Goal: Complete application form: Complete application form

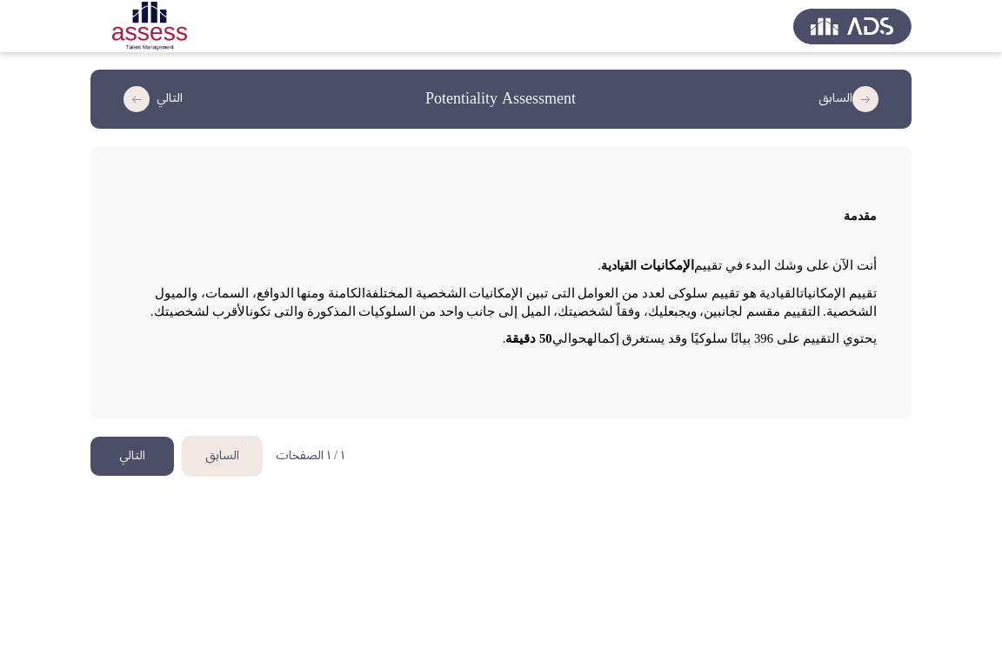
click at [151, 455] on button "التالي" at bounding box center [131, 455] width 83 height 39
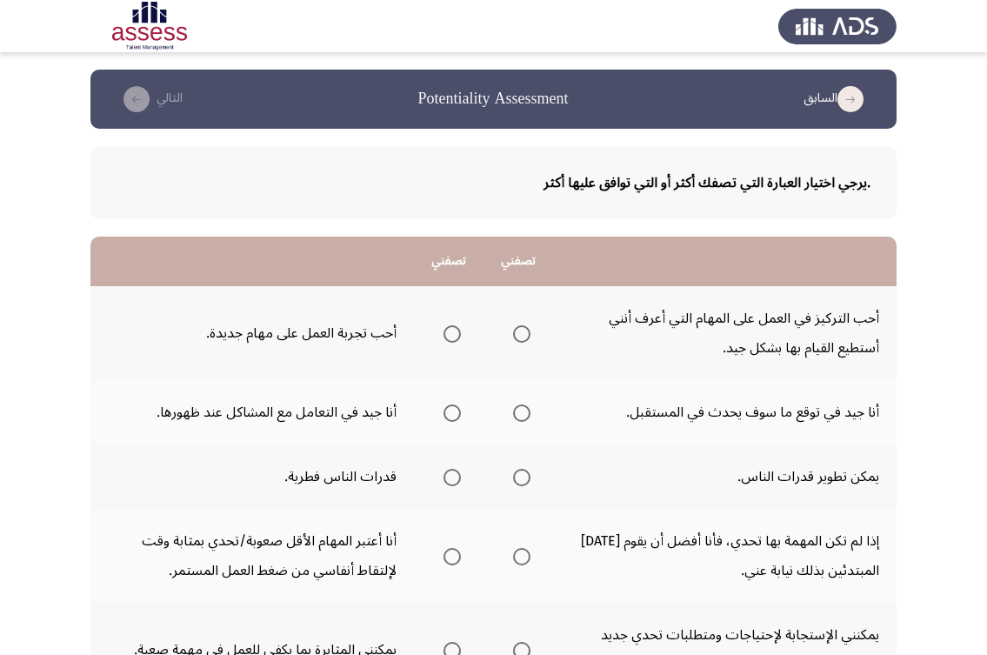
click at [847, 102] on icon "load previous page" at bounding box center [850, 99] width 26 height 26
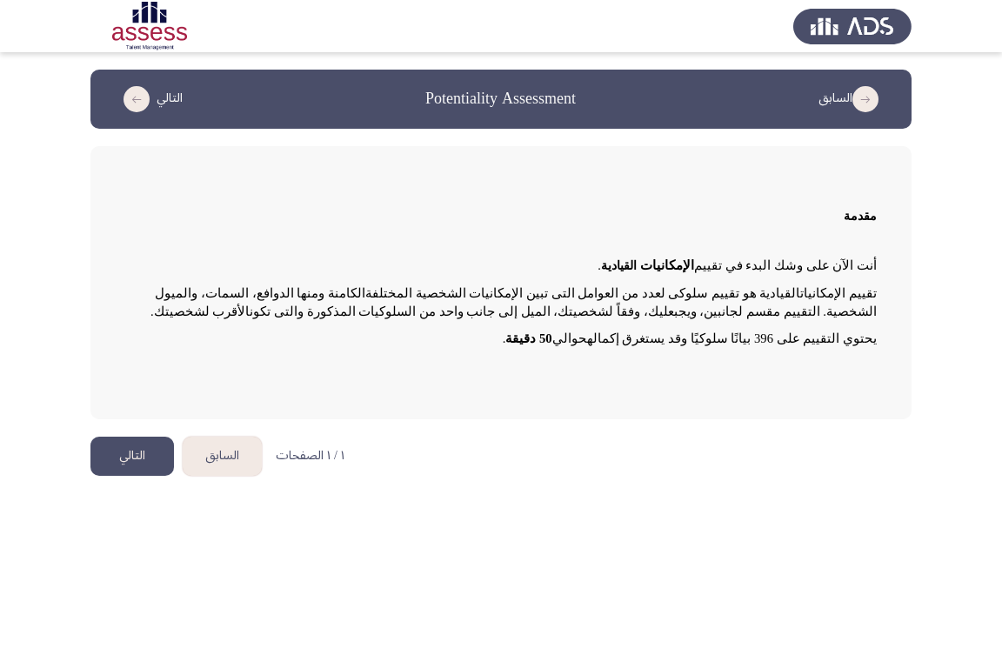
click at [142, 456] on button "التالي" at bounding box center [131, 455] width 83 height 39
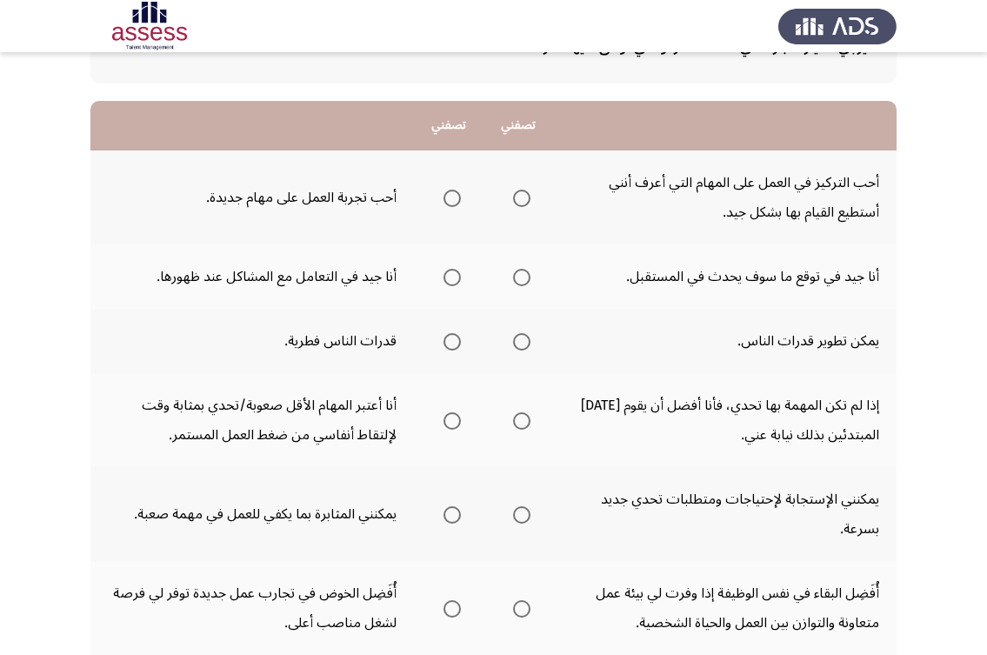
scroll to position [174, 0]
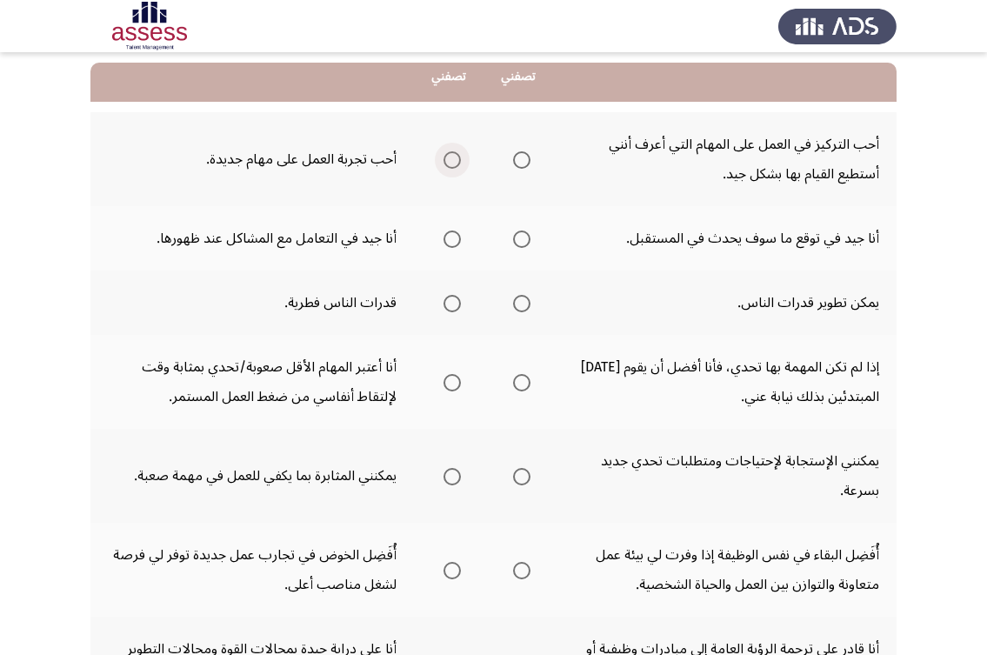
click at [444, 163] on span "Select an option" at bounding box center [451, 159] width 17 height 17
click at [444, 163] on input "Select an option" at bounding box center [451, 159] width 17 height 17
click at [443, 239] on span "Select an option" at bounding box center [451, 238] width 17 height 17
click at [443, 239] on input "Select an option" at bounding box center [451, 238] width 17 height 17
click at [522, 303] on span "Select an option" at bounding box center [521, 303] width 17 height 17
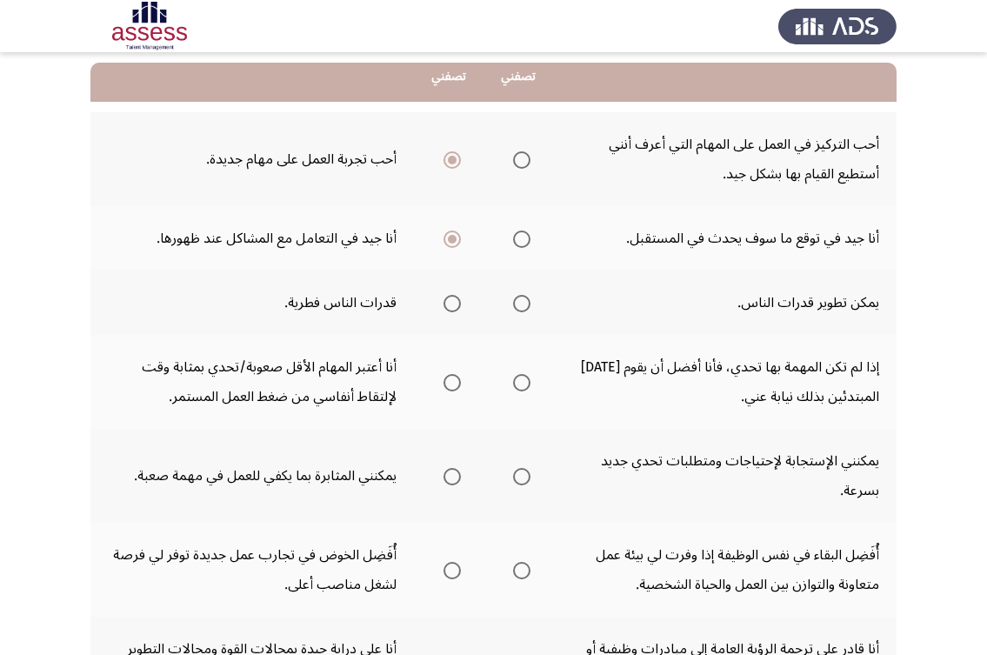
click at [522, 303] on input "Select an option" at bounding box center [521, 303] width 17 height 17
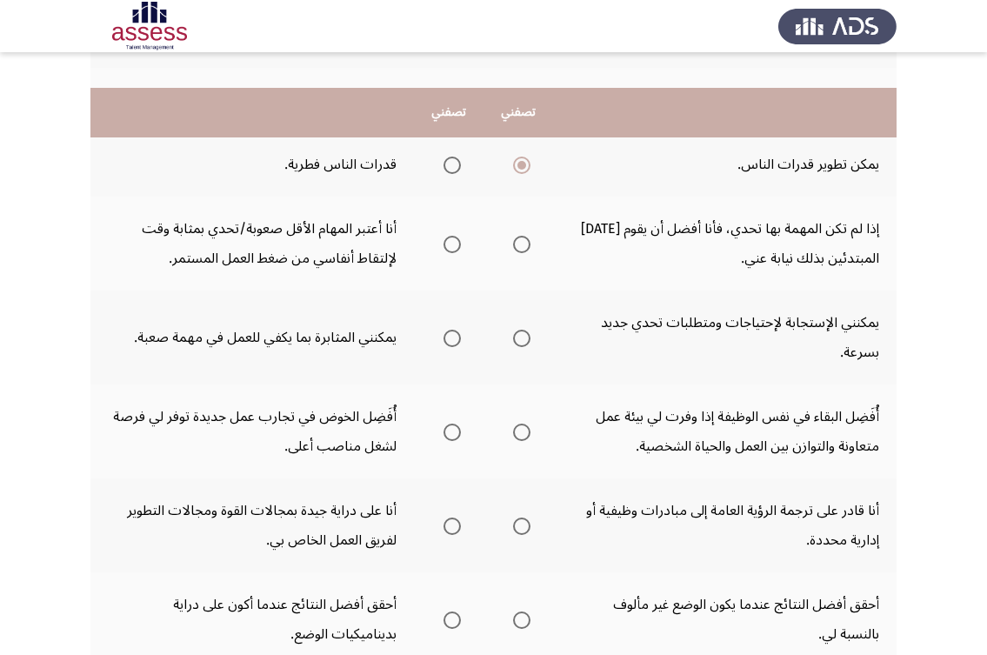
scroll to position [348, 0]
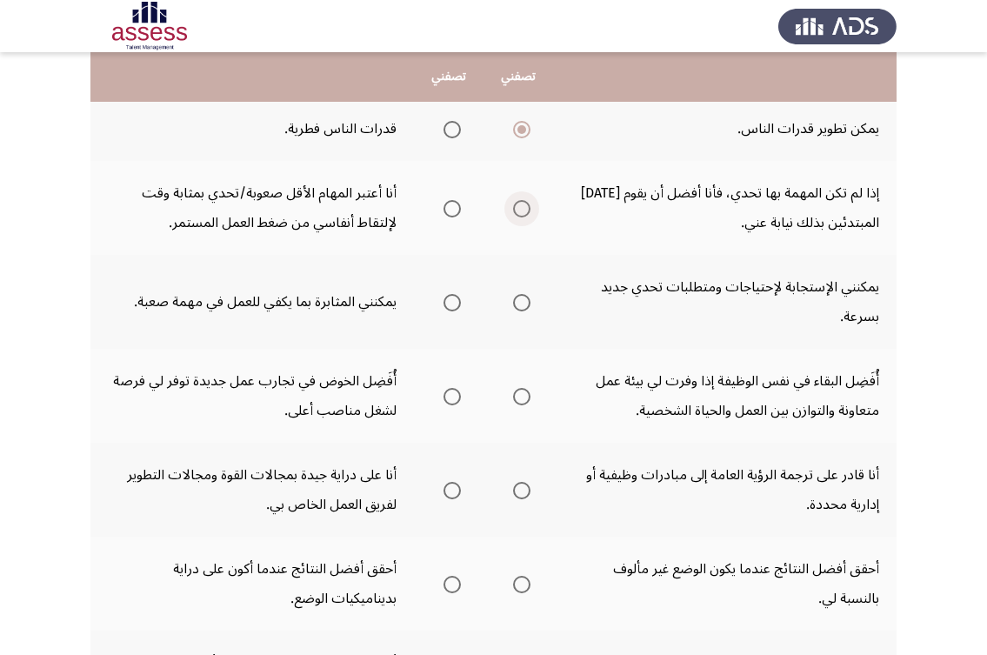
click at [516, 210] on span "Select an option" at bounding box center [521, 208] width 17 height 17
click at [516, 210] on input "Select an option" at bounding box center [521, 208] width 17 height 17
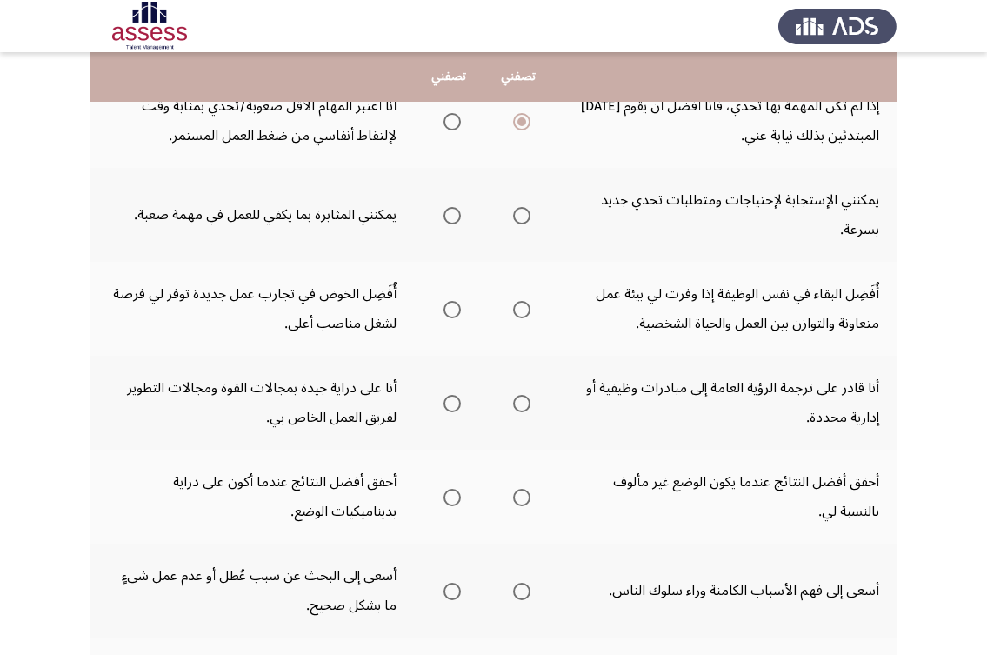
click at [447, 210] on span "Select an option" at bounding box center [451, 215] width 17 height 17
click at [447, 210] on input "Select an option" at bounding box center [451, 215] width 17 height 17
click at [458, 308] on span "Select an option" at bounding box center [451, 309] width 17 height 17
click at [458, 308] on input "Select an option" at bounding box center [451, 309] width 17 height 17
click at [449, 407] on span "Select an option" at bounding box center [451, 403] width 17 height 17
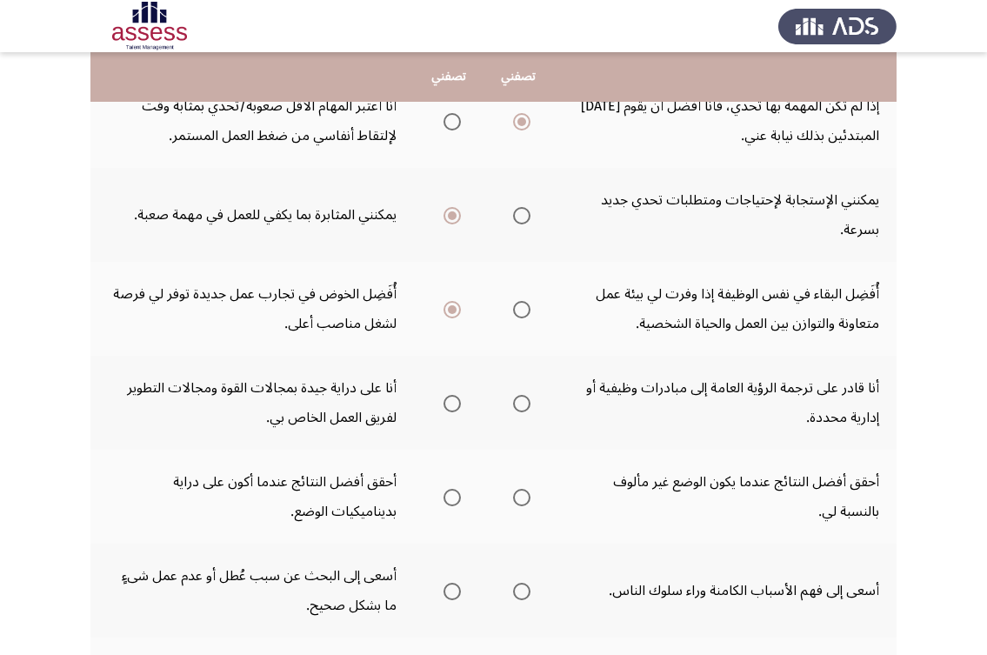
click at [449, 407] on input "Select an option" at bounding box center [451, 403] width 17 height 17
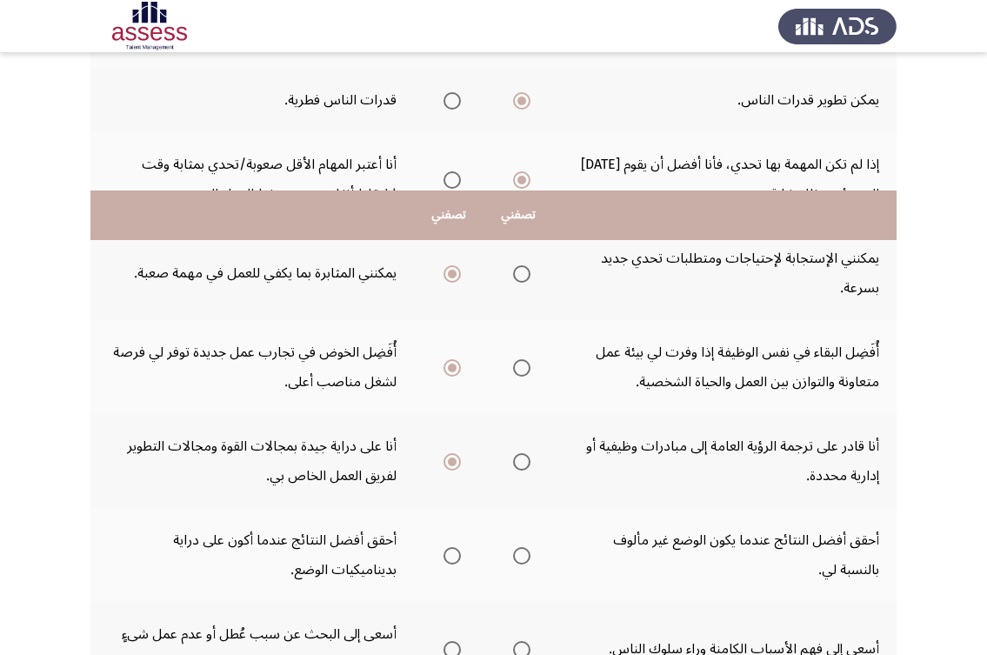
scroll to position [348, 0]
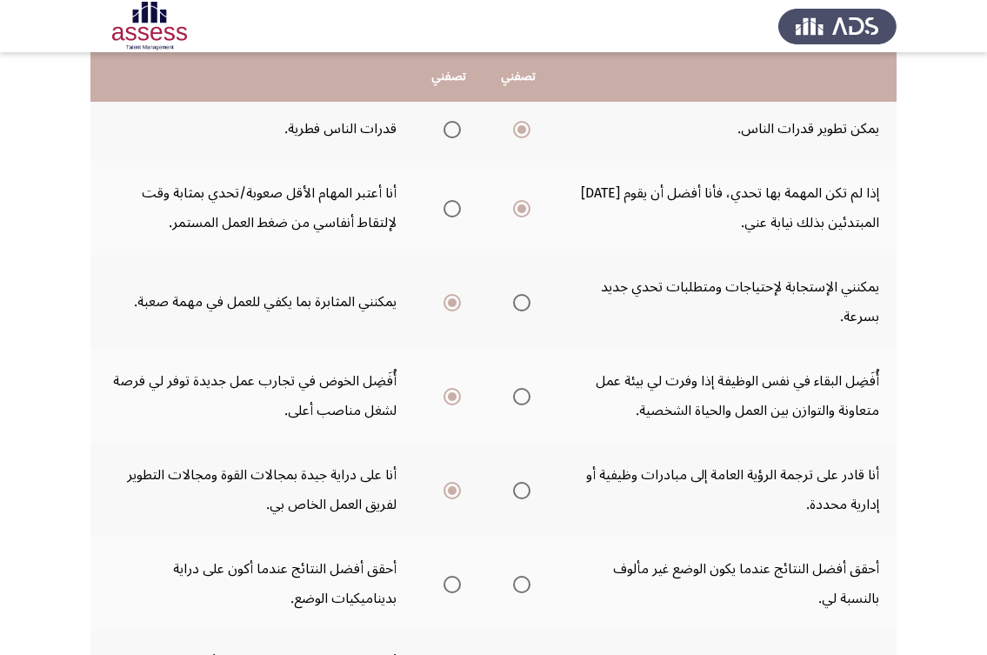
click at [519, 397] on span "Select an option" at bounding box center [521, 396] width 17 height 17
click at [519, 397] on input "Select an option" at bounding box center [521, 396] width 17 height 17
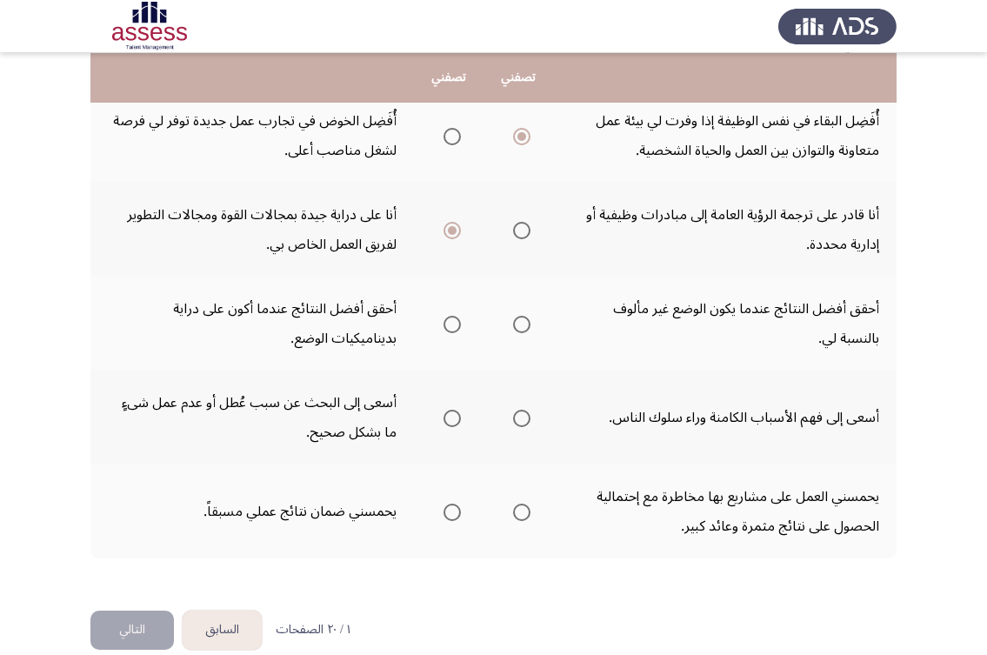
scroll to position [609, 0]
click at [458, 323] on span "Select an option" at bounding box center [451, 323] width 17 height 17
click at [458, 323] on input "Select an option" at bounding box center [451, 323] width 17 height 17
click at [448, 415] on span "Select an option" at bounding box center [451, 417] width 17 height 17
click at [448, 415] on input "Select an option" at bounding box center [451, 417] width 17 height 17
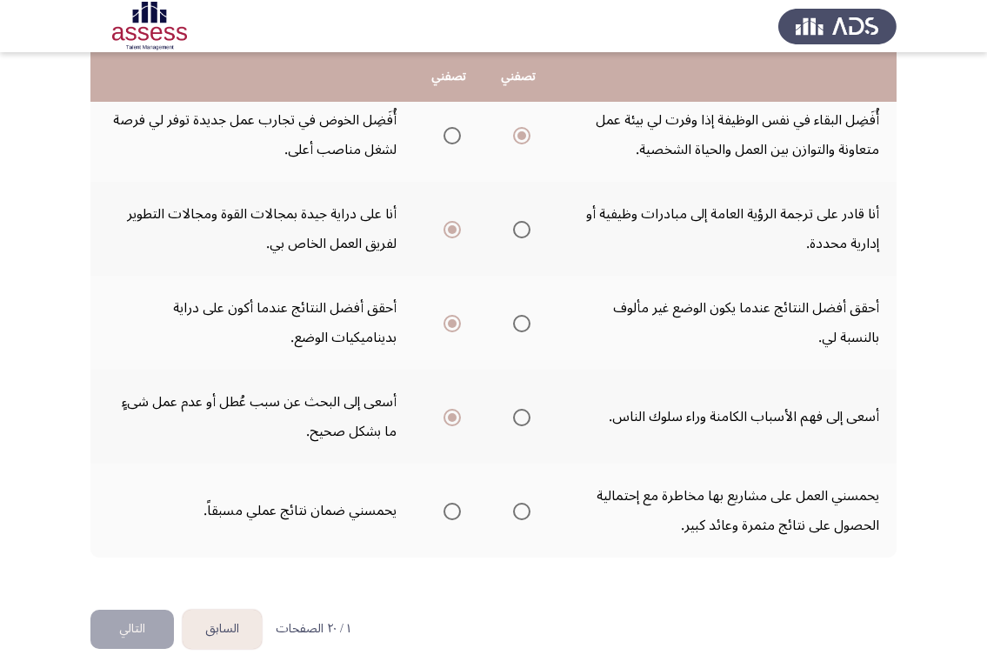
click at [523, 515] on span "Select an option" at bounding box center [521, 511] width 17 height 17
click at [523, 515] on input "Select an option" at bounding box center [521, 511] width 17 height 17
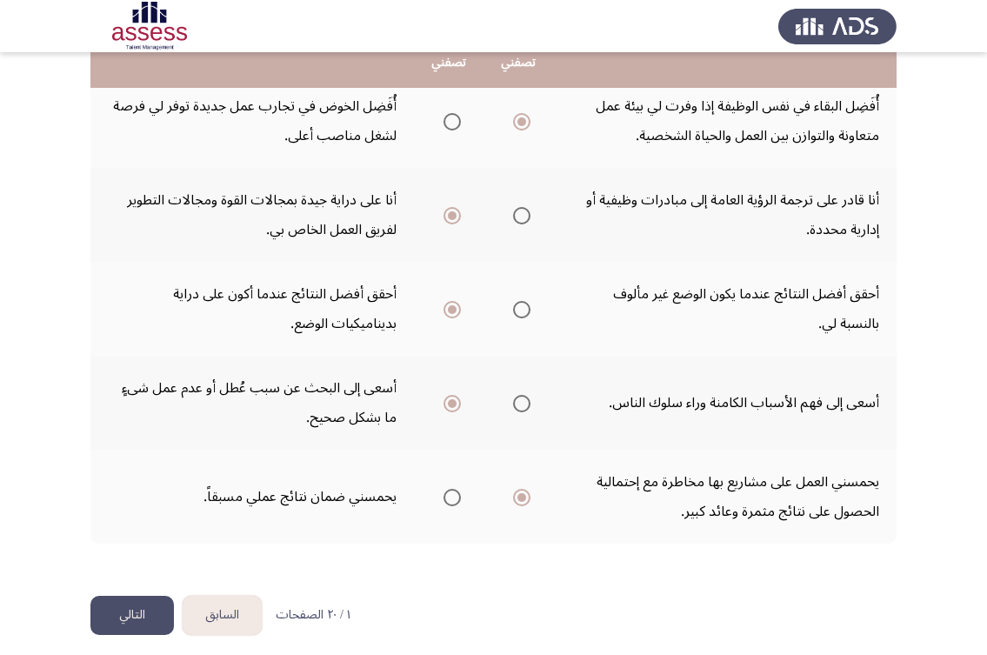
scroll to position [633, 0]
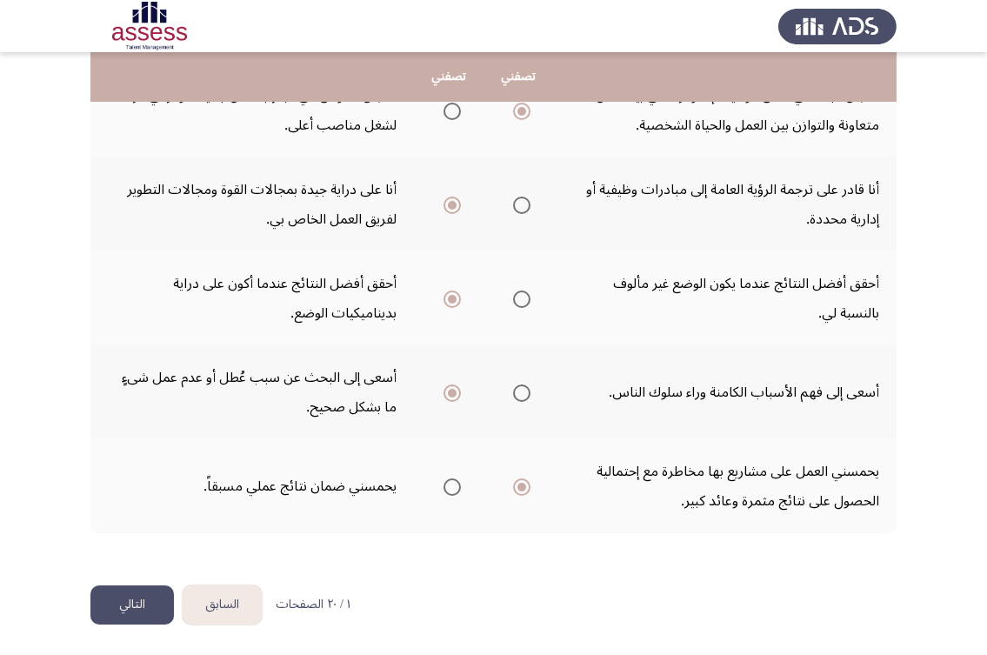
click at [139, 594] on button "التالي" at bounding box center [131, 604] width 83 height 39
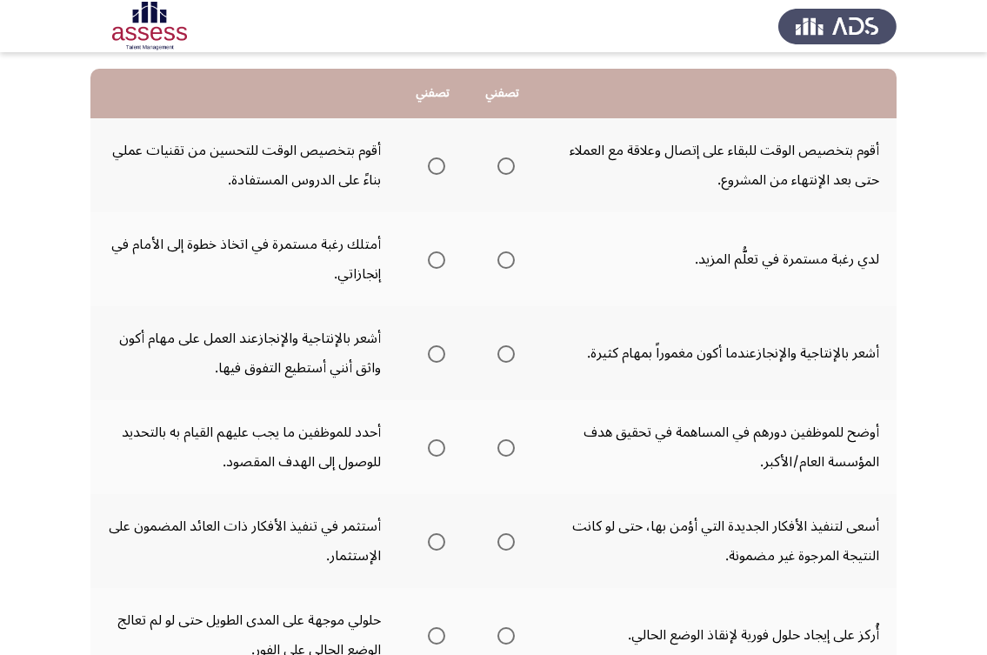
scroll to position [174, 0]
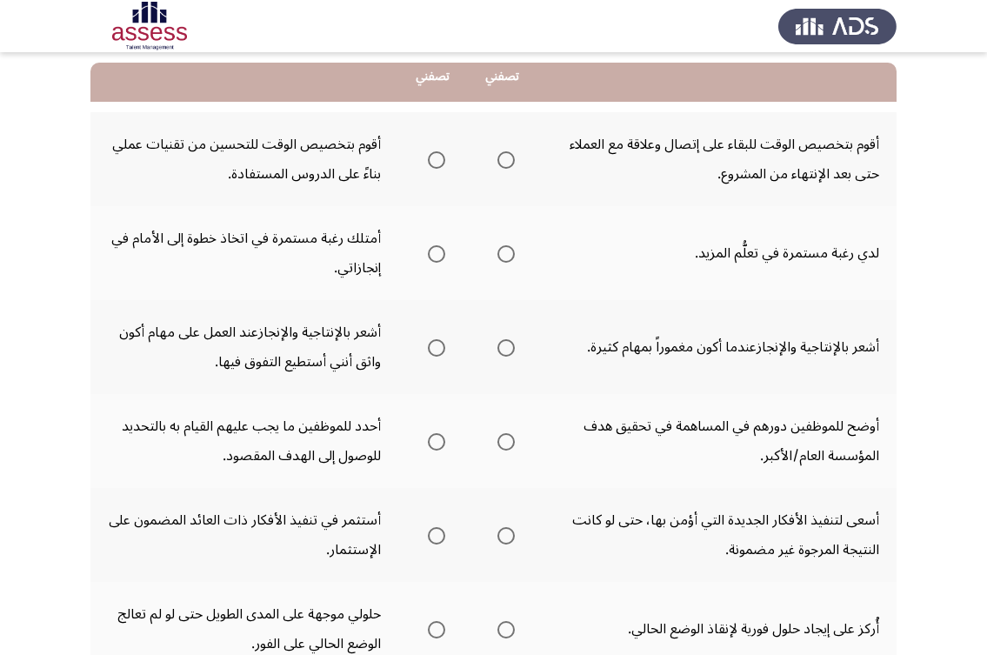
click at [508, 165] on span "Select an option" at bounding box center [505, 159] width 17 height 17
click at [508, 165] on input "Select an option" at bounding box center [505, 159] width 17 height 17
click at [503, 252] on span "Select an option" at bounding box center [505, 253] width 17 height 17
click at [503, 252] on input "Select an option" at bounding box center [505, 253] width 17 height 17
click at [431, 346] on span "Select an option" at bounding box center [436, 347] width 17 height 17
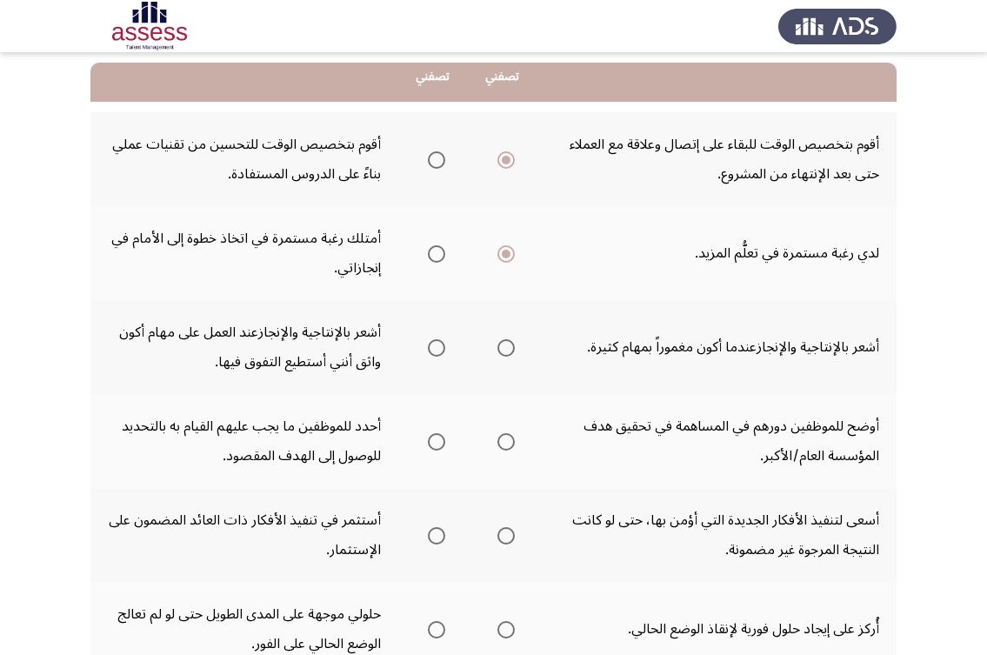
click at [431, 346] on input "Select an option" at bounding box center [436, 347] width 17 height 17
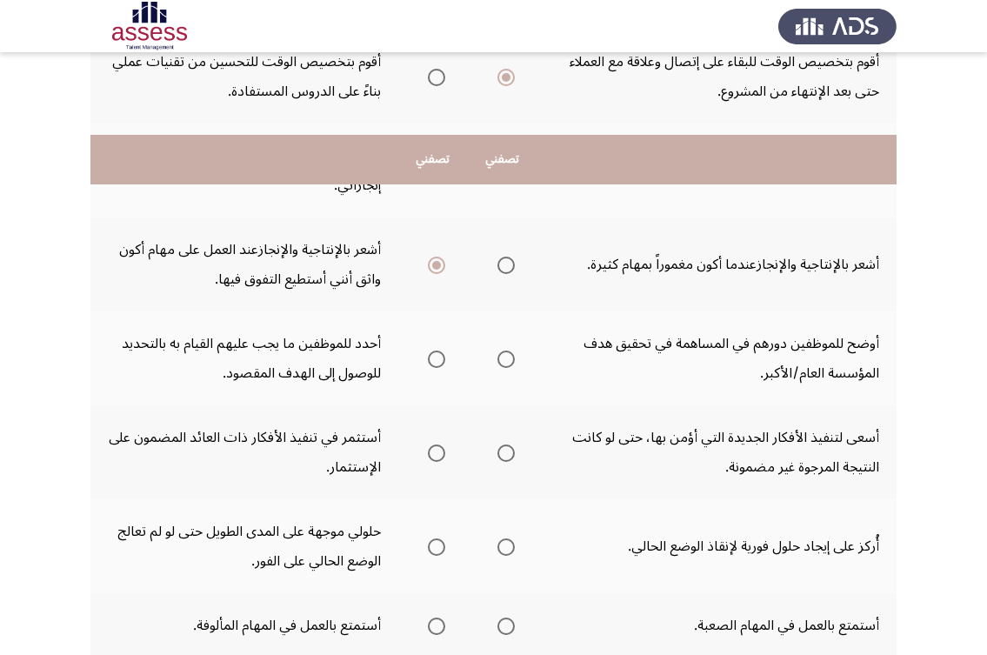
scroll to position [348, 0]
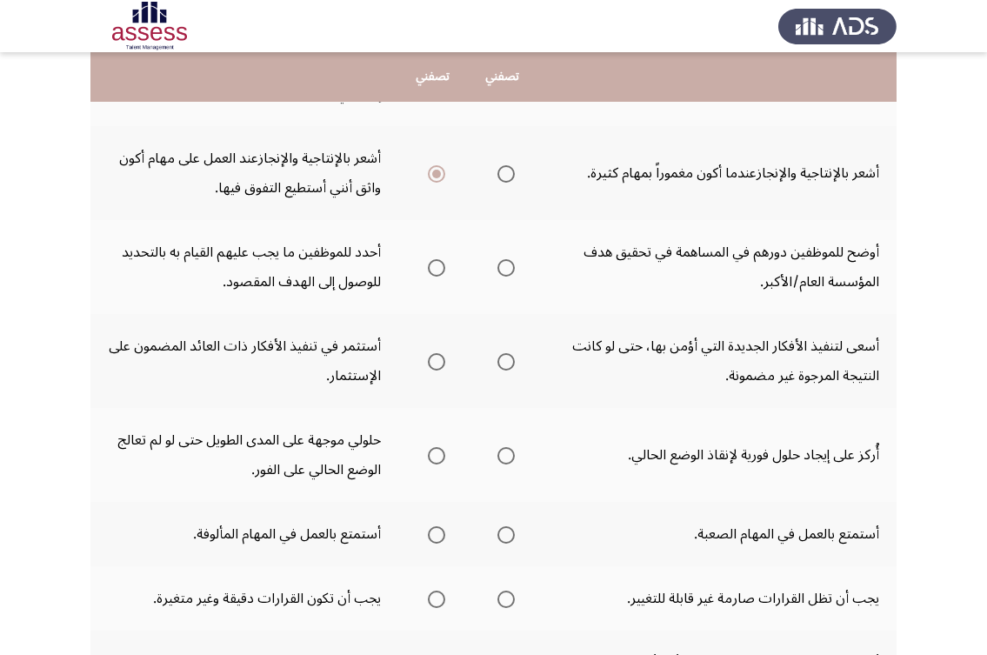
click at [510, 262] on span "Select an option" at bounding box center [505, 267] width 17 height 17
click at [510, 262] on input "Select an option" at bounding box center [505, 267] width 17 height 17
click at [433, 363] on span "Select an option" at bounding box center [436, 361] width 17 height 17
click at [433, 363] on input "Select an option" at bounding box center [436, 361] width 17 height 17
click at [430, 461] on span "Select an option" at bounding box center [436, 455] width 17 height 17
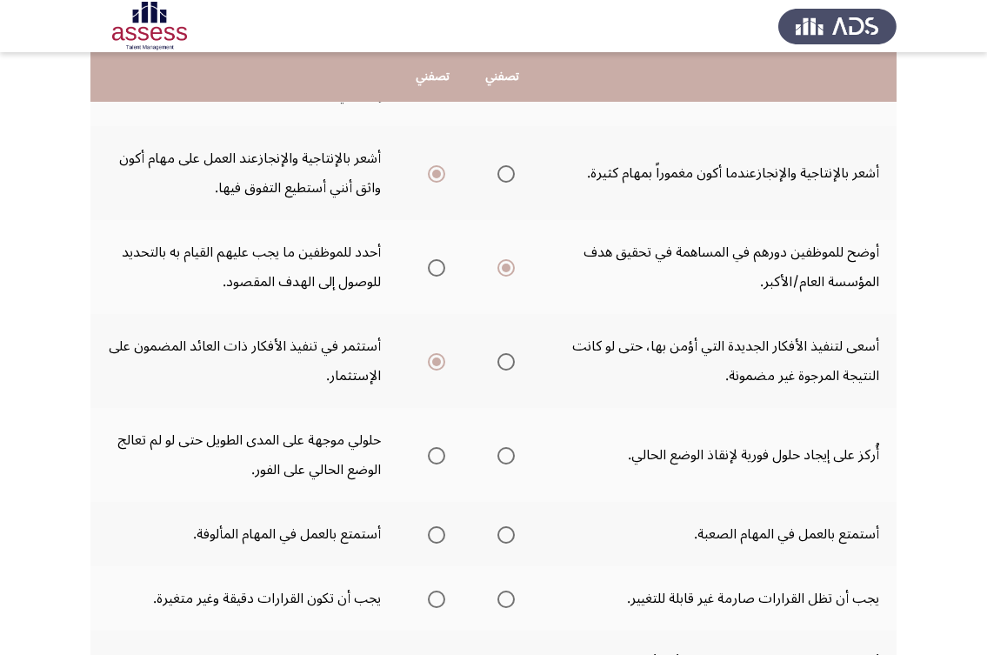
click at [430, 461] on input "Select an option" at bounding box center [436, 455] width 17 height 17
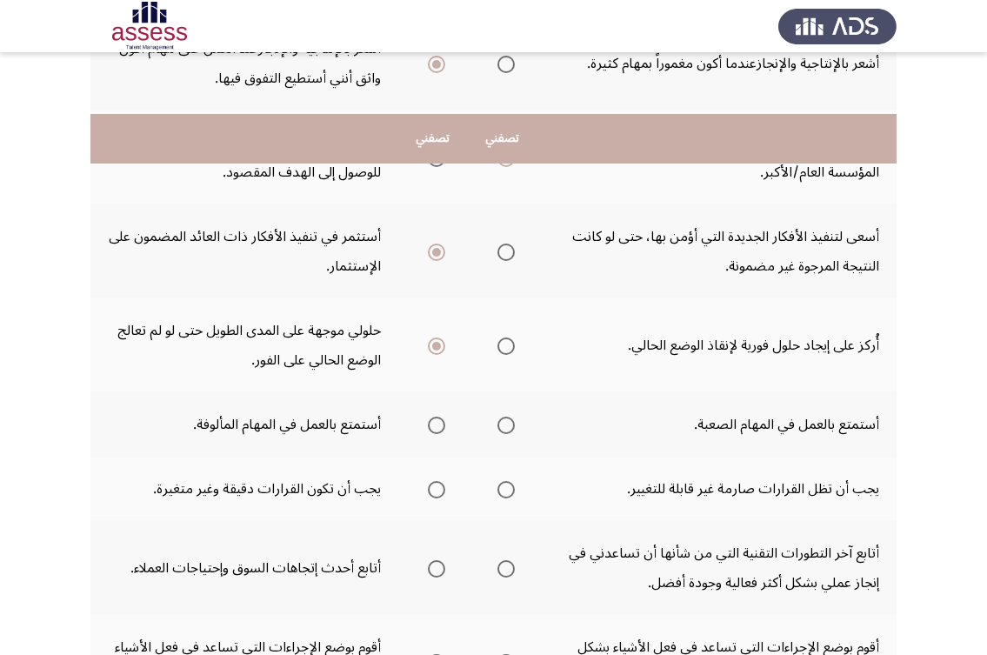
scroll to position [522, 0]
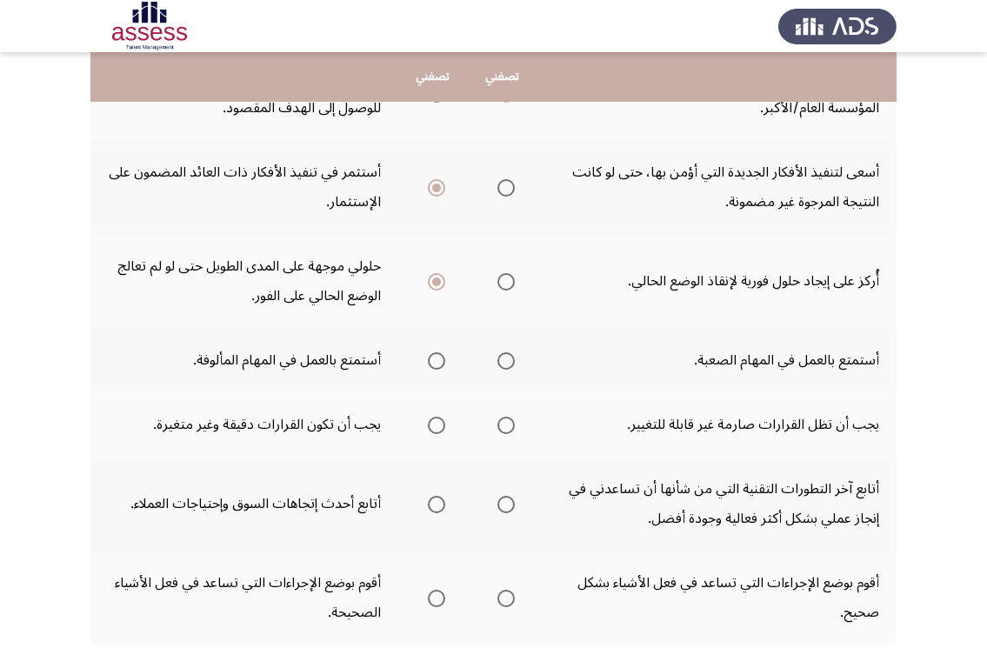
click at [505, 364] on span "Select an option" at bounding box center [505, 360] width 17 height 17
click at [505, 364] on input "Select an option" at bounding box center [505, 360] width 17 height 17
click at [429, 425] on span "Select an option" at bounding box center [436, 424] width 17 height 17
click at [429, 425] on input "Select an option" at bounding box center [436, 424] width 17 height 17
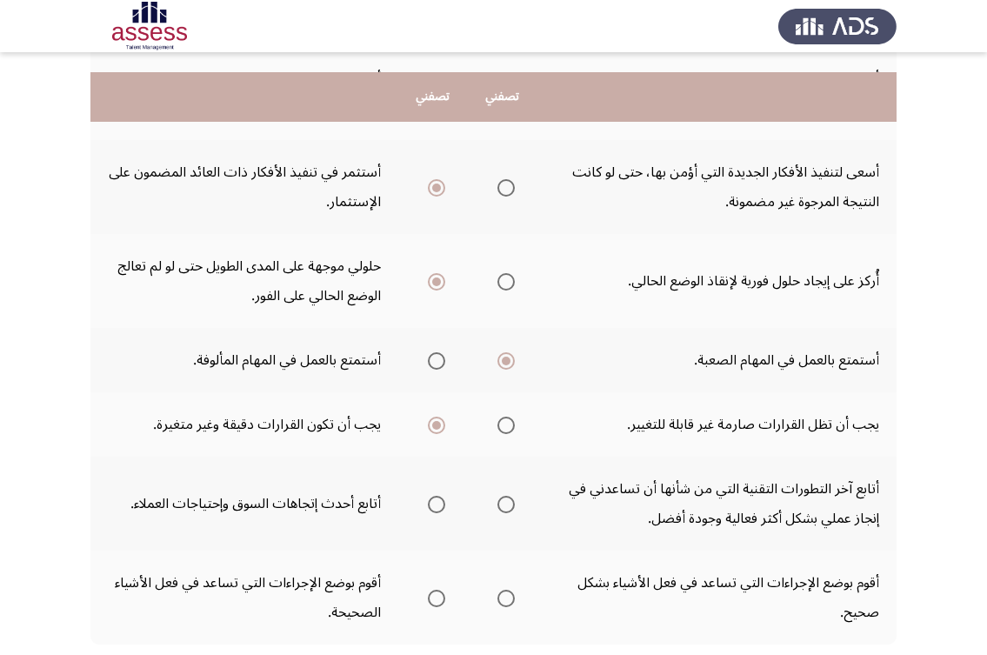
scroll to position [609, 0]
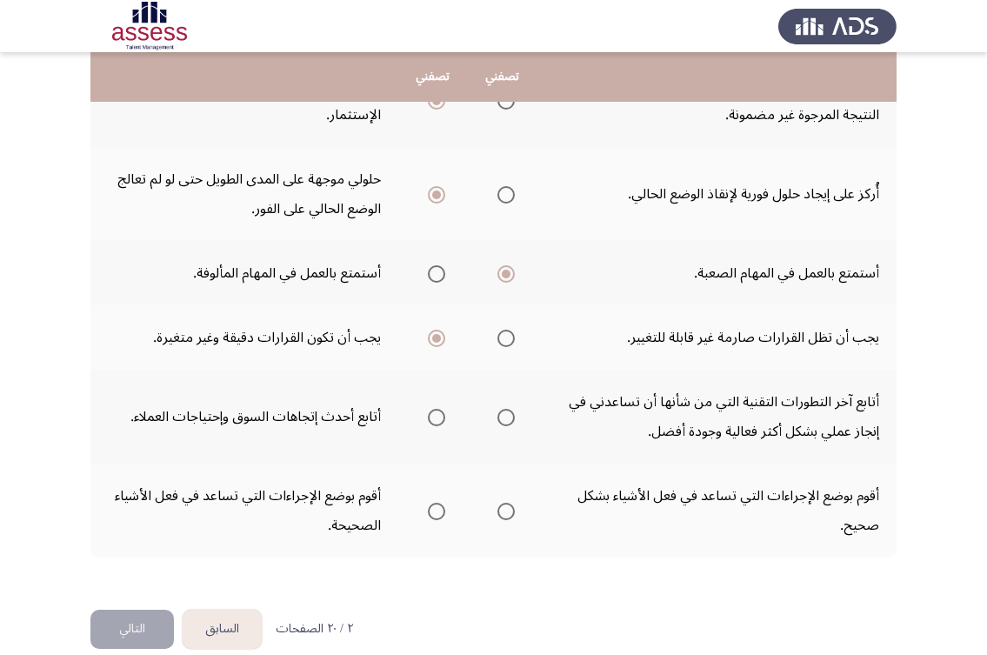
click at [500, 416] on span "Select an option" at bounding box center [505, 417] width 17 height 17
click at [500, 416] on input "Select an option" at bounding box center [505, 417] width 17 height 17
click at [431, 513] on span "Select an option" at bounding box center [436, 511] width 17 height 17
click at [431, 513] on input "Select an option" at bounding box center [436, 511] width 17 height 17
click at [143, 621] on button "التالي" at bounding box center [131, 629] width 83 height 39
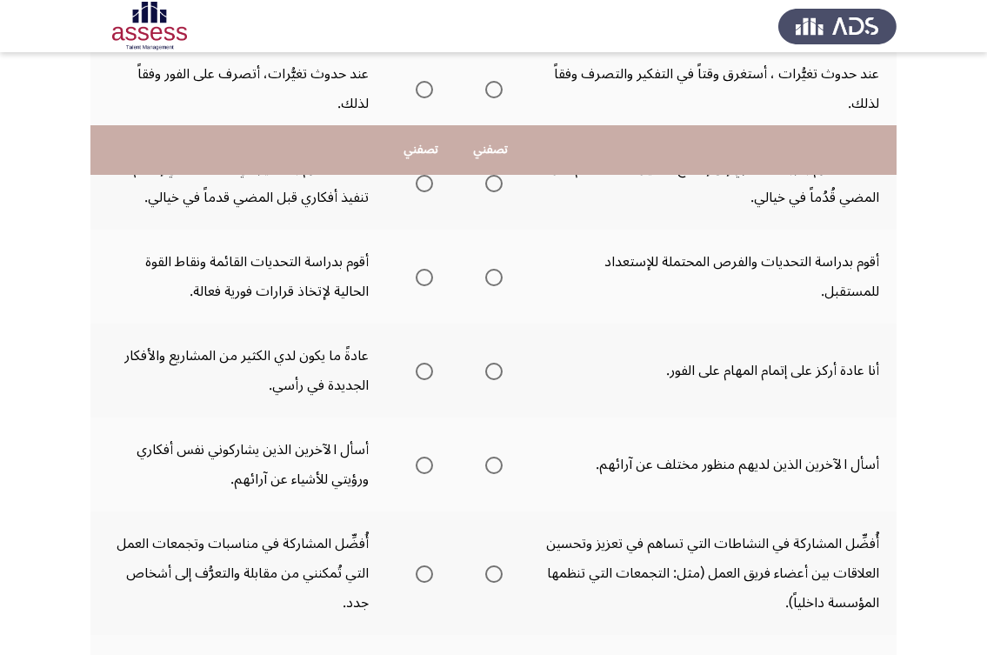
scroll to position [0, 0]
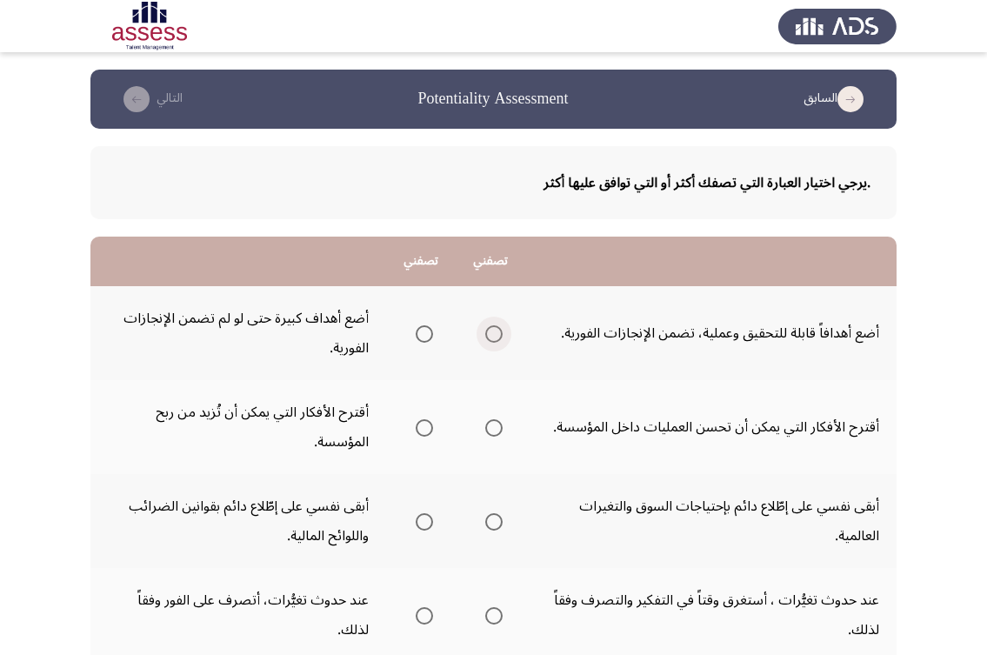
click at [496, 336] on span "Select an option" at bounding box center [493, 333] width 17 height 17
click at [496, 336] on input "Select an option" at bounding box center [493, 333] width 17 height 17
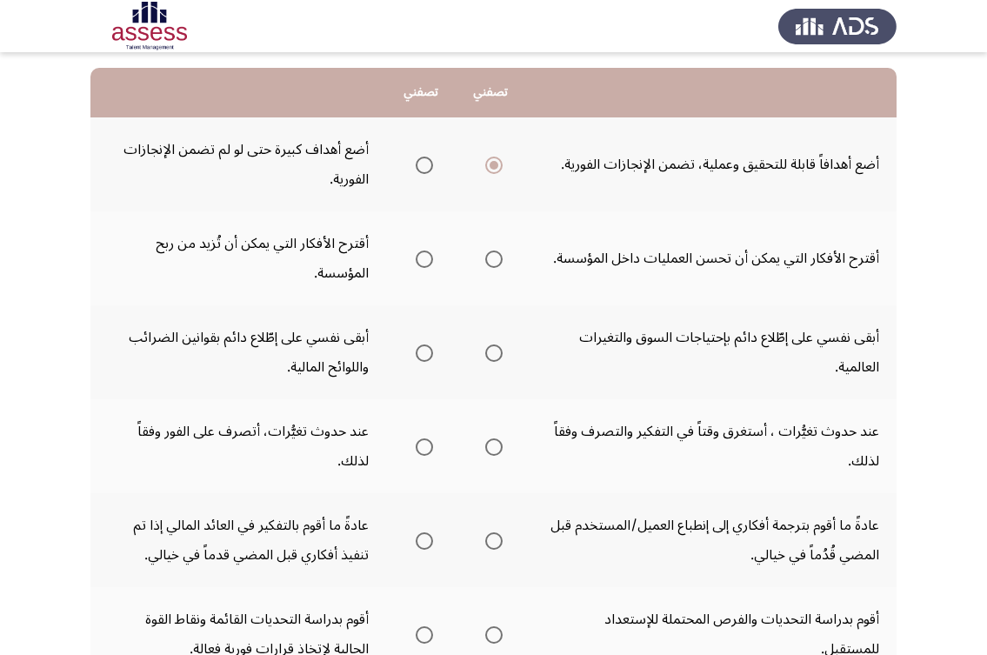
scroll to position [174, 0]
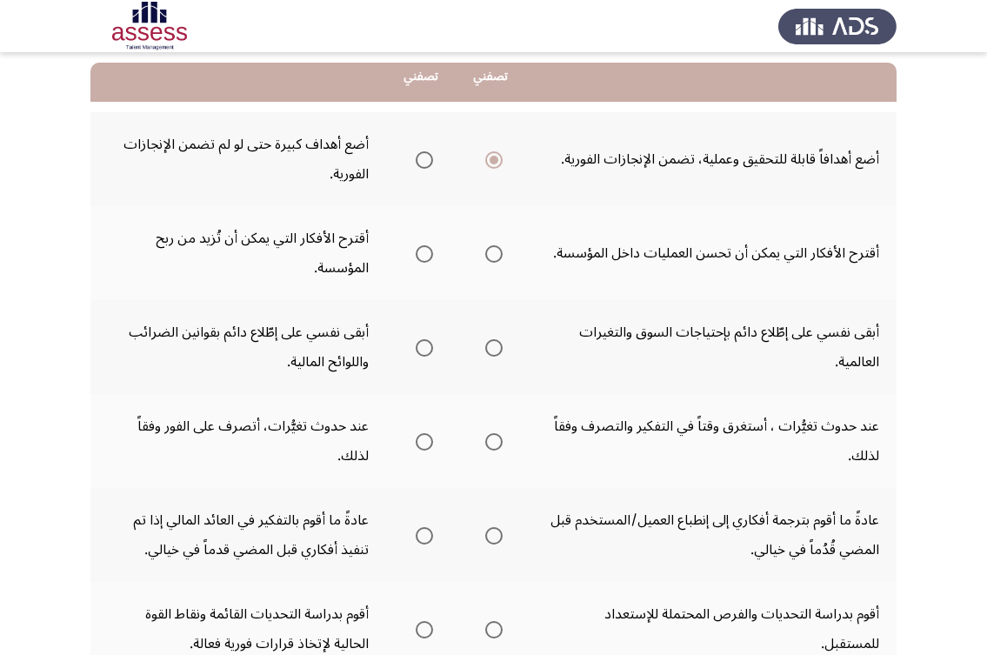
click at [483, 255] on label "Select an option" at bounding box center [490, 253] width 24 height 17
click at [485, 255] on input "Select an option" at bounding box center [493, 253] width 17 height 17
click at [500, 344] on span "Select an option" at bounding box center [493, 347] width 17 height 17
click at [500, 344] on input "Select an option" at bounding box center [493, 347] width 17 height 17
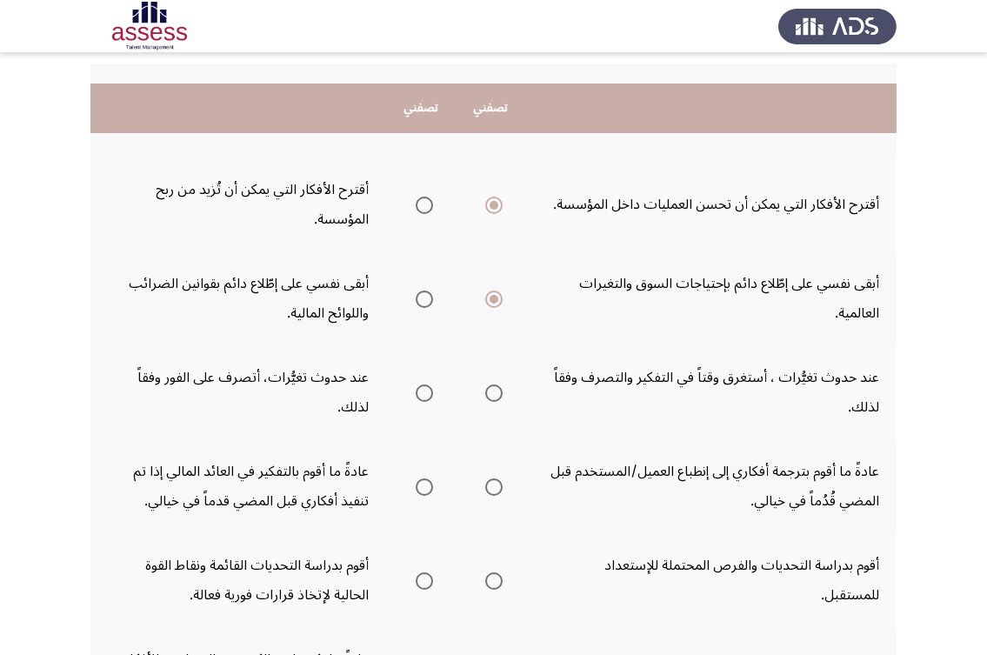
scroll to position [261, 0]
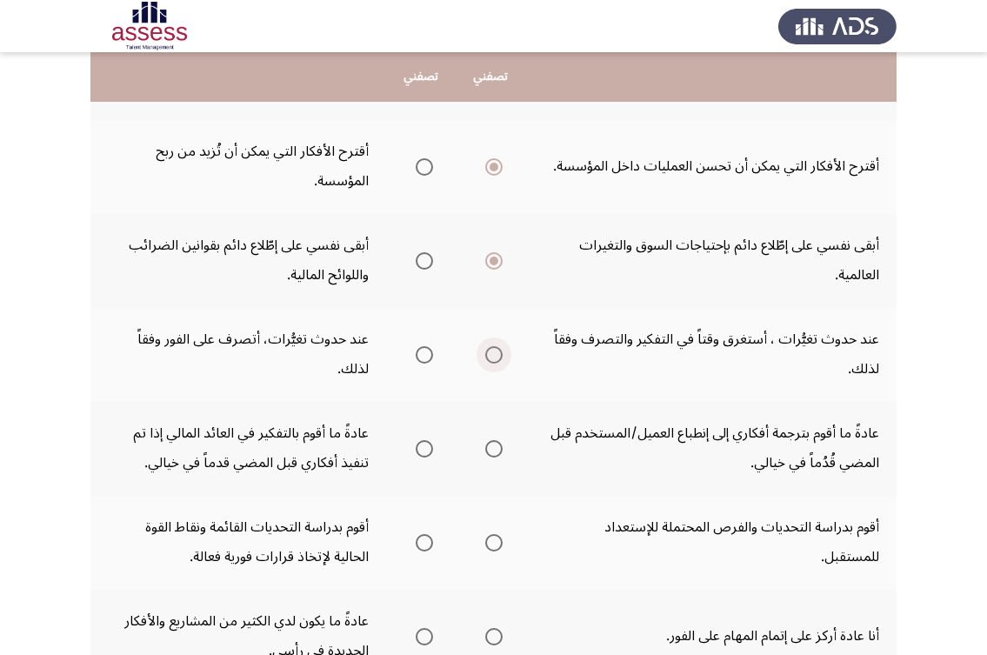
click at [491, 354] on span "Select an option" at bounding box center [493, 354] width 17 height 17
click at [491, 354] on input "Select an option" at bounding box center [493, 354] width 17 height 17
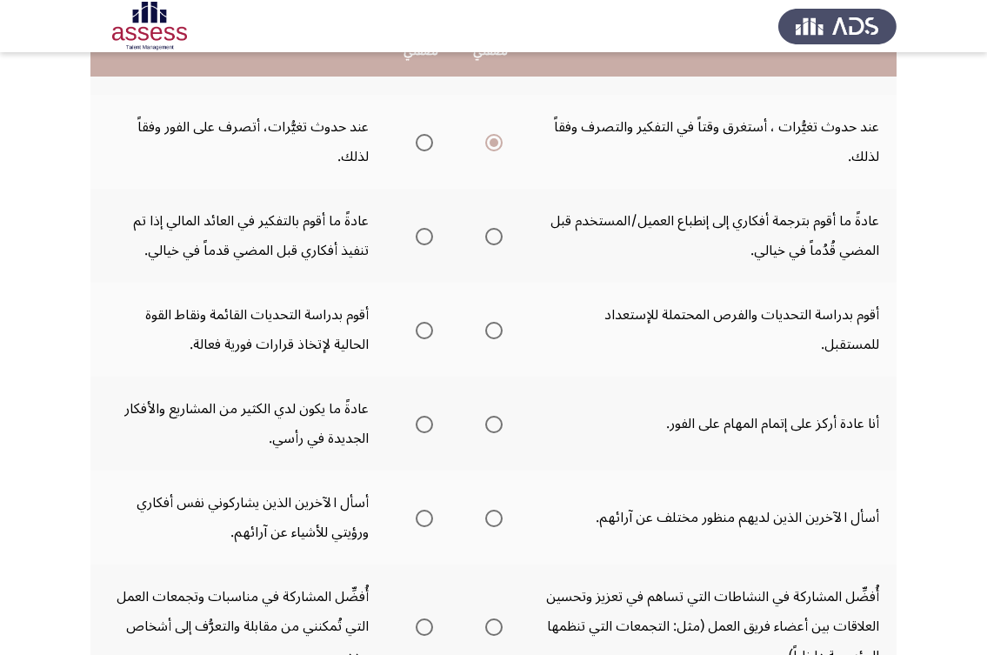
scroll to position [435, 0]
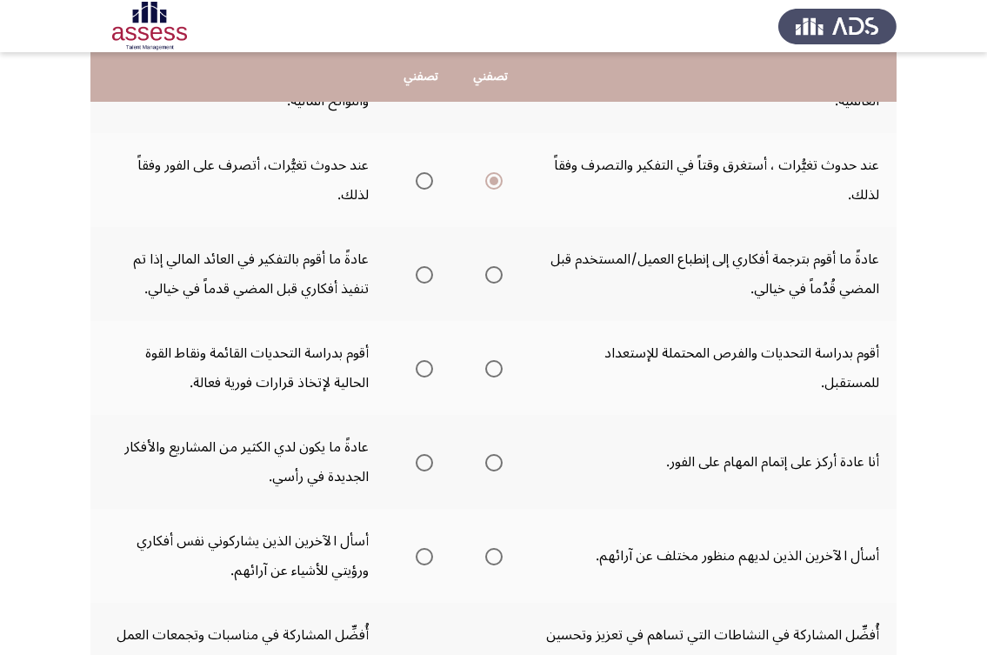
click at [486, 271] on span "Select an option" at bounding box center [493, 274] width 17 height 17
click at [486, 271] on input "Select an option" at bounding box center [493, 274] width 17 height 17
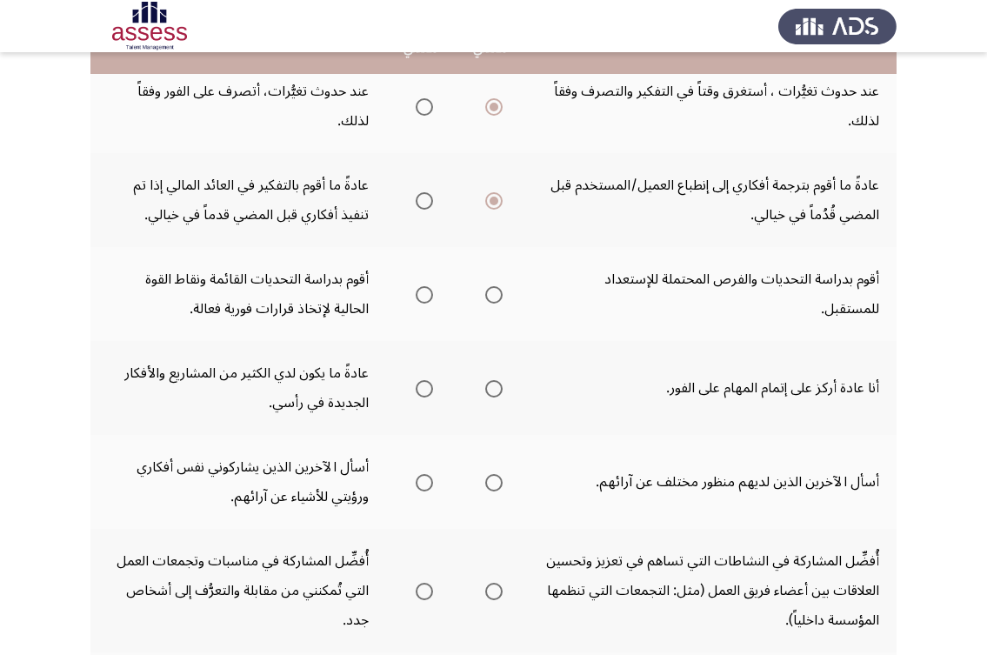
scroll to position [461, 0]
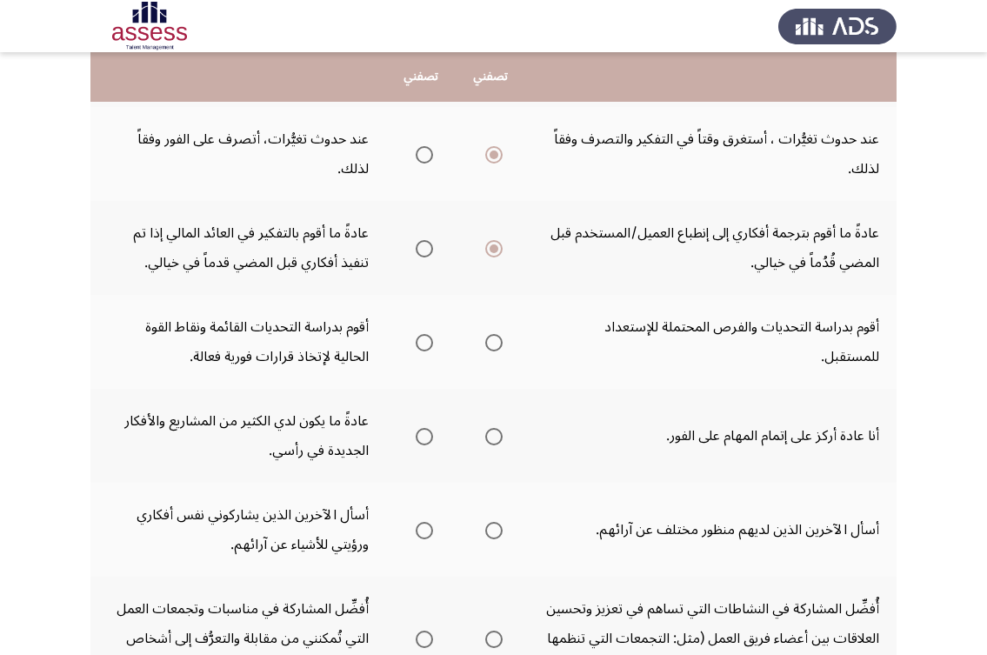
click at [413, 339] on label "Select an option" at bounding box center [421, 342] width 24 height 17
click at [416, 339] on input "Select an option" at bounding box center [424, 342] width 17 height 17
click at [489, 437] on span "Select an option" at bounding box center [493, 436] width 17 height 17
click at [489, 437] on input "Select an option" at bounding box center [493, 436] width 17 height 17
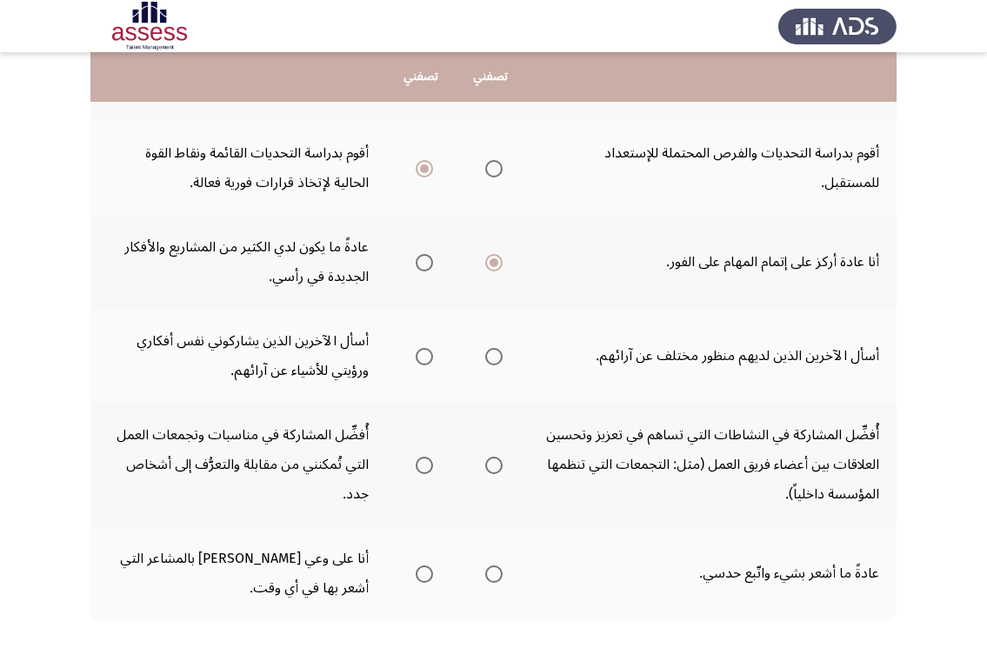
scroll to position [722, 0]
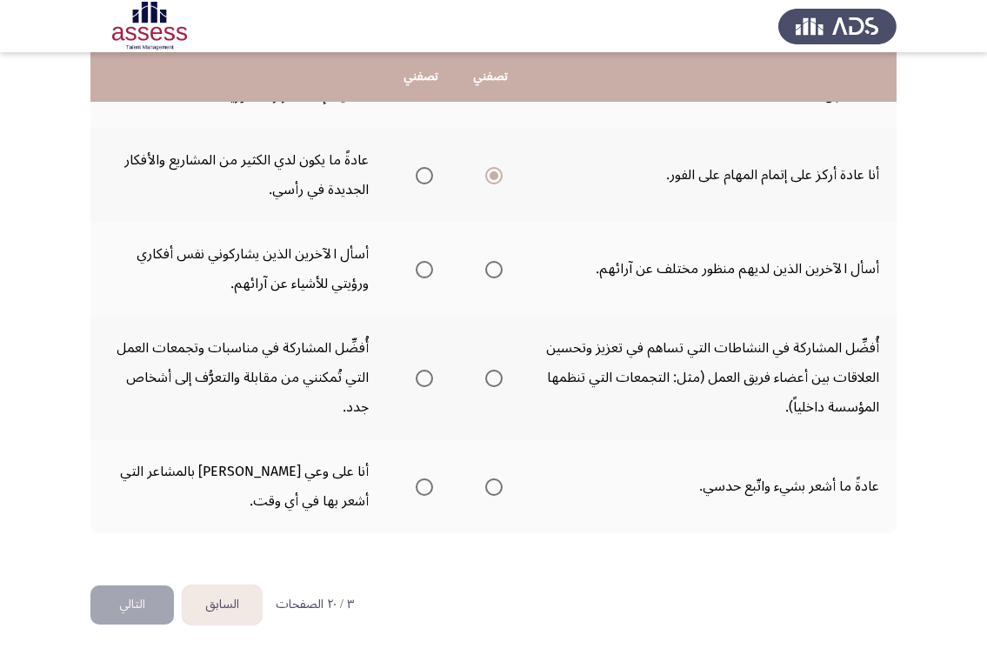
click at [488, 261] on span "Select an option" at bounding box center [493, 269] width 17 height 17
click at [488, 261] on input "Select an option" at bounding box center [493, 269] width 17 height 17
click at [486, 373] on span "Select an option" at bounding box center [493, 378] width 17 height 17
click at [486, 373] on input "Select an option" at bounding box center [493, 378] width 17 height 17
click at [496, 486] on span "Select an option" at bounding box center [493, 486] width 17 height 17
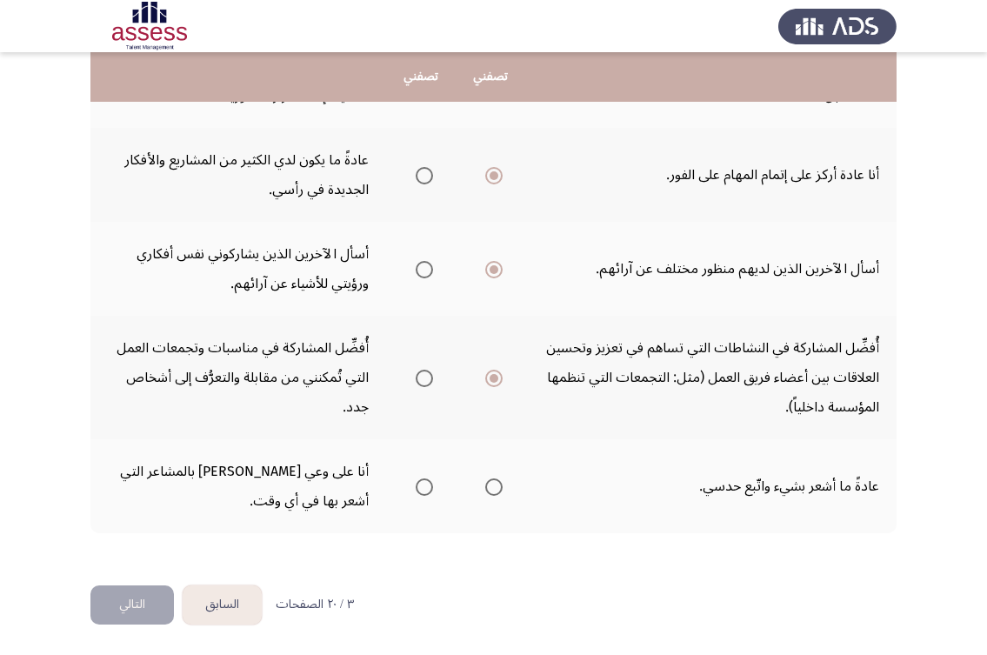
click at [496, 486] on input "Select an option" at bounding box center [493, 486] width 17 height 17
click at [131, 610] on button "التالي" at bounding box center [131, 604] width 83 height 39
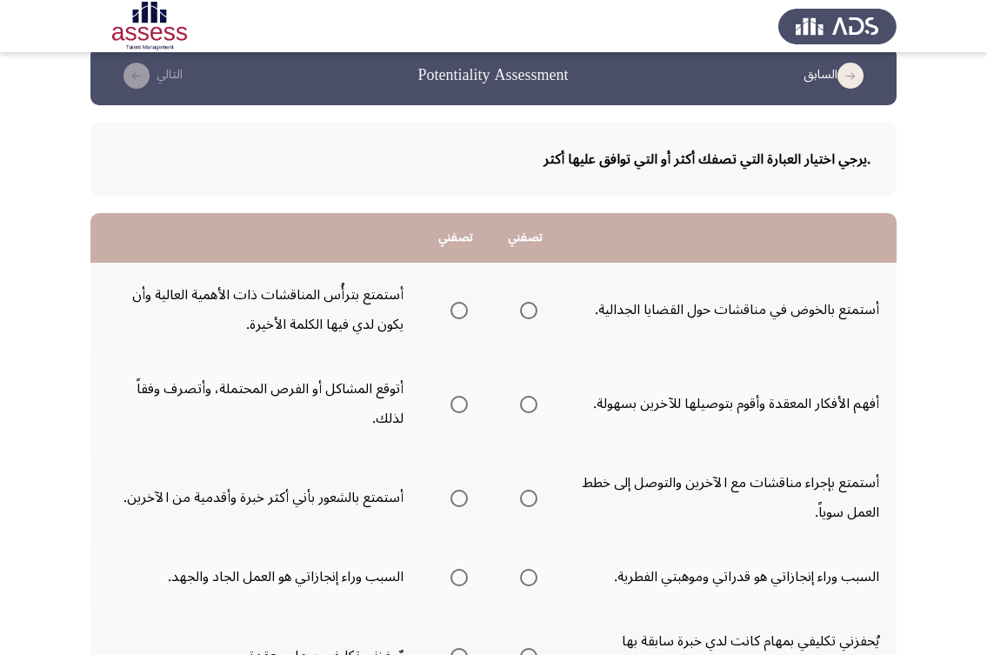
scroll to position [0, 0]
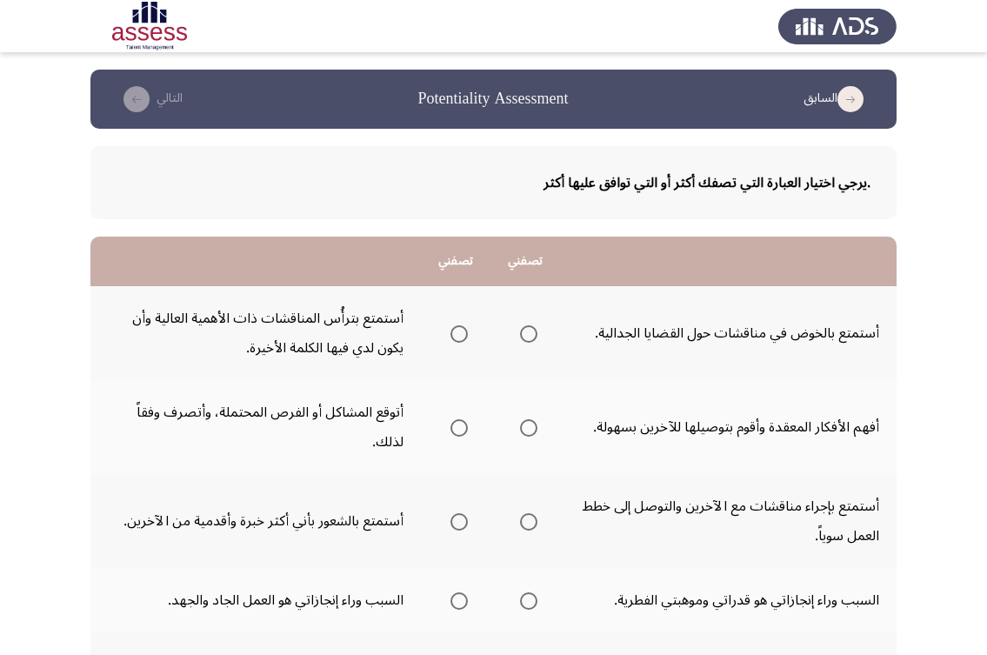
click at [844, 100] on icon "load previous page" at bounding box center [850, 99] width 26 height 26
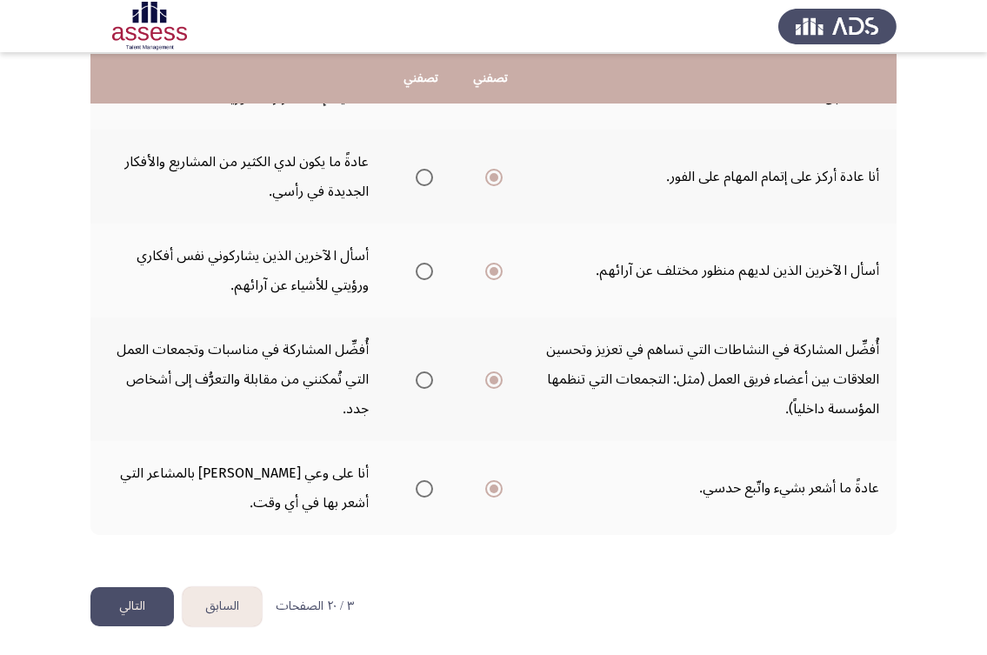
scroll to position [722, 0]
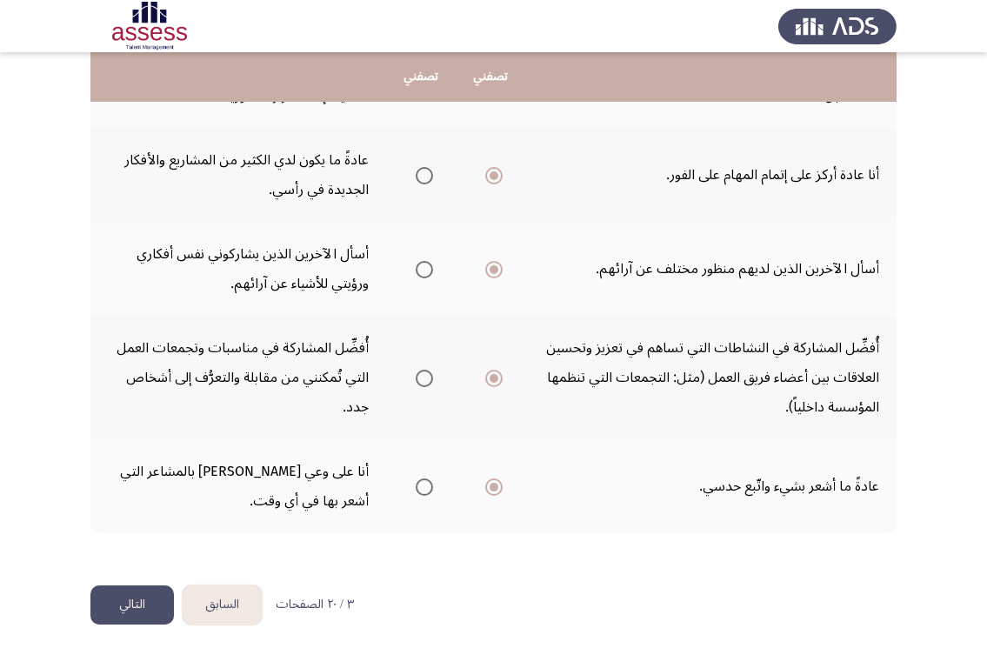
click at [117, 585] on button "التالي" at bounding box center [131, 604] width 83 height 39
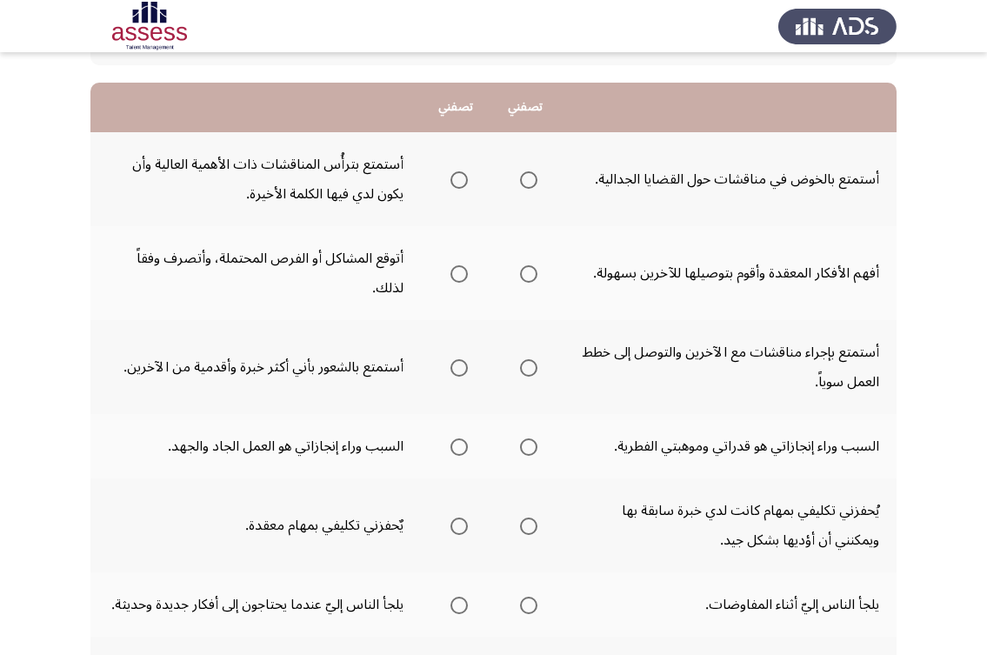
scroll to position [174, 0]
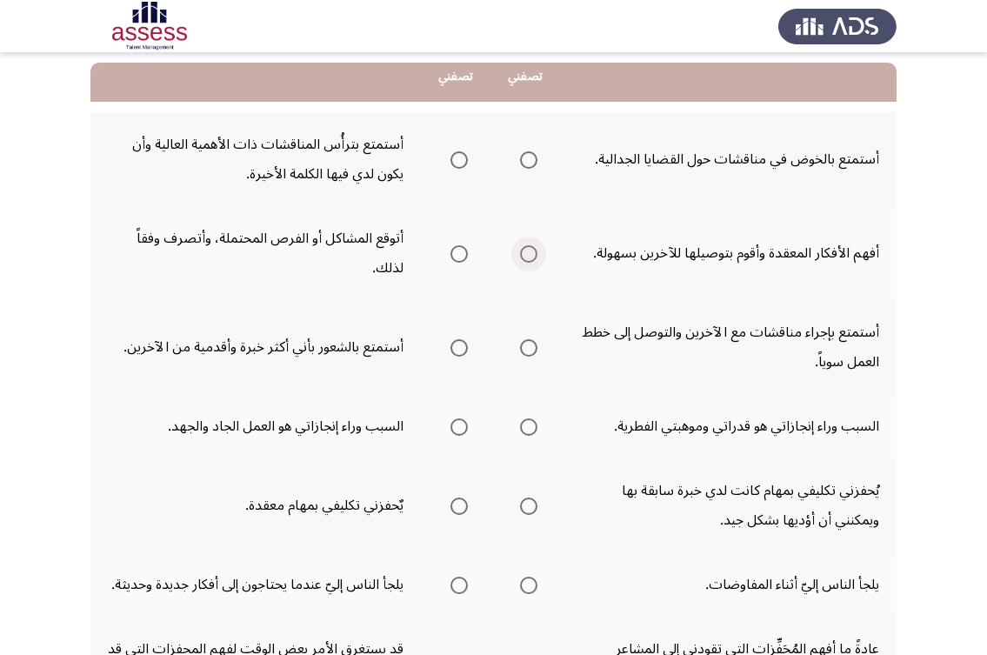
click at [525, 252] on span "Select an option" at bounding box center [528, 253] width 17 height 17
click at [525, 252] on input "Select an option" at bounding box center [528, 253] width 17 height 17
click at [460, 165] on span "Select an option" at bounding box center [458, 159] width 17 height 17
click at [460, 165] on input "Select an option" at bounding box center [458, 159] width 17 height 17
click at [530, 350] on span "Select an option" at bounding box center [528, 347] width 17 height 17
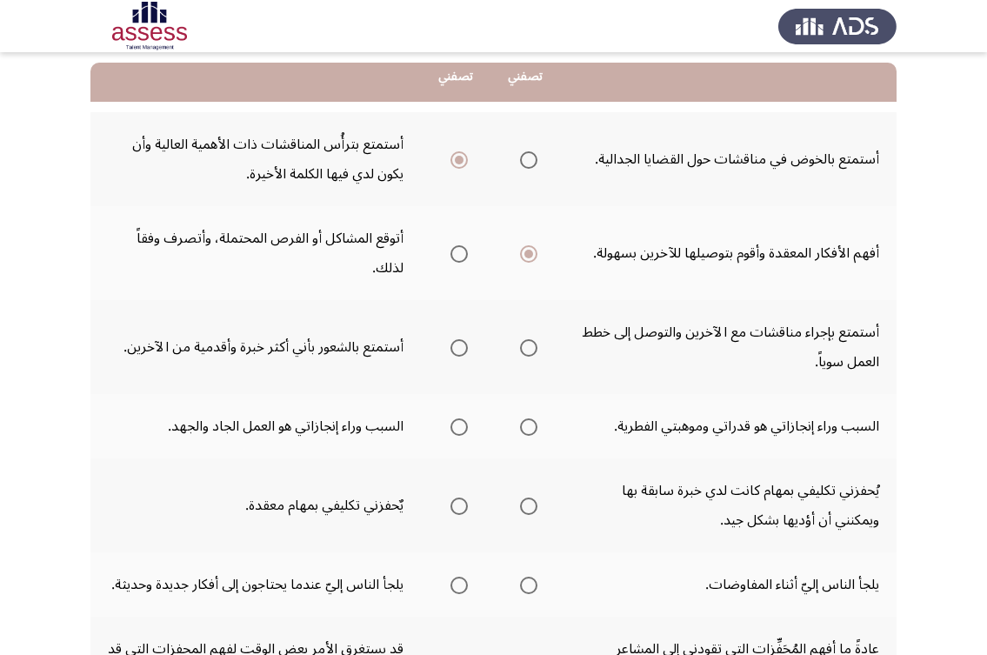
click at [530, 350] on input "Select an option" at bounding box center [528, 347] width 17 height 17
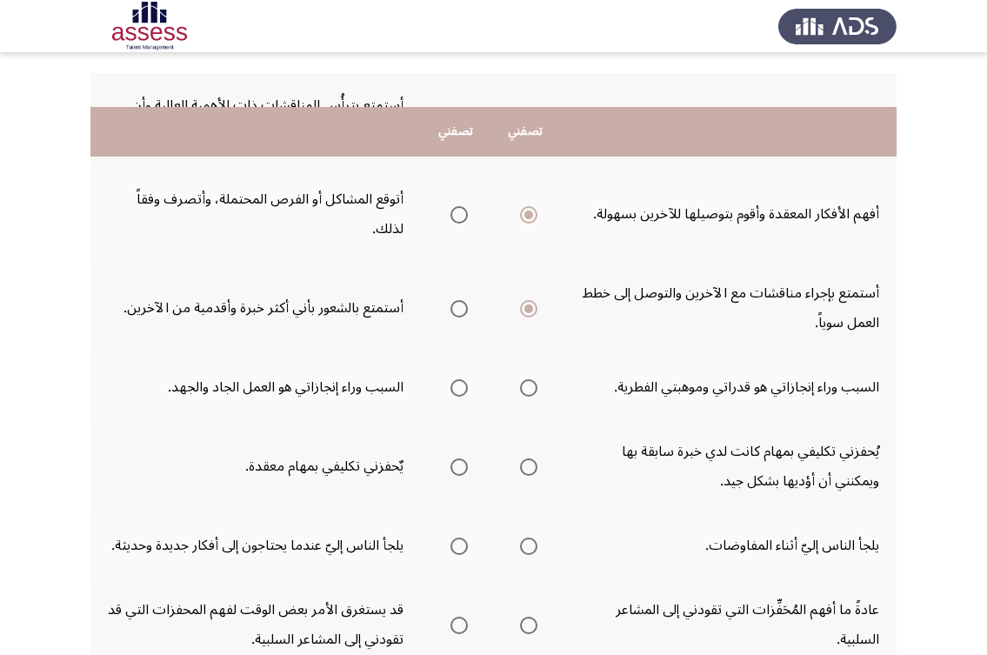
scroll to position [348, 0]
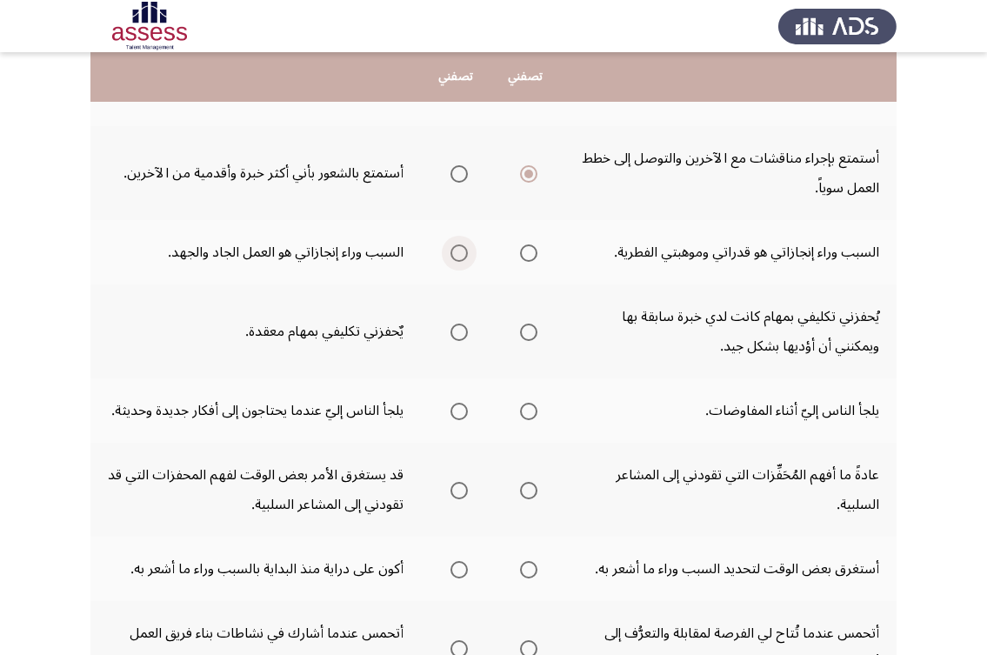
click at [463, 245] on span "Select an option" at bounding box center [458, 252] width 17 height 17
click at [463, 245] on input "Select an option" at bounding box center [458, 252] width 17 height 17
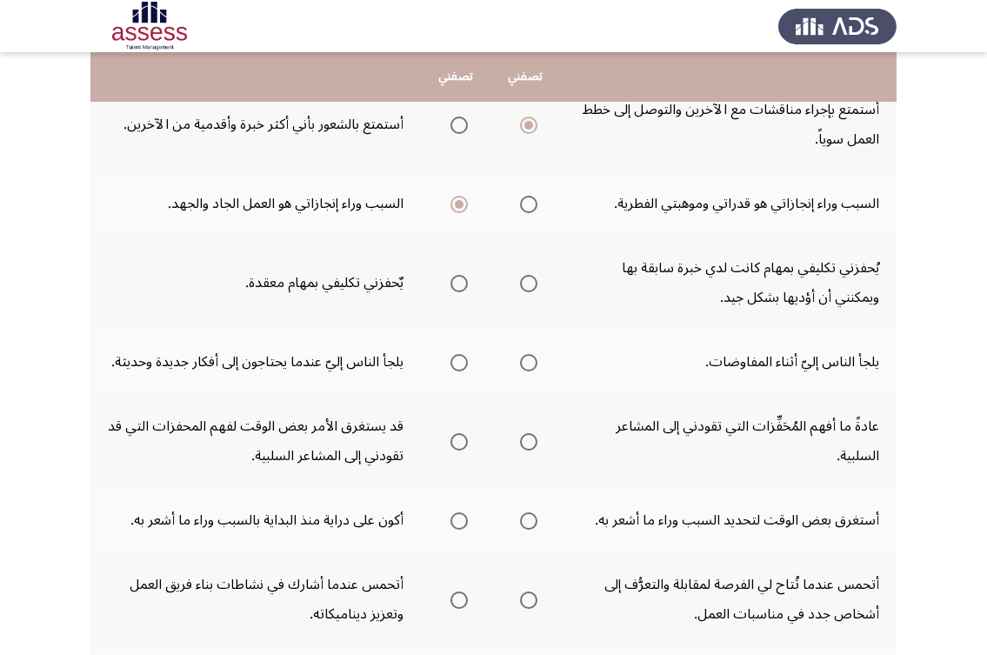
scroll to position [435, 0]
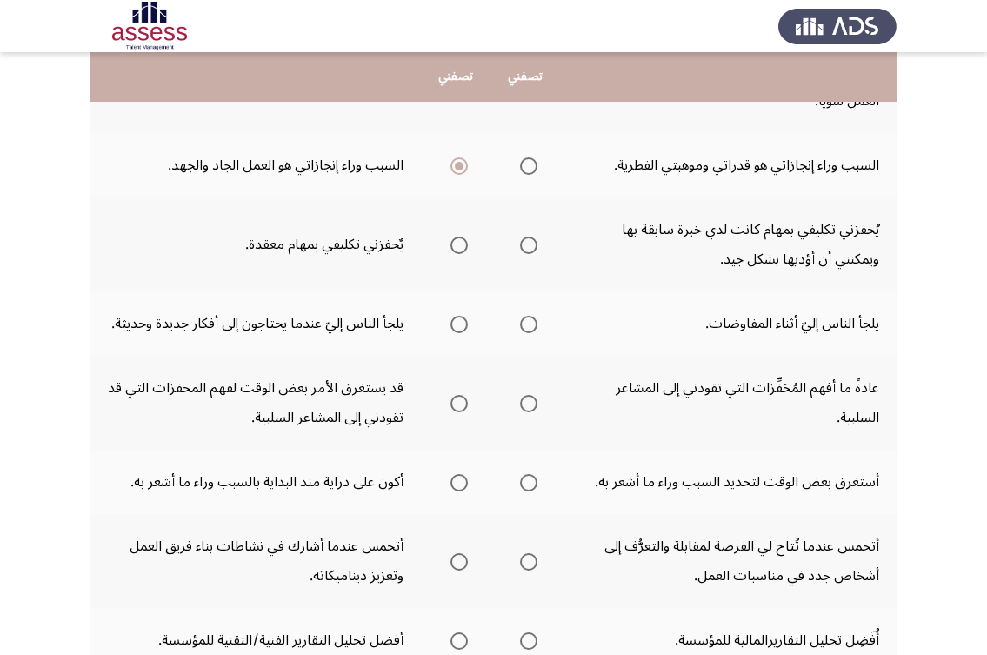
click at [534, 326] on span "Select an option" at bounding box center [528, 324] width 17 height 17
click at [534, 326] on input "Select an option" at bounding box center [528, 324] width 17 height 17
drag, startPoint x: 803, startPoint y: 226, endPoint x: 597, endPoint y: 230, distance: 206.1
click at [597, 230] on td "يُحفزني تكليفي بمهام كانت لدي خبرة سابقة بها ويمكنني أن أؤديها بشكل جيد." at bounding box center [728, 244] width 336 height 94
drag, startPoint x: 805, startPoint y: 258, endPoint x: 546, endPoint y: 258, distance: 259.1
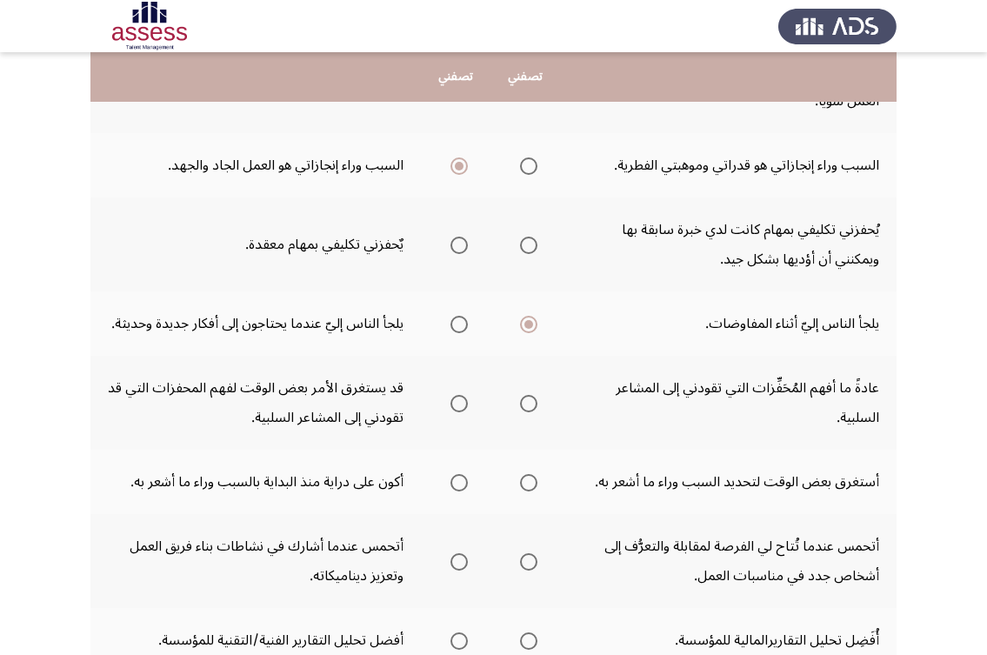
click at [546, 258] on tr "يُحفزني تكليفي بمهام كانت لدي خبرة سابقة بها ويمكنني أن أؤديها بشكل جيد. يٌحفزن…" at bounding box center [493, 244] width 806 height 94
click at [461, 249] on span "Select an option" at bounding box center [458, 244] width 17 height 17
click at [461, 249] on input "Select an option" at bounding box center [458, 244] width 17 height 17
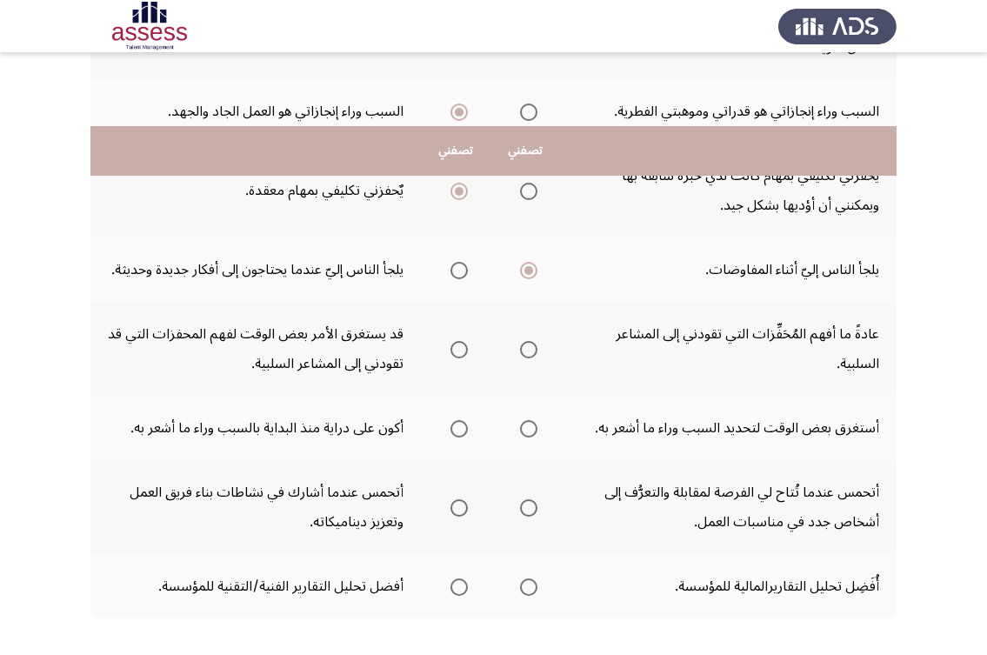
scroll to position [574, 0]
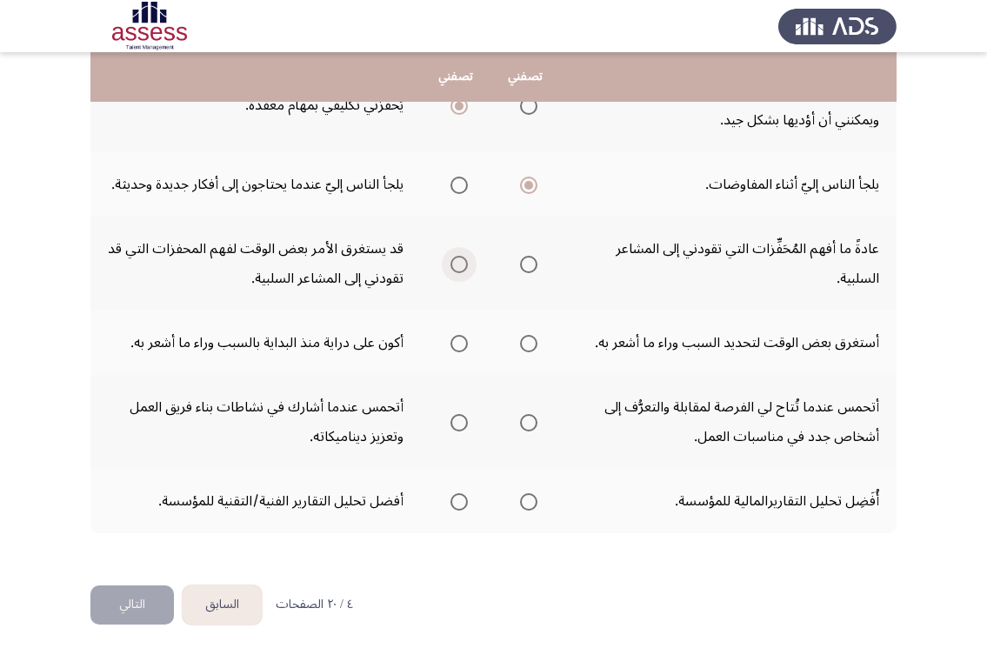
click at [464, 267] on span "Select an option" at bounding box center [458, 264] width 17 height 17
click at [464, 267] on input "Select an option" at bounding box center [458, 264] width 17 height 17
click at [535, 343] on span "Select an option" at bounding box center [528, 343] width 17 height 17
click at [535, 343] on input "Select an option" at bounding box center [528, 343] width 17 height 17
click at [461, 417] on span "Select an option" at bounding box center [458, 422] width 17 height 17
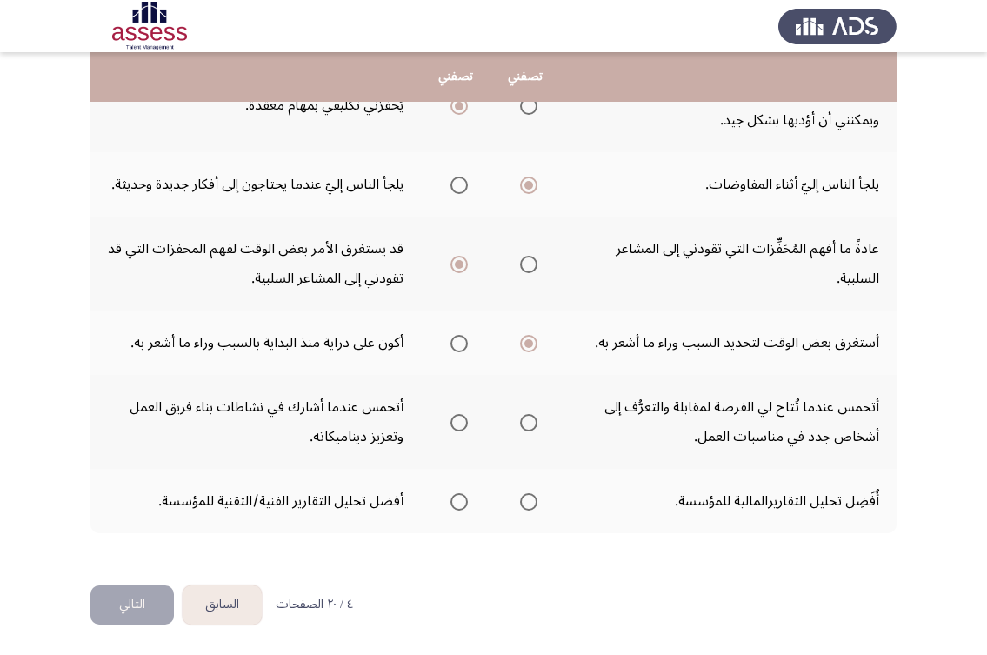
click at [461, 417] on input "Select an option" at bounding box center [458, 422] width 17 height 17
click at [452, 500] on span "Select an option" at bounding box center [458, 501] width 17 height 17
click at [452, 500] on input "Select an option" at bounding box center [458, 501] width 17 height 17
click at [130, 607] on button "التالي" at bounding box center [131, 604] width 83 height 39
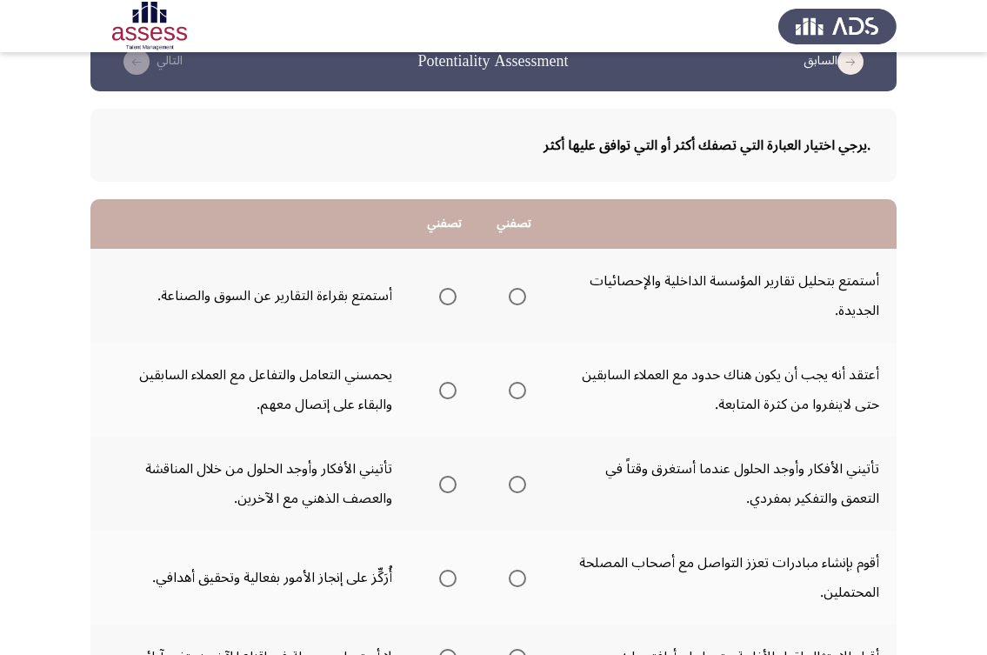
scroll to position [174, 0]
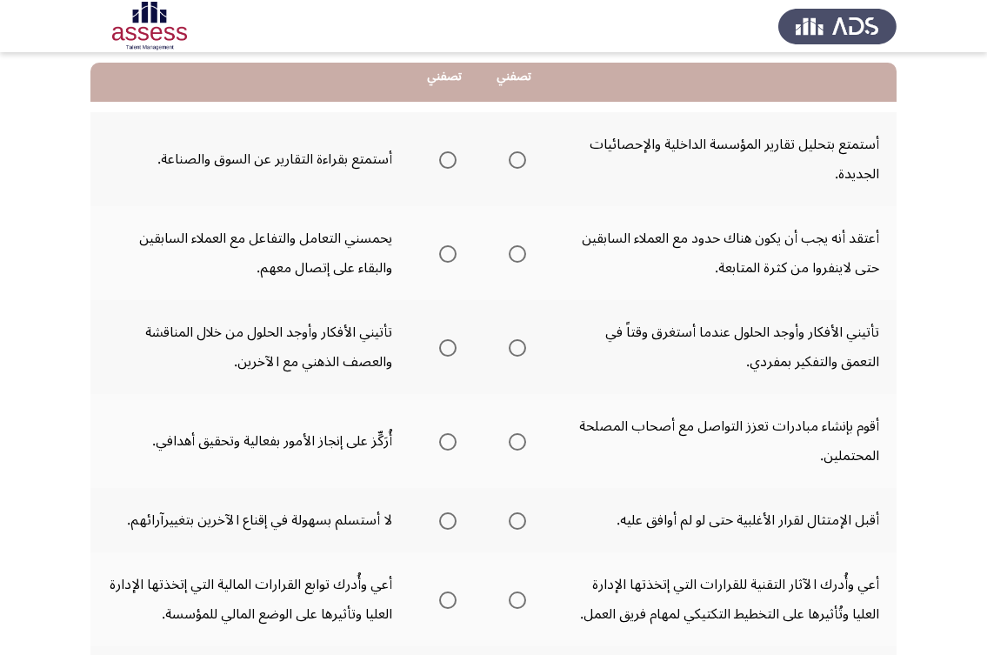
click at [503, 159] on label "Select an option" at bounding box center [514, 159] width 24 height 17
click at [509, 159] on input "Select an option" at bounding box center [517, 159] width 17 height 17
click at [519, 254] on span "Select an option" at bounding box center [517, 253] width 17 height 17
click at [519, 254] on input "Select an option" at bounding box center [517, 253] width 17 height 17
click at [443, 161] on span "Select an option" at bounding box center [447, 159] width 17 height 17
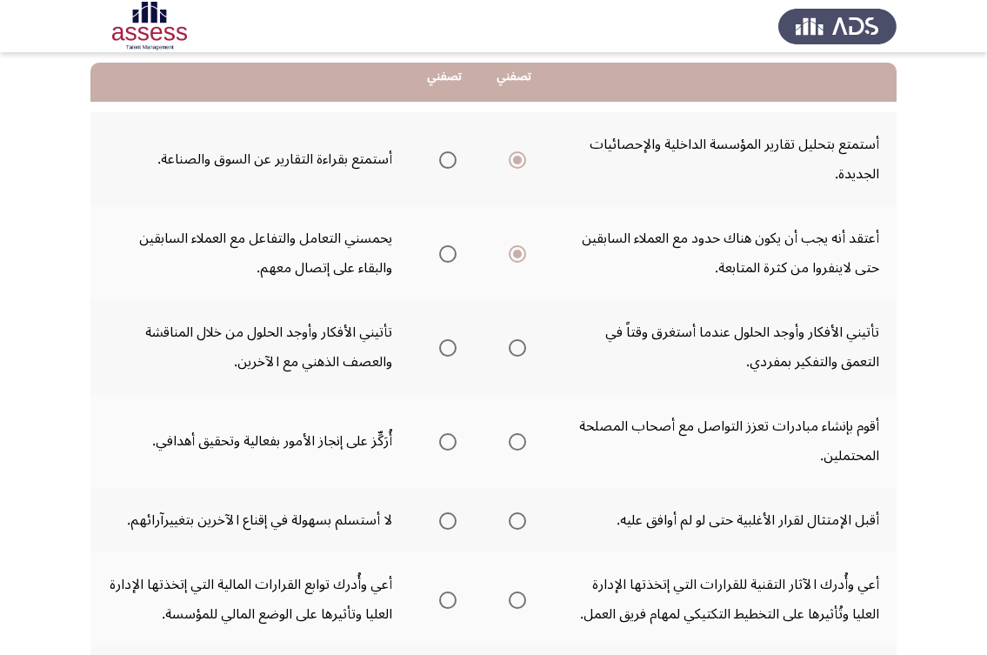
click at [443, 161] on input "Select an option" at bounding box center [447, 159] width 17 height 17
click at [445, 342] on span "Select an option" at bounding box center [447, 347] width 17 height 17
click at [445, 342] on input "Select an option" at bounding box center [447, 347] width 17 height 17
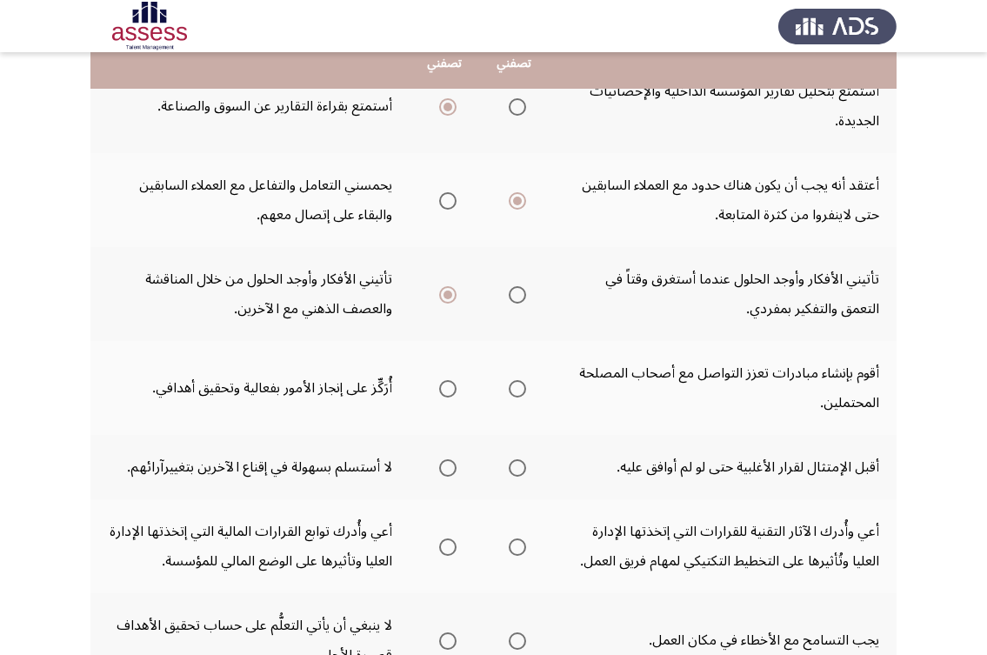
scroll to position [348, 0]
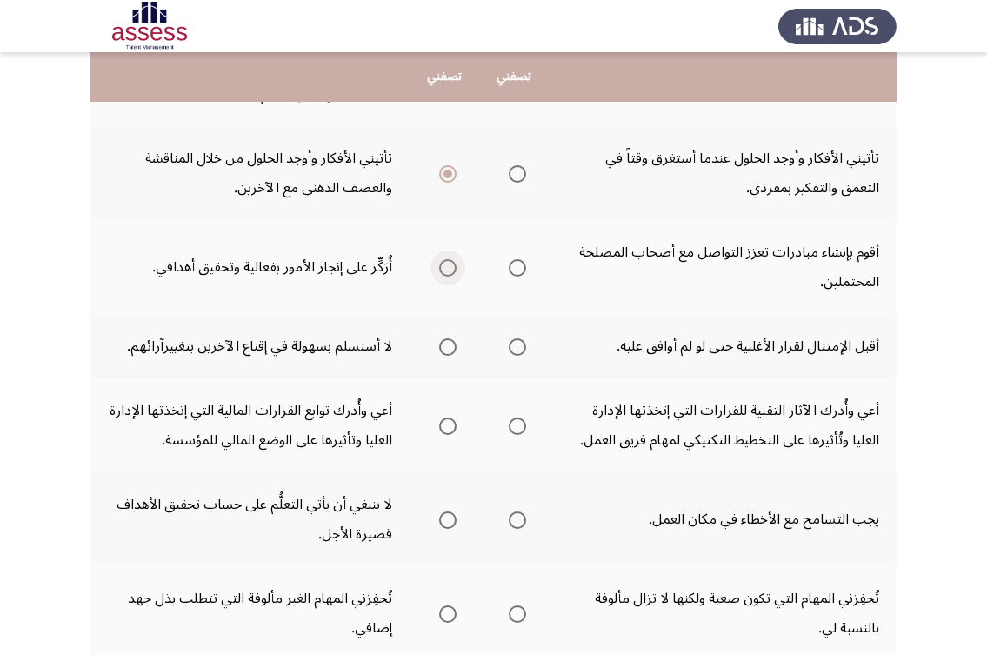
click at [443, 264] on span "Select an option" at bounding box center [447, 267] width 17 height 17
click at [443, 264] on input "Select an option" at bounding box center [447, 267] width 17 height 17
click at [510, 346] on span "Select an option" at bounding box center [517, 346] width 17 height 17
click at [510, 346] on input "Select an option" at bounding box center [517, 346] width 17 height 17
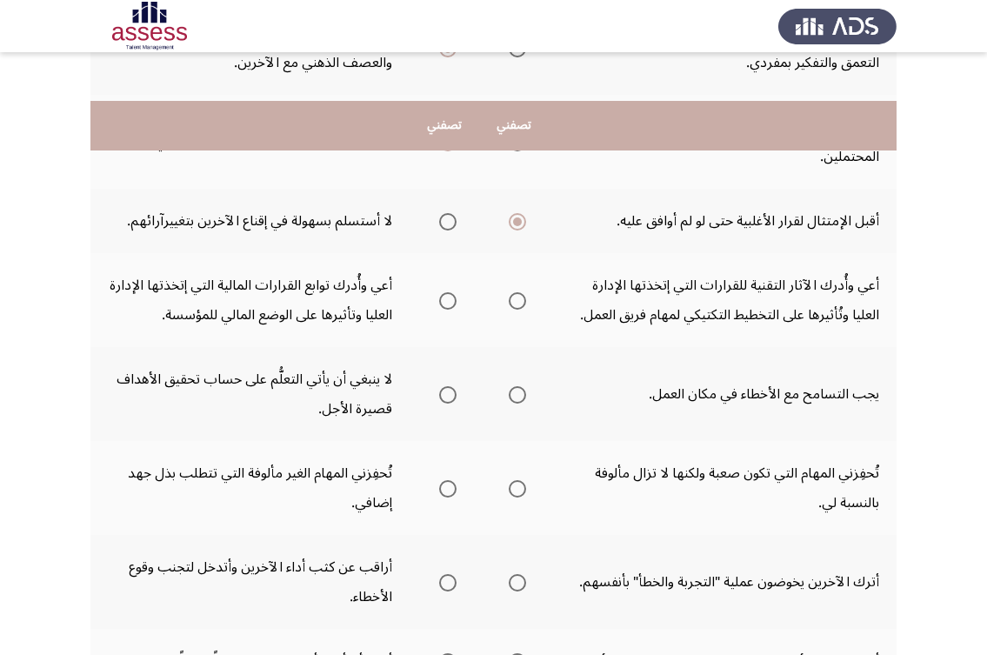
scroll to position [435, 0]
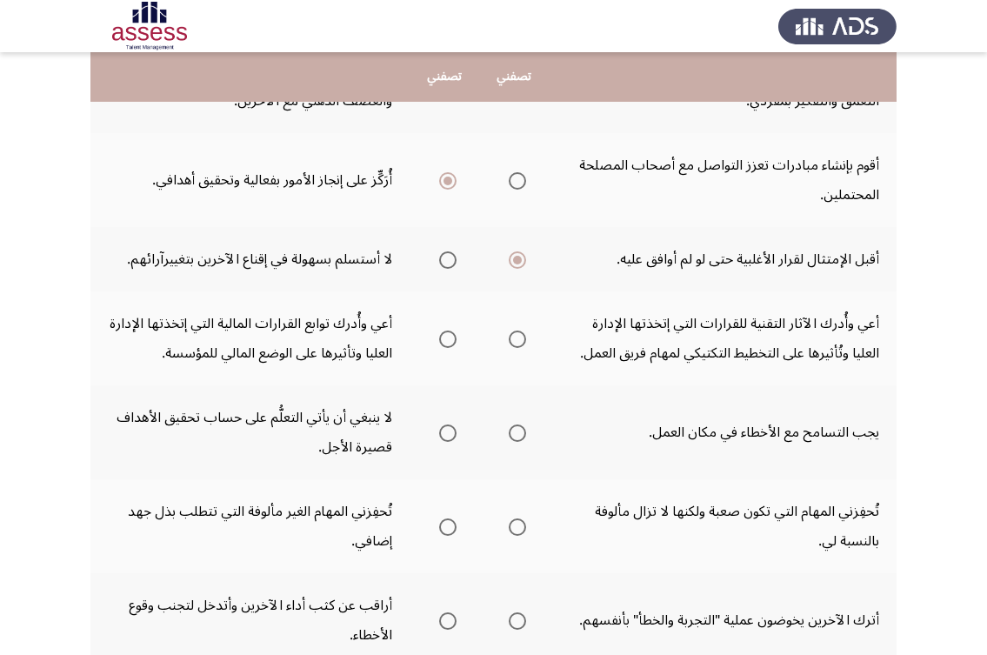
drag, startPoint x: 796, startPoint y: 316, endPoint x: 768, endPoint y: 237, distance: 83.3
click at [339, 351] on tr "أعي وأُدرك الآثار التقنية للقرارات التي إتخذتها الإدارة العليا وتُأثيرها على ال…" at bounding box center [493, 338] width 806 height 94
click at [504, 341] on label "Select an option" at bounding box center [514, 338] width 24 height 17
click at [509, 341] on input "Select an option" at bounding box center [517, 338] width 17 height 17
click at [457, 337] on th at bounding box center [445, 338] width 70 height 94
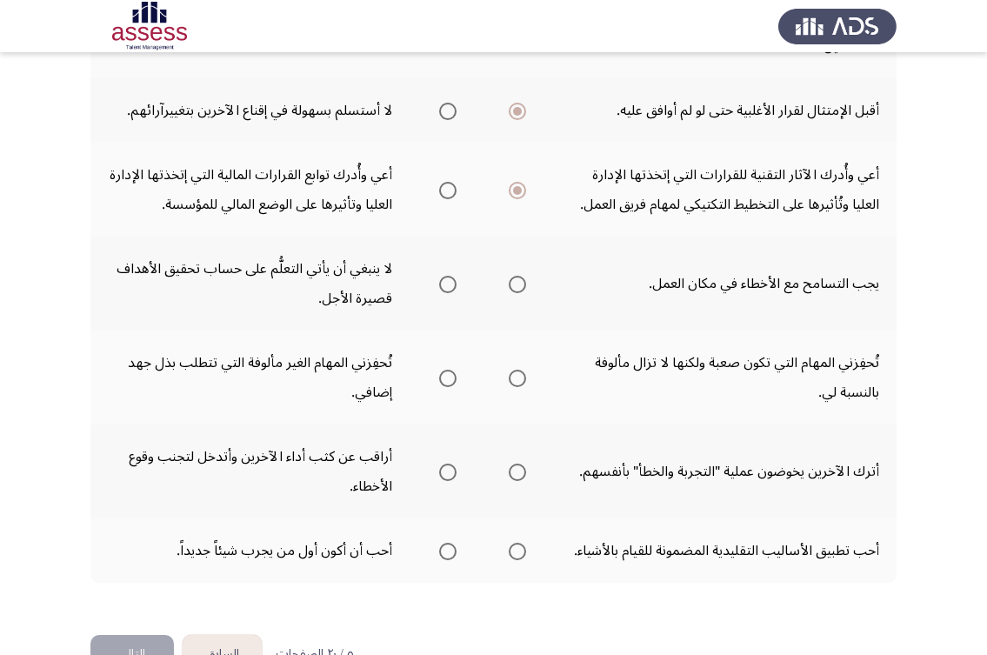
scroll to position [609, 0]
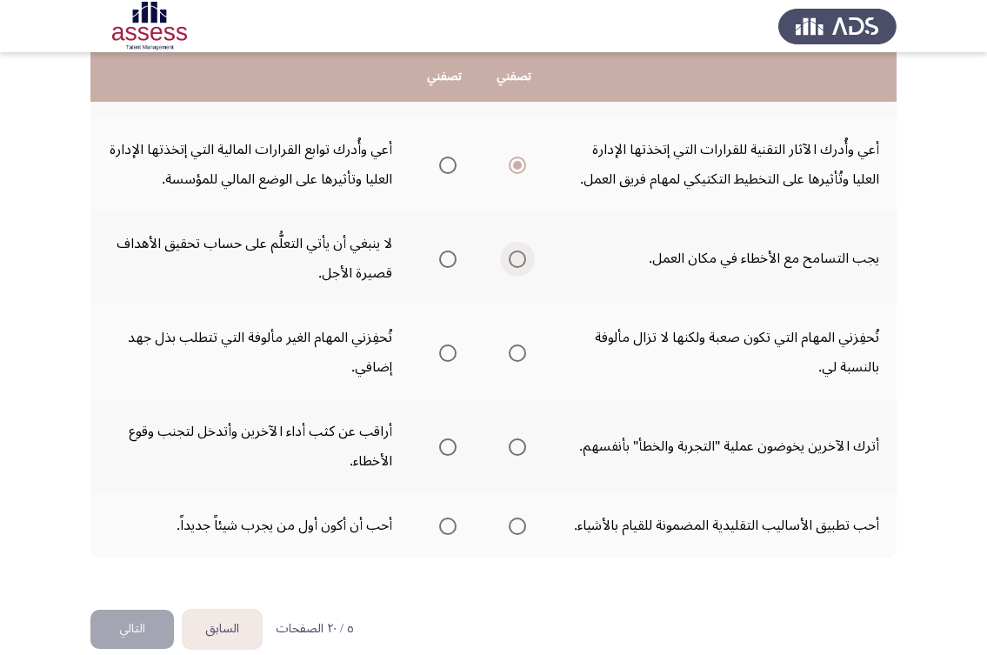
click at [515, 263] on span "Select an option" at bounding box center [517, 258] width 17 height 17
click at [515, 263] on input "Select an option" at bounding box center [517, 258] width 17 height 17
click at [519, 356] on span "Select an option" at bounding box center [517, 352] width 17 height 17
click at [519, 356] on input "Select an option" at bounding box center [517, 352] width 17 height 17
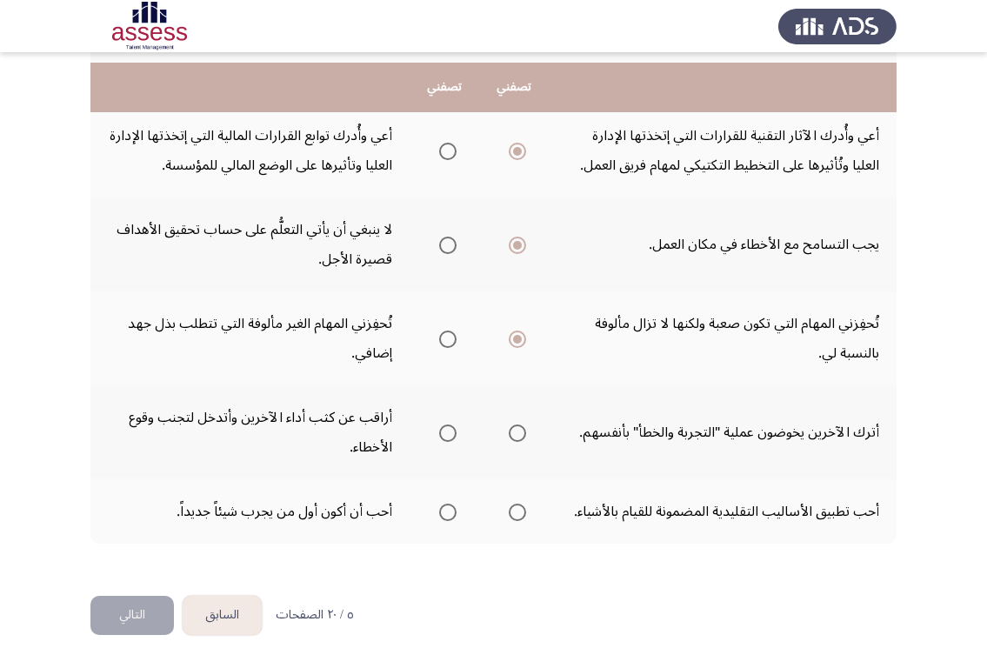
scroll to position [633, 0]
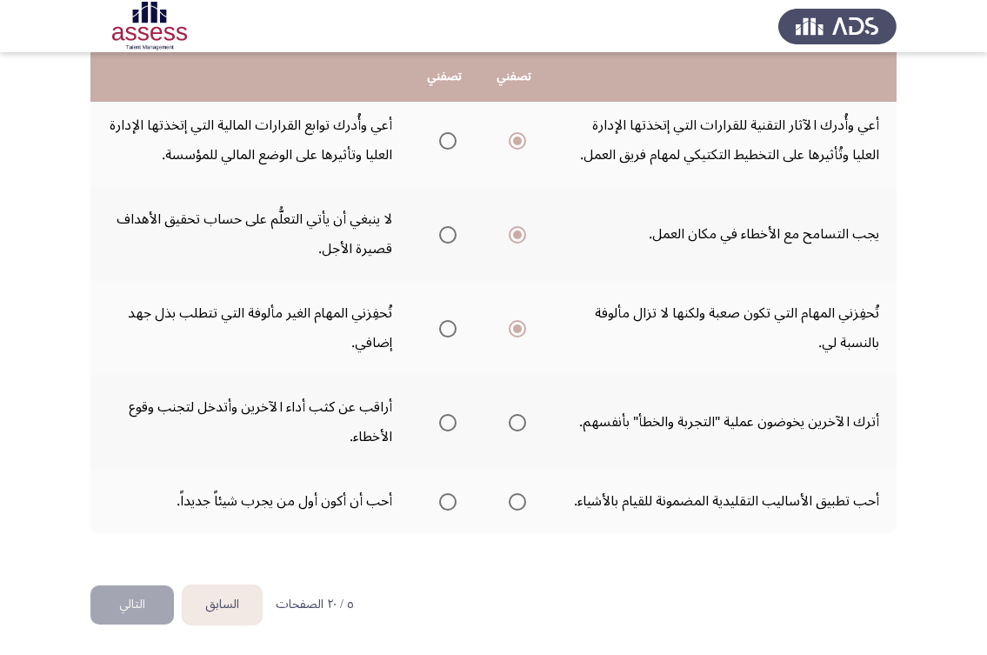
click at [452, 419] on span "Select an option" at bounding box center [447, 422] width 17 height 17
click at [452, 419] on input "Select an option" at bounding box center [447, 422] width 17 height 17
click at [450, 503] on span "Select an option" at bounding box center [447, 501] width 17 height 17
click at [450, 503] on input "Select an option" at bounding box center [447, 501] width 17 height 17
click at [116, 614] on button "التالي" at bounding box center [131, 604] width 83 height 39
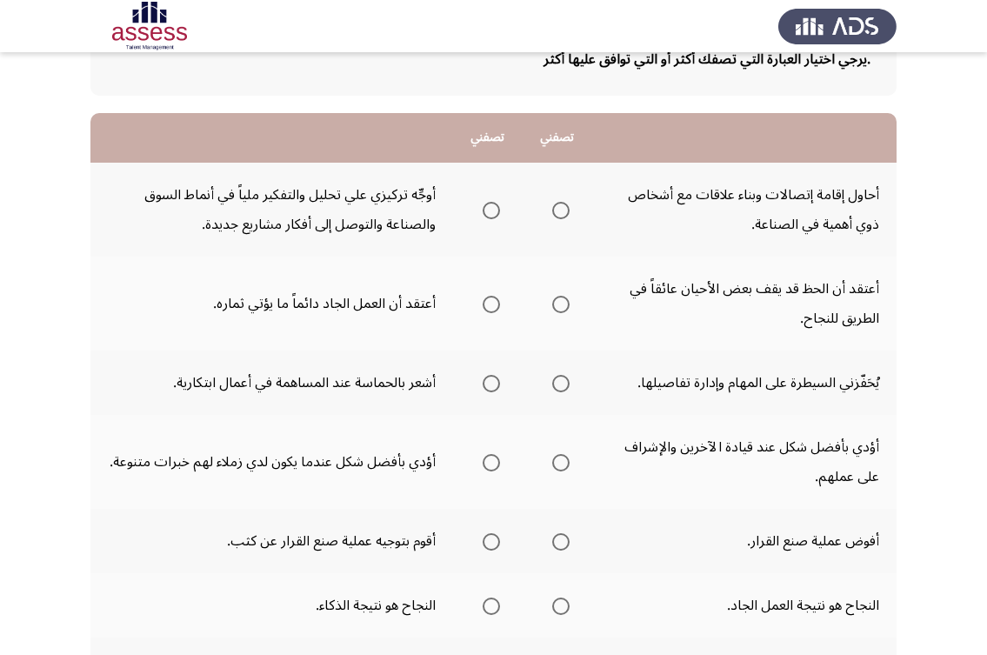
scroll to position [0, 0]
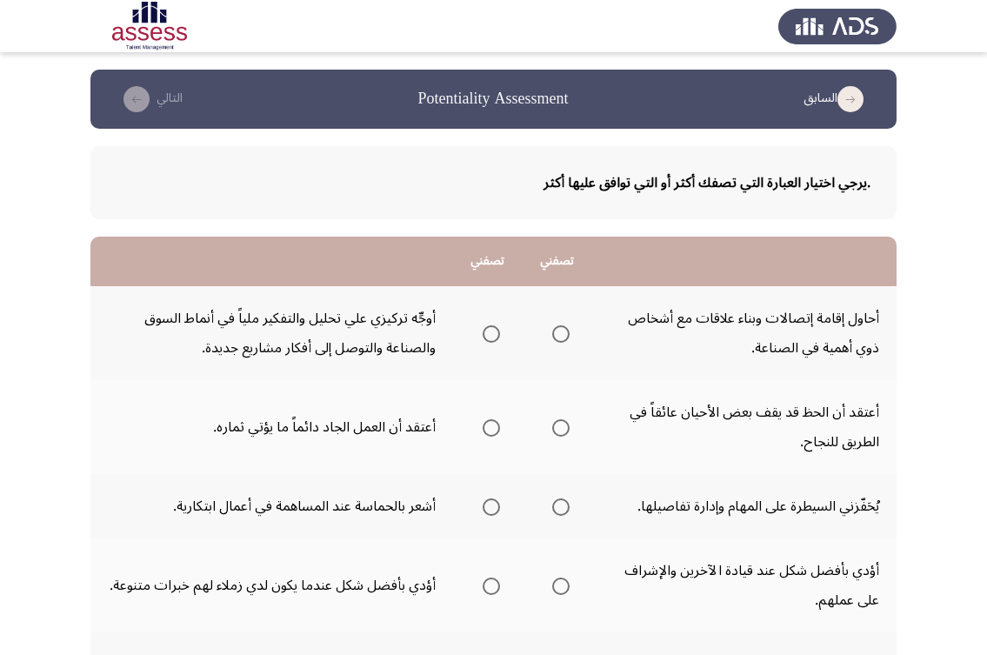
click at [556, 331] on span "Select an option" at bounding box center [560, 333] width 17 height 17
click at [556, 331] on input "Select an option" at bounding box center [560, 333] width 17 height 17
click at [480, 430] on label "Select an option" at bounding box center [488, 427] width 24 height 17
click at [483, 430] on input "Select an option" at bounding box center [491, 427] width 17 height 17
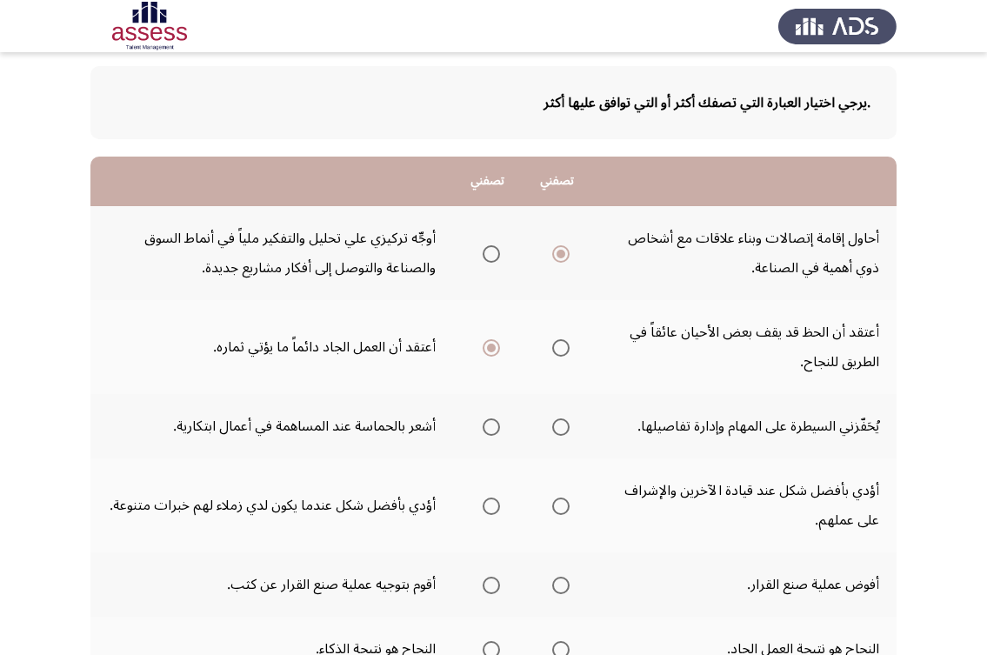
scroll to position [87, 0]
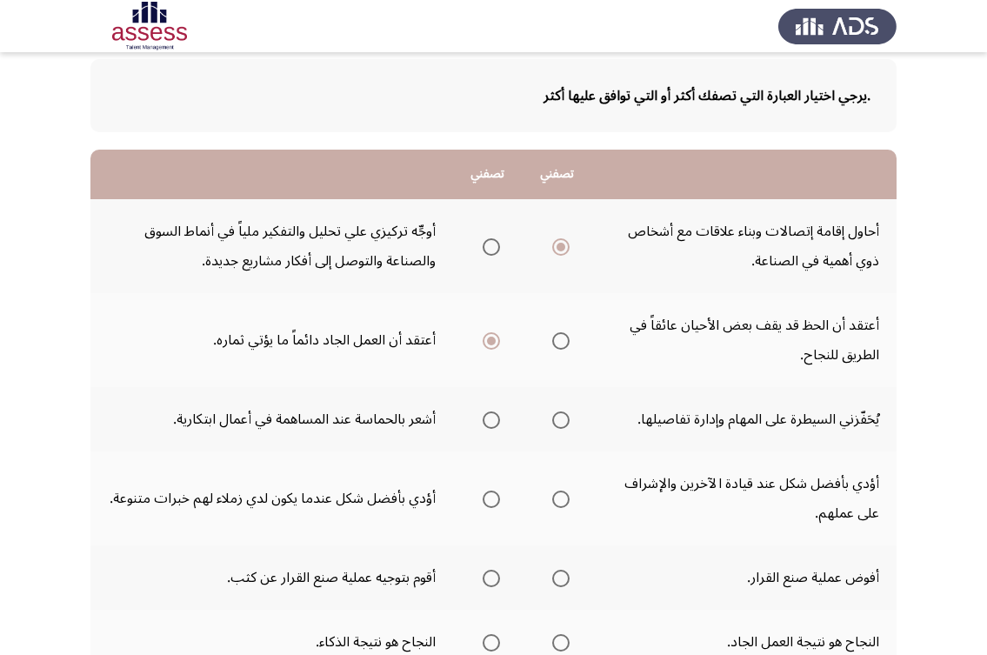
click at [490, 422] on span "Select an option" at bounding box center [491, 419] width 17 height 17
click at [490, 422] on input "Select an option" at bounding box center [491, 419] width 17 height 17
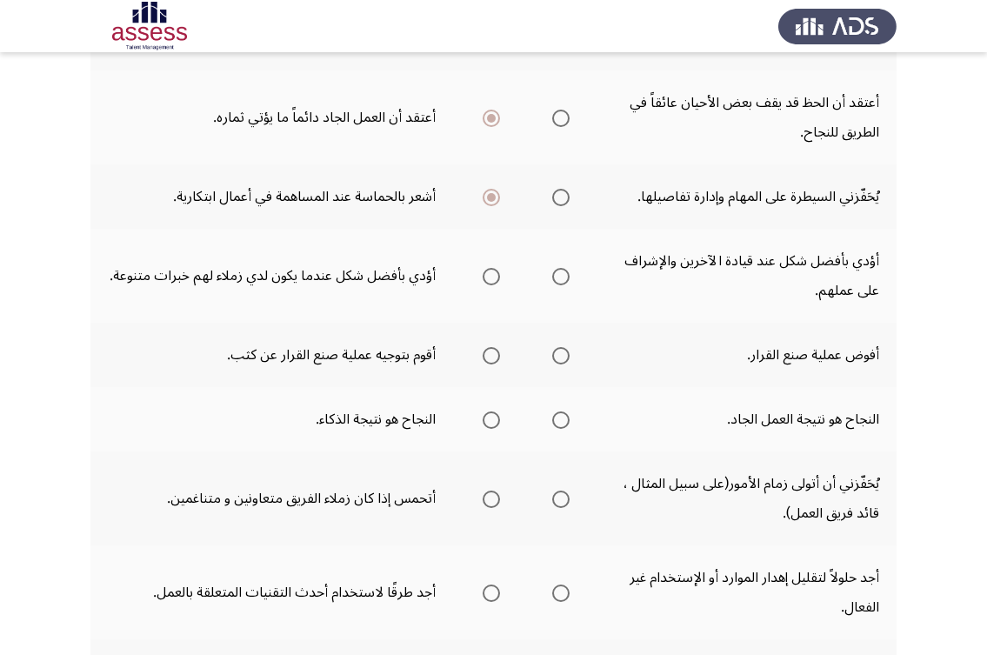
scroll to position [348, 0]
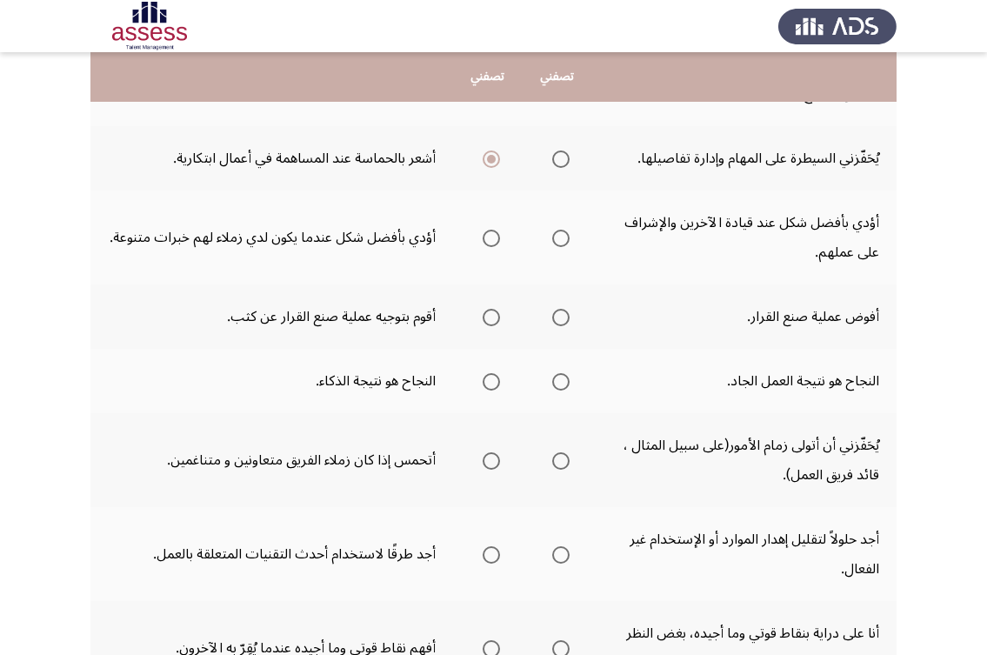
click at [489, 230] on span "Select an option" at bounding box center [491, 238] width 17 height 17
click at [489, 230] on input "Select an option" at bounding box center [491, 238] width 17 height 17
click at [483, 324] on span "Select an option" at bounding box center [491, 317] width 17 height 17
click at [483, 324] on input "Select an option" at bounding box center [491, 317] width 17 height 17
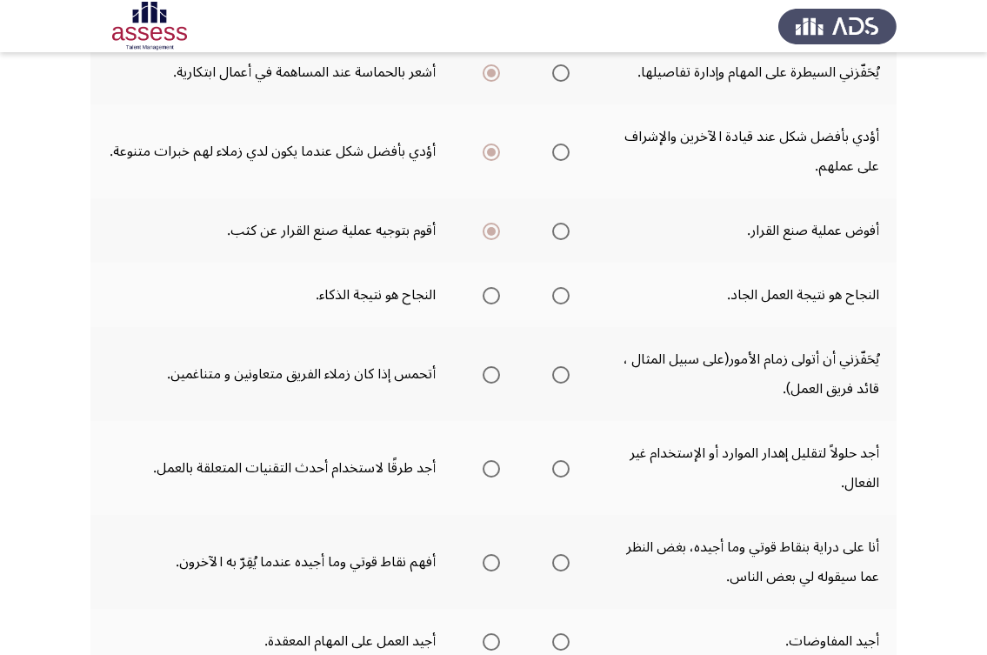
scroll to position [435, 0]
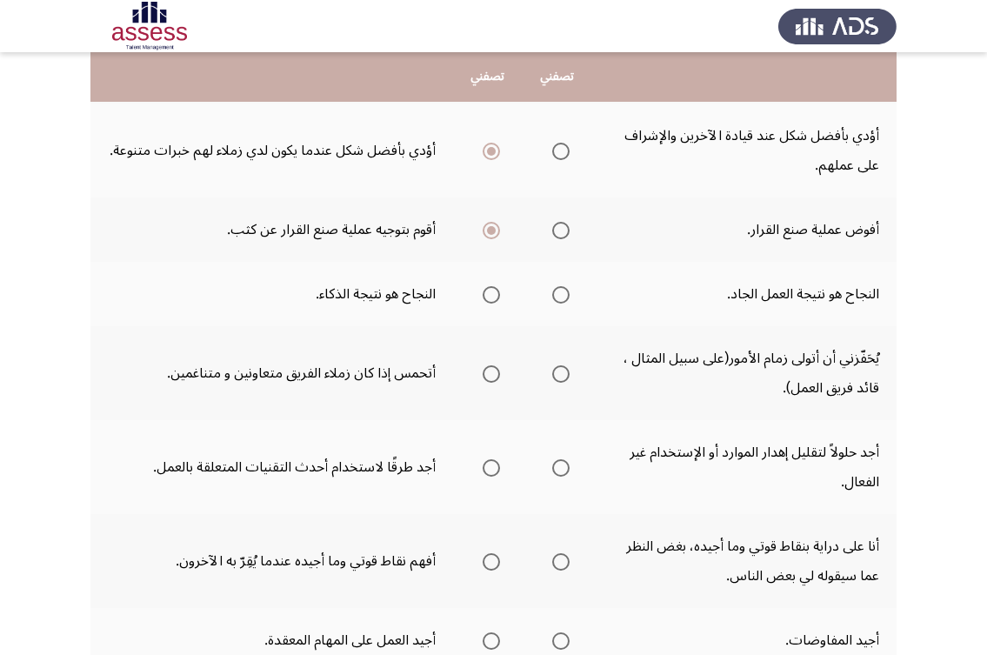
click at [565, 298] on span "Select an option" at bounding box center [560, 294] width 17 height 17
click at [565, 298] on input "Select an option" at bounding box center [560, 294] width 17 height 17
click at [483, 375] on span "Select an option" at bounding box center [491, 373] width 17 height 17
click at [483, 375] on input "Select an option" at bounding box center [491, 373] width 17 height 17
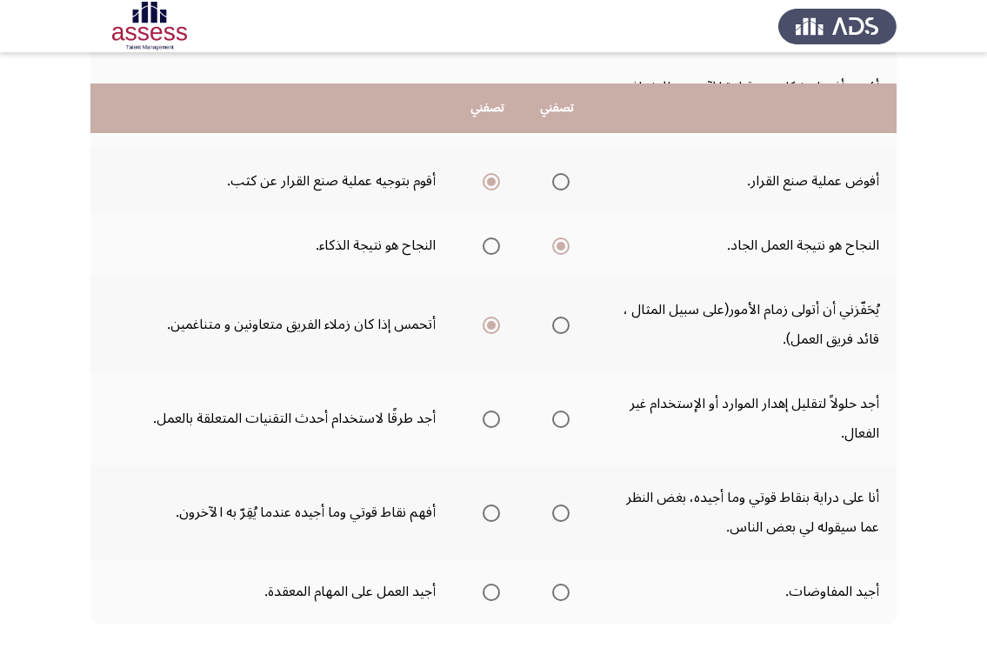
scroll to position [522, 0]
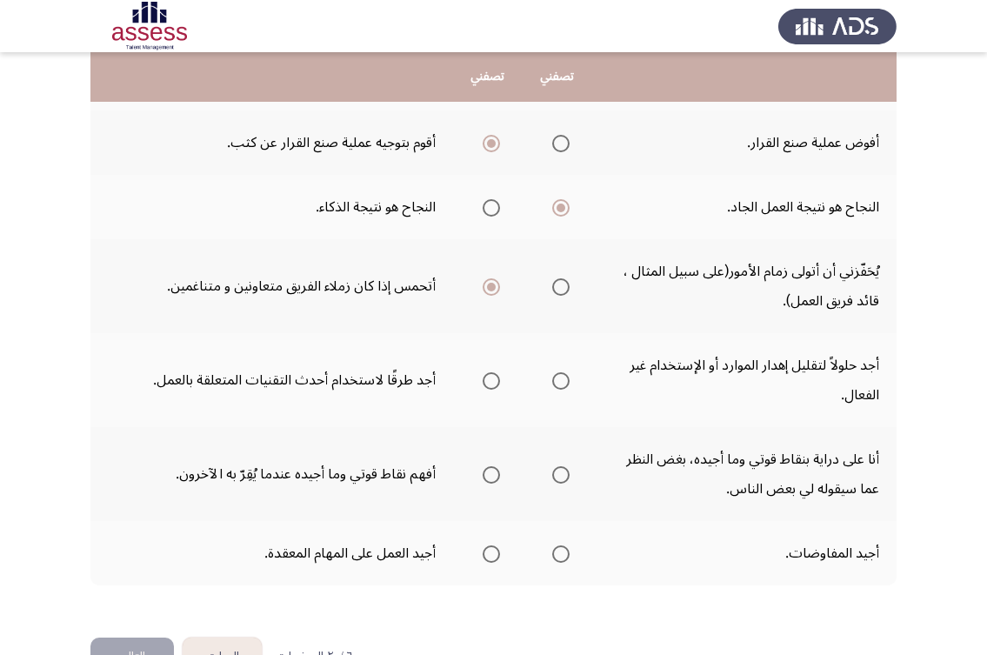
click at [554, 378] on span "Select an option" at bounding box center [560, 380] width 17 height 17
click at [554, 378] on input "Select an option" at bounding box center [560, 380] width 17 height 17
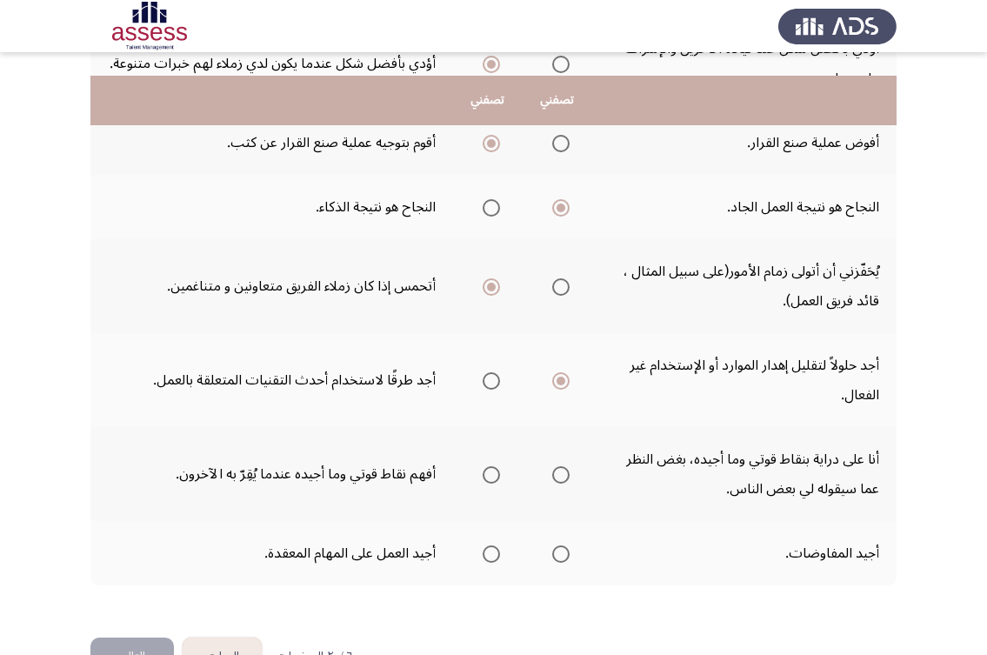
scroll to position [574, 0]
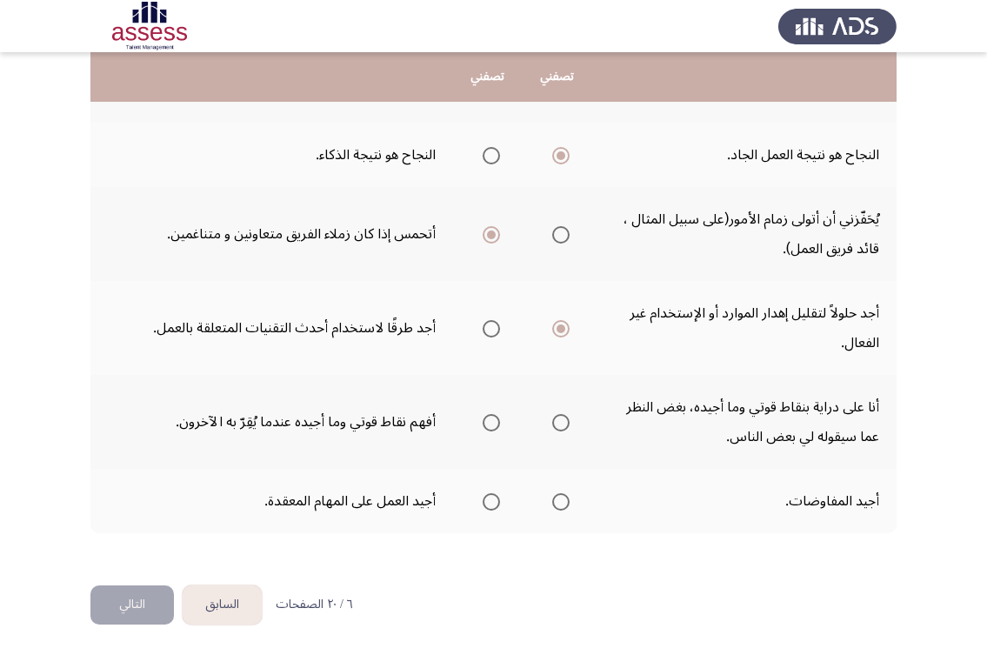
click at [483, 423] on span "Select an option" at bounding box center [491, 422] width 17 height 17
click at [483, 423] on input "Select an option" at bounding box center [491, 422] width 17 height 17
click at [558, 501] on span "Select an option" at bounding box center [560, 501] width 17 height 17
click at [558, 501] on input "Select an option" at bounding box center [560, 501] width 17 height 17
click at [130, 607] on button "التالي" at bounding box center [131, 604] width 83 height 39
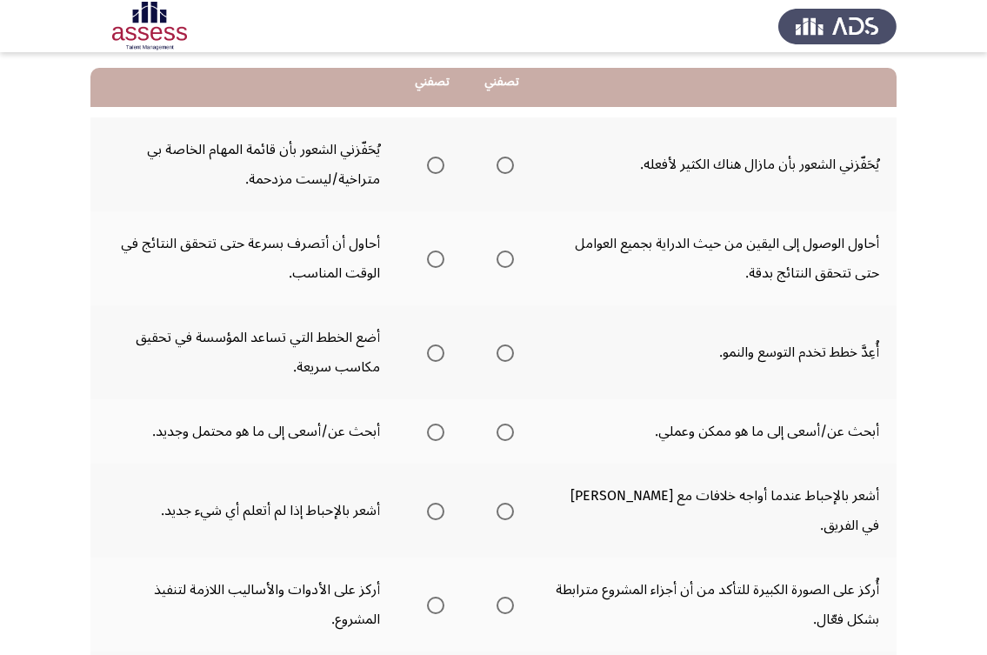
scroll to position [174, 0]
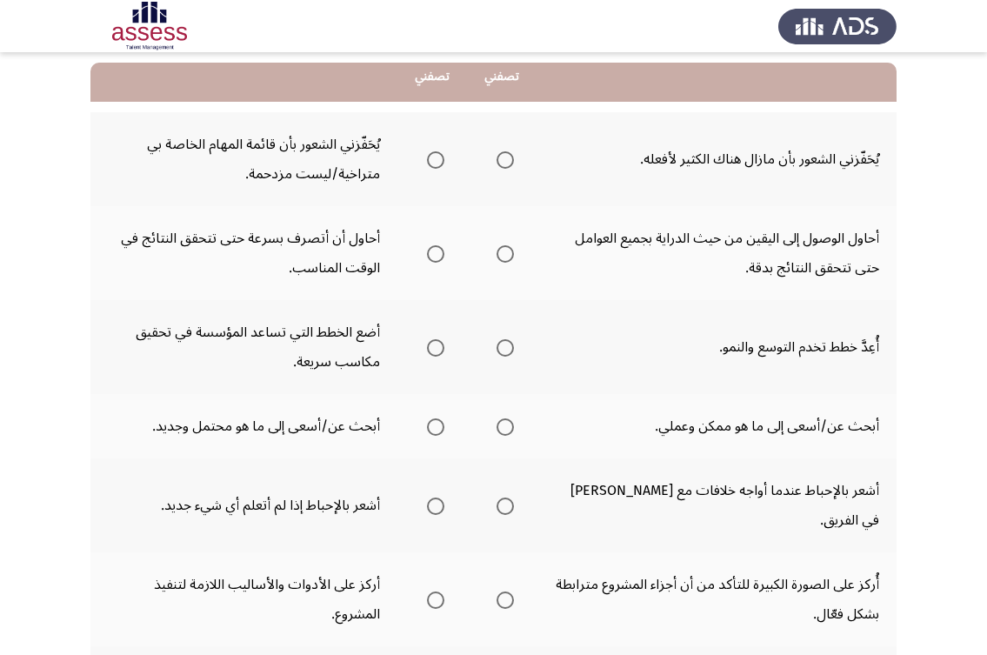
click at [497, 162] on span "Select an option" at bounding box center [504, 159] width 17 height 17
click at [497, 162] on input "Select an option" at bounding box center [504, 159] width 17 height 17
drag, startPoint x: 744, startPoint y: 242, endPoint x: 574, endPoint y: 243, distance: 170.4
click at [574, 243] on td "أحاول الوصول إلى اليقين من حيث الدراية بجميع العوامل حتى تتحقق النتائج بدقة." at bounding box center [716, 253] width 360 height 94
click at [427, 250] on span "Select an option" at bounding box center [435, 253] width 17 height 17
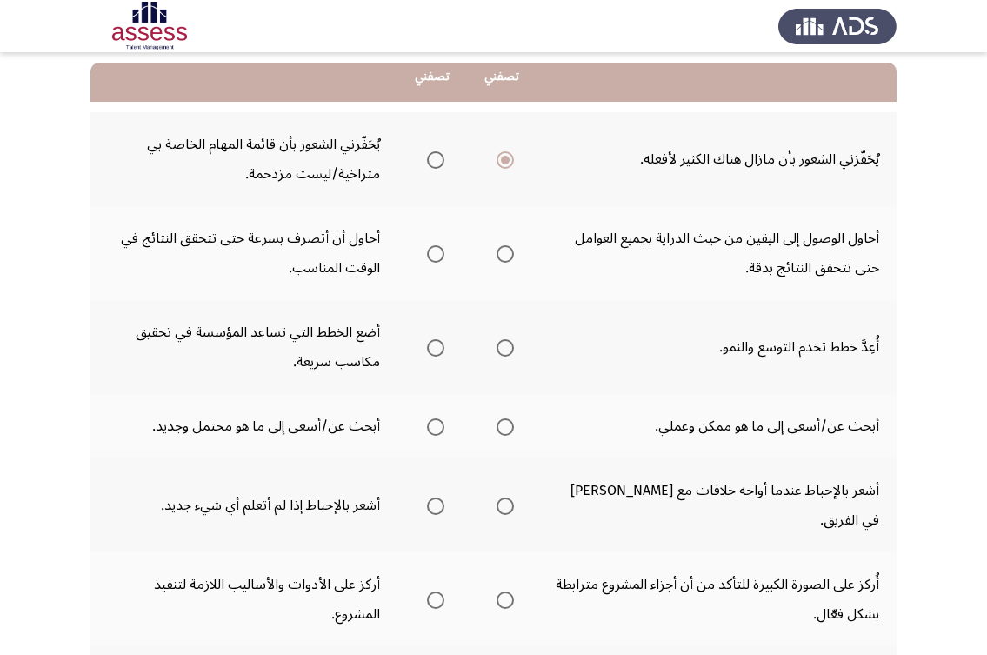
click at [427, 250] on input "Select an option" at bounding box center [435, 253] width 17 height 17
click at [510, 345] on span "Select an option" at bounding box center [504, 347] width 17 height 17
click at [510, 345] on input "Select an option" at bounding box center [504, 347] width 17 height 17
click at [508, 248] on span "Select an option" at bounding box center [504, 253] width 17 height 17
click at [508, 248] on input "Select an option" at bounding box center [504, 253] width 17 height 17
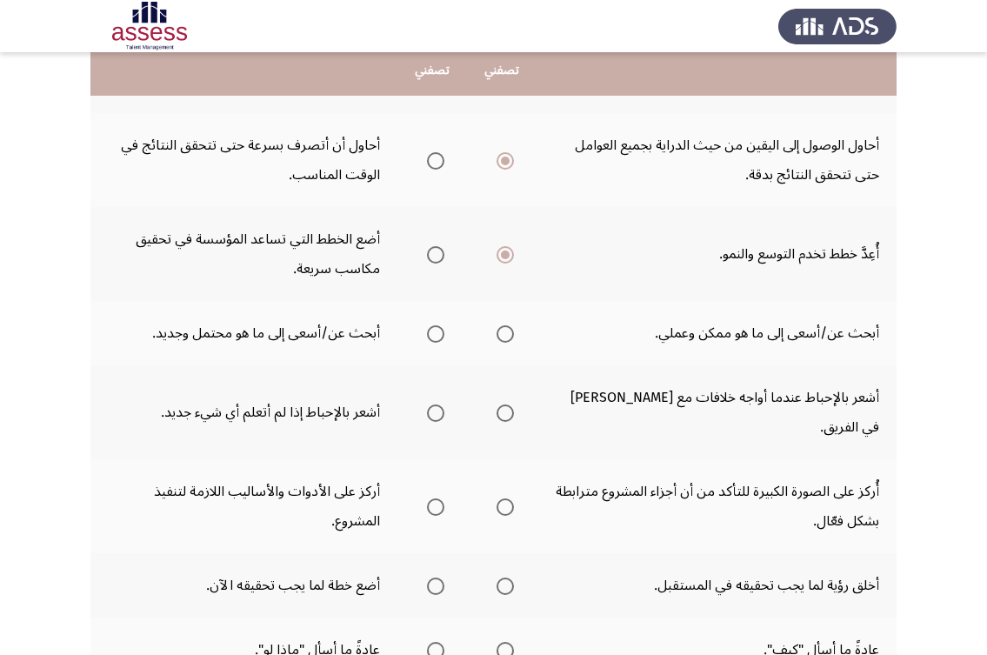
scroll to position [261, 0]
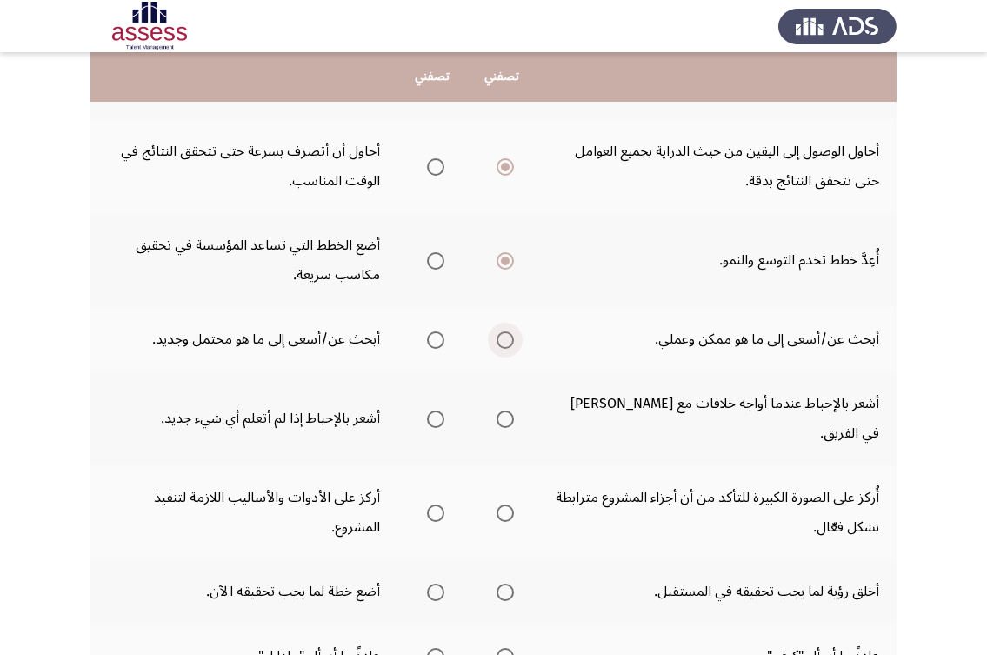
click at [501, 341] on span "Select an option" at bounding box center [504, 339] width 17 height 17
click at [501, 341] on input "Select an option" at bounding box center [504, 339] width 17 height 17
click at [428, 410] on span "Select an option" at bounding box center [435, 418] width 17 height 17
click at [428, 410] on input "Select an option" at bounding box center [435, 418] width 17 height 17
click at [439, 504] on span "Select an option" at bounding box center [435, 512] width 17 height 17
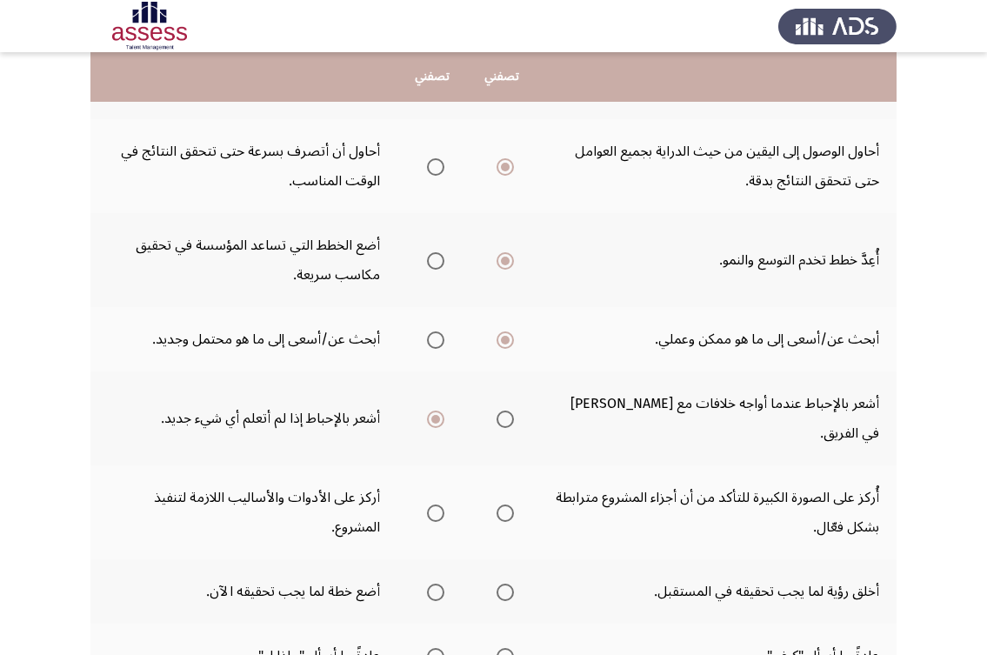
click at [439, 504] on input "Select an option" at bounding box center [435, 512] width 17 height 17
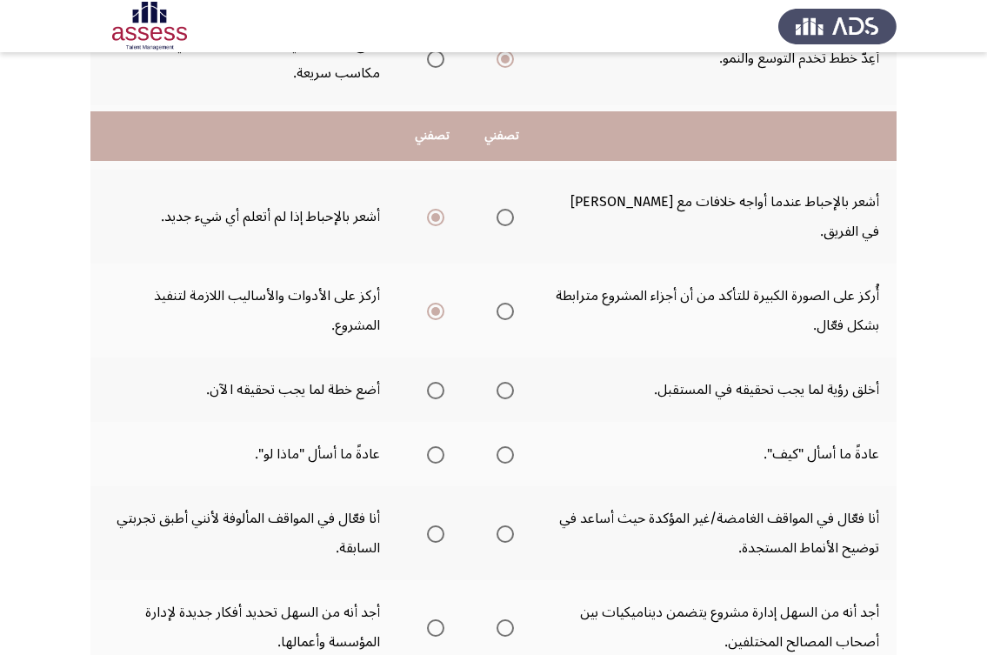
scroll to position [522, 0]
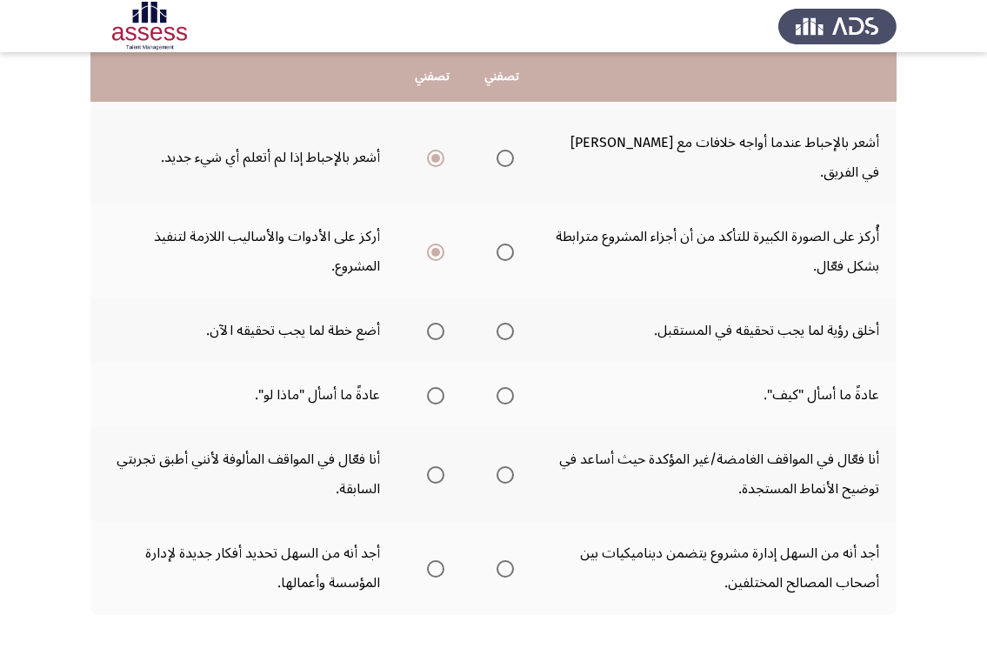
click at [434, 323] on span "Select an option" at bounding box center [435, 331] width 17 height 17
click at [434, 323] on input "Select an option" at bounding box center [435, 331] width 17 height 17
click at [507, 387] on span "Select an option" at bounding box center [504, 395] width 17 height 17
click at [507, 387] on input "Select an option" at bounding box center [504, 395] width 17 height 17
click at [503, 323] on span "Select an option" at bounding box center [504, 331] width 17 height 17
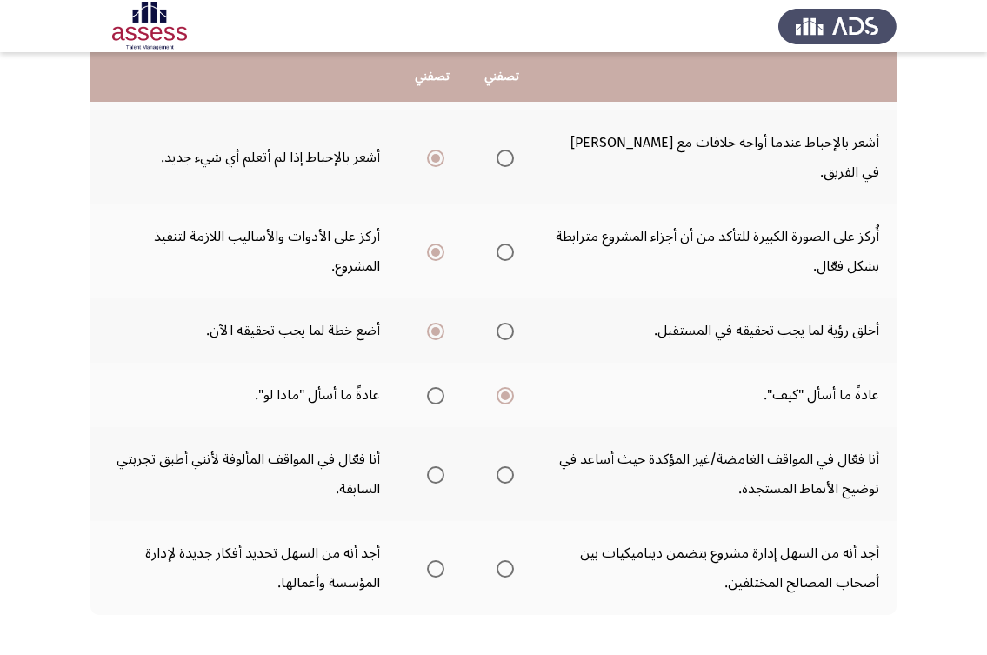
click at [503, 323] on input "Select an option" at bounding box center [504, 331] width 17 height 17
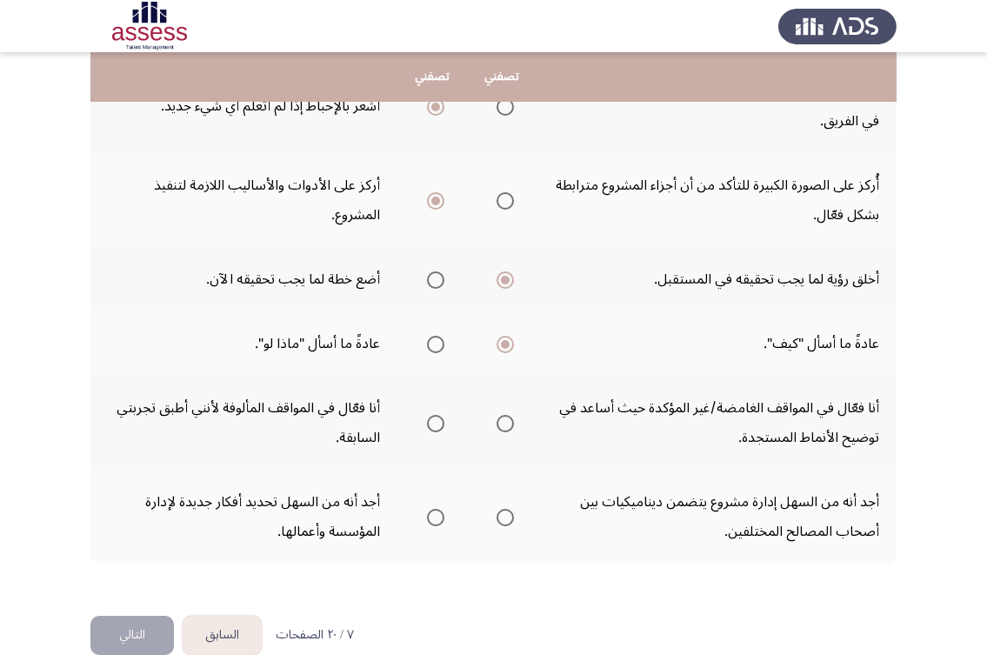
scroll to position [574, 0]
drag, startPoint x: 812, startPoint y: 387, endPoint x: 611, endPoint y: 383, distance: 200.9
click at [611, 383] on td "أنا فعّال في المواقف الغامضة/غير المؤكدة حيث أساعد في توضيح الأنماط المستجدة." at bounding box center [716, 422] width 360 height 94
drag, startPoint x: 816, startPoint y: 405, endPoint x: 627, endPoint y: 382, distance: 191.0
click at [627, 382] on td "أنا فعّال في المواقف الغامضة/غير المؤكدة حيث أساعد في توضيح الأنماط المستجدة." at bounding box center [716, 422] width 360 height 94
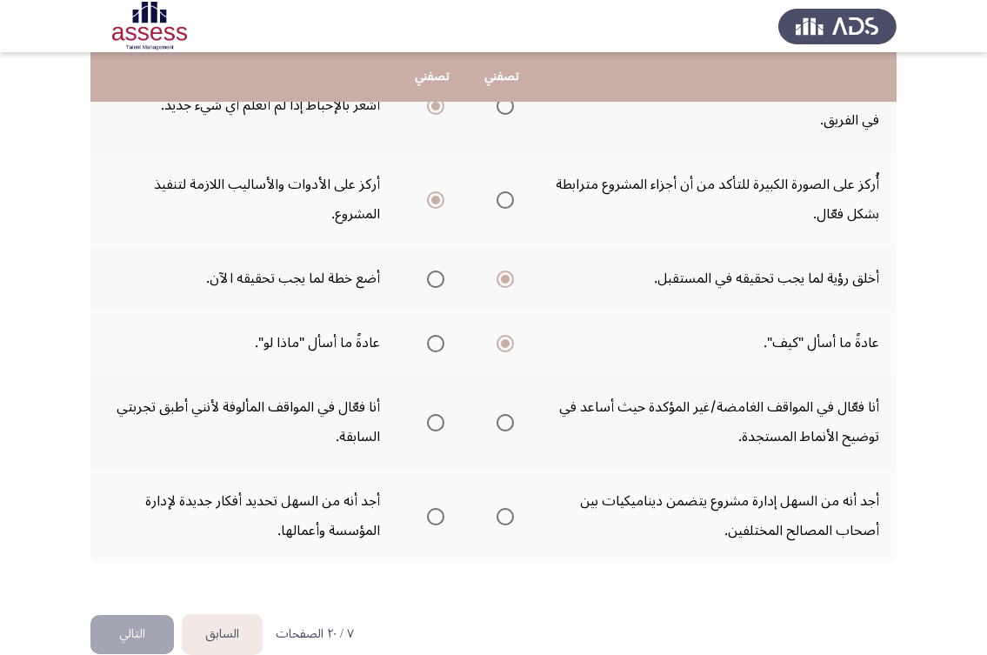
click at [503, 414] on span "Select an option" at bounding box center [504, 422] width 17 height 17
click at [503, 414] on input "Select an option" at bounding box center [504, 422] width 17 height 17
click at [816, 469] on td "أجد أنه من السهل إدارة مشروع يتضمن ديناميكيات بين أصحاب المصالح المختلفين." at bounding box center [716, 516] width 360 height 94
drag, startPoint x: 806, startPoint y: 469, endPoint x: 676, endPoint y: 482, distance: 131.1
click at [676, 482] on td "أجد أنه من السهل إدارة مشروع يتضمن ديناميكيات بين أصحاب المصالح المختلفين." at bounding box center [716, 516] width 360 height 94
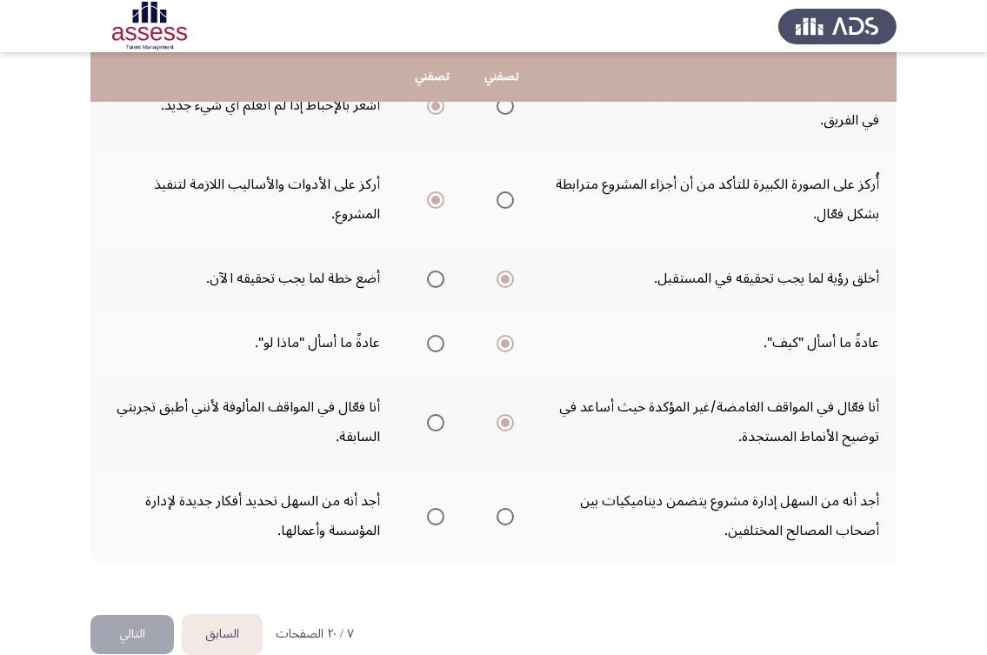
drag, startPoint x: 799, startPoint y: 503, endPoint x: 646, endPoint y: 504, distance: 153.0
click at [651, 503] on td "أجد أنه من السهل إدارة مشروع يتضمن ديناميكيات بين أصحاب المصالح المختلفين." at bounding box center [716, 516] width 360 height 94
click at [505, 516] on span "Select an option" at bounding box center [505, 516] width 0 height 0
click at [505, 508] on input "Select an option" at bounding box center [504, 516] width 17 height 17
click at [131, 615] on button "التالي" at bounding box center [131, 634] width 83 height 39
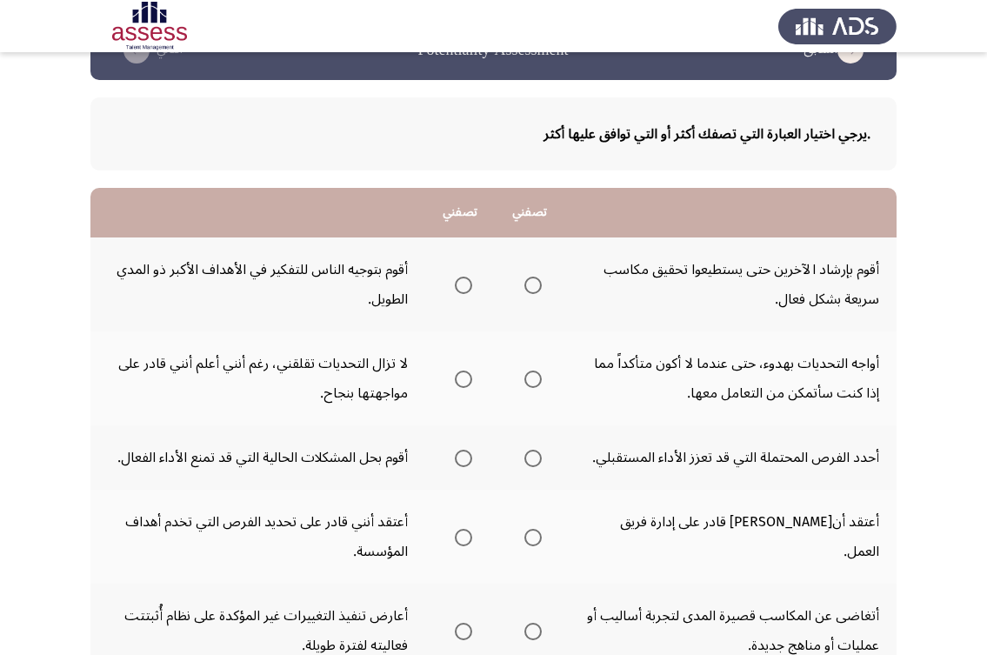
scroll to position [87, 0]
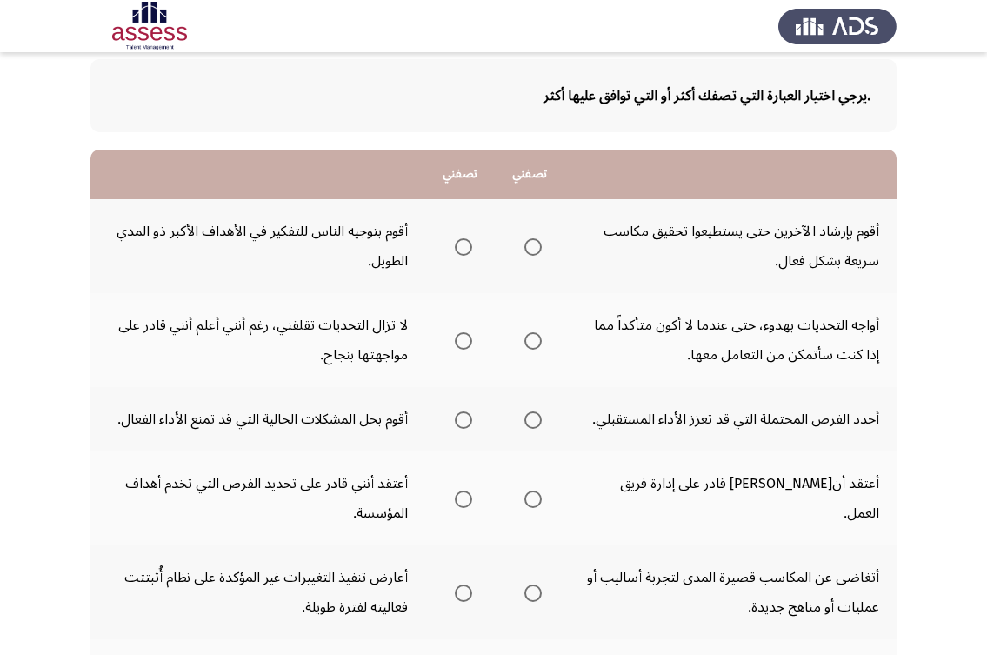
drag, startPoint x: 760, startPoint y: 330, endPoint x: 633, endPoint y: 333, distance: 127.0
click at [633, 333] on td "أواجه التحديات بهدوء، حتى عندما لا أكون متأكداً مما إذا كنت سأتمكن من التعامل م…" at bounding box center [730, 340] width 332 height 94
click at [535, 336] on span "Select an option" at bounding box center [532, 340] width 17 height 17
click at [535, 336] on input "Select an option" at bounding box center [532, 340] width 17 height 17
click at [463, 251] on span "Select an option" at bounding box center [463, 246] width 17 height 17
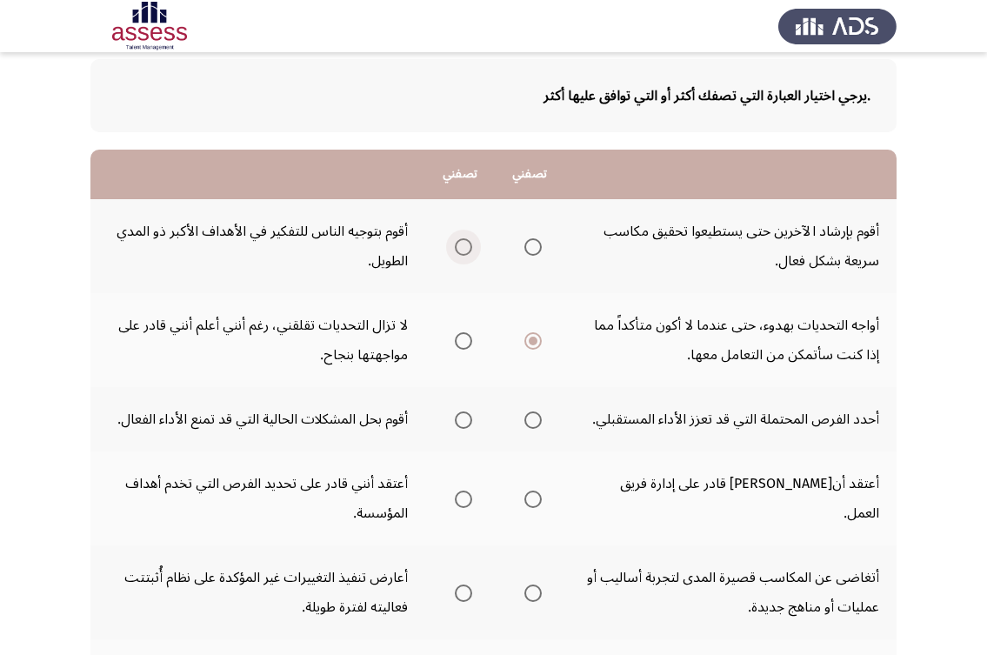
click at [463, 251] on input "Select an option" at bounding box center [463, 246] width 17 height 17
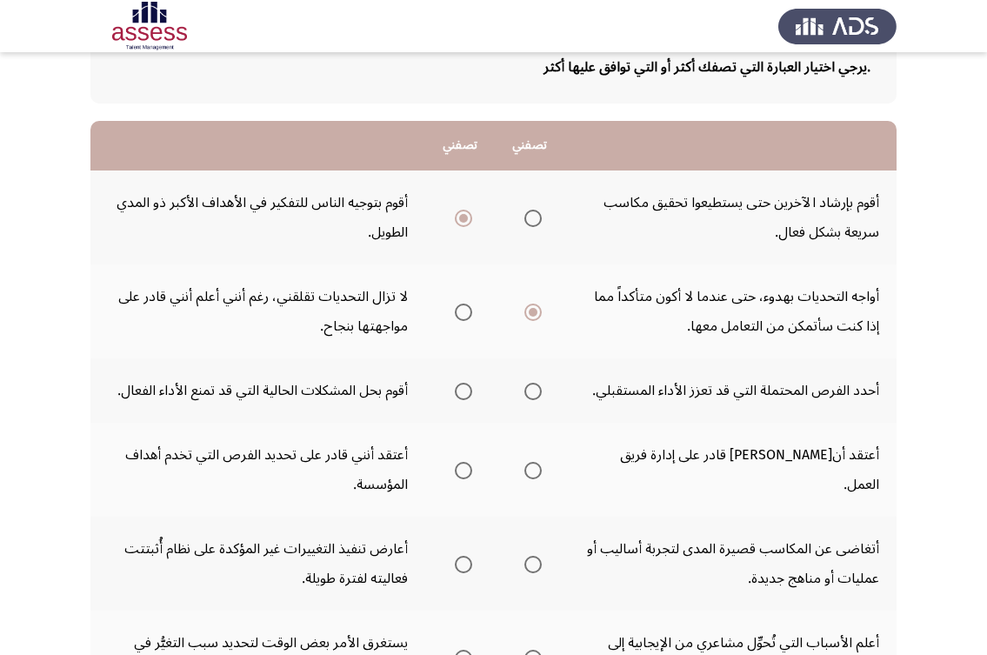
scroll to position [174, 0]
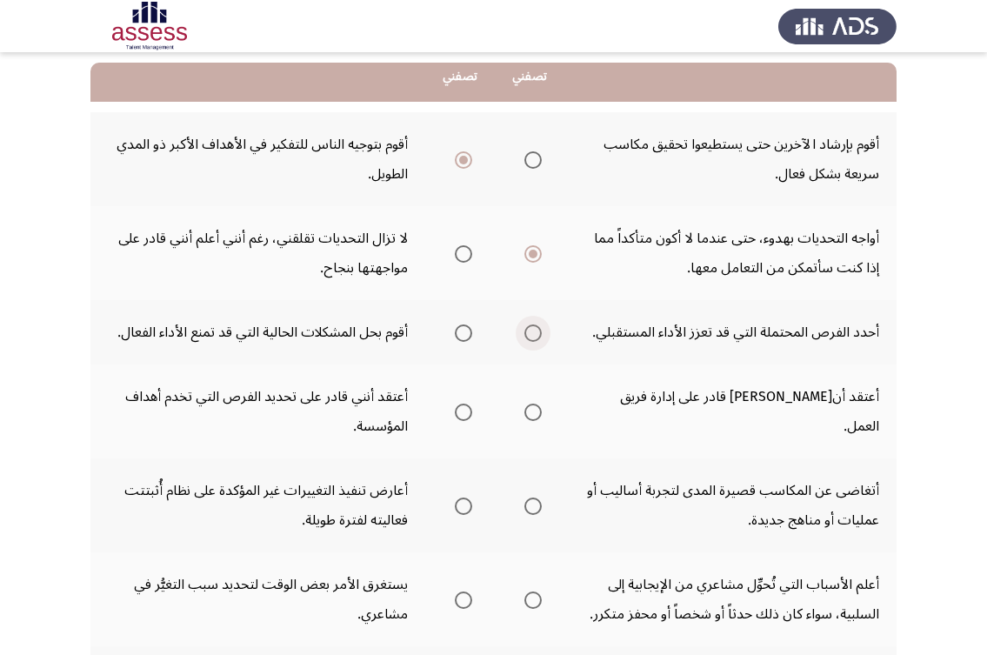
click at [536, 336] on span "Select an option" at bounding box center [532, 332] width 17 height 17
click at [536, 336] on input "Select an option" at bounding box center [532, 332] width 17 height 17
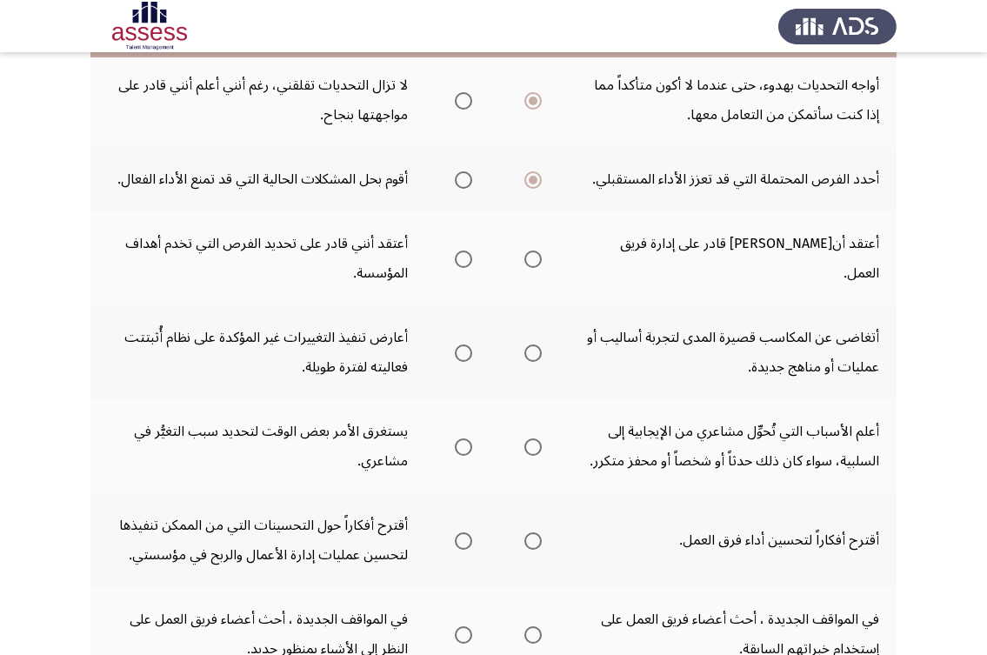
scroll to position [348, 0]
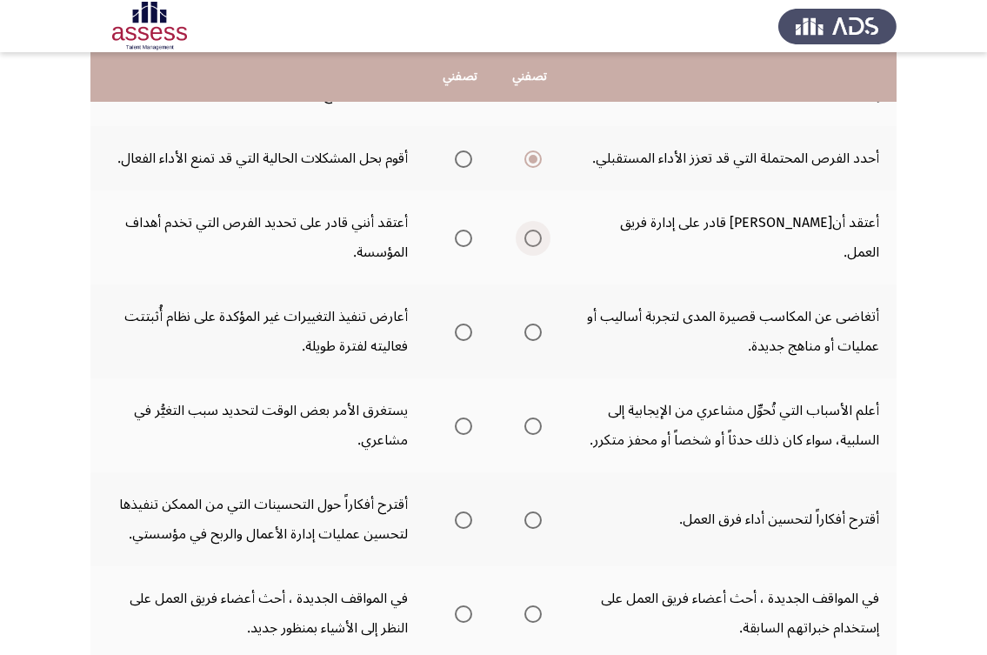
click at [536, 243] on span "Select an option" at bounding box center [532, 238] width 17 height 17
click at [536, 243] on input "Select an option" at bounding box center [532, 238] width 17 height 17
drag, startPoint x: 719, startPoint y: 323, endPoint x: 641, endPoint y: 312, distance: 79.1
click at [642, 312] on td "أتغاضى عن المكاسب قصيرة المدى لتجربة أساليب أو عمليات أو مناهج جديدة." at bounding box center [730, 331] width 332 height 94
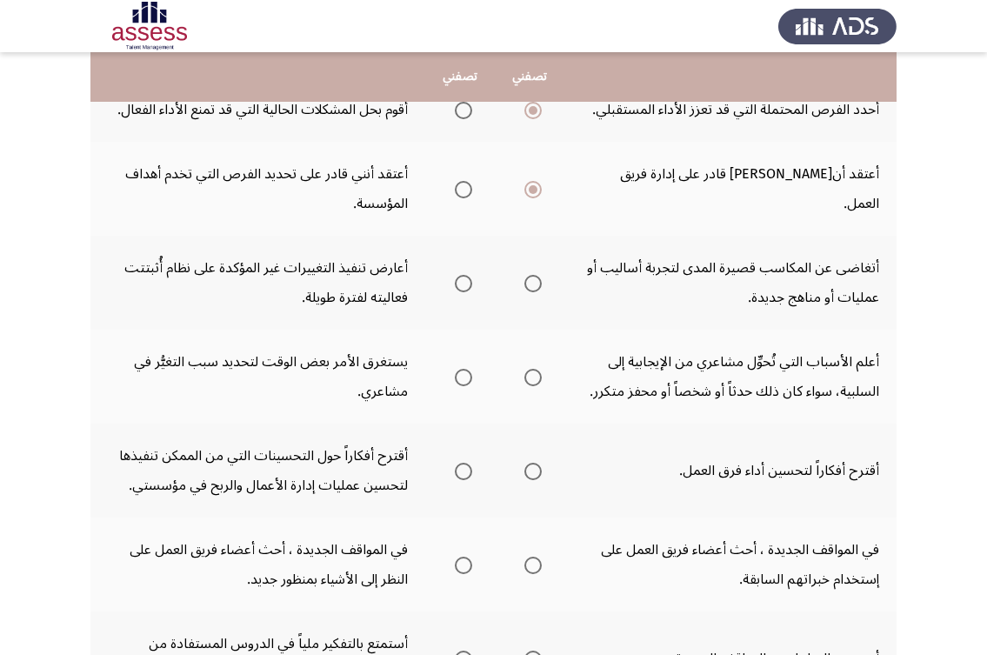
scroll to position [435, 0]
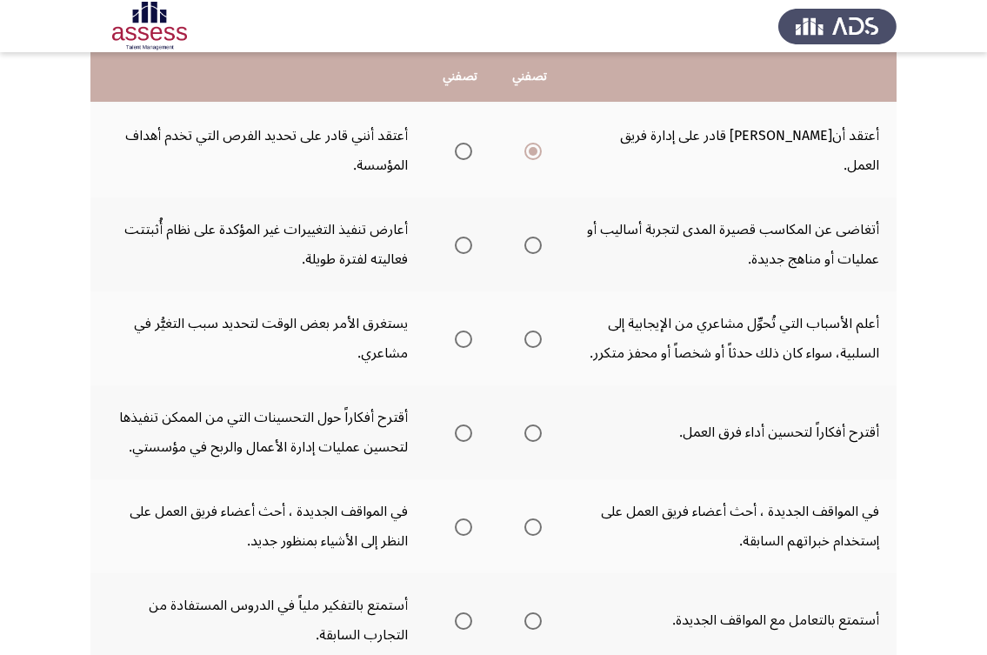
click at [538, 246] on span "Select an option" at bounding box center [532, 244] width 17 height 17
click at [538, 246] on input "Select an option" at bounding box center [532, 244] width 17 height 17
click at [530, 338] on span "Select an option" at bounding box center [532, 338] width 17 height 17
click at [530, 338] on input "Select an option" at bounding box center [532, 338] width 17 height 17
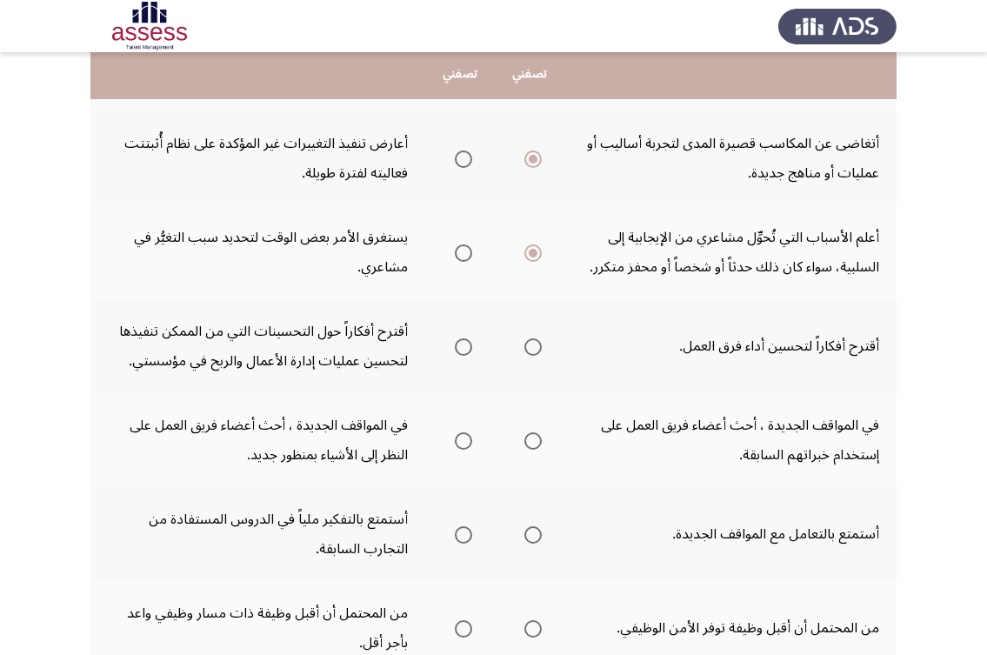
scroll to position [522, 0]
drag, startPoint x: 545, startPoint y: 344, endPoint x: 518, endPoint y: 344, distance: 27.0
click at [543, 344] on th at bounding box center [530, 345] width 70 height 94
click at [518, 344] on label "Select an option" at bounding box center [529, 345] width 24 height 17
click at [524, 344] on input "Select an option" at bounding box center [532, 345] width 17 height 17
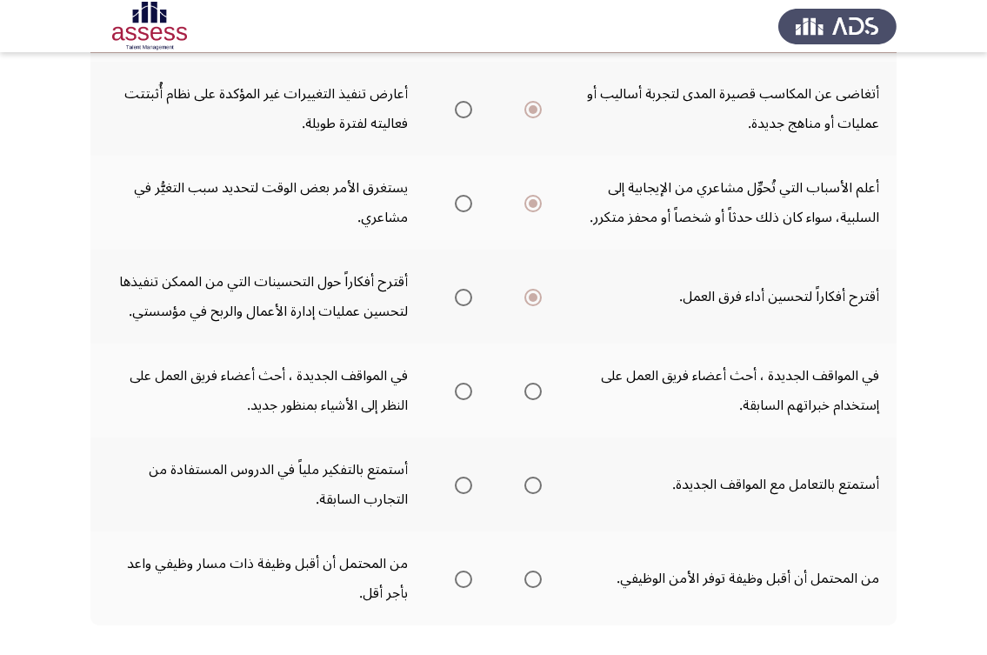
scroll to position [609, 0]
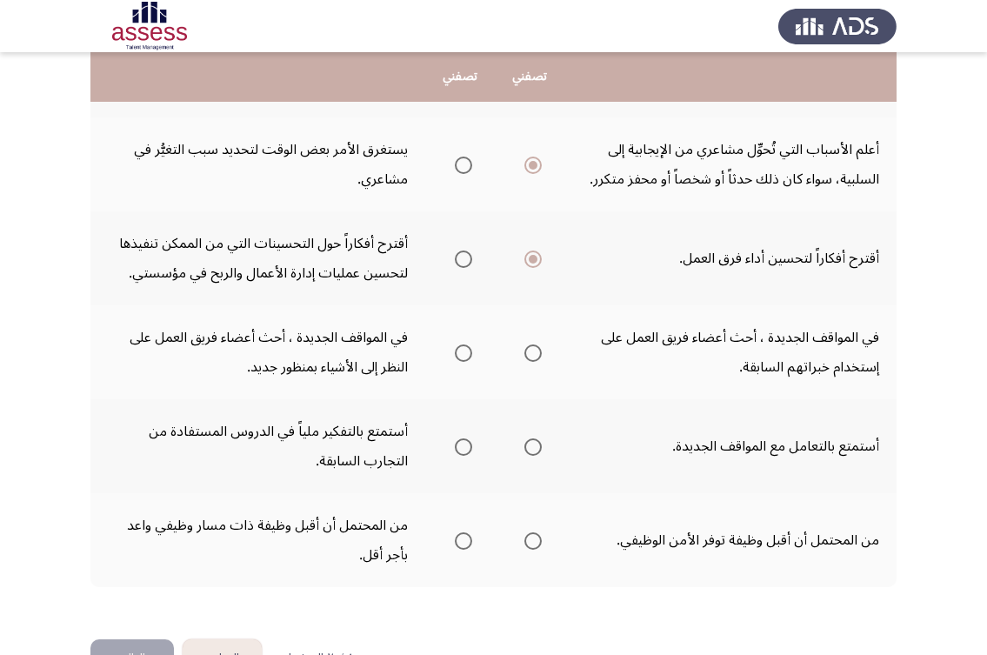
drag, startPoint x: 665, startPoint y: 337, endPoint x: 619, endPoint y: 341, distance: 46.2
click at [619, 341] on td "في المواقف الجديدة ، أحث أعضاء فريق العمل على إستخدام خبراتهم السابقة." at bounding box center [730, 352] width 332 height 94
click at [537, 351] on span "Select an option" at bounding box center [532, 352] width 17 height 17
click at [537, 351] on input "Select an option" at bounding box center [532, 352] width 17 height 17
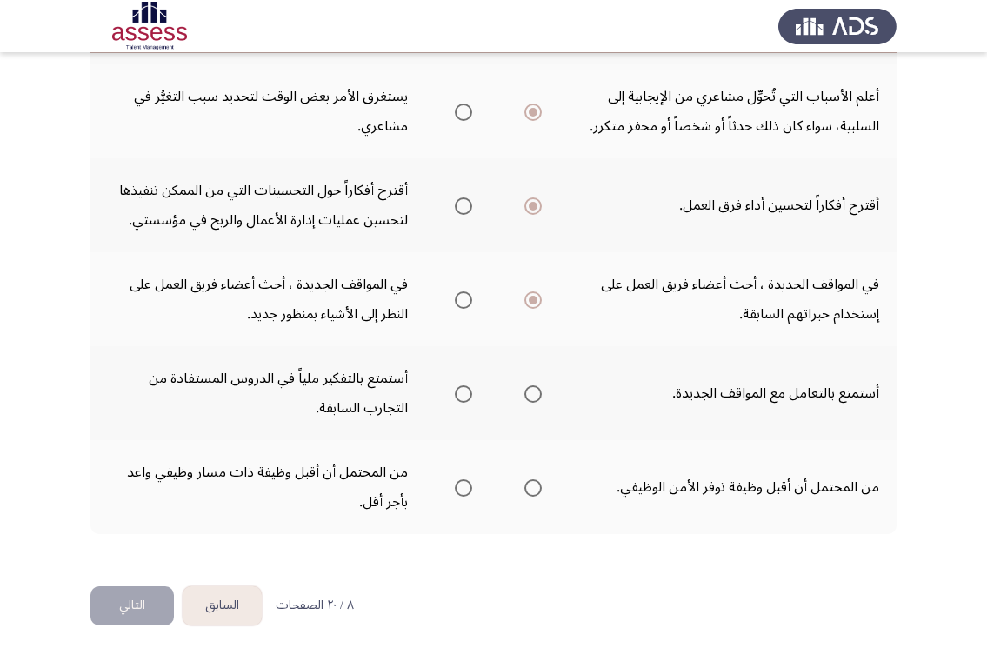
scroll to position [663, 0]
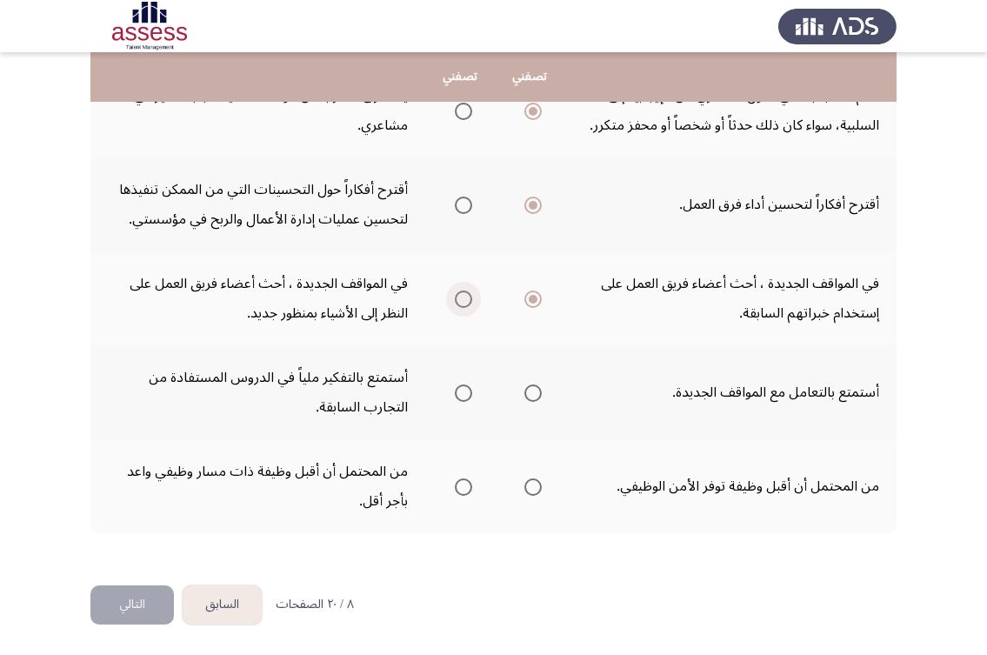
click at [468, 294] on span "Select an option" at bounding box center [463, 298] width 17 height 17
click at [468, 294] on input "Select an option" at bounding box center [463, 298] width 17 height 17
click at [541, 398] on span "Select an option" at bounding box center [532, 392] width 17 height 17
click at [541, 398] on input "Select an option" at bounding box center [532, 392] width 17 height 17
click at [534, 489] on span "Select an option" at bounding box center [532, 486] width 17 height 17
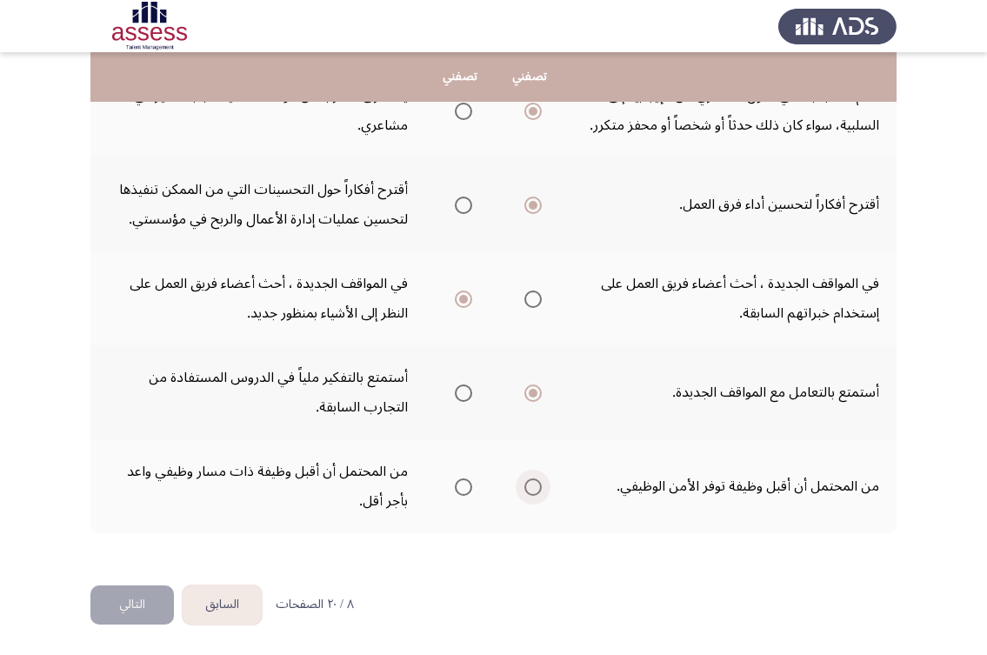
click at [534, 489] on input "Select an option" at bounding box center [532, 486] width 17 height 17
click at [130, 599] on button "التالي" at bounding box center [131, 604] width 83 height 39
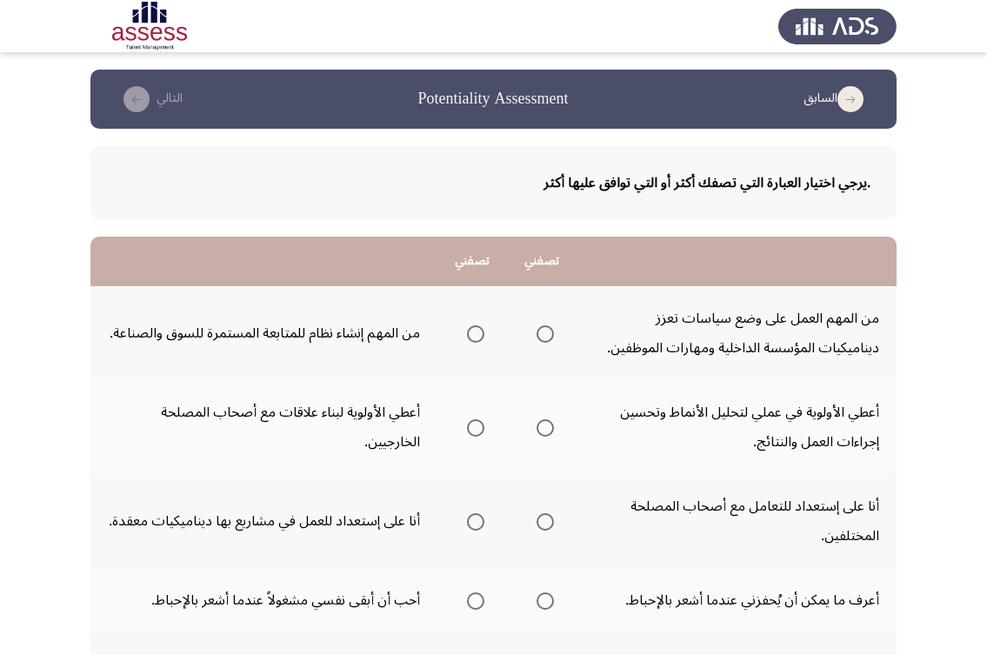
click at [555, 330] on th at bounding box center [542, 333] width 70 height 94
click at [548, 331] on span "Select an option" at bounding box center [544, 333] width 17 height 17
click at [548, 331] on input "Select an option" at bounding box center [544, 333] width 17 height 17
click at [539, 428] on span "Select an option" at bounding box center [544, 427] width 17 height 17
click at [539, 428] on input "Select an option" at bounding box center [544, 427] width 17 height 17
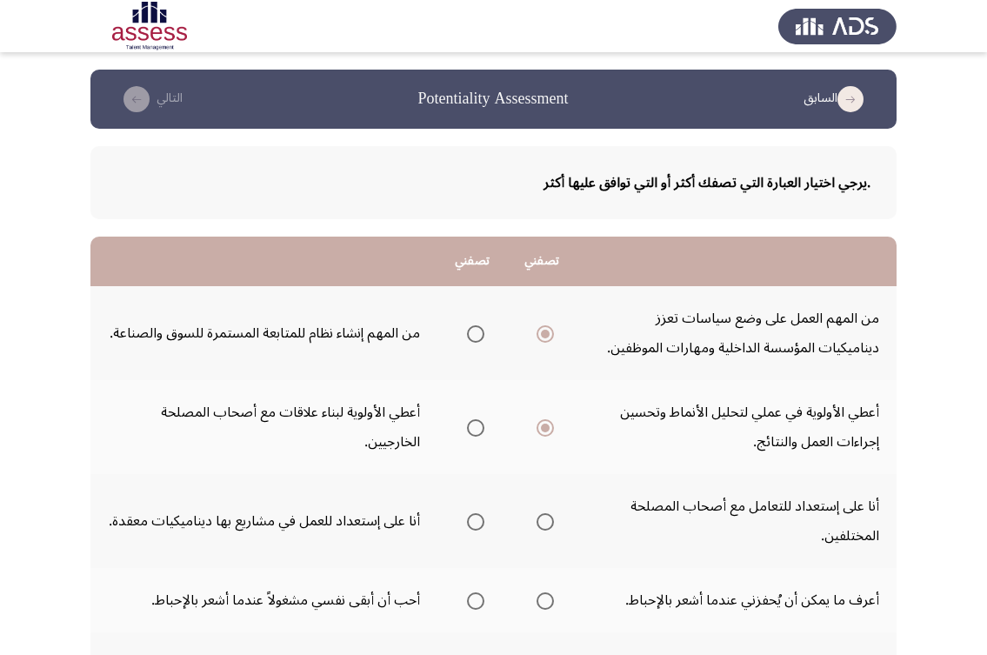
scroll to position [261, 0]
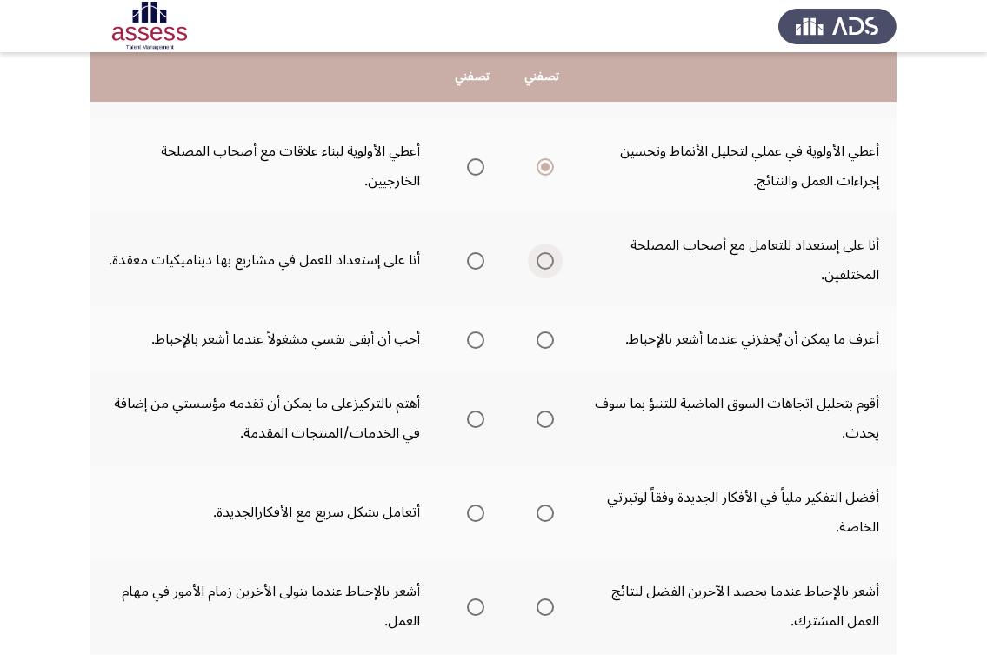
click at [545, 263] on span "Select an option" at bounding box center [544, 260] width 17 height 17
click at [545, 263] on input "Select an option" at bounding box center [544, 260] width 17 height 17
click at [539, 343] on span "Select an option" at bounding box center [544, 339] width 17 height 17
click at [539, 343] on input "Select an option" at bounding box center [544, 339] width 17 height 17
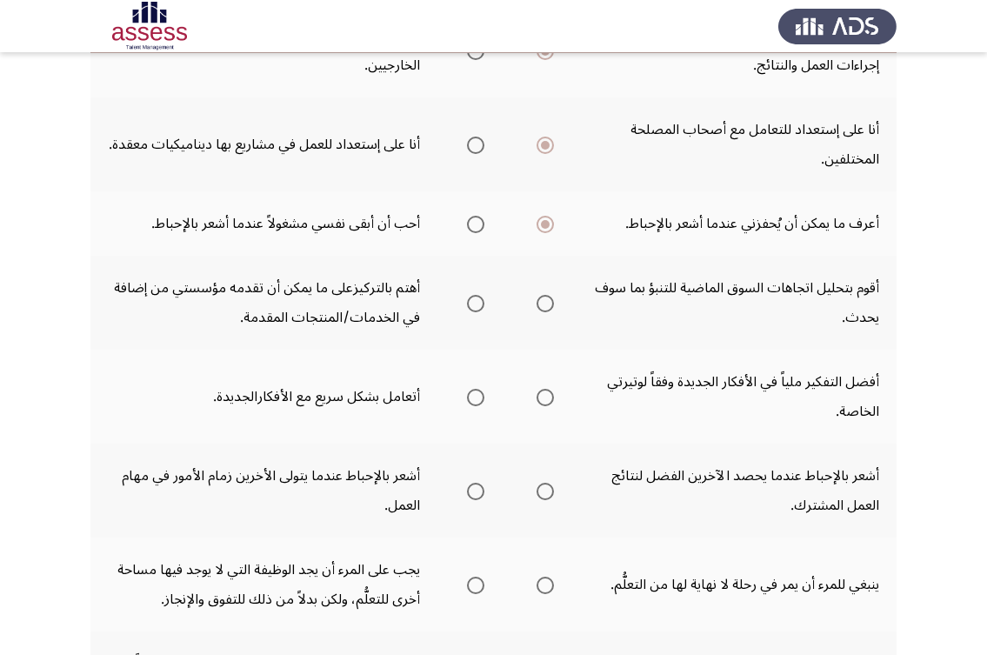
scroll to position [435, 0]
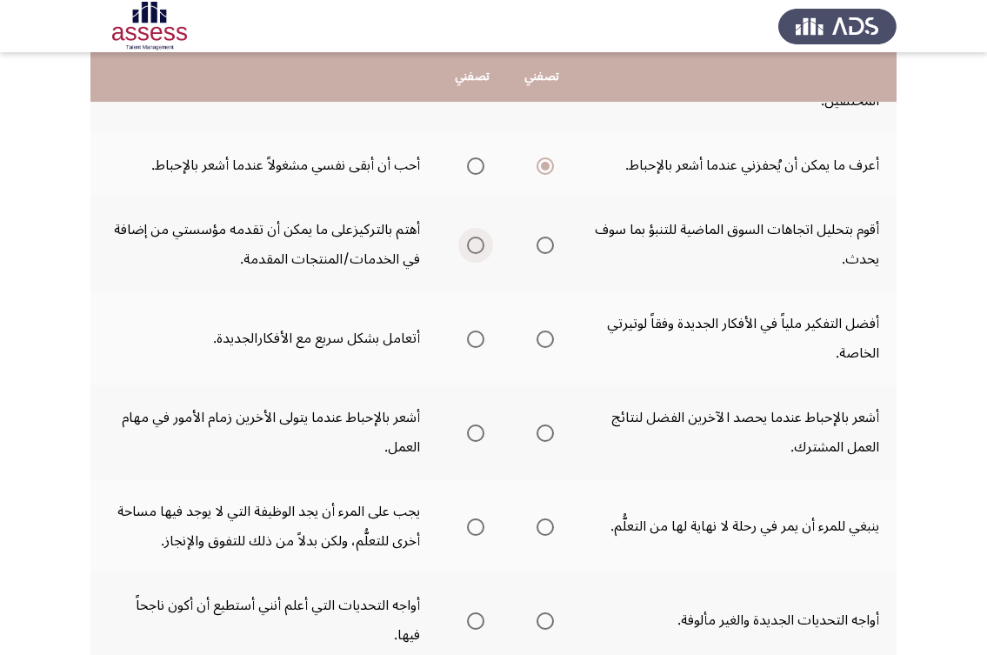
click at [483, 237] on span "Select an option" at bounding box center [475, 244] width 17 height 17
click at [483, 237] on input "Select an option" at bounding box center [475, 244] width 17 height 17
drag, startPoint x: 805, startPoint y: 313, endPoint x: 783, endPoint y: 329, distance: 27.5
click at [783, 329] on td "أفضل التفكير ملياً في الأفكار الجديدة وفقاً لوتيرتي الخاصة." at bounding box center [736, 338] width 320 height 94
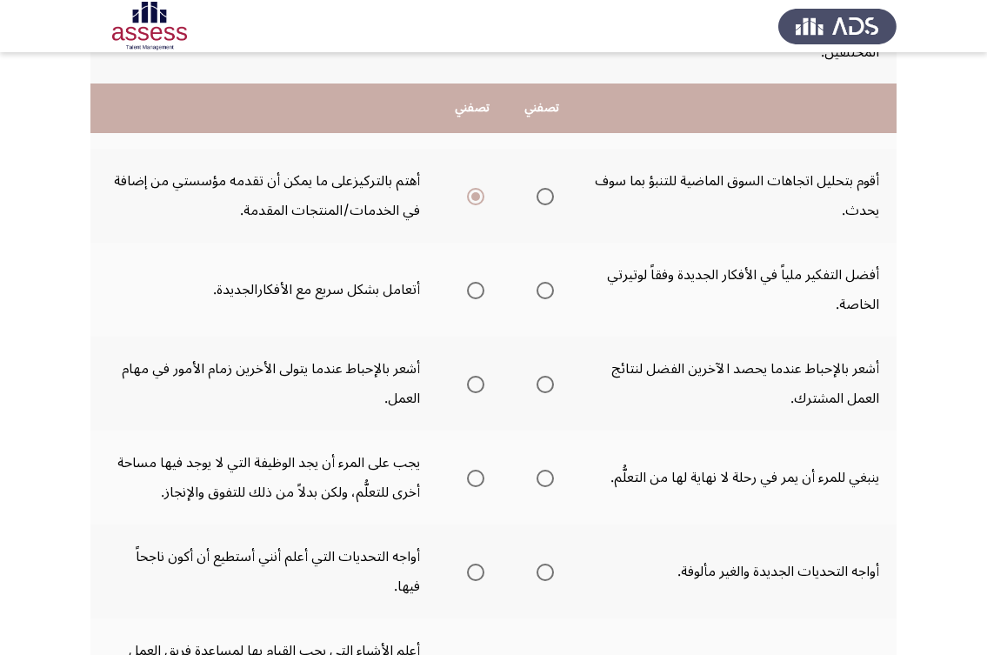
scroll to position [522, 0]
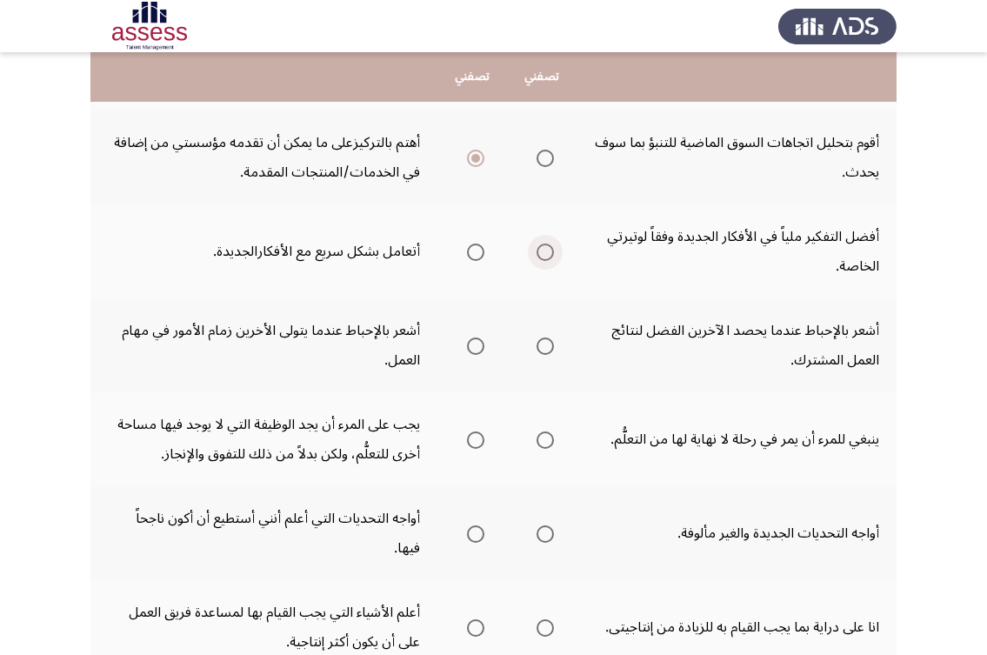
click at [550, 252] on span "Select an option" at bounding box center [544, 251] width 17 height 17
click at [550, 252] on input "Select an option" at bounding box center [544, 251] width 17 height 17
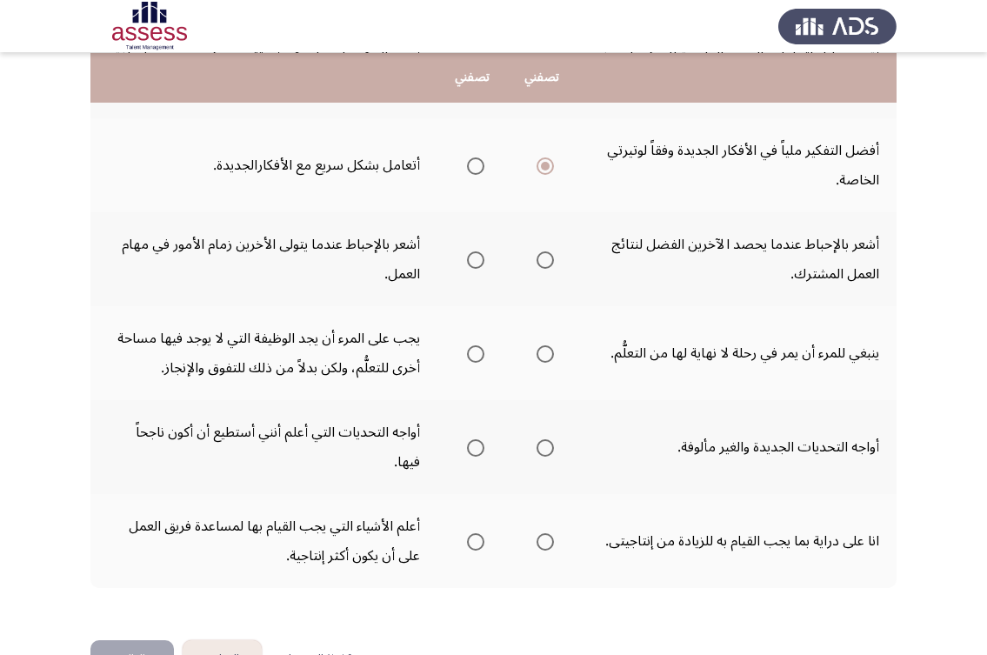
scroll to position [609, 0]
click at [478, 255] on span "Select an option" at bounding box center [475, 258] width 17 height 17
click at [478, 255] on input "Select an option" at bounding box center [475, 258] width 17 height 17
click at [543, 354] on span "Select an option" at bounding box center [544, 352] width 17 height 17
click at [543, 354] on input "Select an option" at bounding box center [544, 352] width 17 height 17
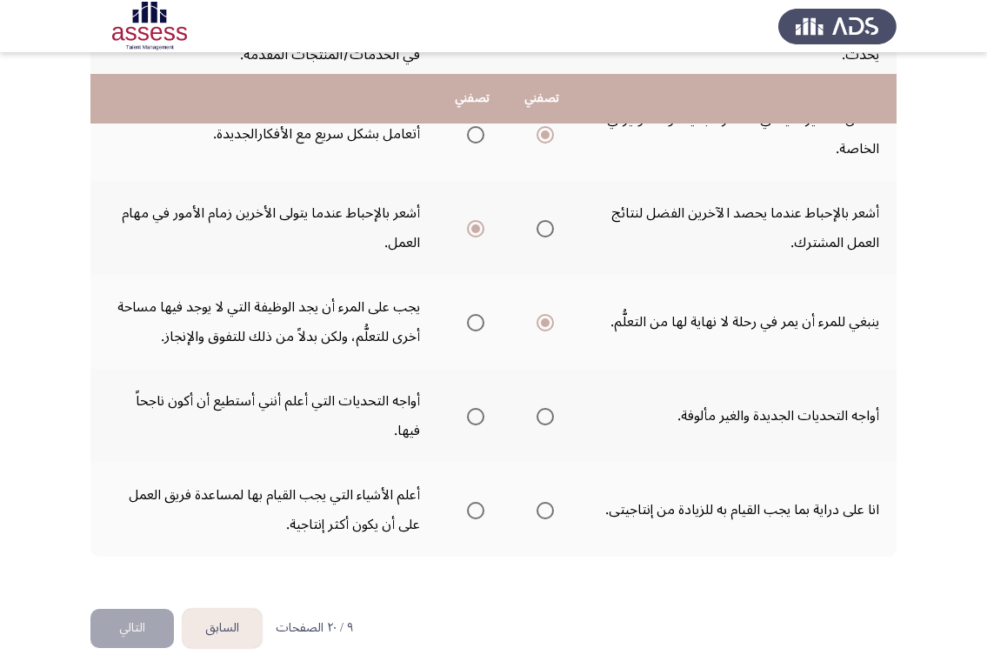
scroll to position [663, 0]
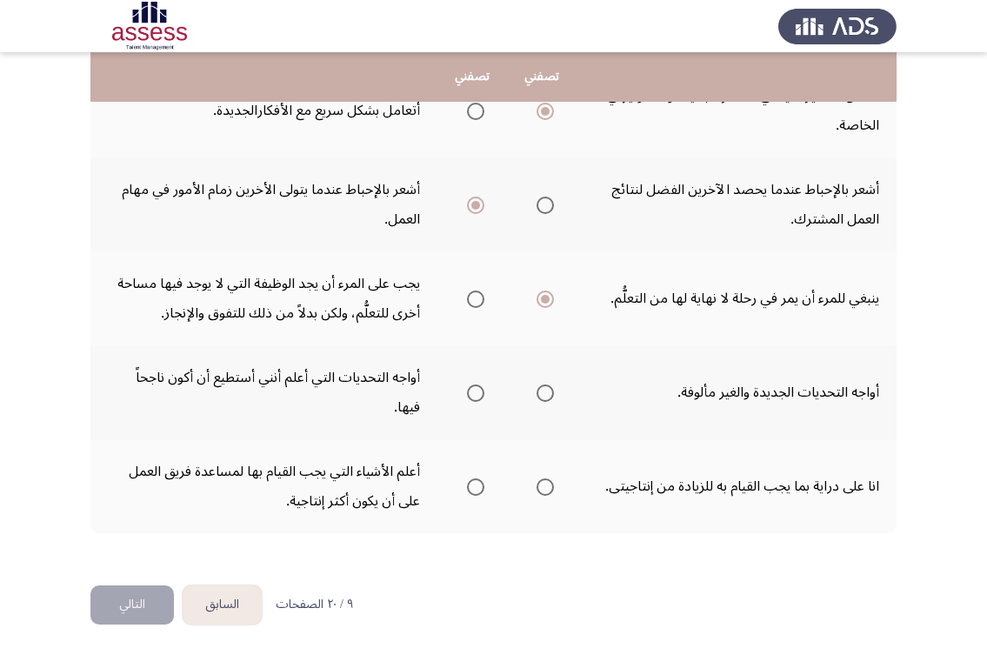
drag, startPoint x: 817, startPoint y: 403, endPoint x: 708, endPoint y: 403, distance: 109.6
click at [708, 403] on td "أواجه التحديات الجديدة والغير مألوفة." at bounding box center [736, 392] width 320 height 94
click at [476, 491] on span "Select an option" at bounding box center [475, 486] width 17 height 17
click at [476, 491] on input "Select an option" at bounding box center [475, 486] width 17 height 17
click at [464, 396] on label "Select an option" at bounding box center [472, 392] width 24 height 17
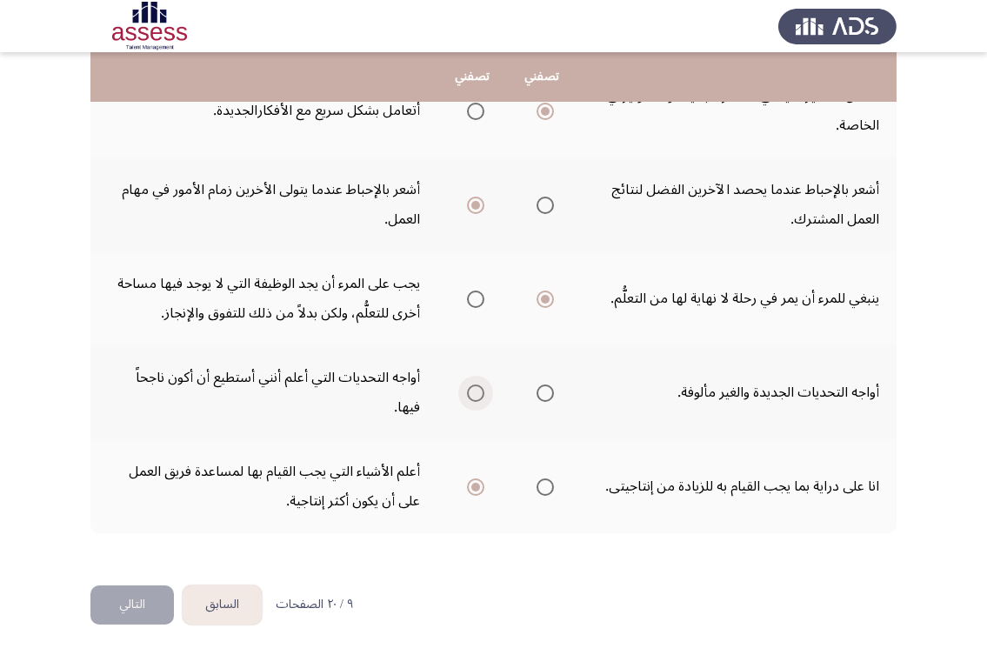
click at [467, 396] on input "Select an option" at bounding box center [475, 392] width 17 height 17
click at [550, 391] on span "Select an option" at bounding box center [544, 392] width 17 height 17
click at [550, 391] on input "Select an option" at bounding box center [544, 392] width 17 height 17
click at [110, 609] on button "التالي" at bounding box center [131, 604] width 83 height 39
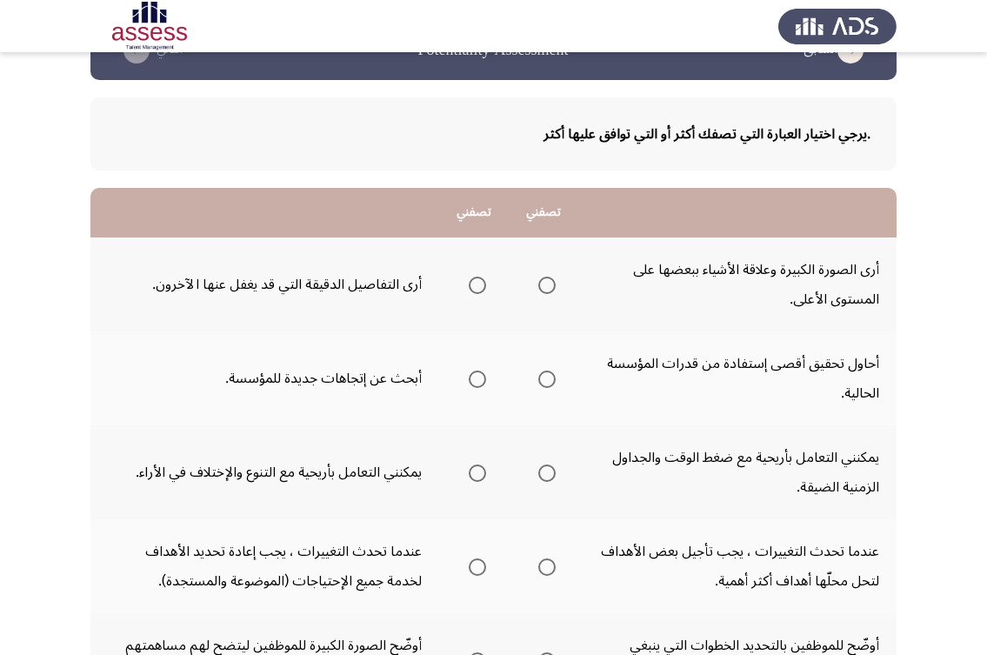
scroll to position [87, 0]
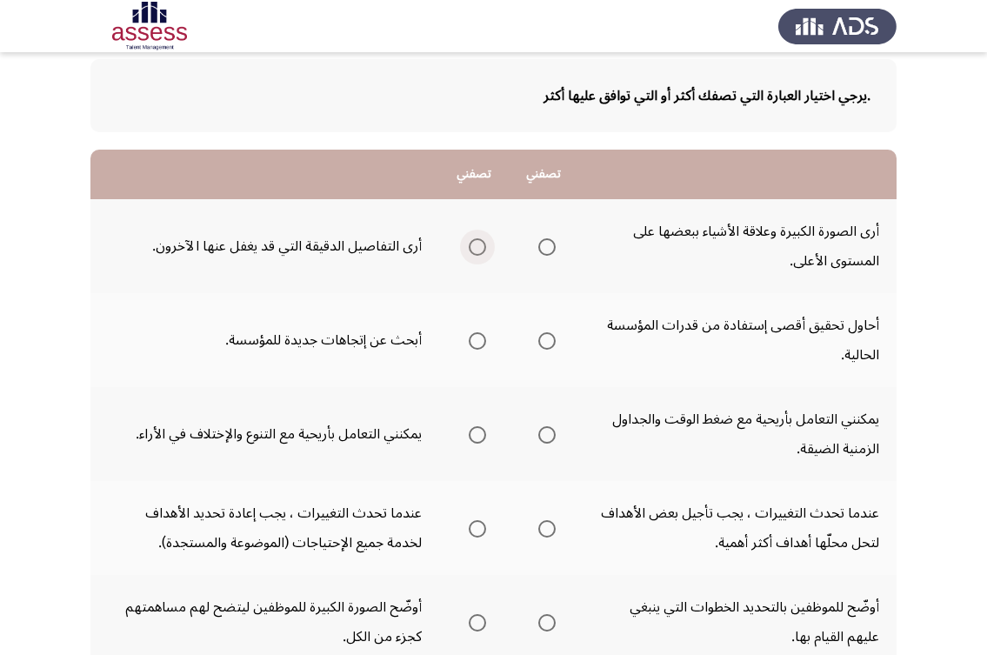
click at [469, 249] on span "Select an option" at bounding box center [477, 246] width 17 height 17
click at [469, 249] on input "Select an option" at bounding box center [477, 246] width 17 height 17
click at [540, 341] on span "Select an option" at bounding box center [546, 340] width 17 height 17
click at [540, 341] on input "Select an option" at bounding box center [546, 340] width 17 height 17
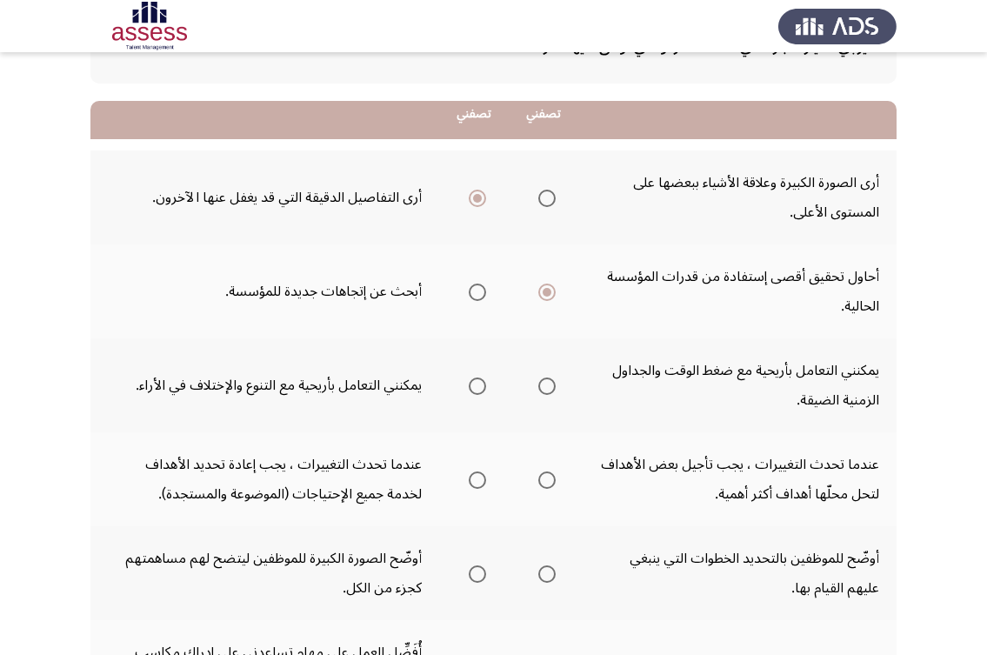
scroll to position [174, 0]
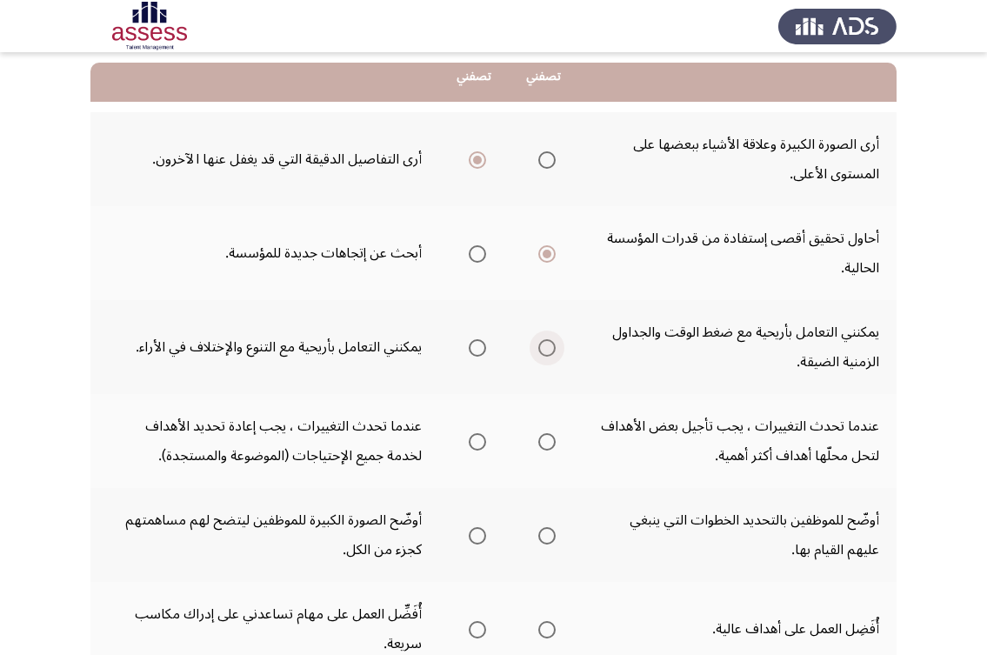
click at [540, 350] on span "Select an option" at bounding box center [546, 347] width 17 height 17
click at [540, 350] on input "Select an option" at bounding box center [546, 347] width 17 height 17
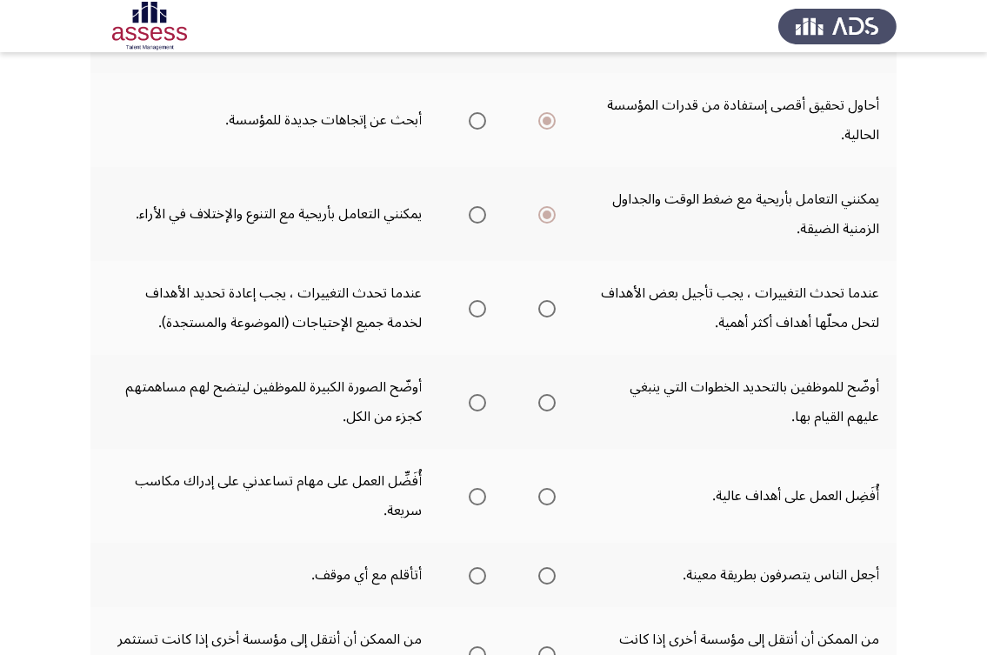
scroll to position [348, 0]
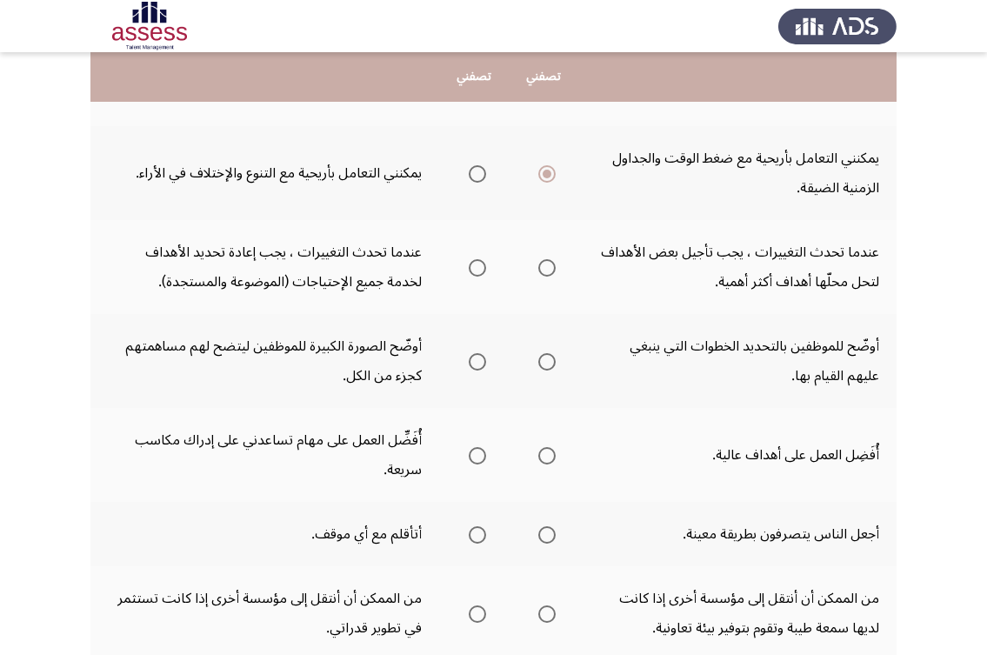
click at [482, 173] on span "Select an option" at bounding box center [477, 173] width 17 height 17
click at [482, 173] on input "Select an option" at bounding box center [477, 173] width 17 height 17
click at [545, 263] on span "Select an option" at bounding box center [546, 267] width 17 height 17
click at [545, 263] on input "Select an option" at bounding box center [546, 267] width 17 height 17
click at [472, 267] on span "Select an option" at bounding box center [477, 267] width 17 height 17
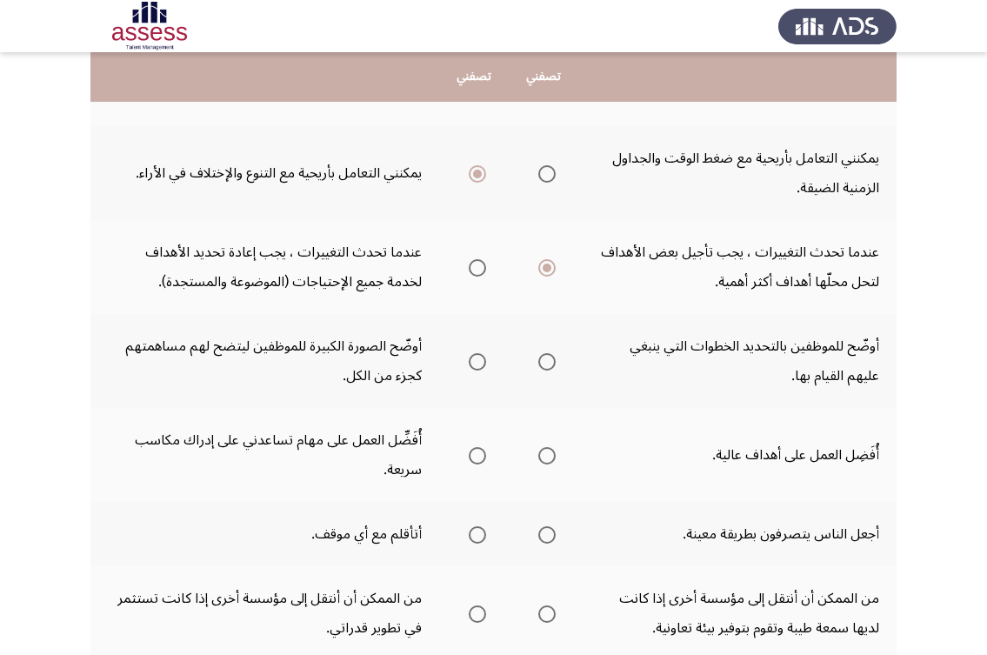
click at [472, 267] on input "Select an option" at bounding box center [477, 267] width 17 height 17
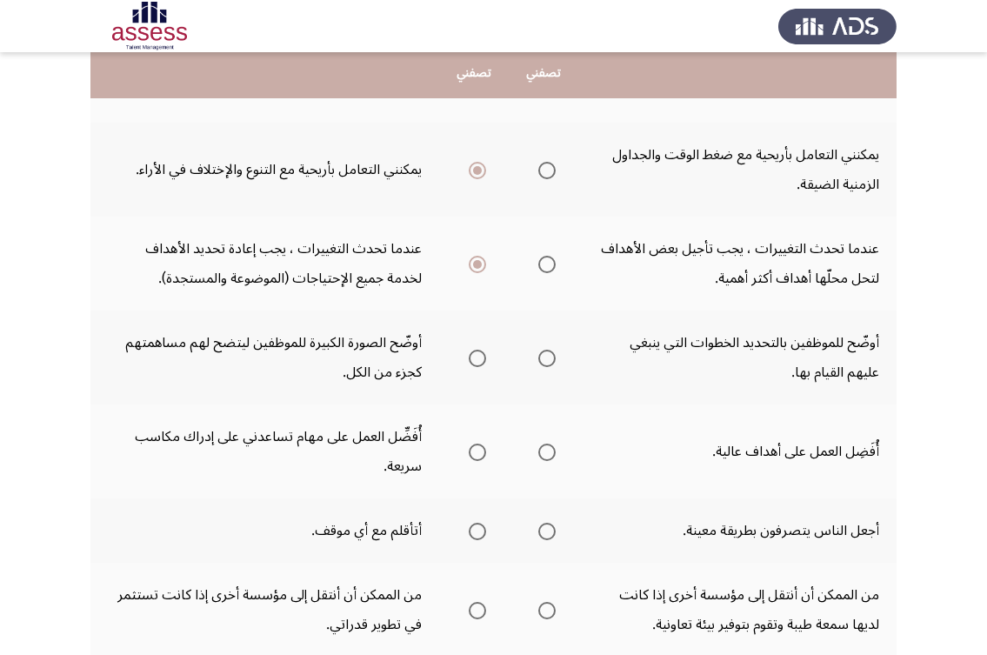
scroll to position [435, 0]
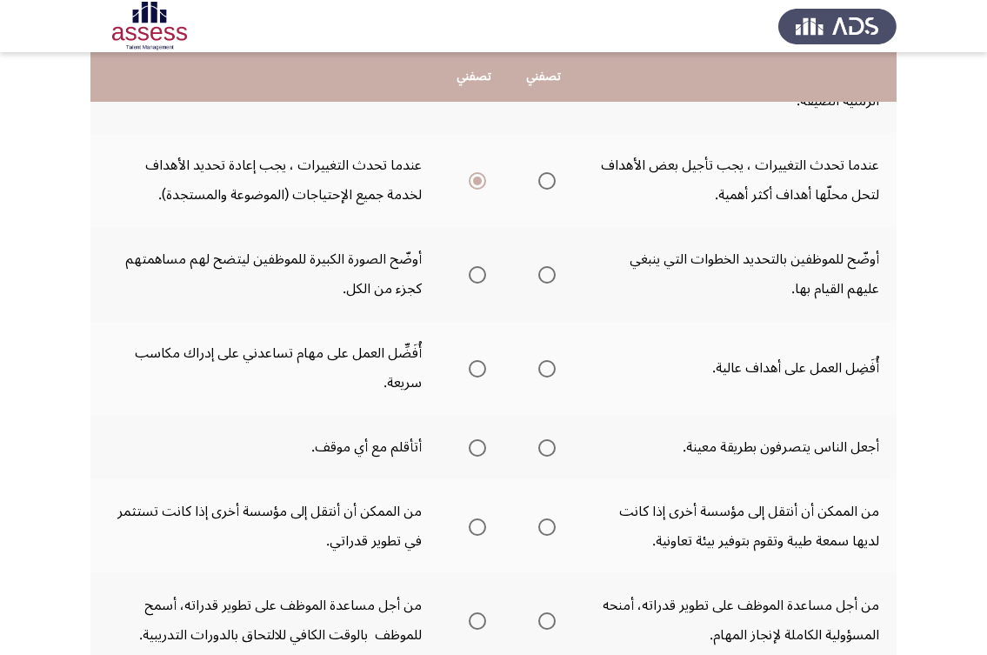
click at [547, 280] on span "Select an option" at bounding box center [546, 274] width 17 height 17
click at [547, 280] on input "Select an option" at bounding box center [546, 274] width 17 height 17
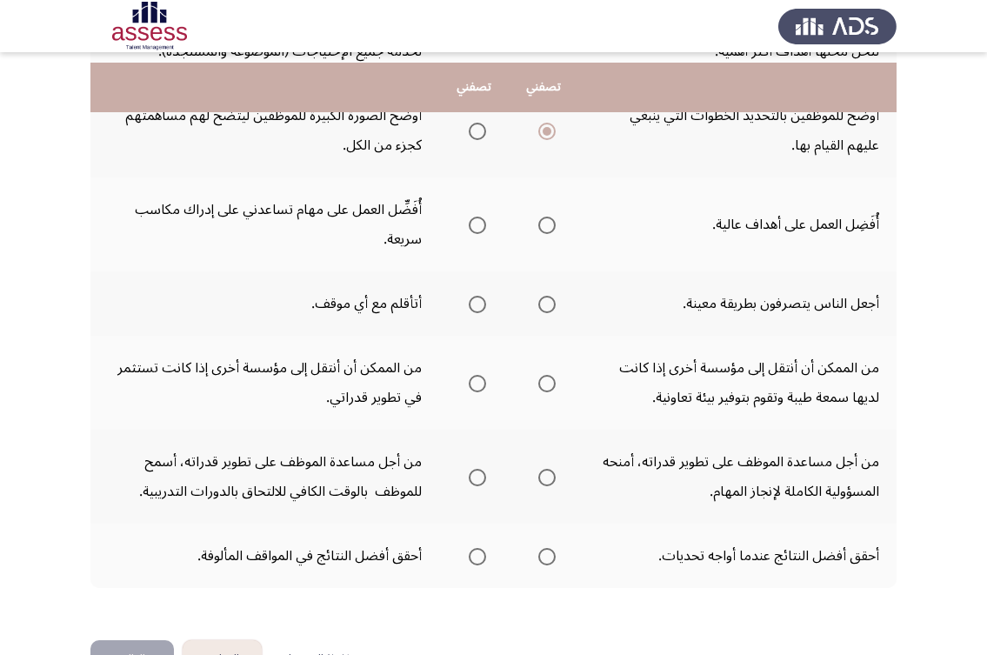
scroll to position [609, 0]
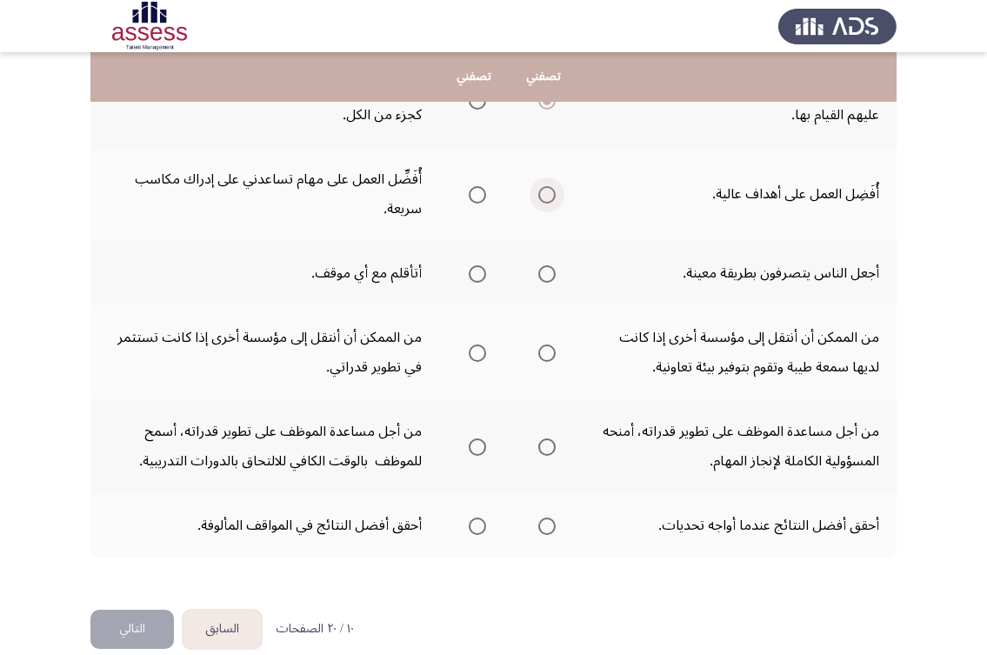
click at [543, 195] on span "Select an option" at bounding box center [546, 194] width 17 height 17
click at [543, 195] on input "Select an option" at bounding box center [546, 194] width 17 height 17
click at [472, 271] on span "Select an option" at bounding box center [477, 273] width 17 height 17
click at [472, 271] on input "Select an option" at bounding box center [477, 273] width 17 height 17
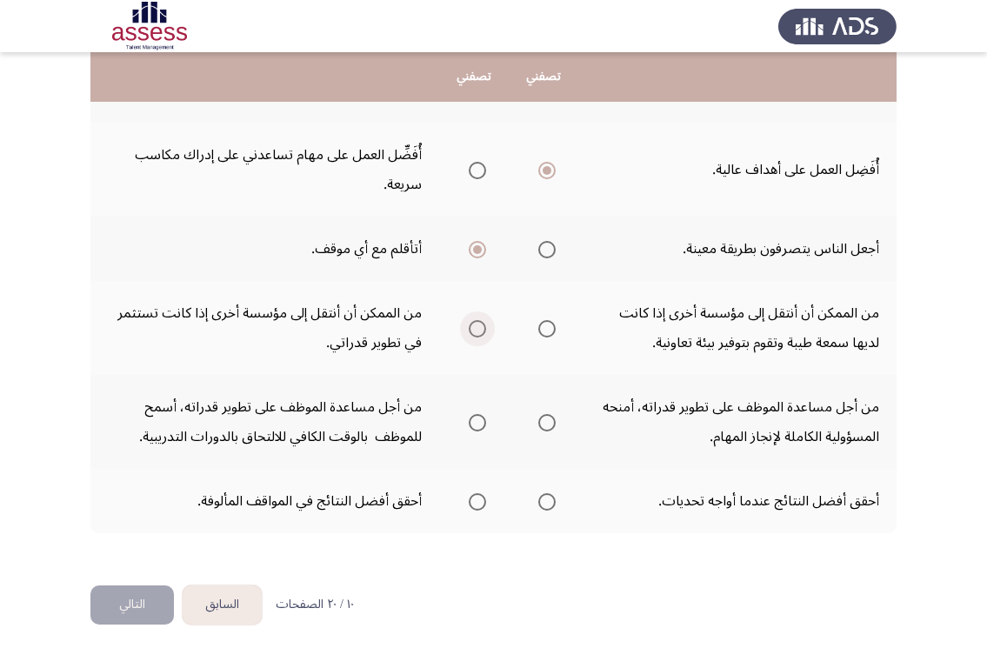
click at [475, 331] on span "Select an option" at bounding box center [477, 328] width 17 height 17
click at [475, 331] on input "Select an option" at bounding box center [477, 328] width 17 height 17
click at [469, 423] on span "Select an option" at bounding box center [477, 422] width 17 height 17
click at [469, 423] on input "Select an option" at bounding box center [477, 422] width 17 height 17
drag, startPoint x: 795, startPoint y: 503, endPoint x: 615, endPoint y: 503, distance: 180.0
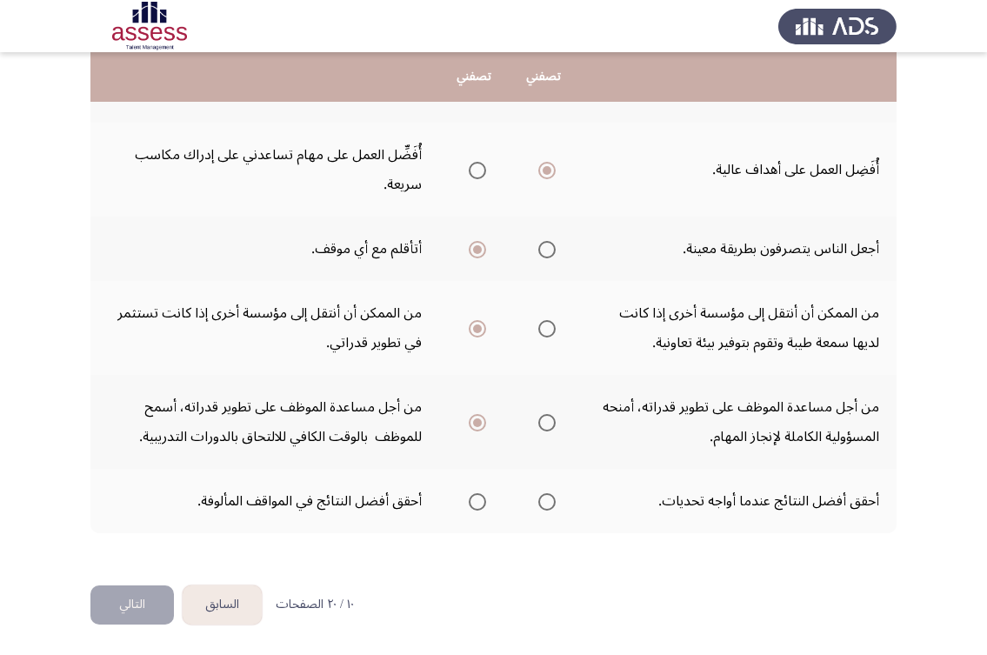
click at [615, 503] on td "أحقق أفضل النتائج عندما أواجه تحديات." at bounding box center [737, 501] width 318 height 64
click at [551, 503] on span "Select an option" at bounding box center [546, 501] width 17 height 17
click at [551, 503] on input "Select an option" at bounding box center [546, 501] width 17 height 17
click at [103, 591] on button "التالي" at bounding box center [131, 604] width 83 height 39
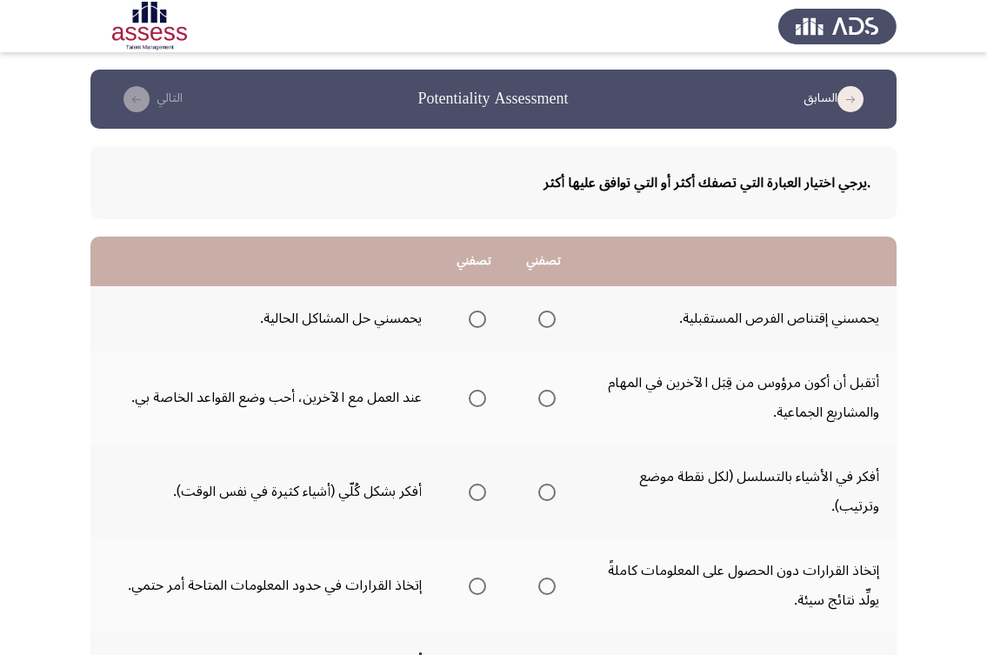
click at [472, 322] on span "Select an option" at bounding box center [477, 318] width 17 height 17
click at [472, 322] on input "Select an option" at bounding box center [477, 318] width 17 height 17
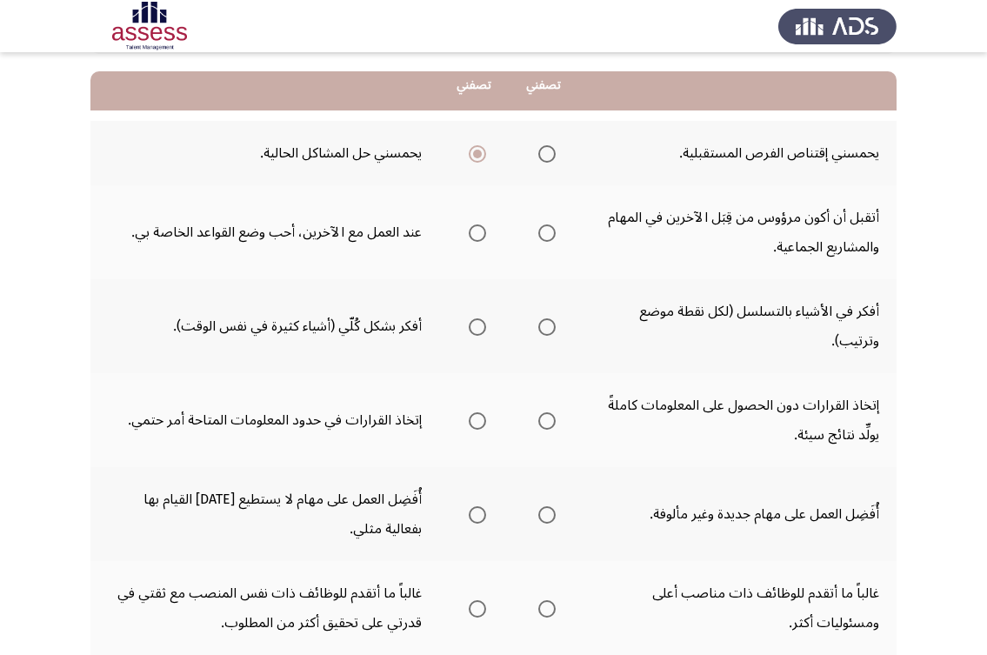
scroll to position [174, 0]
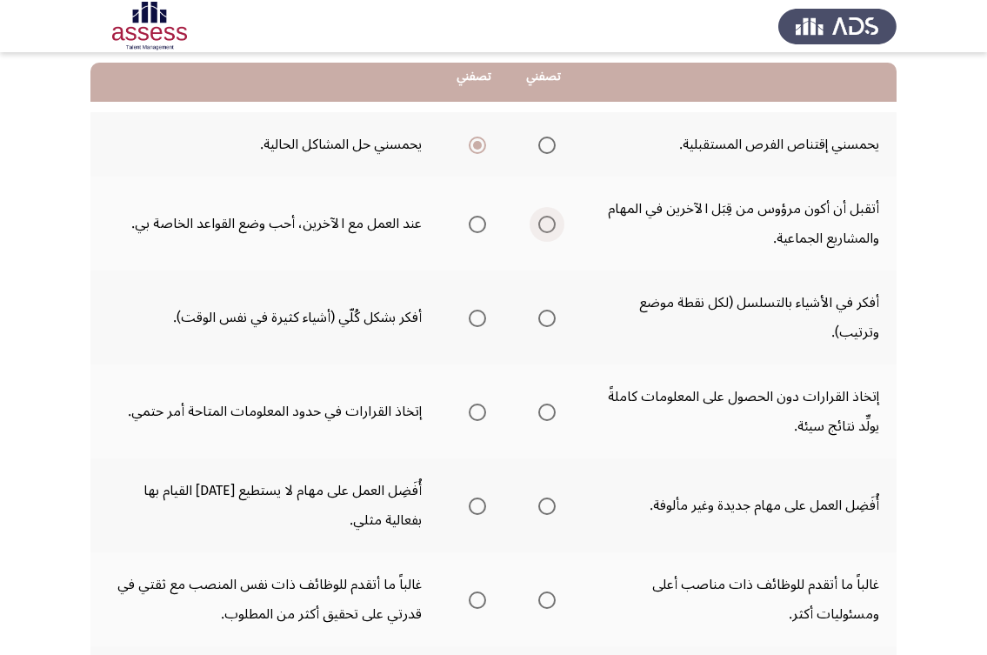
click at [552, 221] on span "Select an option" at bounding box center [546, 224] width 17 height 17
click at [552, 221] on input "Select an option" at bounding box center [546, 224] width 17 height 17
click at [556, 313] on th at bounding box center [544, 317] width 70 height 94
click at [549, 311] on span "Select an option" at bounding box center [546, 318] width 17 height 17
click at [549, 311] on input "Select an option" at bounding box center [546, 318] width 17 height 17
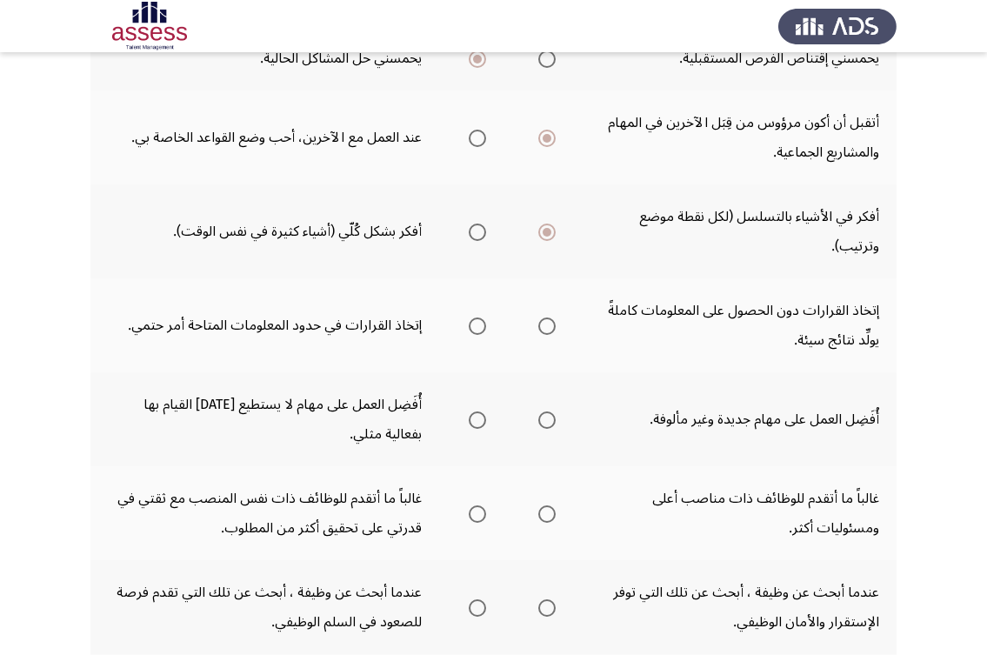
scroll to position [261, 0]
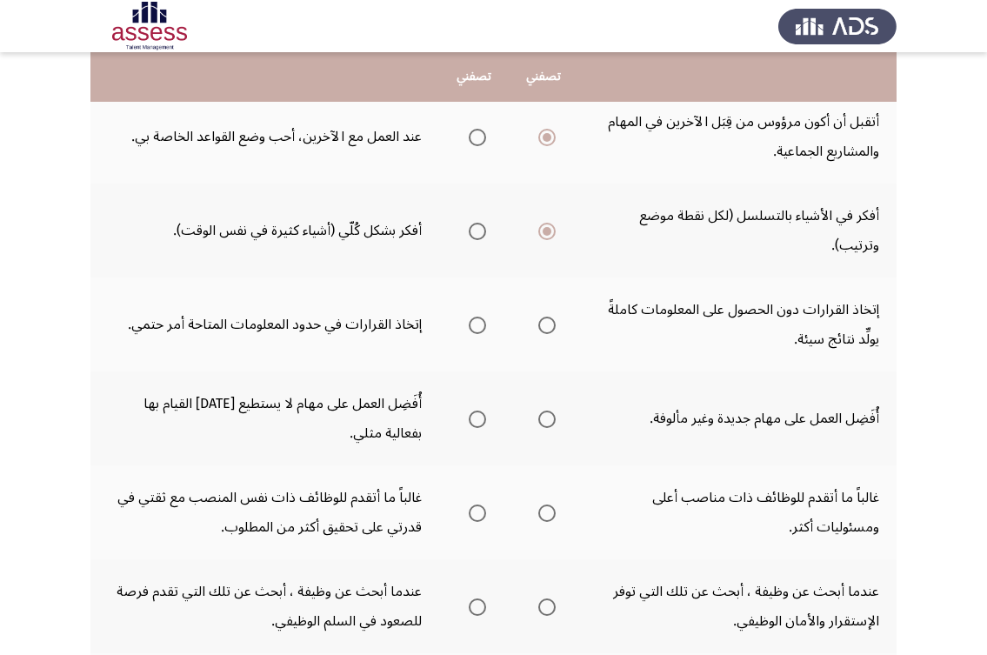
click at [556, 323] on th at bounding box center [544, 324] width 70 height 94
click at [543, 323] on span "Select an option" at bounding box center [546, 324] width 17 height 17
click at [543, 323] on input "Select an option" at bounding box center [546, 324] width 17 height 17
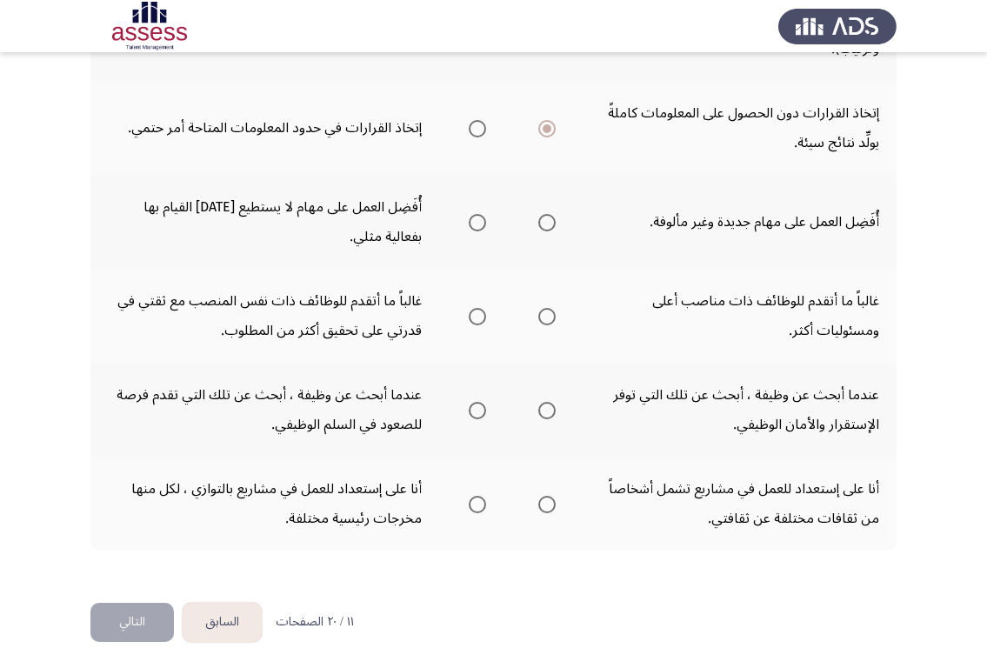
scroll to position [475, 0]
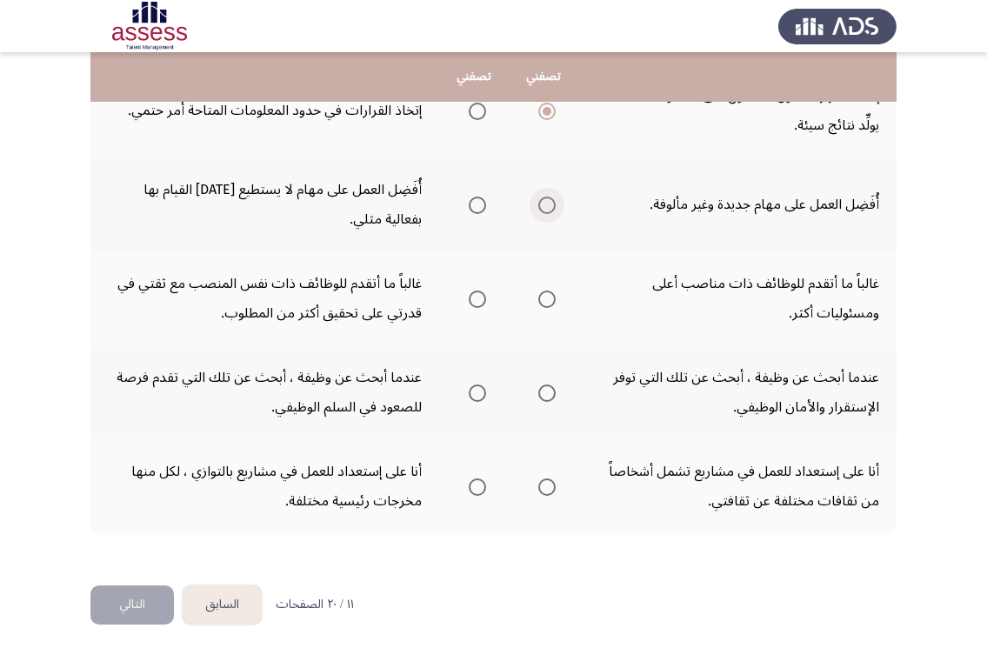
click at [548, 205] on span "Select an option" at bounding box center [546, 205] width 17 height 17
click at [548, 205] on input "Select an option" at bounding box center [546, 205] width 17 height 17
drag, startPoint x: 793, startPoint y: 293, endPoint x: 617, endPoint y: 289, distance: 175.7
click at [617, 289] on td "غالباً ما أتقدم للوظائف ذات مناصب أعلى ومسئوليات أكثر." at bounding box center [737, 298] width 318 height 94
click at [546, 300] on span "Select an option" at bounding box center [546, 298] width 17 height 17
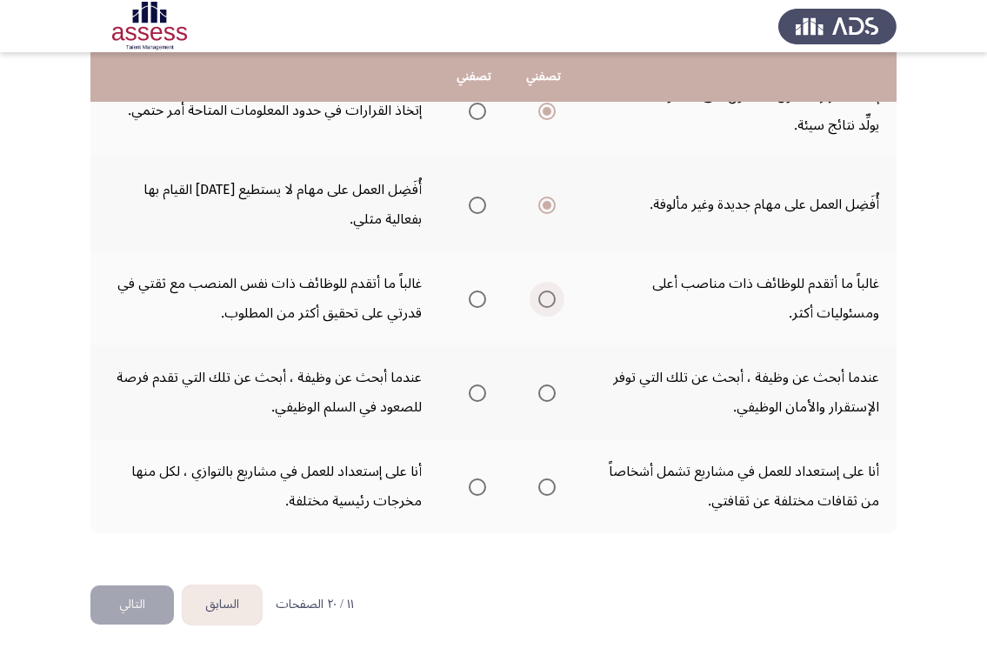
click at [546, 300] on input "Select an option" at bounding box center [546, 298] width 17 height 17
click at [674, 407] on td "عندما أبحث عن وظيفة ، أبحث عن تلك التي توفر الإستقرار والأمان الوظيفي." at bounding box center [737, 392] width 318 height 94
click at [473, 392] on span "Select an option" at bounding box center [477, 392] width 17 height 17
click at [473, 392] on input "Select an option" at bounding box center [477, 392] width 17 height 17
click at [550, 487] on span "Select an option" at bounding box center [546, 486] width 17 height 17
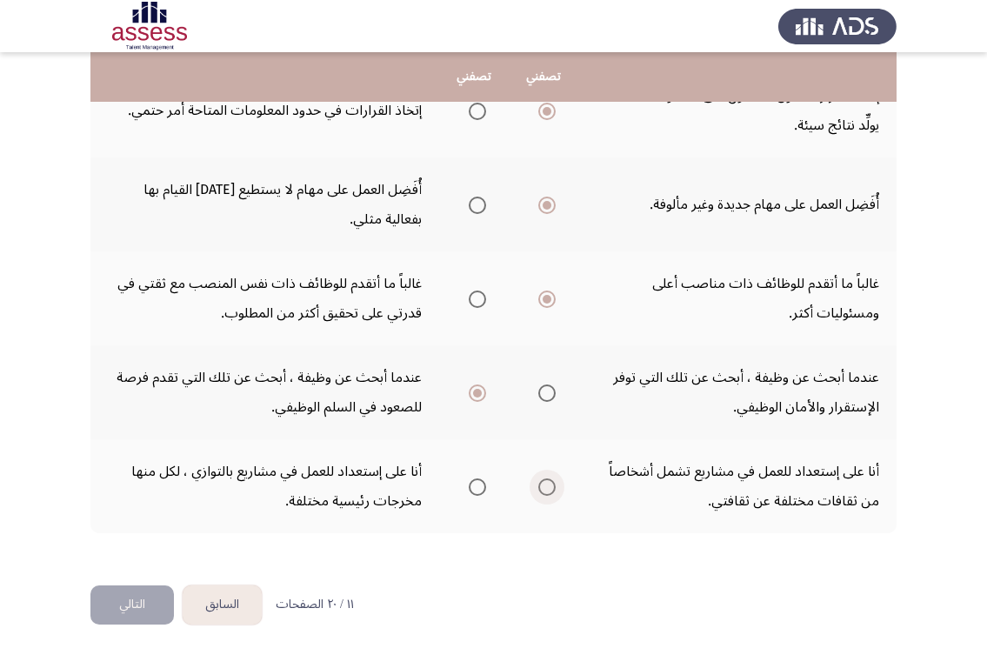
click at [550, 487] on input "Select an option" at bounding box center [546, 486] width 17 height 17
click at [434, 424] on tr "عندما أبحث عن وظيفة ، أبحث عن تلك التي توفر الإستقرار والأمان الوظيفي. عندما أب…" at bounding box center [493, 392] width 806 height 94
click at [474, 490] on span "Select an option" at bounding box center [477, 486] width 17 height 17
click at [474, 490] on input "Select an option" at bounding box center [477, 486] width 17 height 17
click at [113, 596] on button "التالي" at bounding box center [131, 604] width 83 height 39
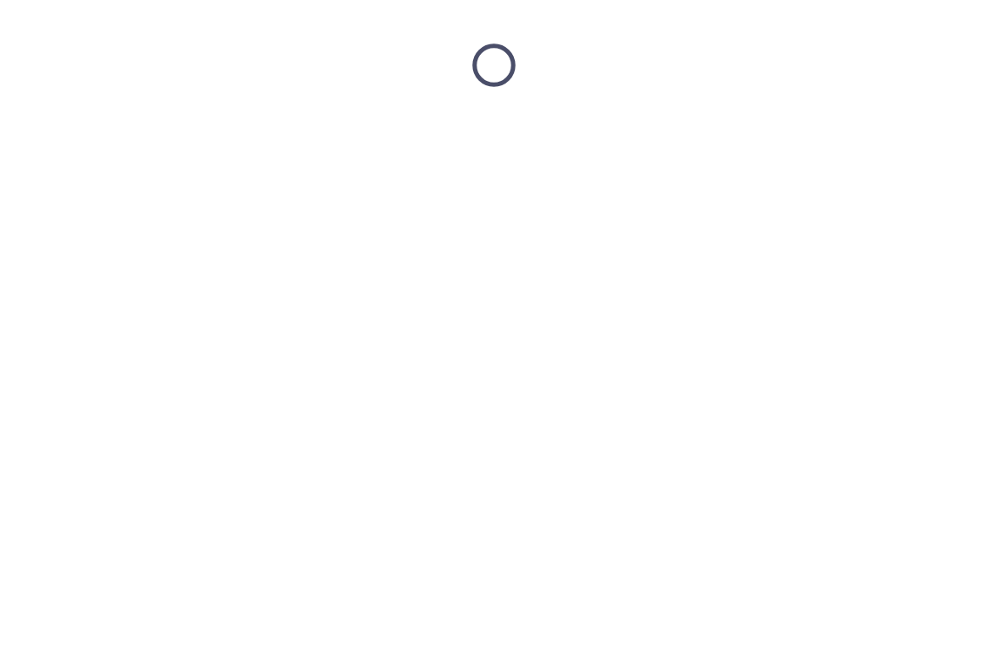
scroll to position [0, 0]
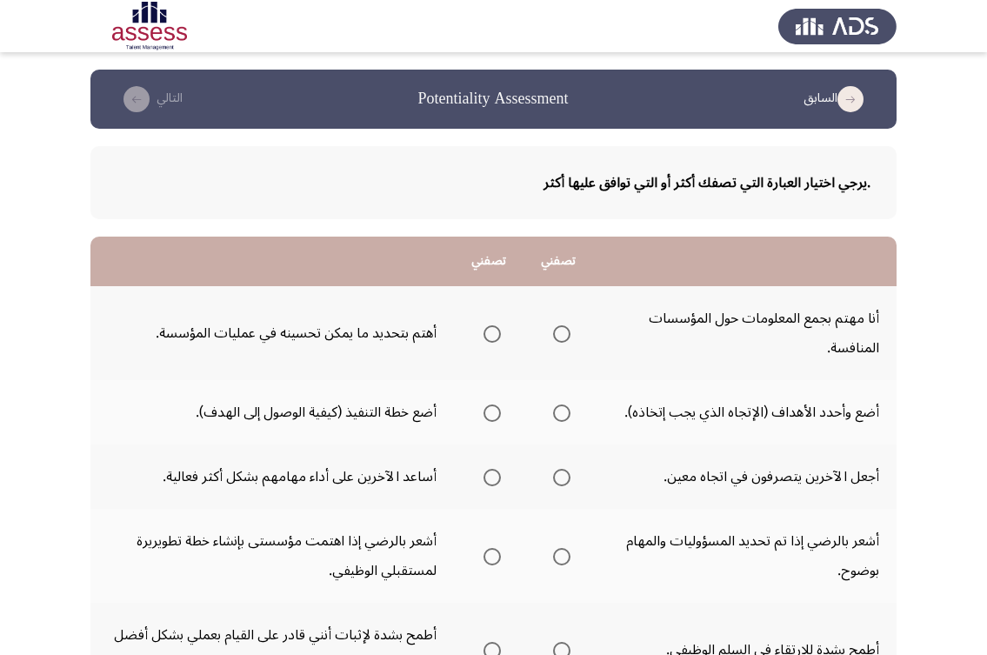
click at [483, 340] on span "Select an option" at bounding box center [491, 333] width 17 height 17
click at [483, 340] on input "Select an option" at bounding box center [491, 333] width 17 height 17
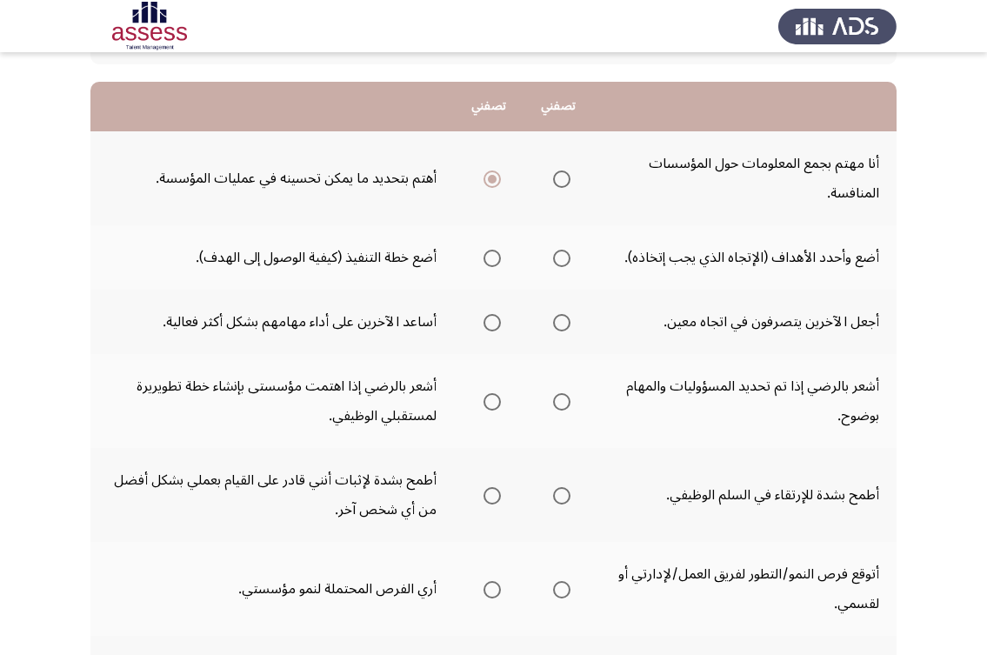
scroll to position [174, 0]
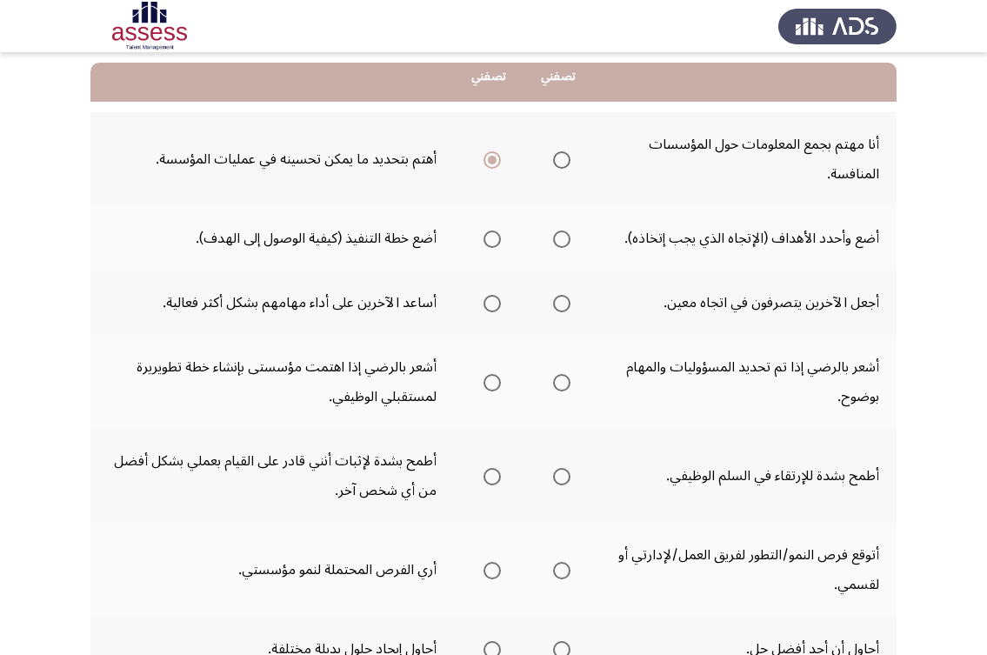
click at [490, 240] on span "Select an option" at bounding box center [491, 238] width 17 height 17
click at [490, 240] on input "Select an option" at bounding box center [491, 238] width 17 height 17
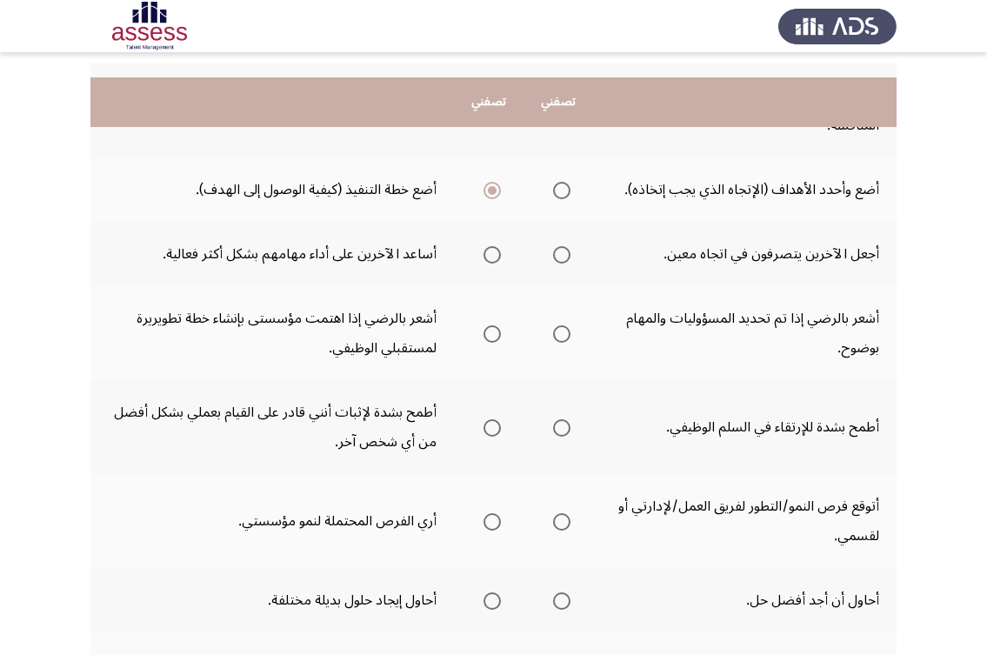
scroll to position [261, 0]
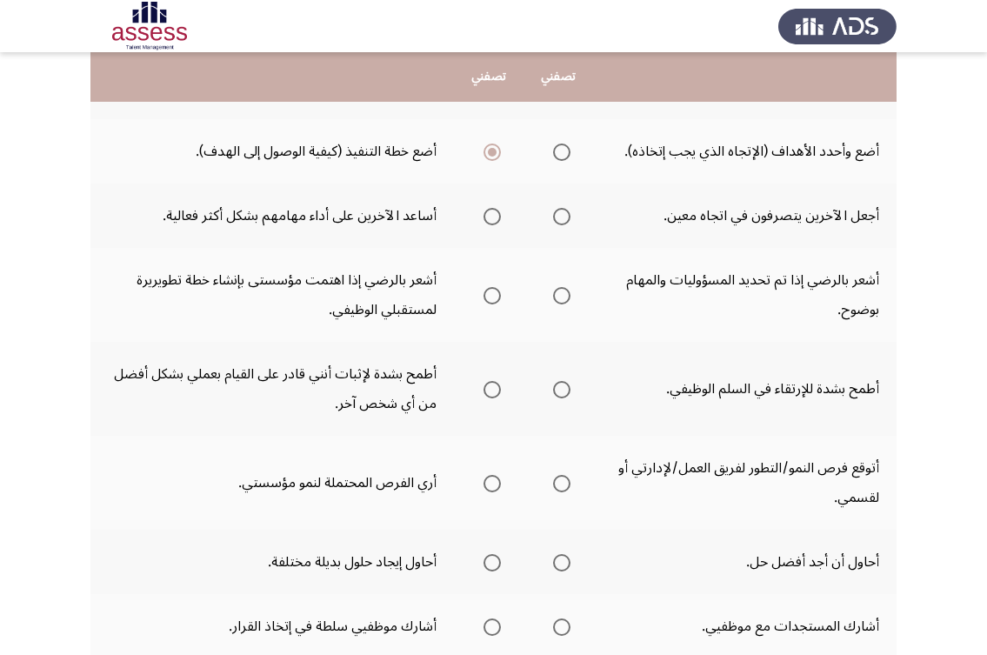
click at [491, 209] on span "Select an option" at bounding box center [491, 216] width 17 height 17
click at [491, 209] on input "Select an option" at bounding box center [491, 216] width 17 height 17
click at [488, 295] on span "Select an option" at bounding box center [491, 295] width 17 height 17
click at [488, 295] on input "Select an option" at bounding box center [491, 295] width 17 height 17
click at [561, 383] on span "Select an option" at bounding box center [561, 389] width 17 height 17
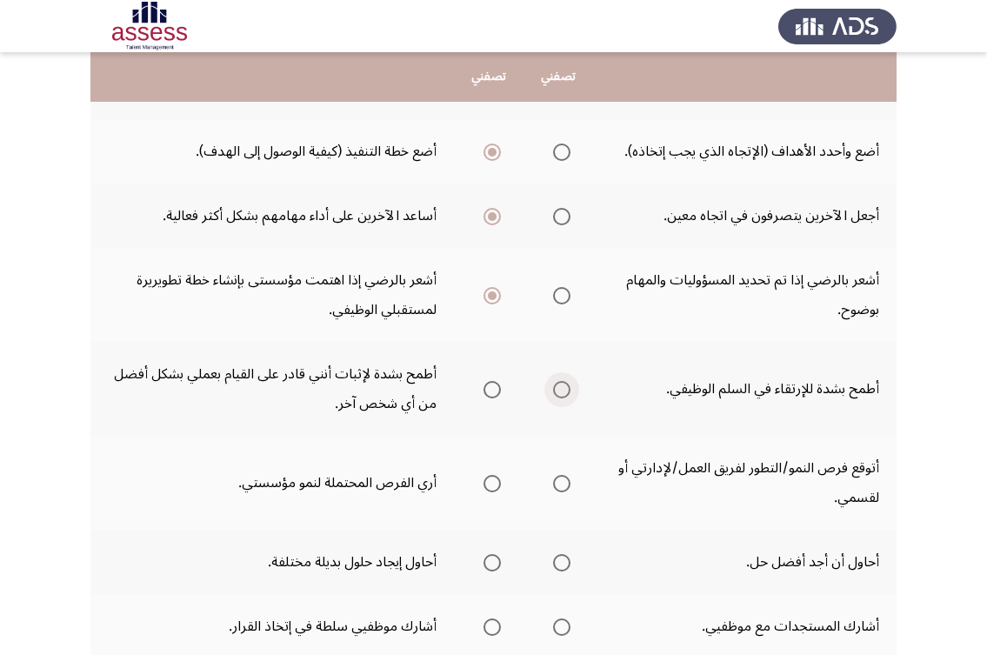
click at [561, 383] on input "Select an option" at bounding box center [561, 389] width 17 height 17
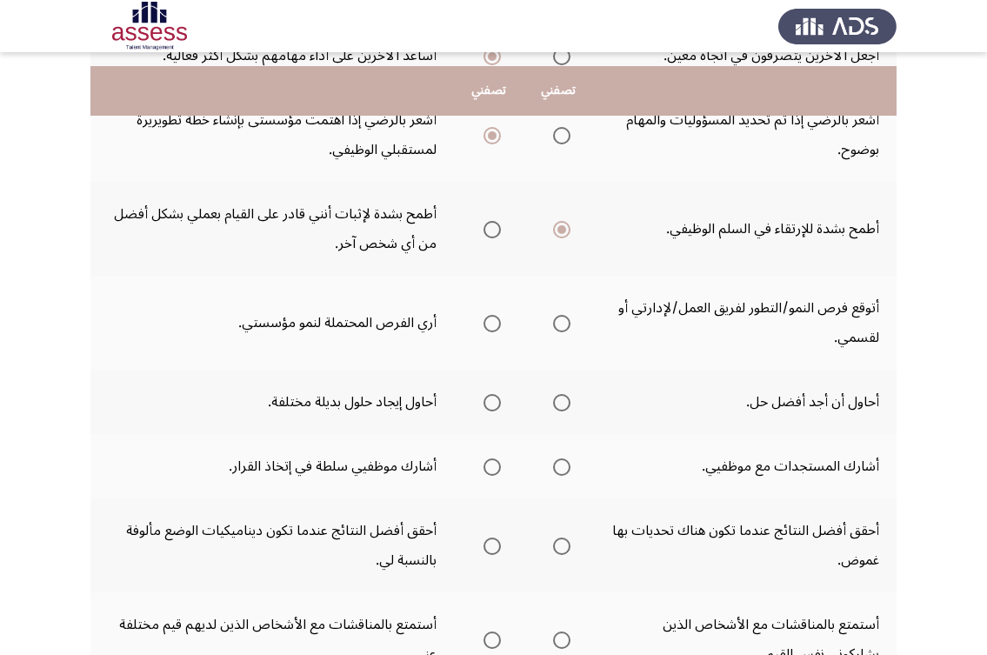
scroll to position [435, 0]
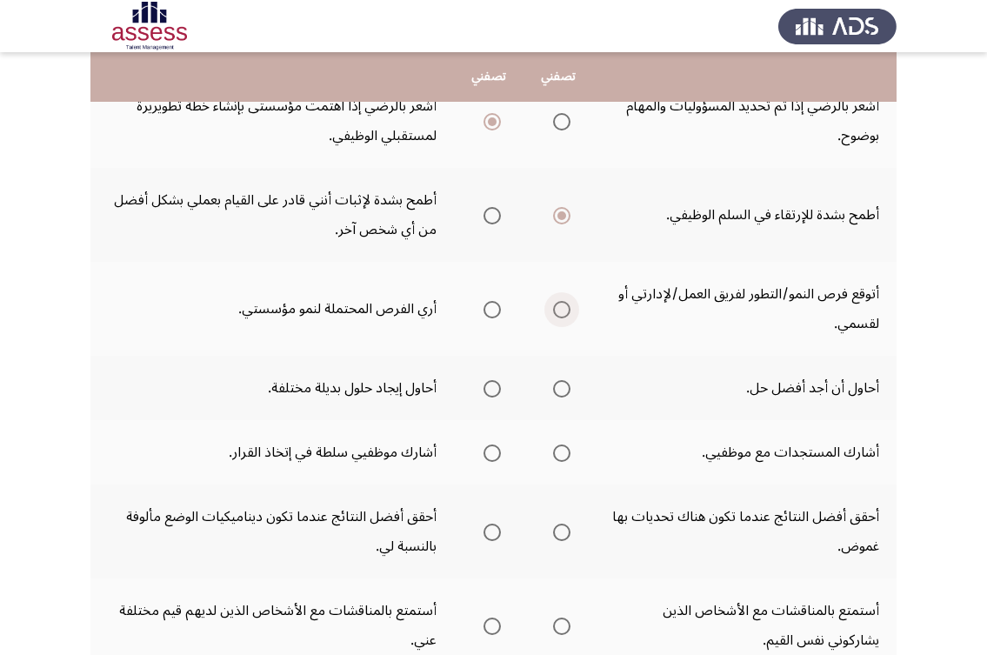
click at [559, 304] on span "Select an option" at bounding box center [561, 309] width 17 height 17
click at [559, 304] on input "Select an option" at bounding box center [561, 309] width 17 height 17
click at [486, 381] on span "Select an option" at bounding box center [491, 388] width 17 height 17
click at [486, 381] on input "Select an option" at bounding box center [491, 388] width 17 height 17
click at [556, 445] on span "Select an option" at bounding box center [561, 452] width 17 height 17
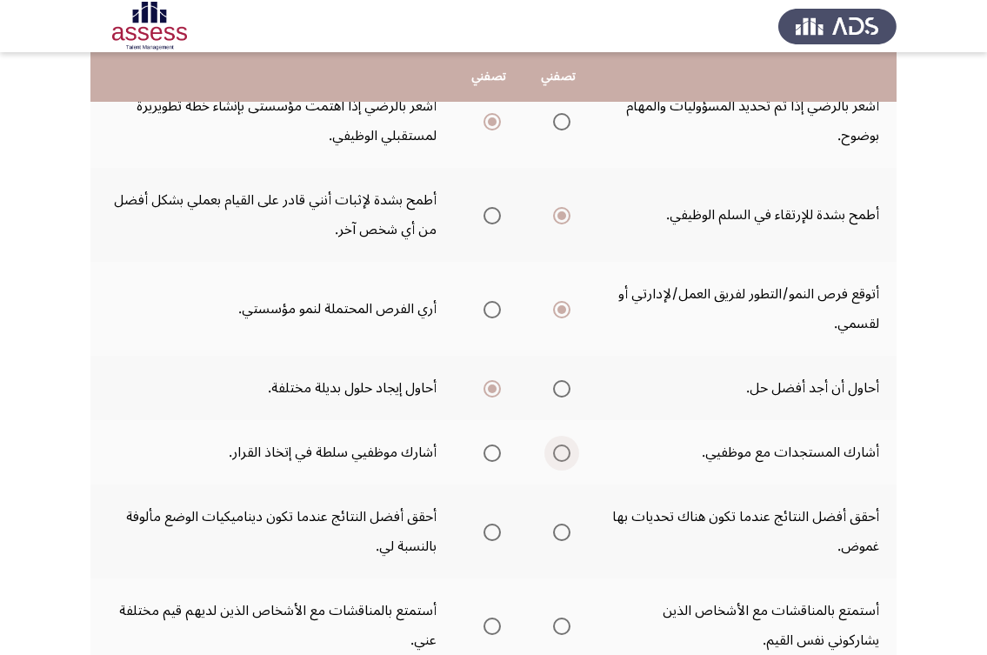
click at [556, 445] on input "Select an option" at bounding box center [561, 452] width 17 height 17
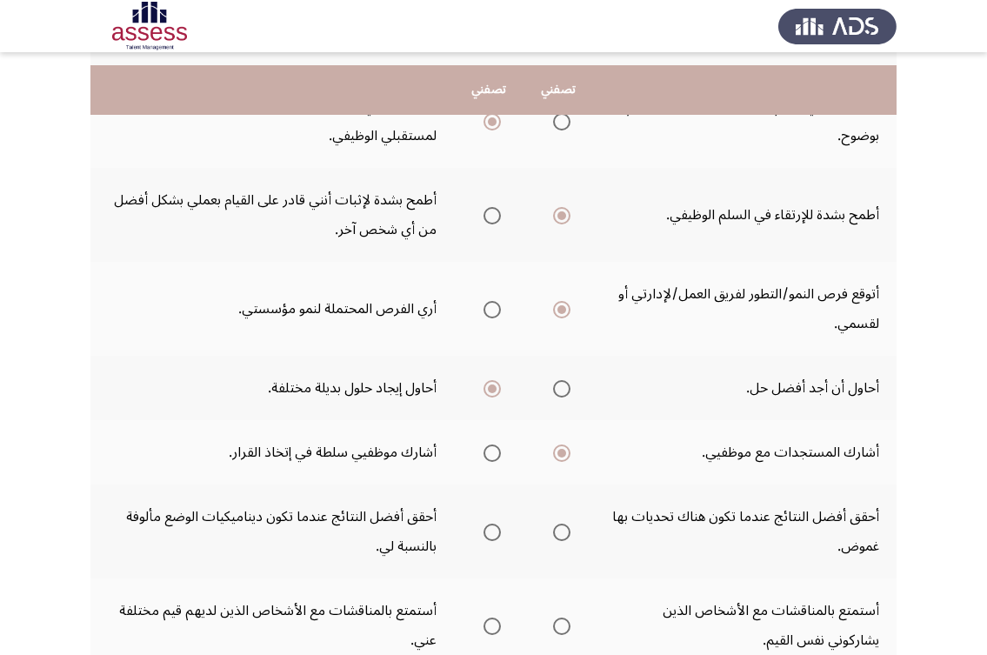
scroll to position [522, 0]
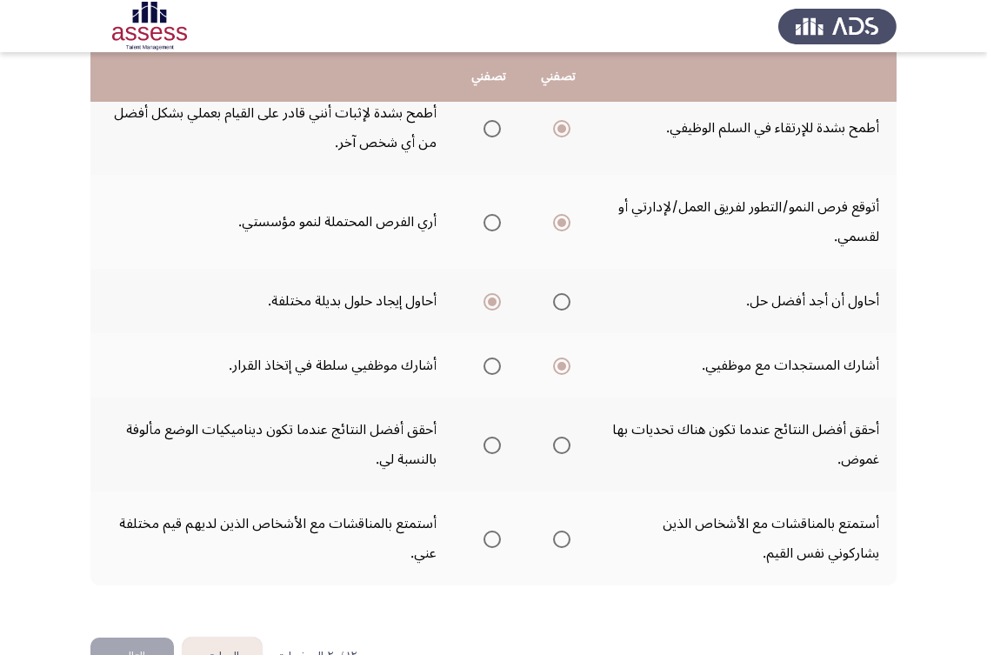
drag, startPoint x: 543, startPoint y: 445, endPoint x: 622, endPoint y: 440, distance: 78.4
click at [553, 443] on th at bounding box center [558, 444] width 70 height 94
click at [562, 440] on span "Select an option" at bounding box center [561, 444] width 17 height 17
click at [562, 440] on input "Select an option" at bounding box center [561, 444] width 17 height 17
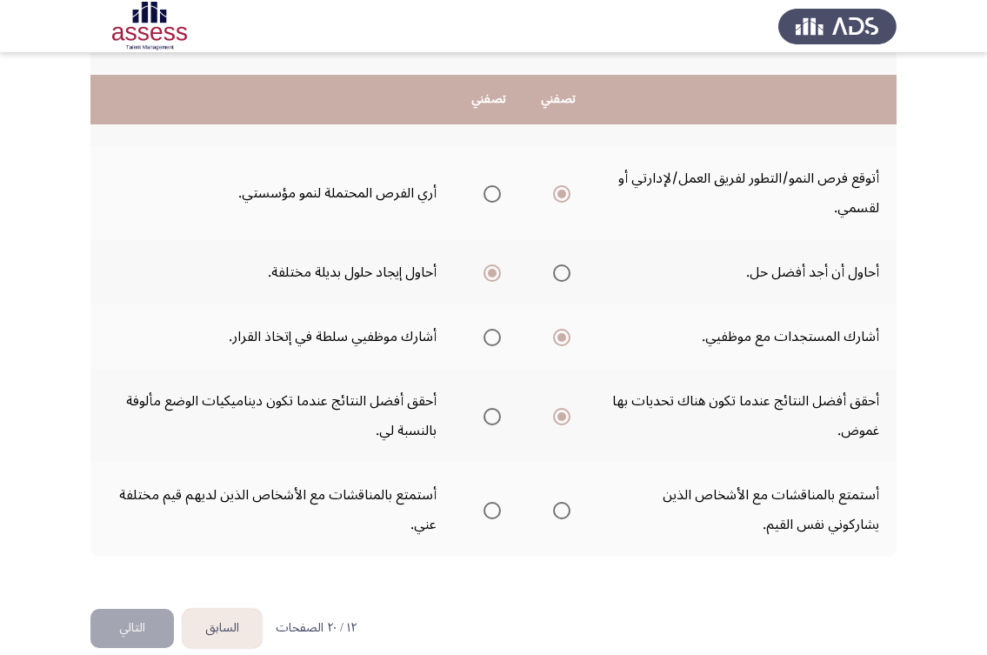
scroll to position [574, 0]
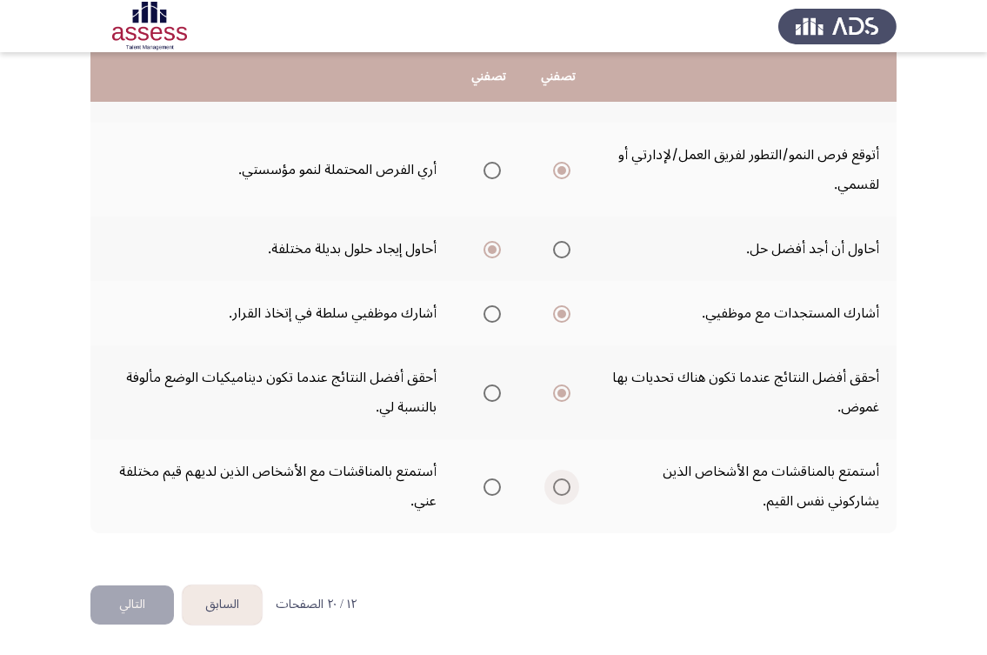
click at [565, 485] on span "Select an option" at bounding box center [561, 486] width 17 height 17
click at [565, 485] on input "Select an option" at bounding box center [561, 486] width 17 height 17
click at [157, 593] on button "التالي" at bounding box center [131, 604] width 83 height 39
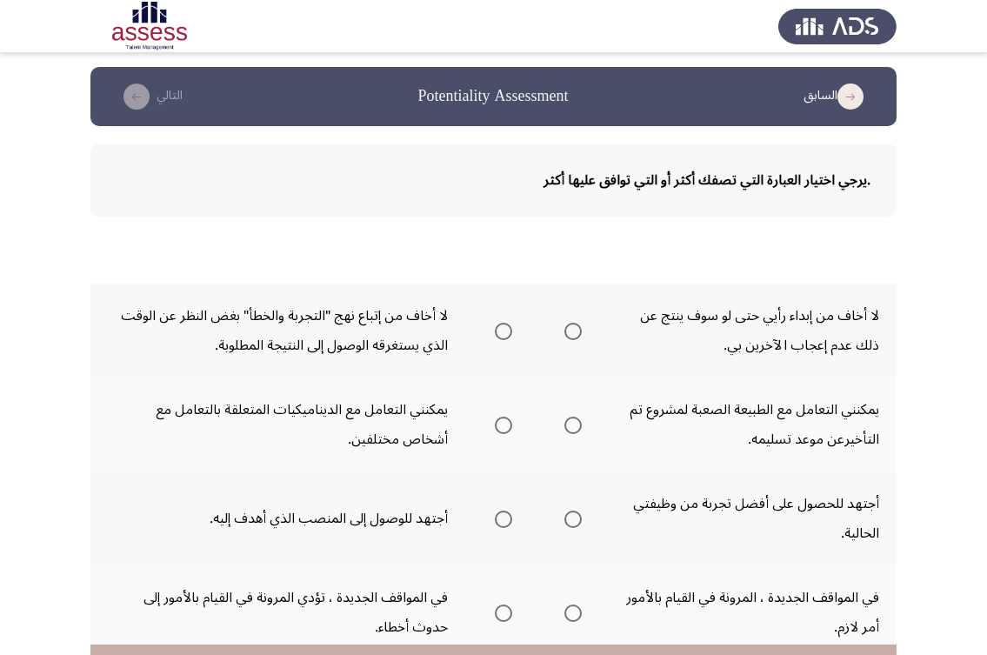
scroll to position [0, 0]
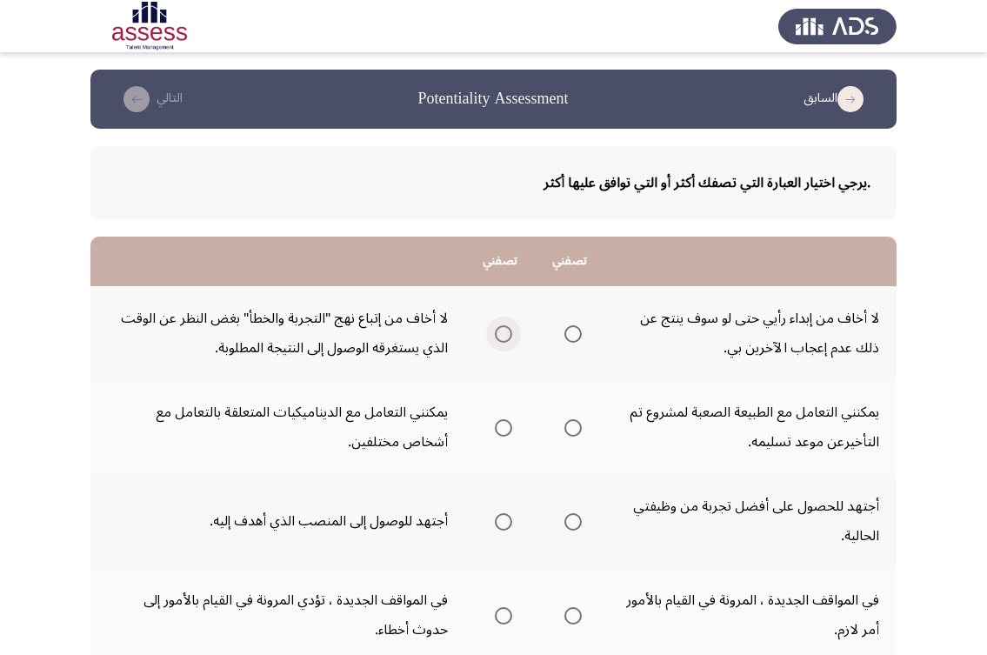
click at [511, 336] on span "Select an option" at bounding box center [503, 333] width 17 height 17
click at [511, 336] on input "Select an option" at bounding box center [503, 333] width 17 height 17
click at [568, 431] on span "Select an option" at bounding box center [572, 427] width 17 height 17
click at [568, 431] on input "Select an option" at bounding box center [572, 427] width 17 height 17
click at [498, 526] on span "Select an option" at bounding box center [503, 521] width 17 height 17
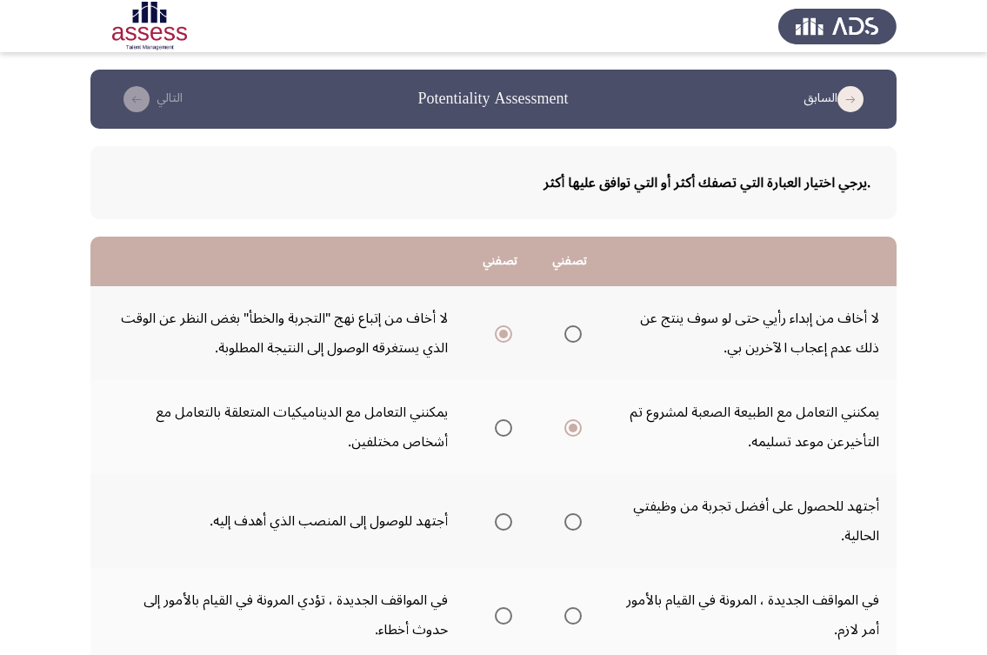
click at [498, 526] on input "Select an option" at bounding box center [503, 521] width 17 height 17
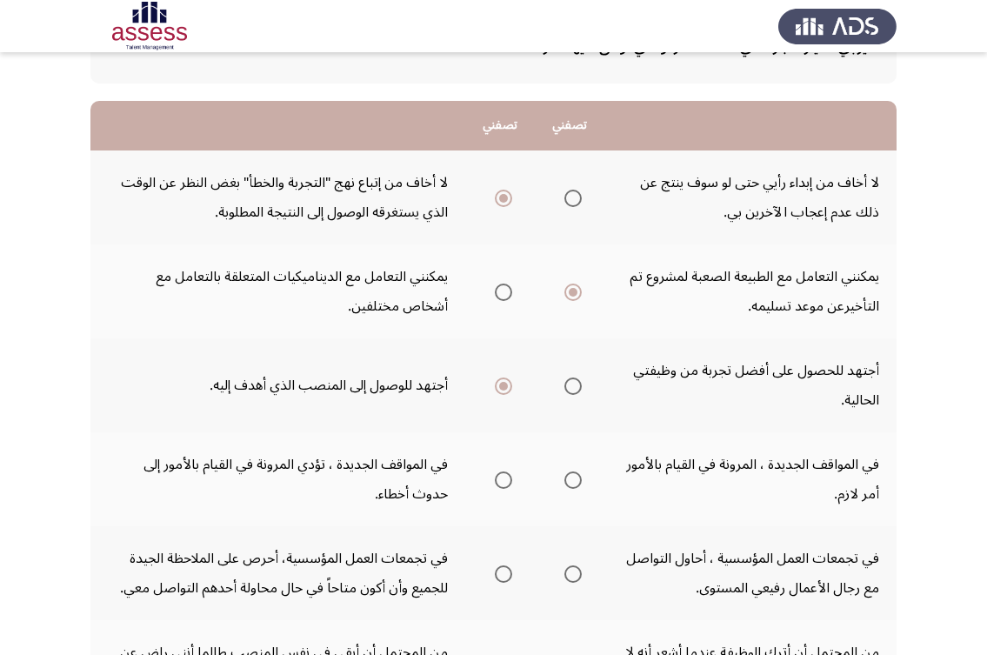
scroll to position [261, 0]
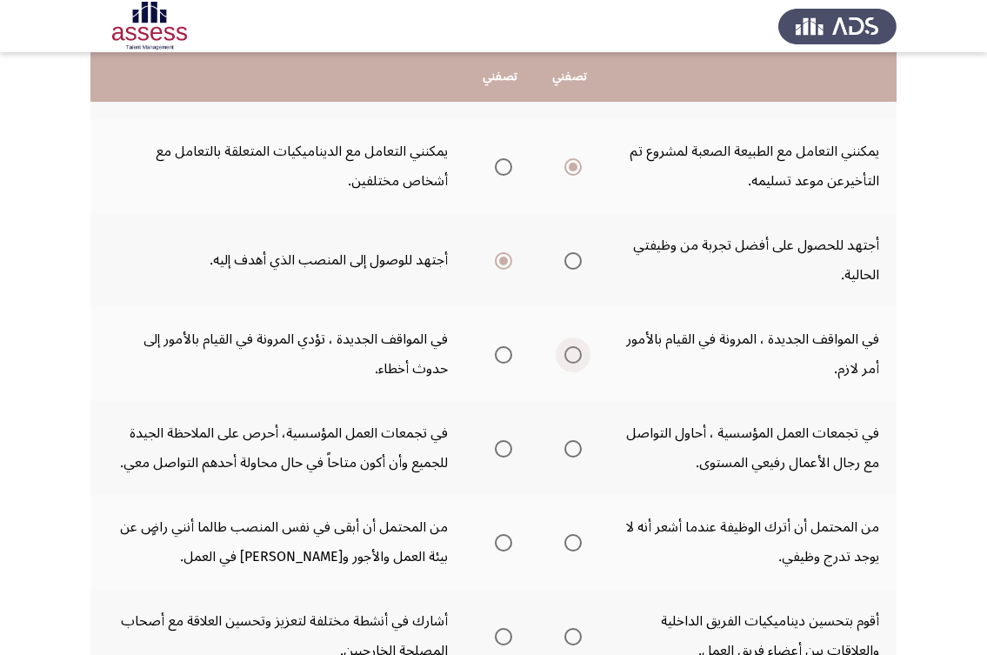
click at [572, 359] on span "Select an option" at bounding box center [572, 354] width 17 height 17
click at [572, 359] on input "Select an option" at bounding box center [572, 354] width 17 height 17
click at [498, 445] on span "Select an option" at bounding box center [503, 448] width 17 height 17
click at [498, 445] on input "Select an option" at bounding box center [503, 448] width 17 height 17
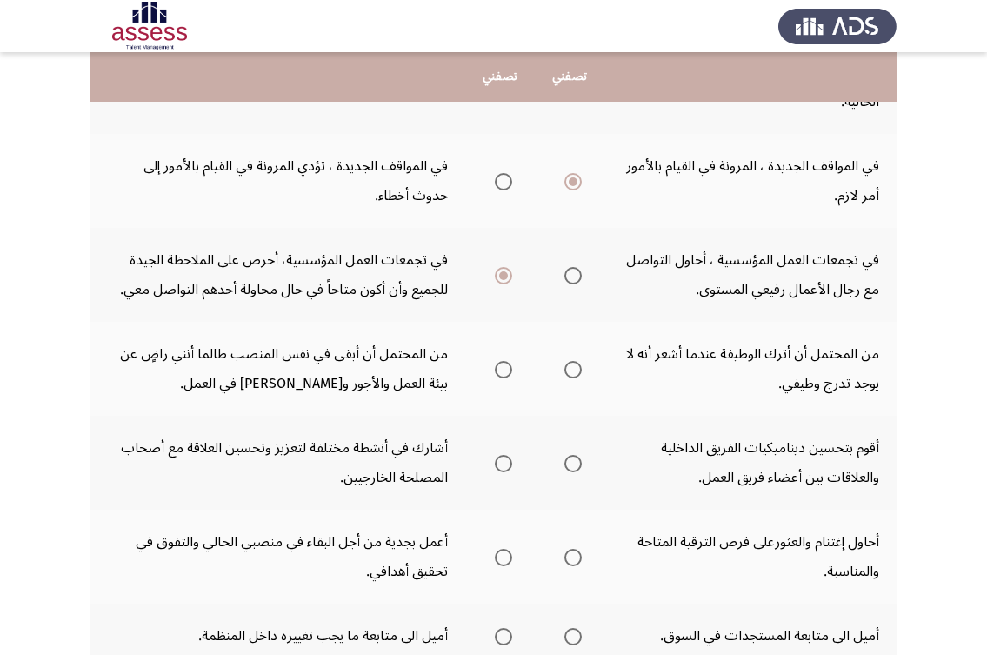
scroll to position [435, 0]
click at [566, 364] on span "Select an option" at bounding box center [572, 368] width 17 height 17
click at [566, 364] on input "Select an option" at bounding box center [572, 368] width 17 height 17
click at [496, 365] on span "Select an option" at bounding box center [503, 368] width 17 height 17
click at [496, 365] on input "Select an option" at bounding box center [503, 368] width 17 height 17
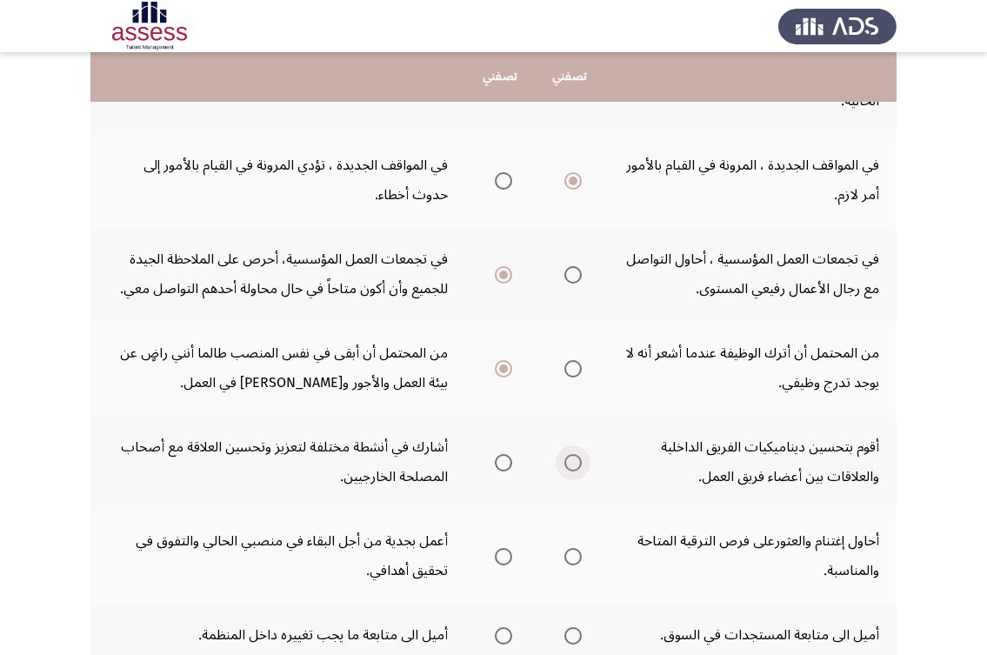
click at [573, 460] on span "Select an option" at bounding box center [572, 462] width 17 height 17
click at [573, 460] on input "Select an option" at bounding box center [572, 462] width 17 height 17
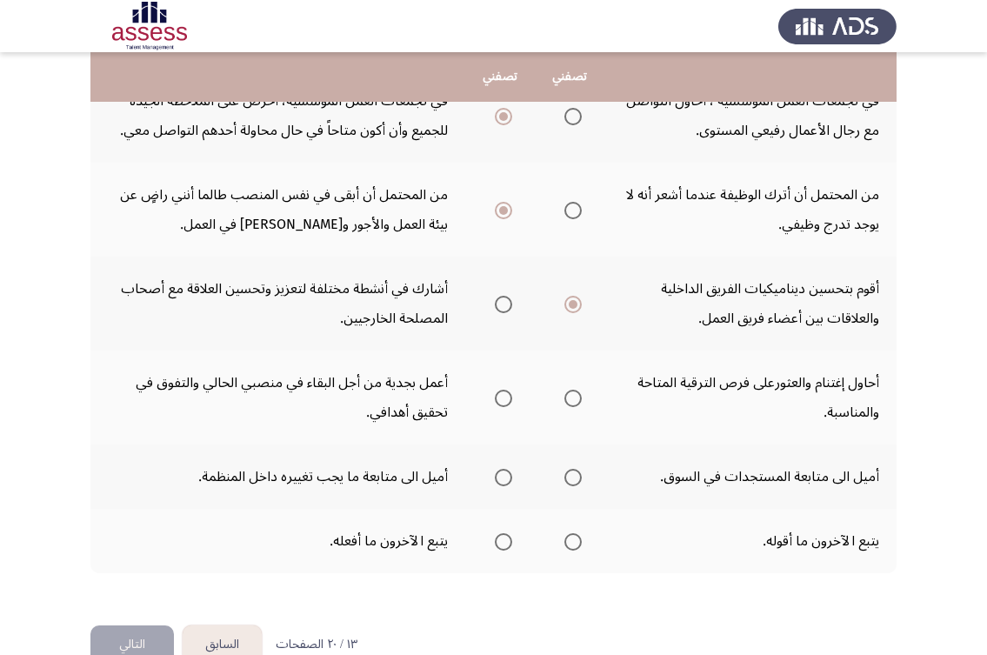
scroll to position [609, 0]
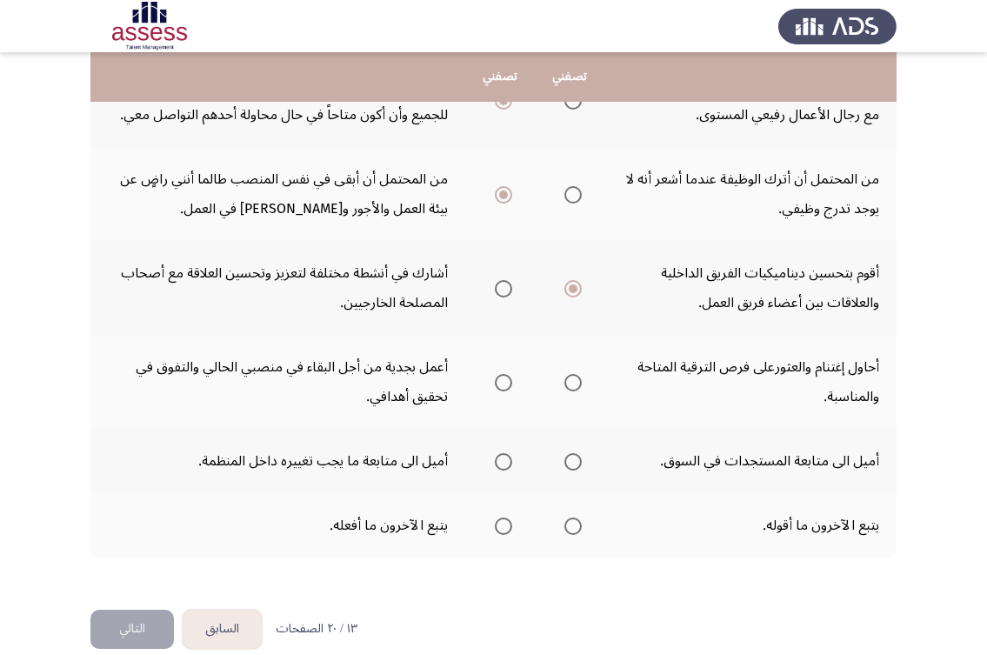
click at [503, 388] on span "Select an option" at bounding box center [503, 382] width 17 height 17
click at [503, 388] on input "Select an option" at bounding box center [503, 382] width 17 height 17
drag, startPoint x: 499, startPoint y: 460, endPoint x: 567, endPoint y: 459, distance: 67.8
click at [567, 459] on tr "أميل الى متابعة المستجدات في السوق. أميل الى متابعة ما يجب تغييره داخل المنظمة." at bounding box center [493, 461] width 806 height 64
click at [567, 459] on span "Select an option" at bounding box center [572, 461] width 17 height 17
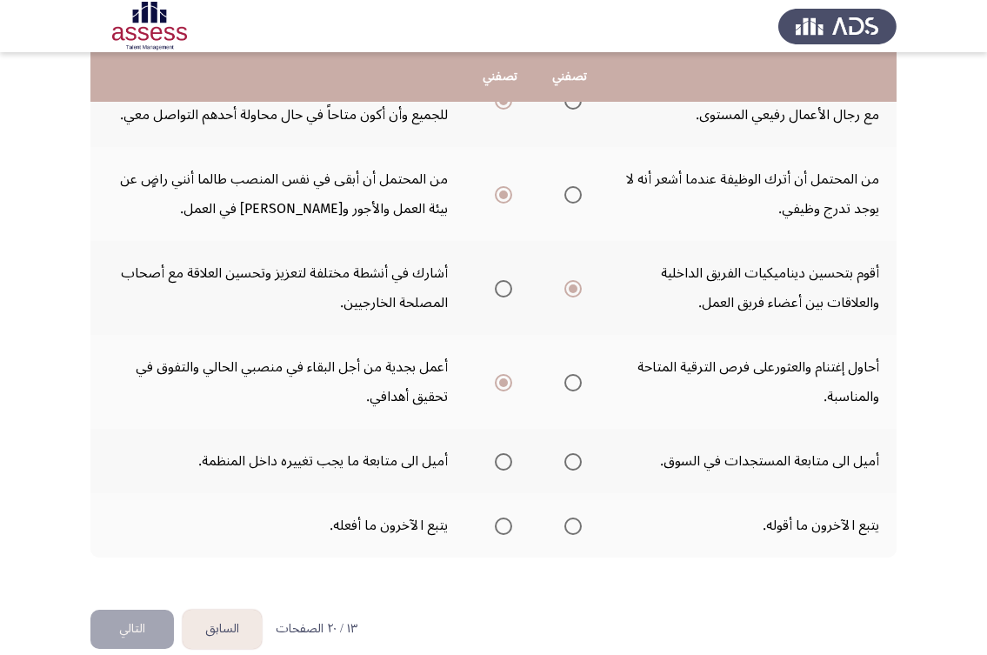
click at [567, 459] on input "Select an option" at bounding box center [572, 461] width 17 height 17
click at [495, 517] on span "Select an option" at bounding box center [503, 525] width 17 height 17
click at [495, 517] on input "Select an option" at bounding box center [503, 525] width 17 height 17
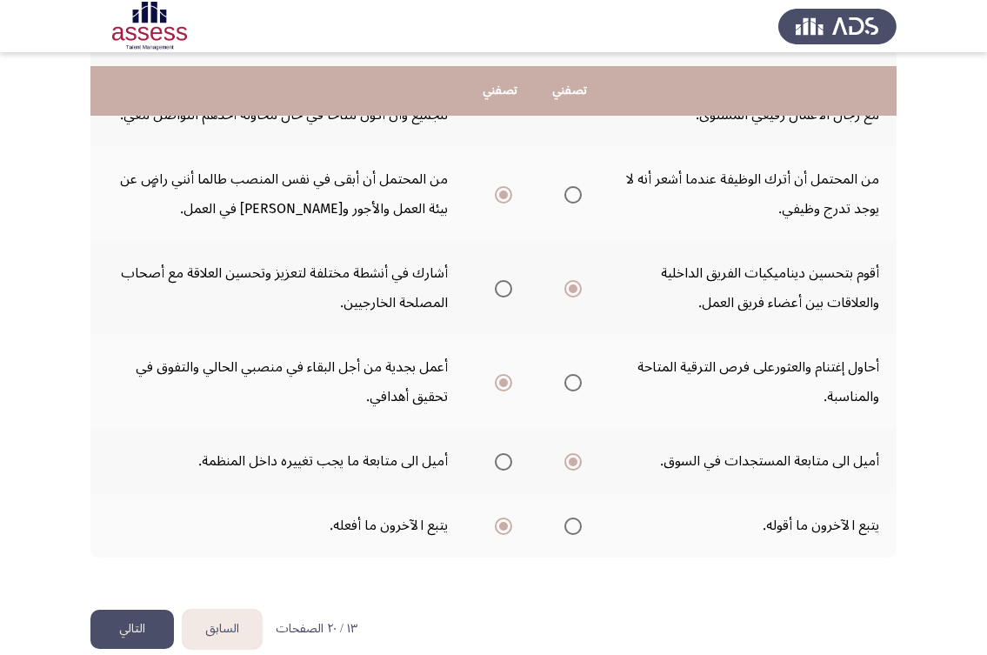
scroll to position [633, 0]
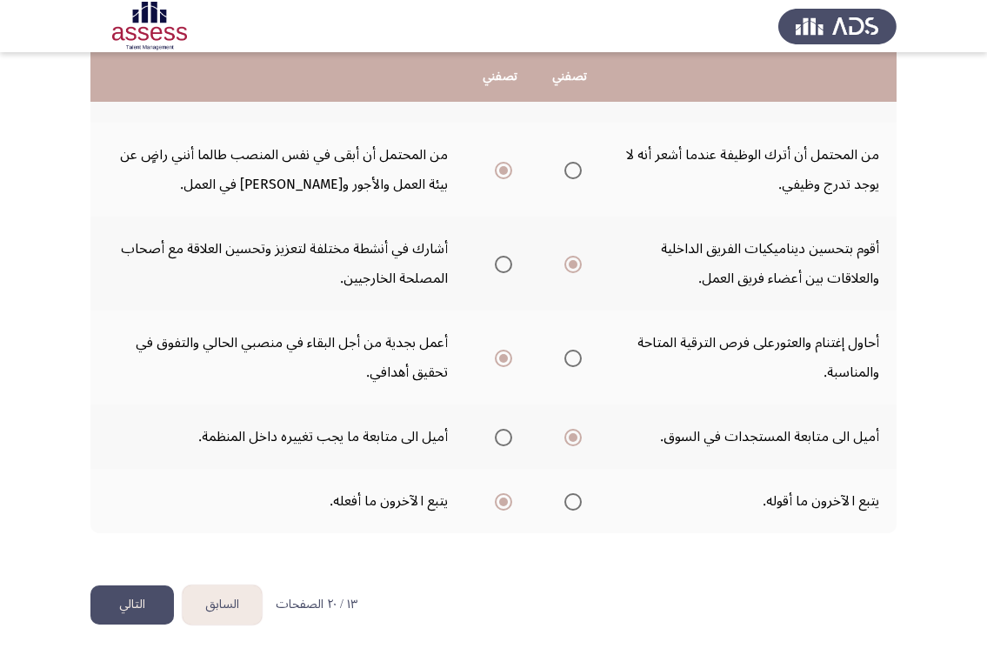
click at [102, 604] on button "التالي" at bounding box center [131, 604] width 83 height 39
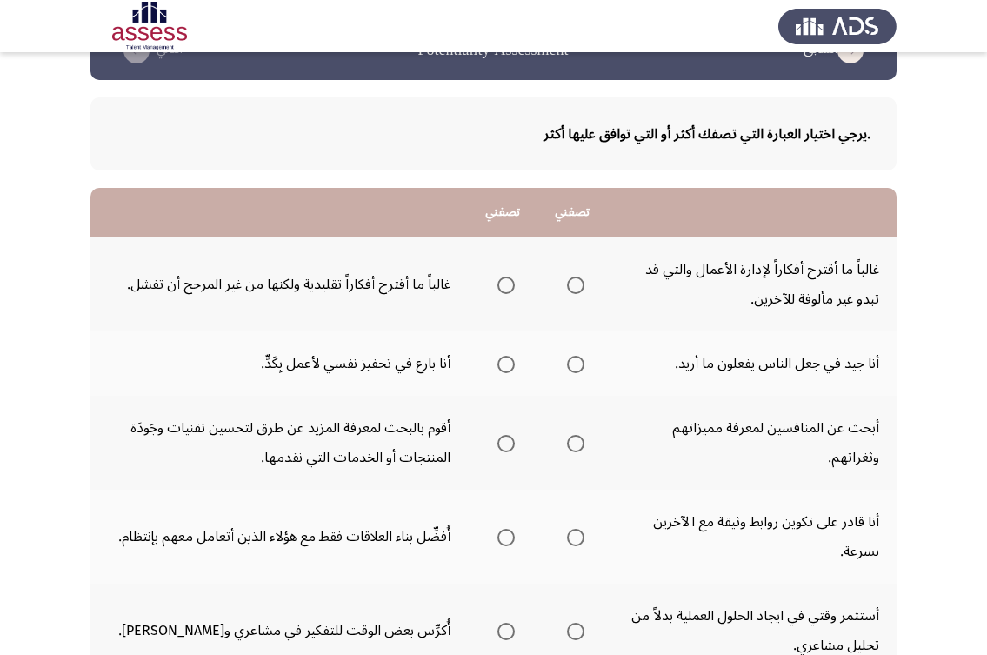
scroll to position [87, 0]
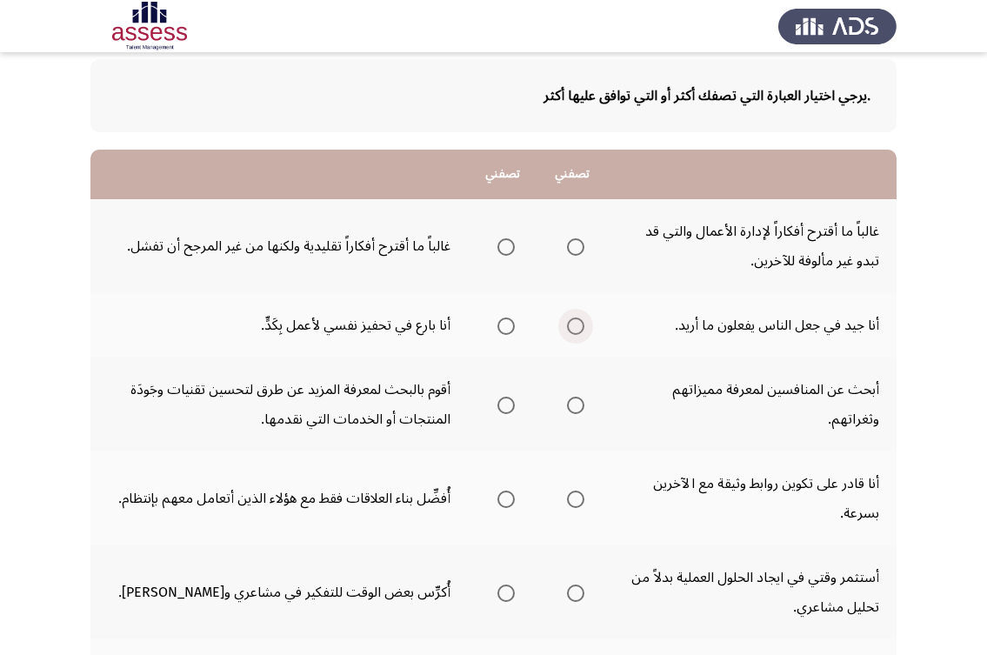
click at [582, 328] on span "Select an option" at bounding box center [575, 325] width 17 height 17
click at [582, 328] on input "Select an option" at bounding box center [575, 325] width 17 height 17
click at [506, 326] on span "Select an option" at bounding box center [506, 326] width 0 height 0
click at [506, 325] on input "Select an option" at bounding box center [505, 325] width 17 height 17
click at [506, 248] on span "Select an option" at bounding box center [505, 246] width 17 height 17
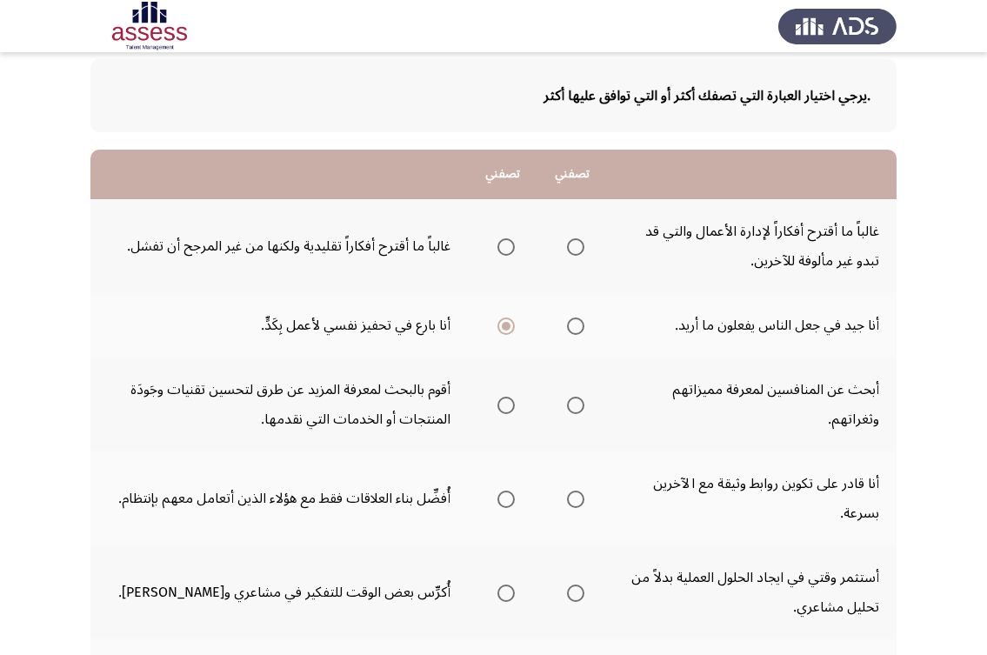
click at [506, 248] on input "Select an option" at bounding box center [505, 246] width 17 height 17
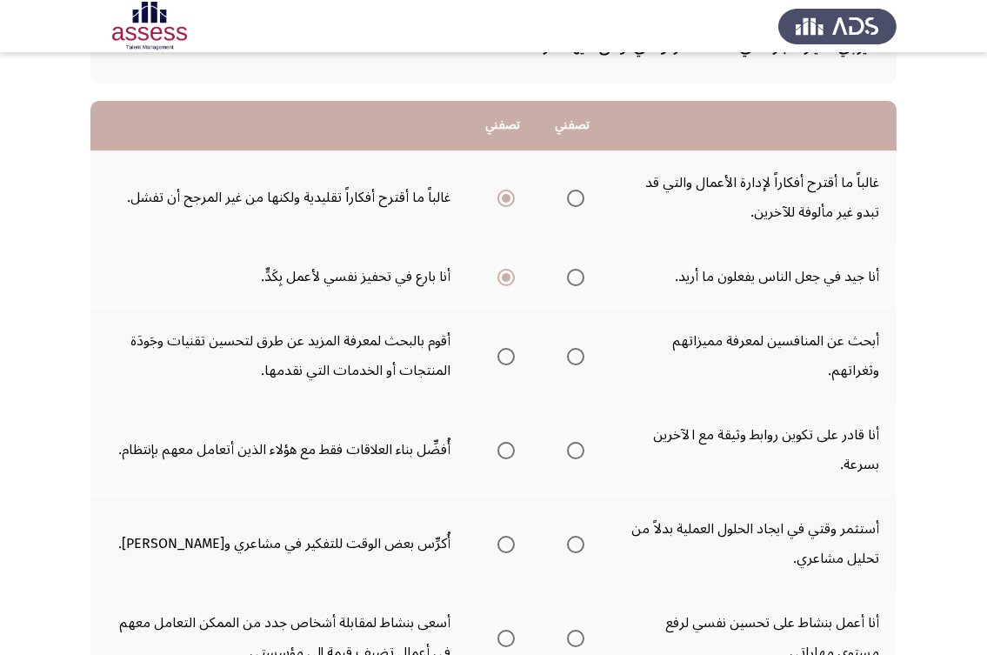
scroll to position [174, 0]
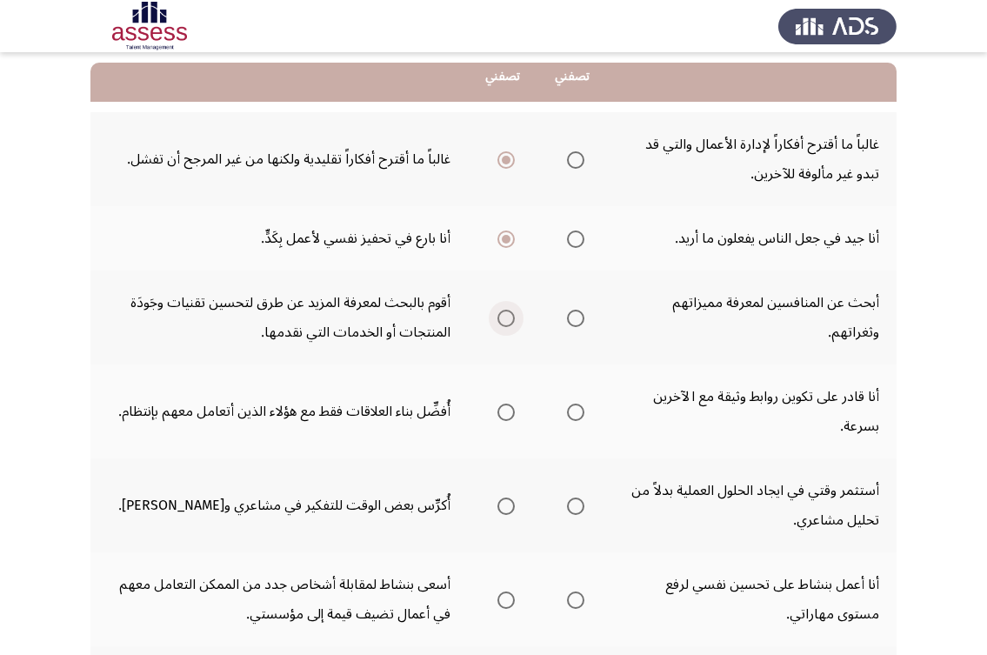
click at [495, 322] on label "Select an option" at bounding box center [502, 318] width 24 height 17
click at [497, 322] on input "Select an option" at bounding box center [505, 318] width 17 height 17
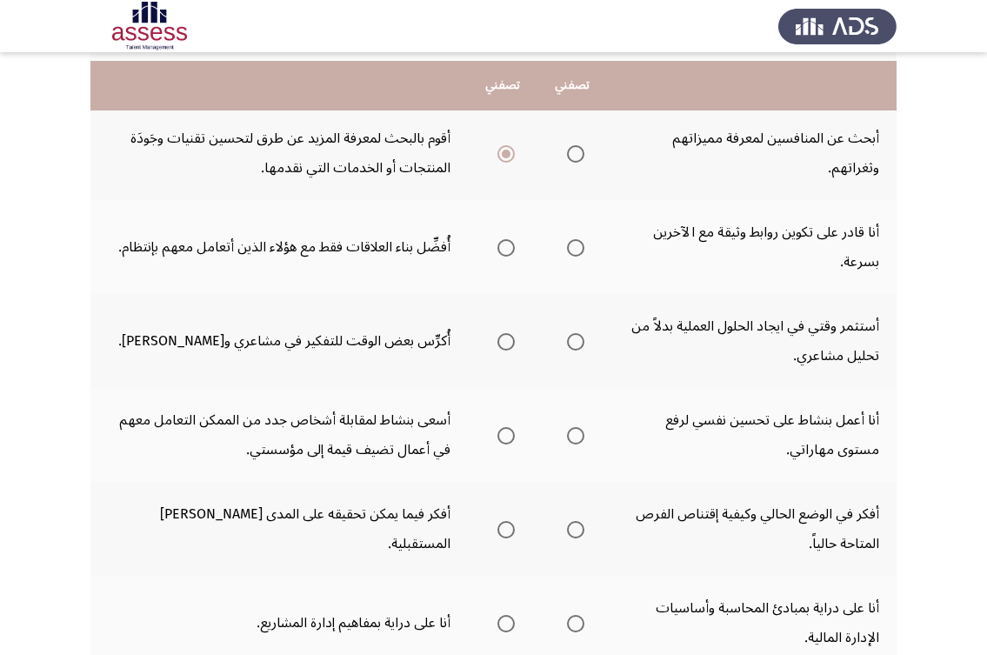
scroll to position [348, 0]
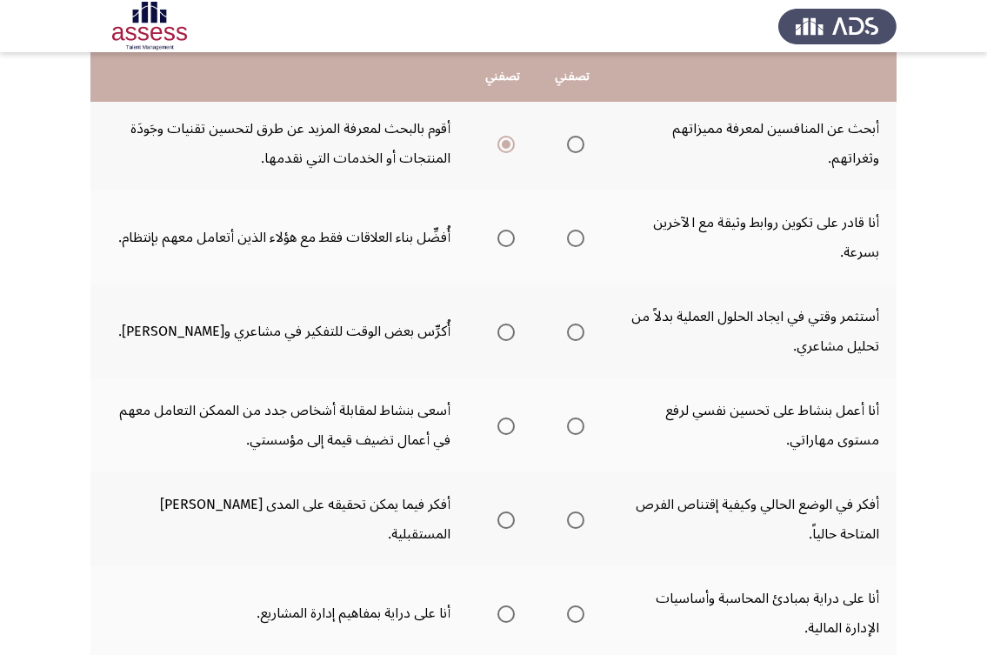
click at [571, 234] on span "Select an option" at bounding box center [575, 238] width 17 height 17
click at [571, 234] on input "Select an option" at bounding box center [575, 238] width 17 height 17
click at [491, 330] on label "Select an option" at bounding box center [502, 331] width 24 height 17
click at [497, 330] on input "Select an option" at bounding box center [505, 331] width 17 height 17
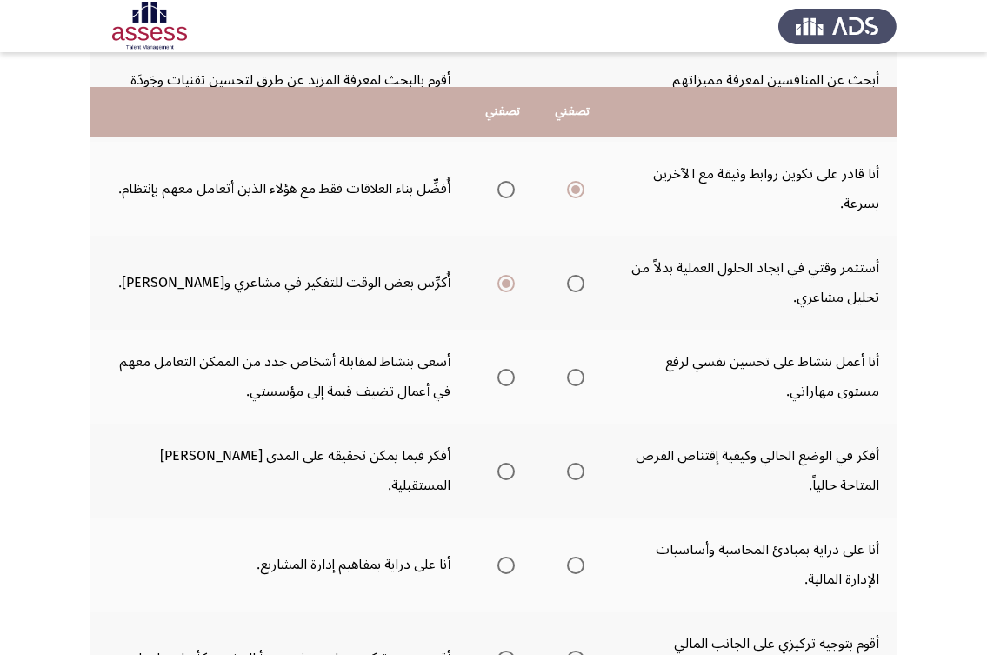
scroll to position [435, 0]
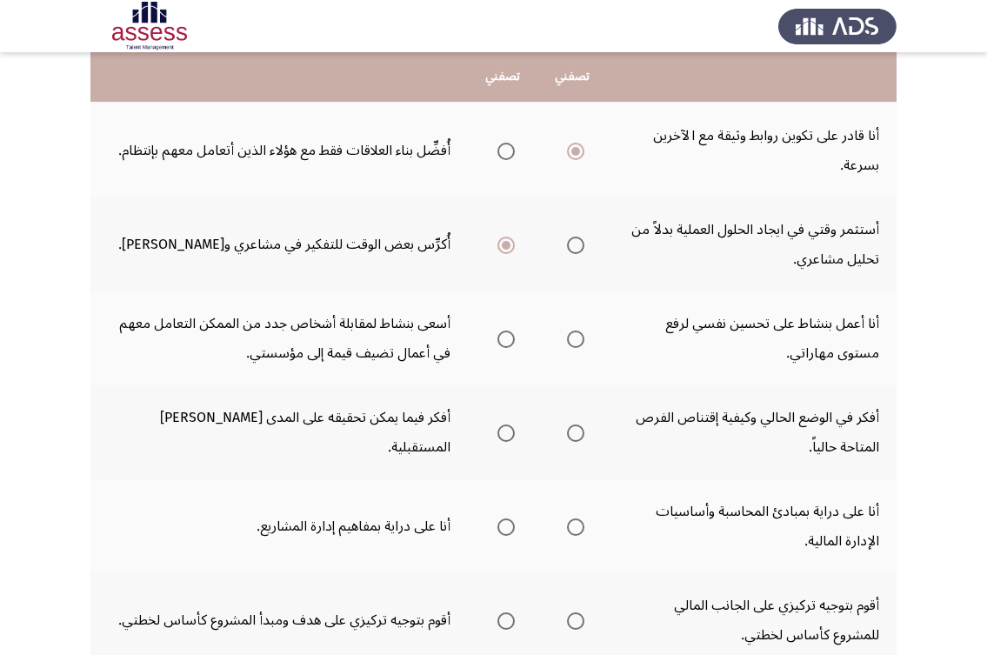
click at [576, 335] on span "Select an option" at bounding box center [575, 338] width 17 height 17
click at [576, 335] on input "Select an option" at bounding box center [575, 338] width 17 height 17
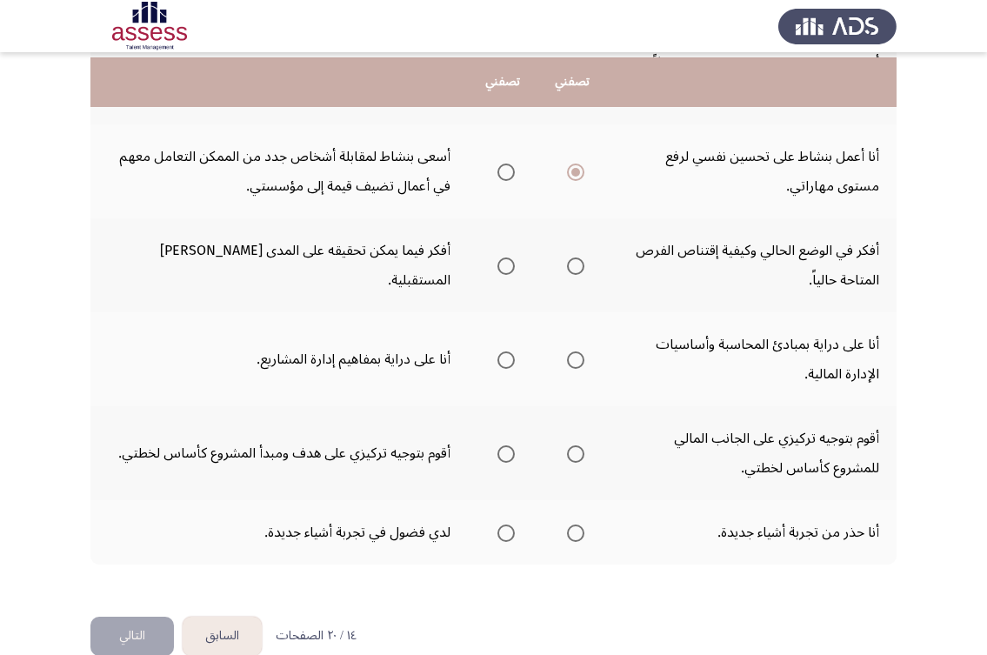
scroll to position [609, 0]
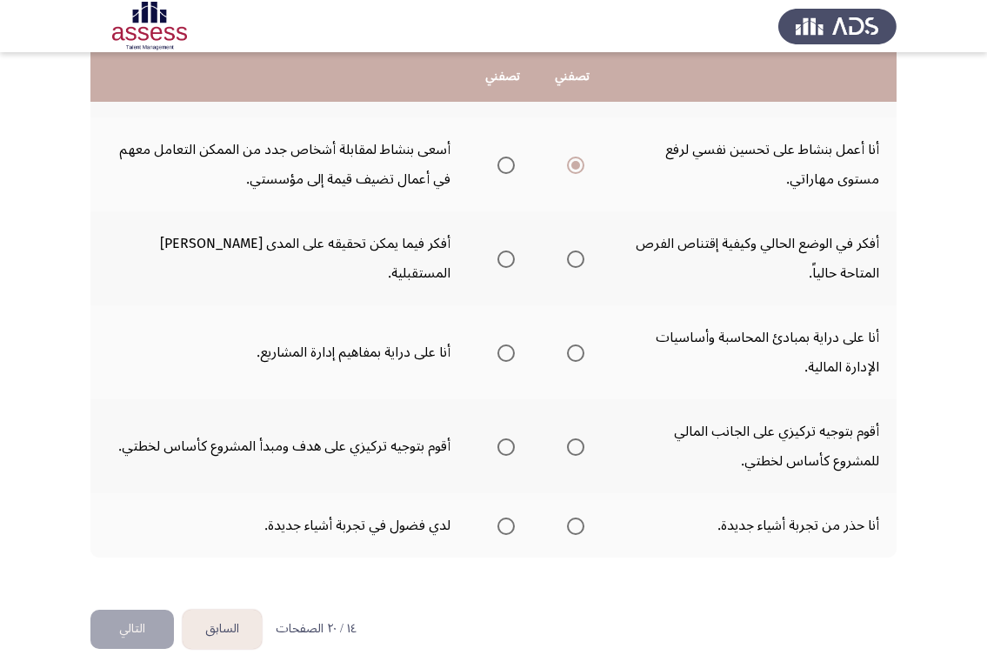
click at [579, 350] on span "Select an option" at bounding box center [575, 352] width 17 height 17
click at [579, 350] on input "Select an option" at bounding box center [575, 352] width 17 height 17
click at [596, 256] on th at bounding box center [572, 258] width 70 height 94
click at [579, 260] on span "Select an option" at bounding box center [575, 258] width 17 height 17
click at [579, 260] on input "Select an option" at bounding box center [575, 258] width 17 height 17
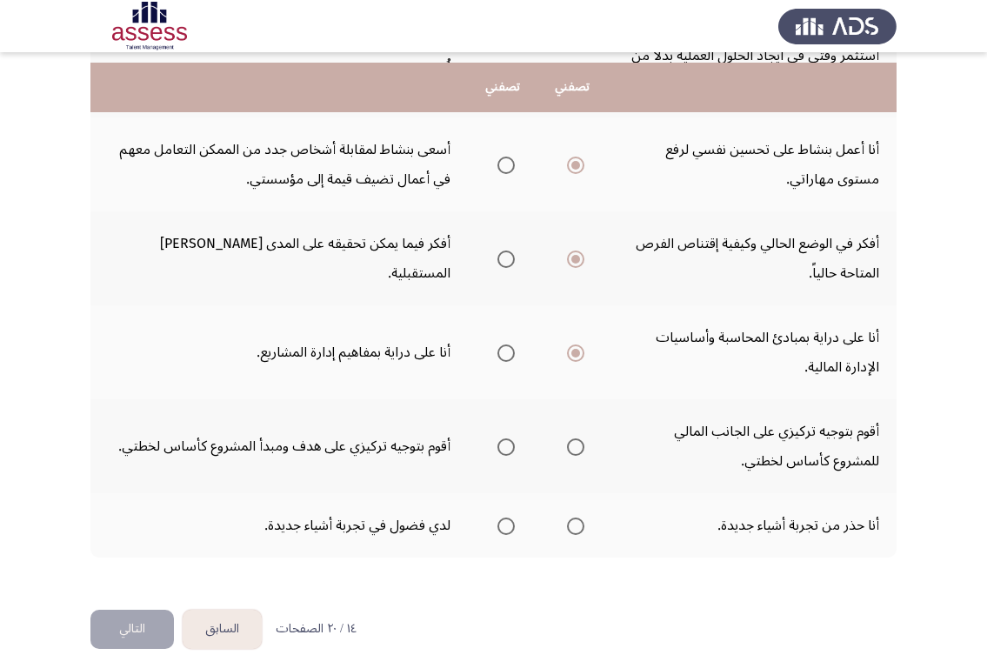
scroll to position [633, 0]
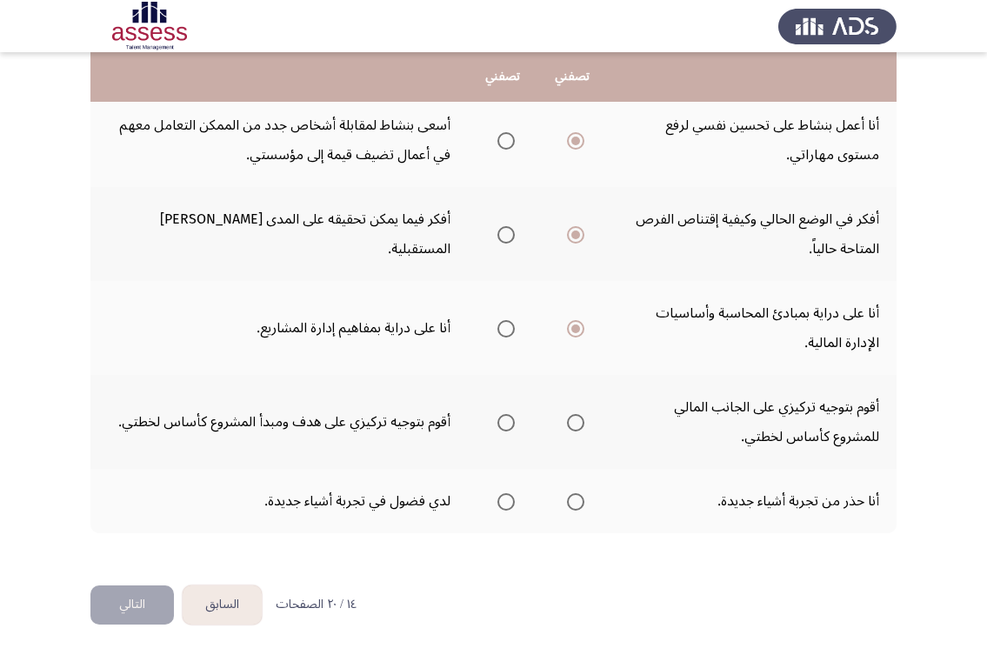
drag, startPoint x: 806, startPoint y: 410, endPoint x: 824, endPoint y: 433, distance: 29.1
click at [704, 410] on td "أقوم بتوجيه تركيزي على الجانب المالي للمشروع كأساس لخطتي." at bounding box center [752, 422] width 290 height 94
drag, startPoint x: 853, startPoint y: 441, endPoint x: 718, endPoint y: 443, distance: 134.8
click at [718, 443] on td "أقوم بتوجيه تركيزي على الجانب المالي للمشروع كأساس لخطتي." at bounding box center [752, 422] width 290 height 94
click at [494, 422] on label "Select an option" at bounding box center [502, 422] width 24 height 17
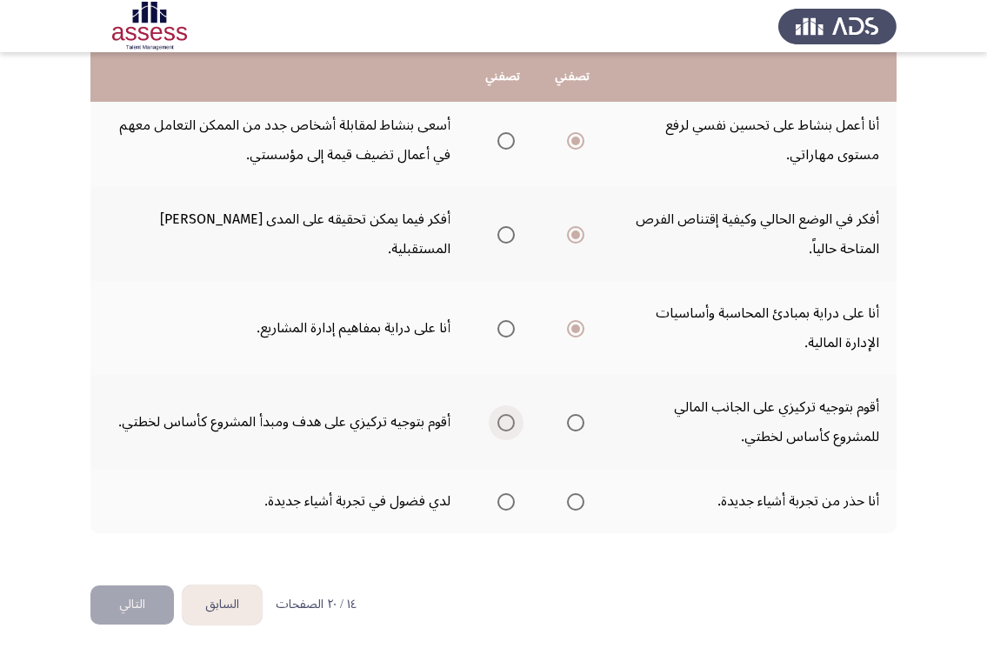
click at [497, 422] on input "Select an option" at bounding box center [505, 422] width 17 height 17
click at [575, 496] on span "Select an option" at bounding box center [575, 501] width 17 height 17
click at [575, 496] on input "Select an option" at bounding box center [575, 501] width 17 height 17
click at [503, 509] on span "Select an option" at bounding box center [505, 501] width 17 height 17
click at [503, 509] on input "Select an option" at bounding box center [505, 501] width 17 height 17
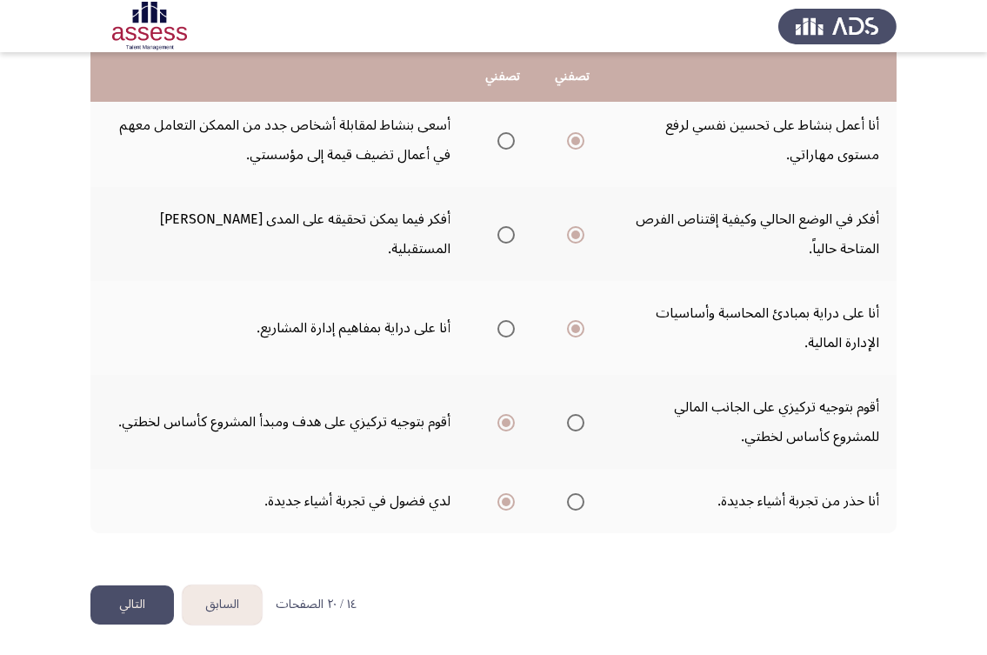
click at [587, 501] on th at bounding box center [572, 501] width 70 height 64
click at [583, 496] on span "Select an option" at bounding box center [575, 501] width 17 height 17
click at [583, 496] on input "Select an option" at bounding box center [575, 501] width 17 height 17
click at [104, 603] on button "التالي" at bounding box center [131, 604] width 83 height 39
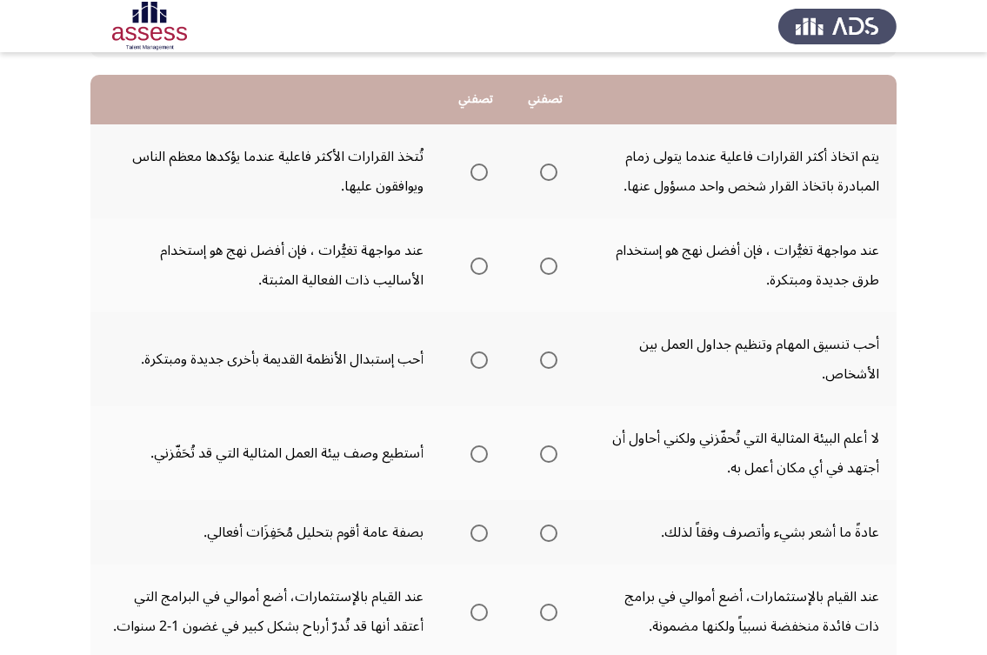
scroll to position [174, 0]
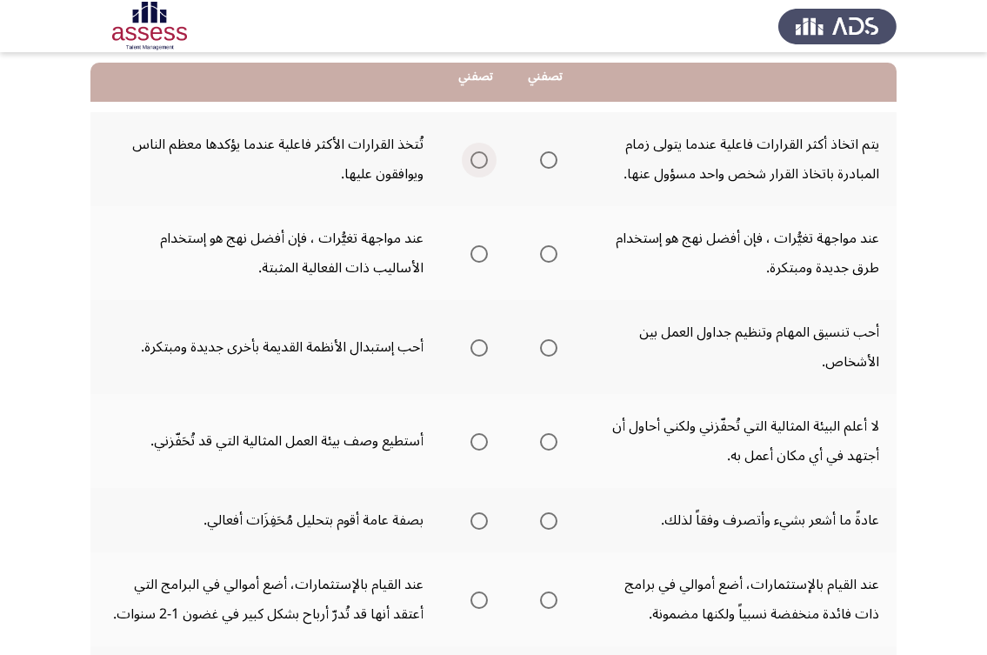
click at [475, 160] on span "Select an option" at bounding box center [478, 159] width 17 height 17
click at [475, 160] on input "Select an option" at bounding box center [478, 159] width 17 height 17
click at [481, 252] on span "Select an option" at bounding box center [478, 253] width 17 height 17
click at [481, 252] on input "Select an option" at bounding box center [478, 253] width 17 height 17
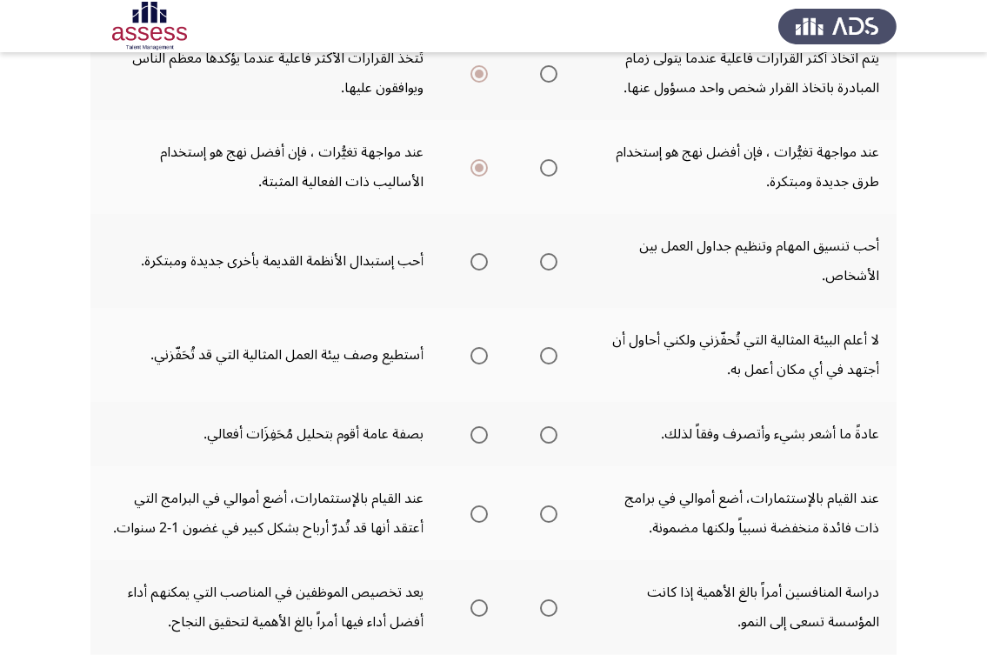
scroll to position [261, 0]
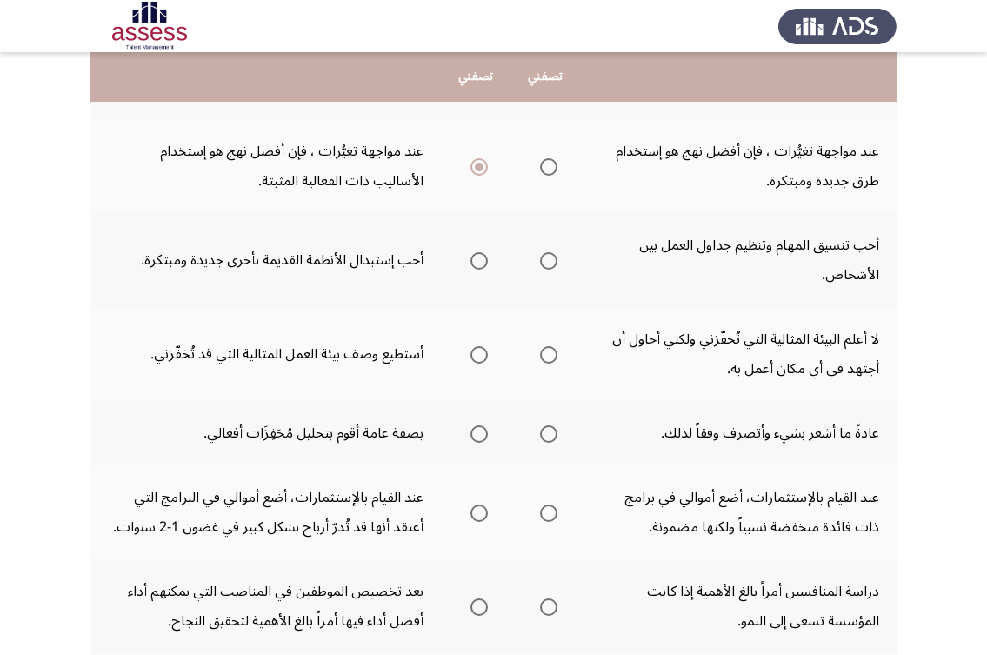
drag, startPoint x: 849, startPoint y: 244, endPoint x: 590, endPoint y: 248, distance: 259.1
click at [590, 248] on td "أحب تنسيق المهام وتنظيم جداول العمل بين الأشخاص." at bounding box center [738, 260] width 316 height 94
click at [552, 260] on span "Select an option" at bounding box center [548, 260] width 17 height 17
click at [552, 260] on input "Select an option" at bounding box center [548, 260] width 17 height 17
click at [550, 347] on span "Select an option" at bounding box center [548, 354] width 17 height 17
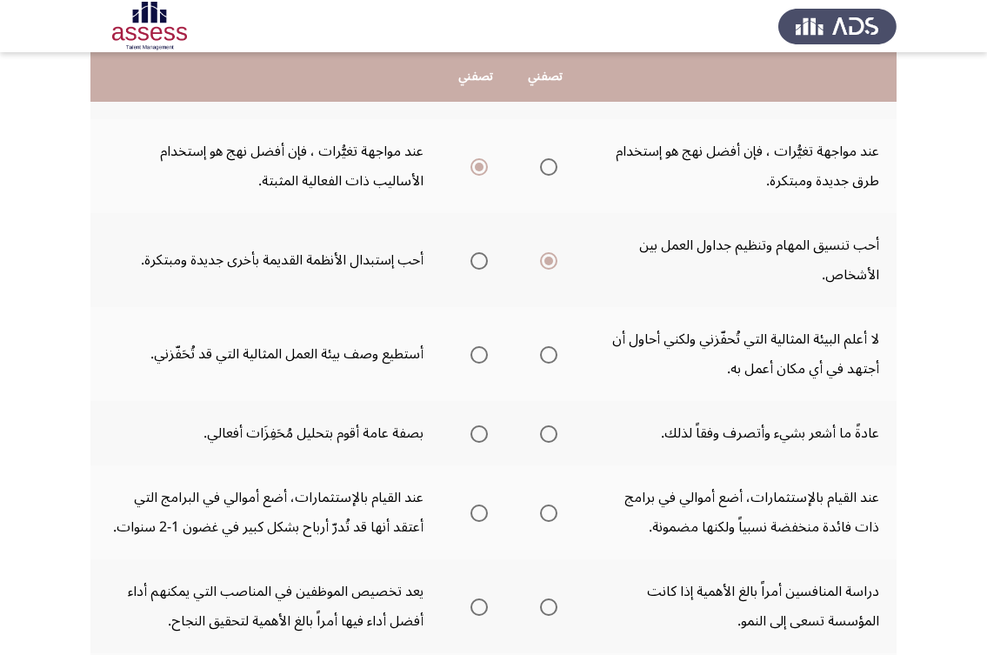
click at [550, 347] on input "Select an option" at bounding box center [548, 354] width 17 height 17
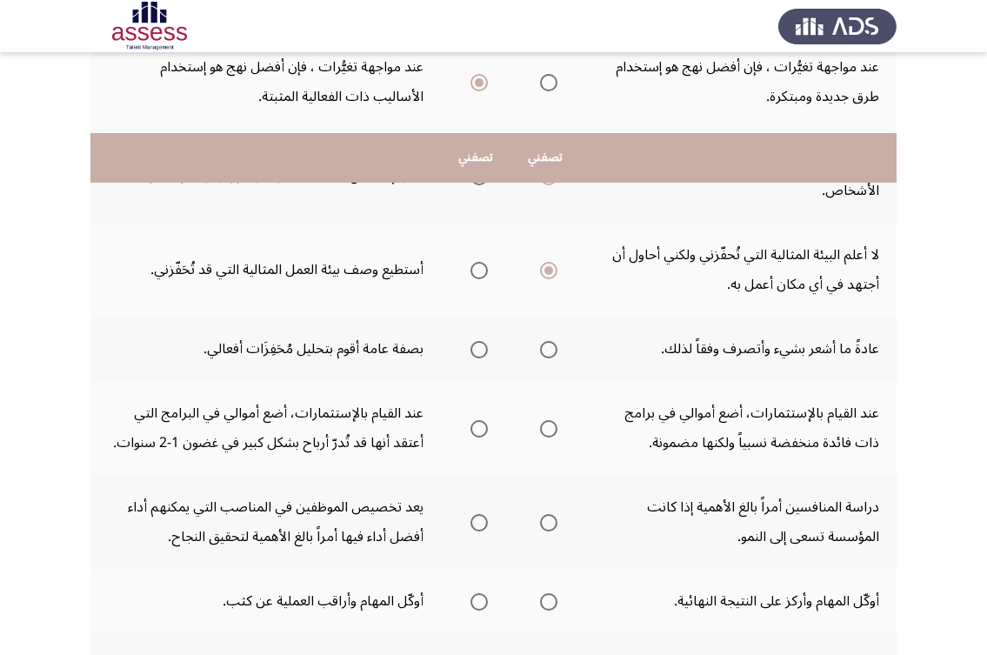
scroll to position [435, 0]
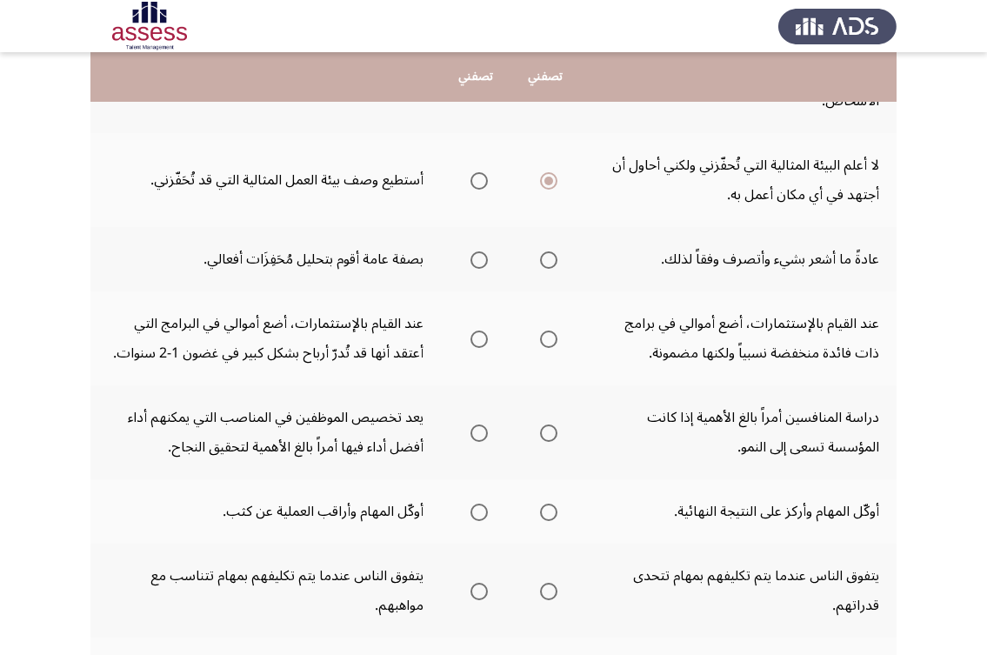
click at [475, 257] on span "Select an option" at bounding box center [478, 259] width 17 height 17
click at [475, 257] on input "Select an option" at bounding box center [478, 259] width 17 height 17
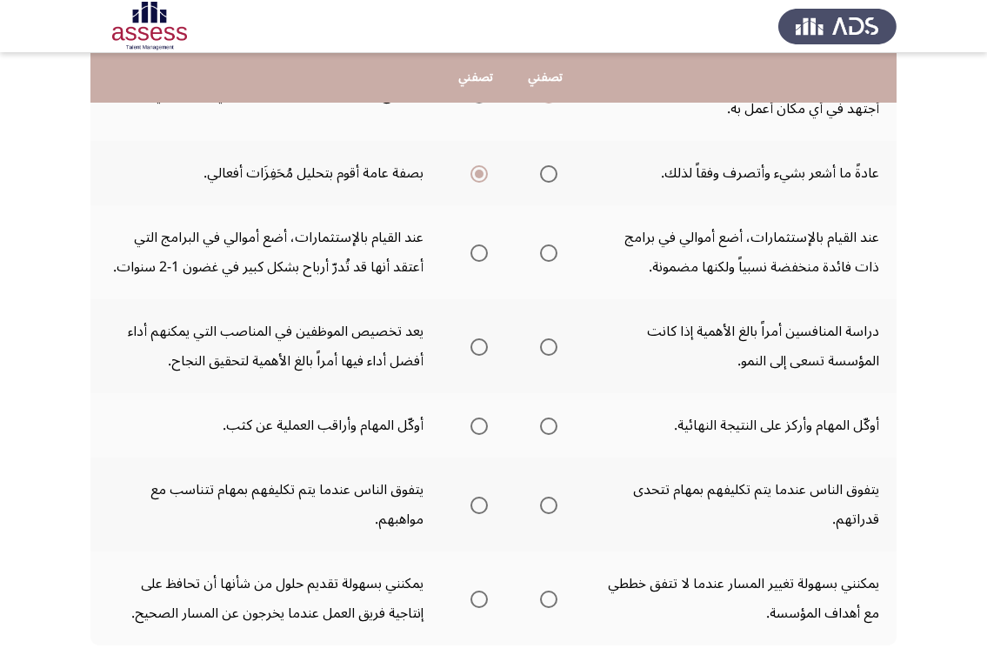
scroll to position [522, 0]
drag, startPoint x: 833, startPoint y: 241, endPoint x: 721, endPoint y: 244, distance: 112.2
click at [721, 244] on td "عند القيام بالإستثمارات، أضع أموالي في برامج ذات فائدة منخفضة نسبياً ولكنها مضم…" at bounding box center [738, 251] width 316 height 94
click at [556, 263] on mat-radio-group "Select an option" at bounding box center [545, 251] width 24 height 30
click at [556, 250] on span "Select an option" at bounding box center [548, 251] width 17 height 17
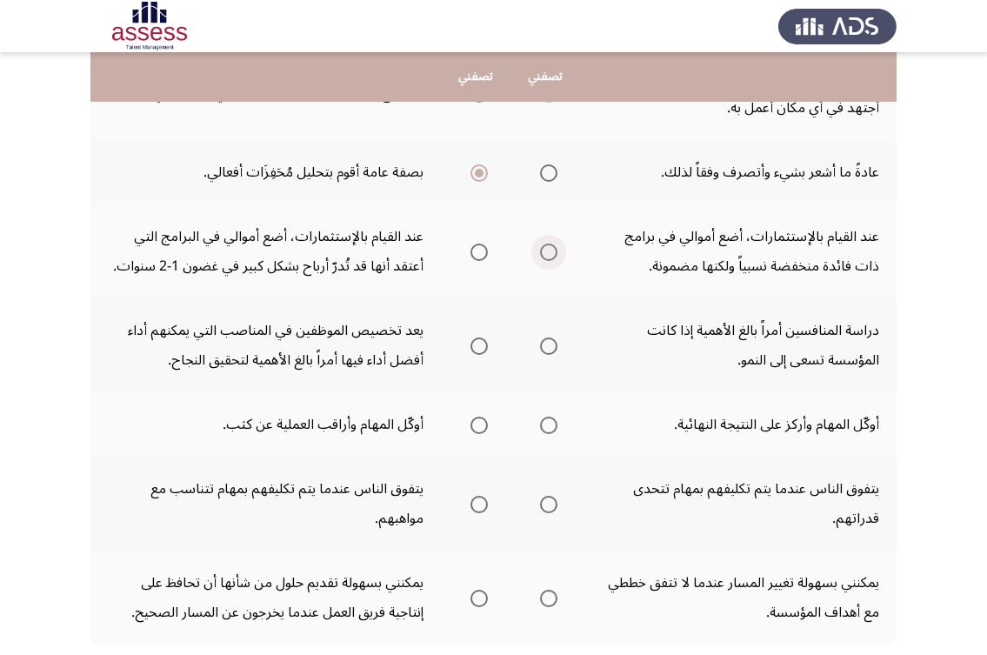
click at [556, 250] on input "Select an option" at bounding box center [548, 251] width 17 height 17
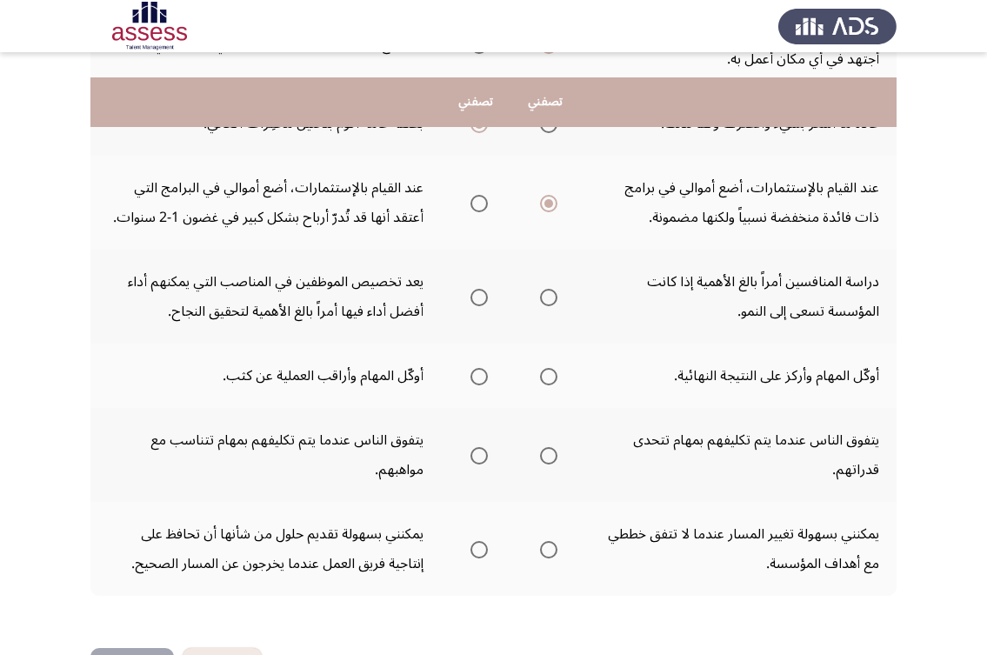
scroll to position [609, 0]
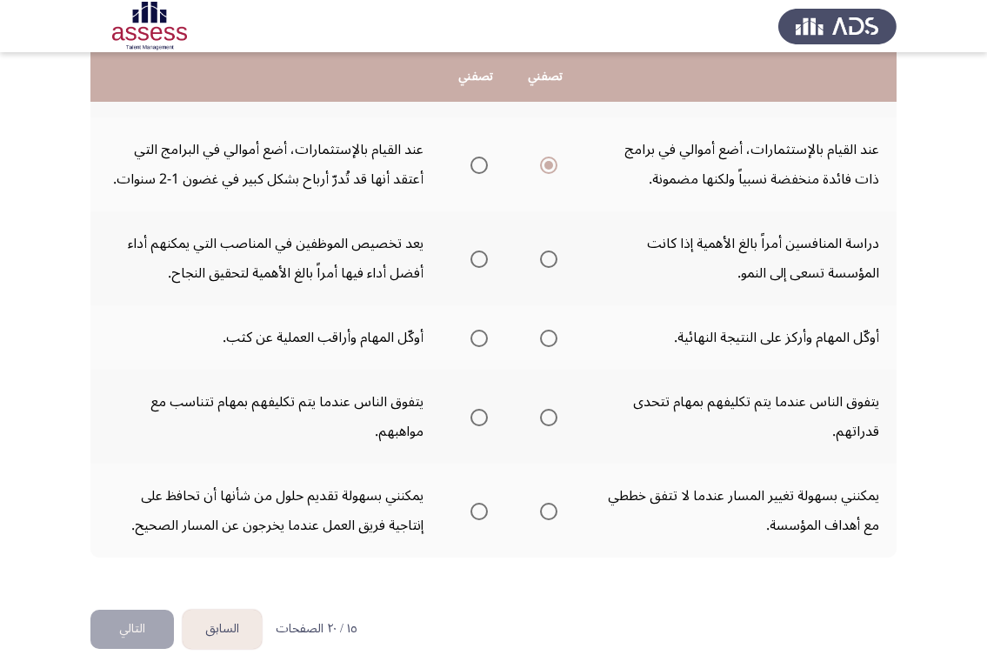
click at [481, 256] on span "Select an option" at bounding box center [478, 258] width 17 height 17
click at [481, 256] on input "Select an option" at bounding box center [478, 258] width 17 height 17
click at [477, 336] on span "Select an option" at bounding box center [478, 338] width 17 height 17
click at [477, 336] on input "Select an option" at bounding box center [478, 338] width 17 height 17
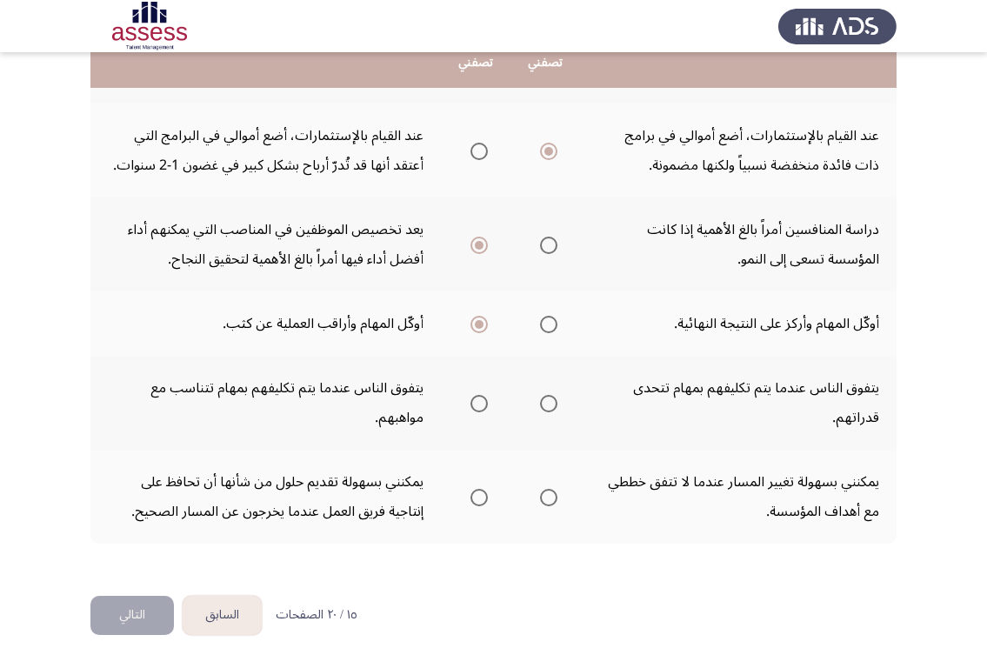
scroll to position [633, 0]
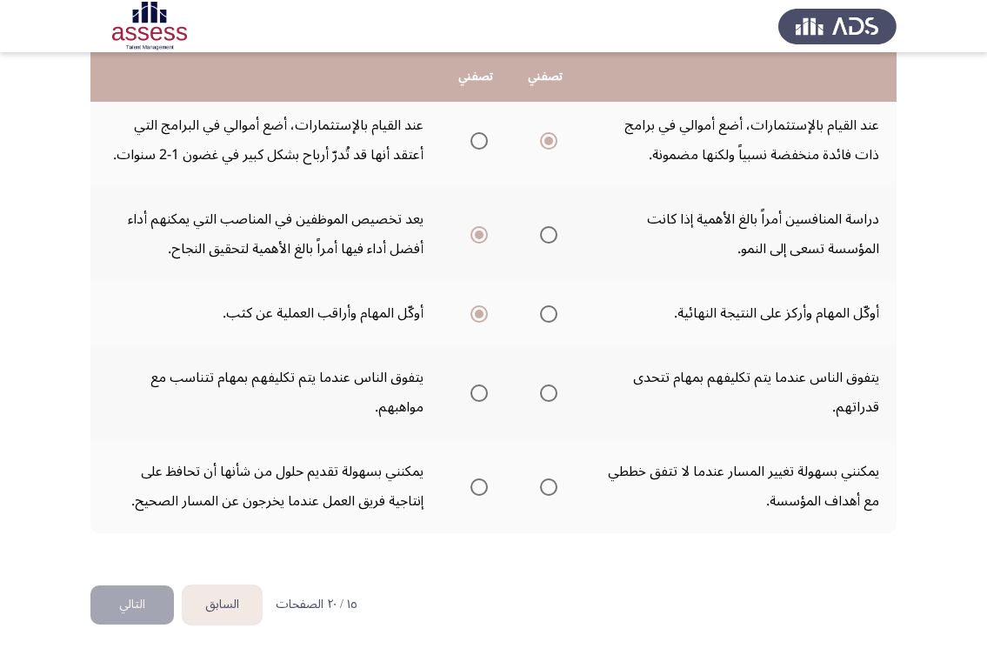
drag, startPoint x: 775, startPoint y: 383, endPoint x: 652, endPoint y: 383, distance: 122.6
click at [652, 383] on td "يتفوق الناس عندما يتم تكليفهم بمهام تتحدى قدراتهم." at bounding box center [738, 392] width 316 height 94
drag, startPoint x: 852, startPoint y: 406, endPoint x: 531, endPoint y: 384, distance: 321.6
click at [547, 395] on tr "يتفوق الناس عندما يتم تكليفهم بمهام تتحدى قدراتهم. يتفوق الناس عندما يتم تكليفه…" at bounding box center [493, 392] width 806 height 94
click at [547, 392] on span "Select an option" at bounding box center [548, 392] width 17 height 17
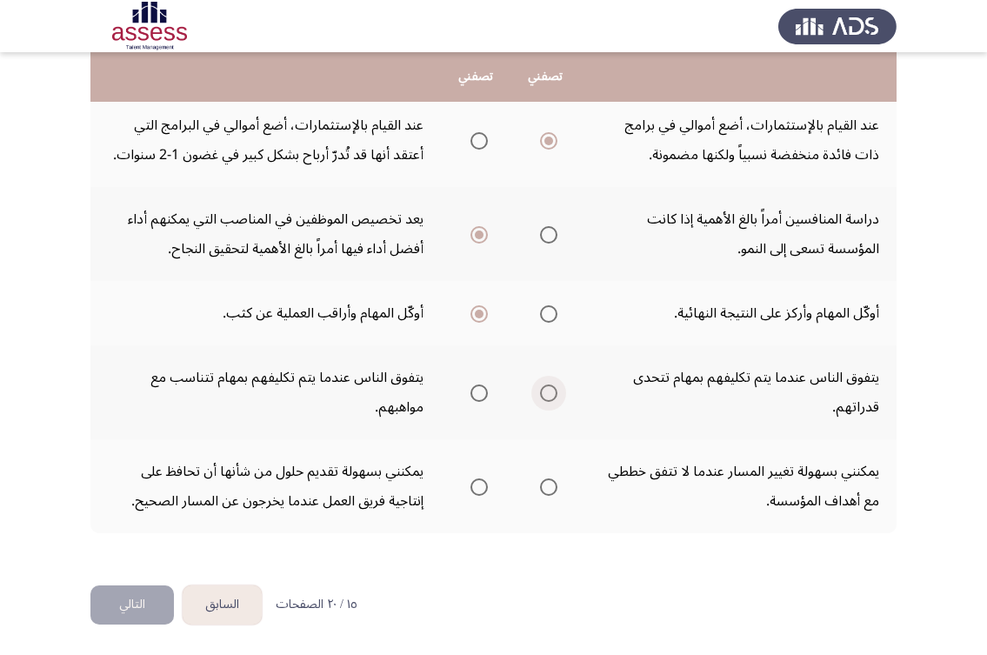
click at [547, 392] on input "Select an option" at bounding box center [548, 392] width 17 height 17
click at [472, 483] on span "Select an option" at bounding box center [478, 486] width 17 height 17
click at [472, 483] on input "Select an option" at bounding box center [478, 486] width 17 height 17
click at [98, 612] on button "التالي" at bounding box center [131, 604] width 83 height 39
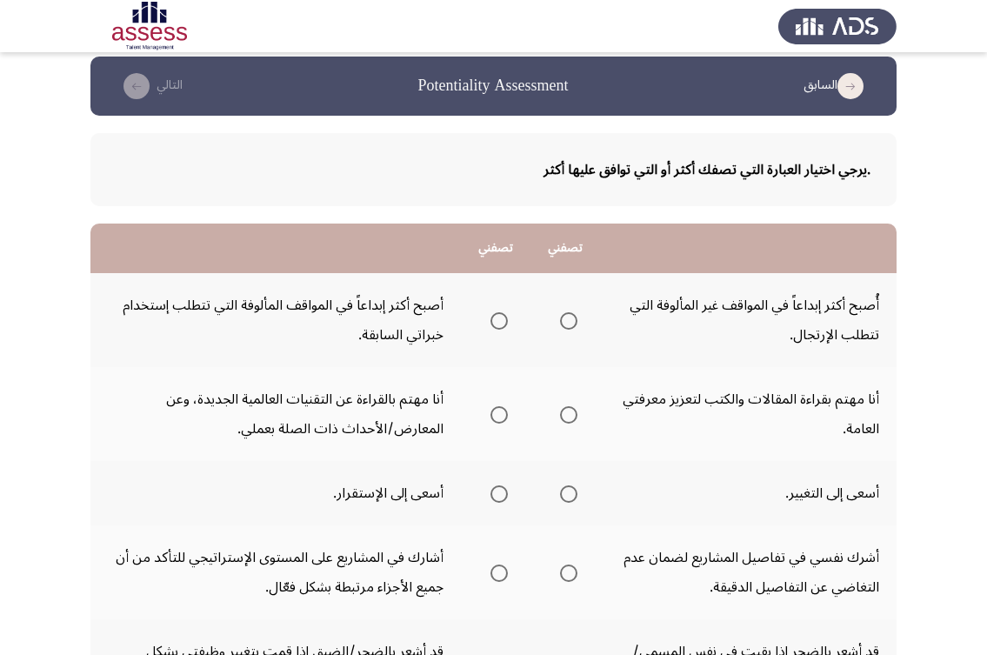
scroll to position [87, 0]
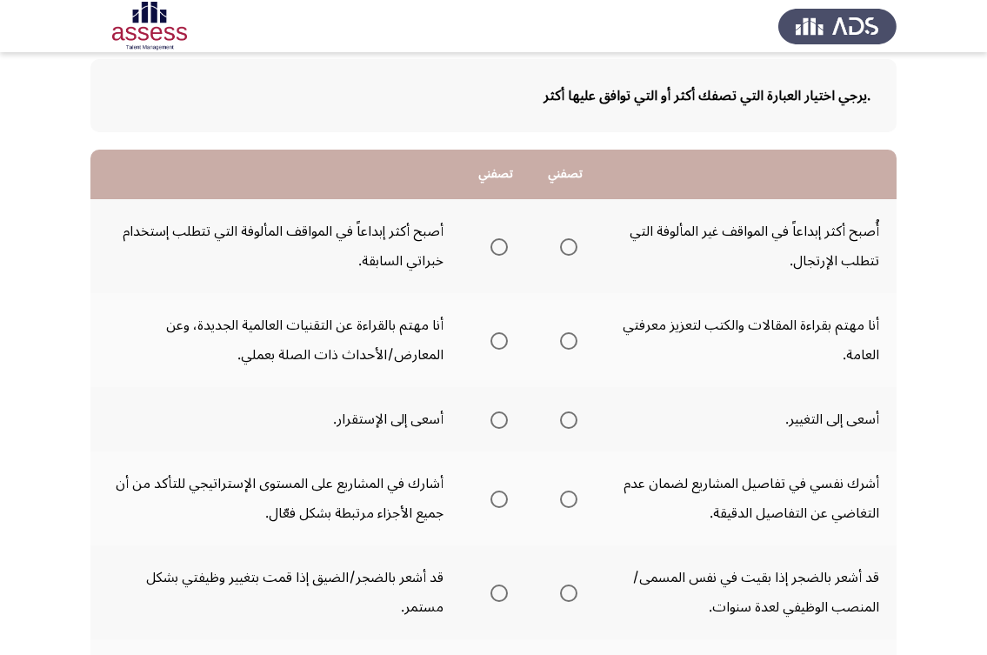
click at [570, 249] on span "Select an option" at bounding box center [568, 246] width 17 height 17
click at [570, 249] on input "Select an option" at bounding box center [568, 246] width 17 height 17
drag, startPoint x: 579, startPoint y: 340, endPoint x: 564, endPoint y: 342, distance: 14.9
click at [576, 342] on th at bounding box center [565, 340] width 70 height 94
click at [563, 342] on span "Select an option" at bounding box center [568, 340] width 17 height 17
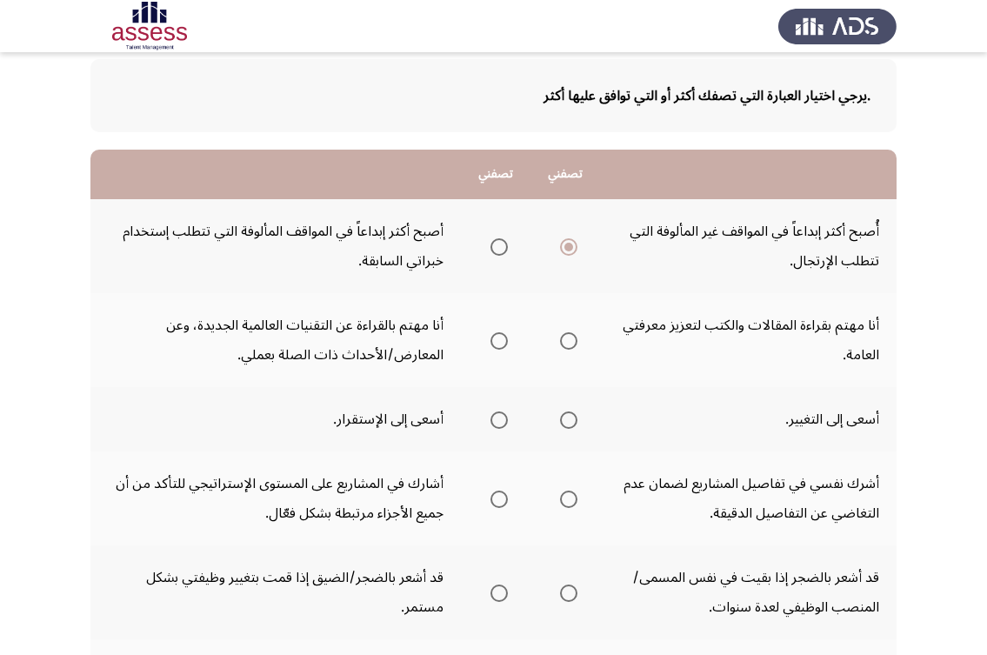
click at [563, 342] on input "Select an option" at bounding box center [568, 340] width 17 height 17
click at [575, 422] on span "Select an option" at bounding box center [568, 419] width 17 height 17
click at [575, 422] on input "Select an option" at bounding box center [568, 419] width 17 height 17
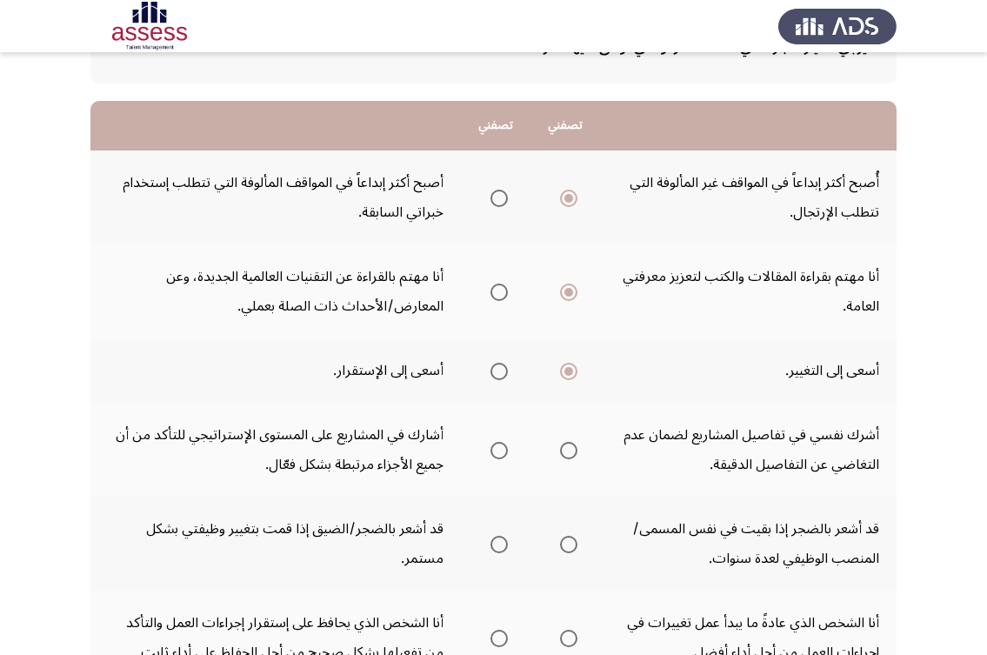
scroll to position [174, 0]
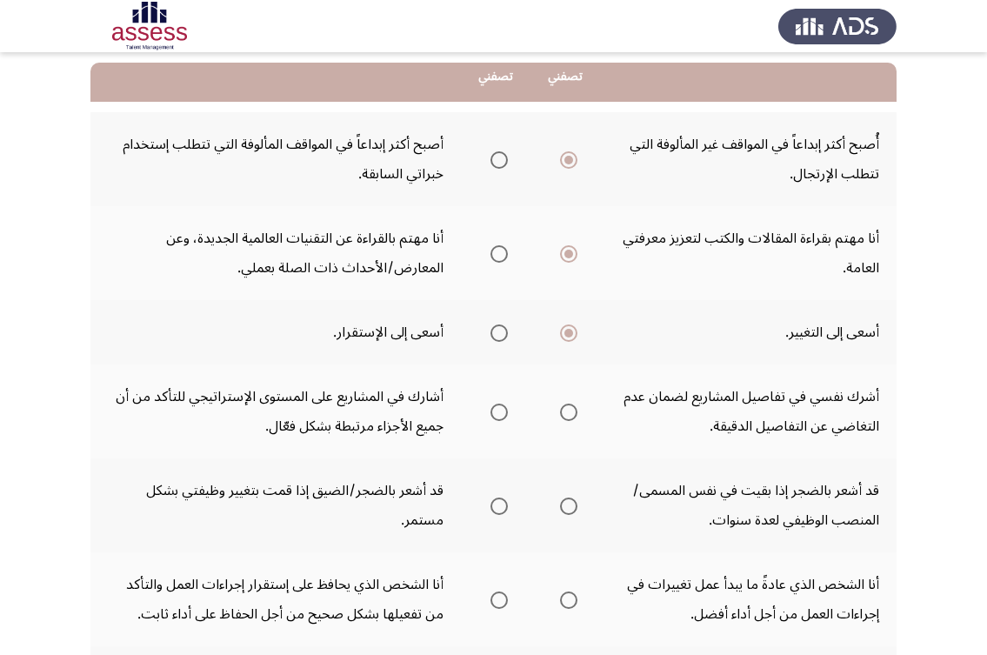
click at [490, 333] on span "Select an option" at bounding box center [498, 332] width 17 height 17
click at [490, 333] on input "Select an option" at bounding box center [498, 332] width 17 height 17
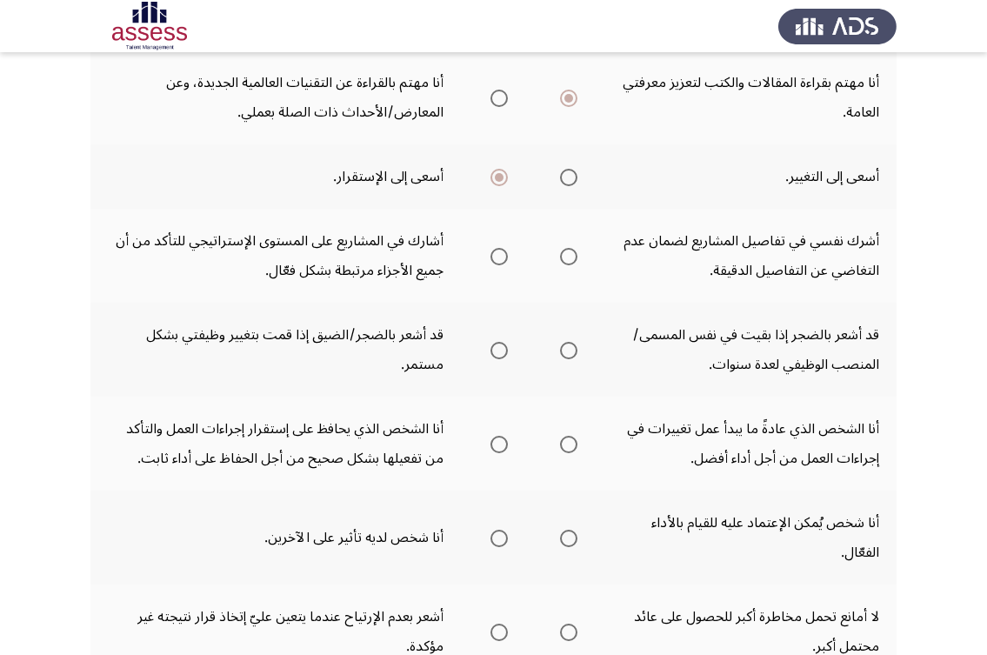
scroll to position [348, 0]
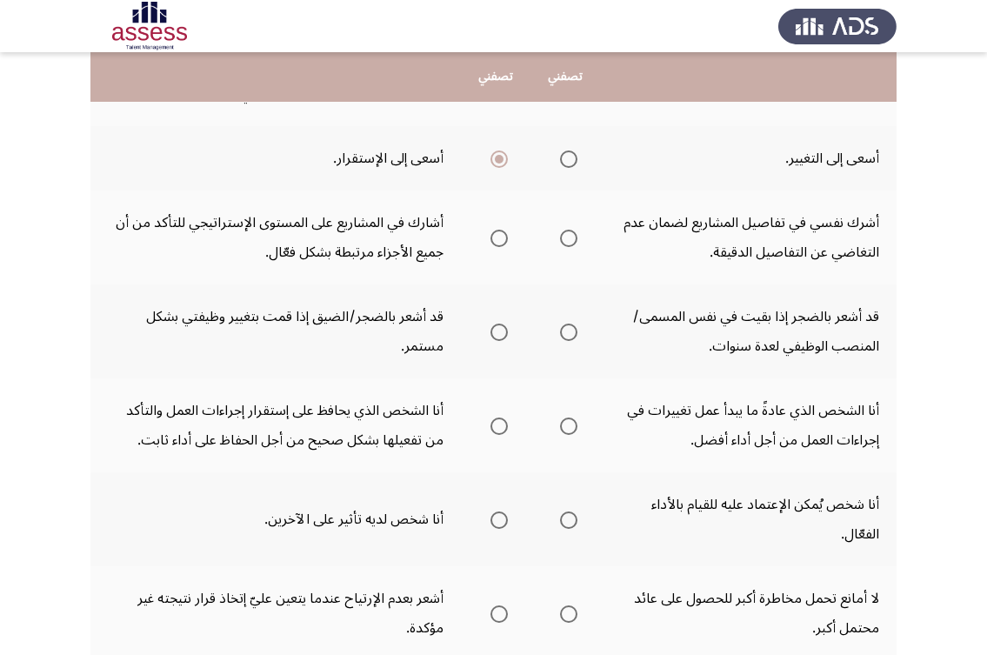
drag, startPoint x: 841, startPoint y: 220, endPoint x: 696, endPoint y: 223, distance: 145.2
click at [696, 223] on td "أشرك نفسي في تفاصيل المشاريع لضمان عدم التغاضي عن التفاصيل الدقيقة." at bounding box center [748, 237] width 296 height 94
click at [571, 239] on span "Select an option" at bounding box center [568, 238] width 17 height 17
click at [571, 239] on input "Select an option" at bounding box center [568, 238] width 17 height 17
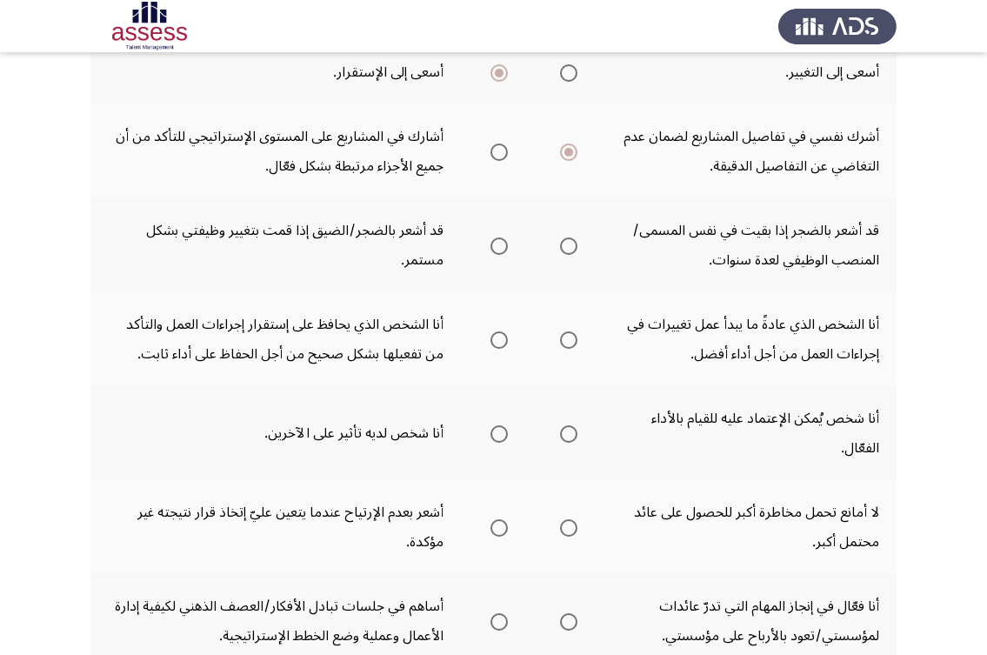
scroll to position [435, 0]
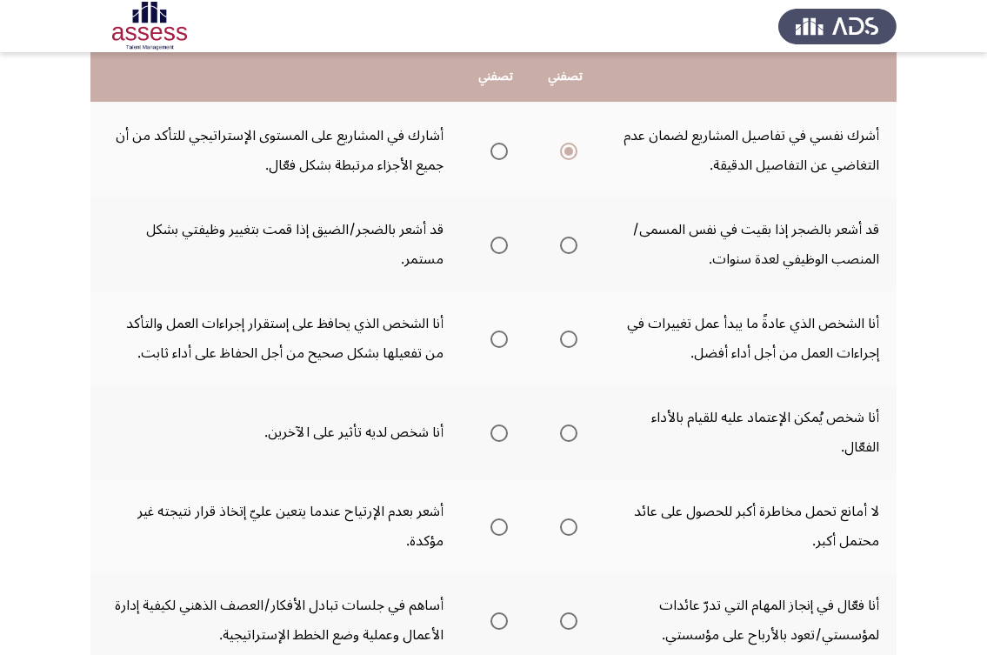
click at [507, 250] on span "Select an option" at bounding box center [498, 244] width 17 height 17
click at [507, 250] on input "Select an option" at bounding box center [498, 244] width 17 height 17
drag, startPoint x: 829, startPoint y: 333, endPoint x: 725, endPoint y: 335, distance: 104.4
click at [725, 335] on td "أنا الشخص الذي عادةً ما يبدأ عمل تغييرات في إجراءات العمل من أجل أداء أفضل." at bounding box center [748, 338] width 296 height 94
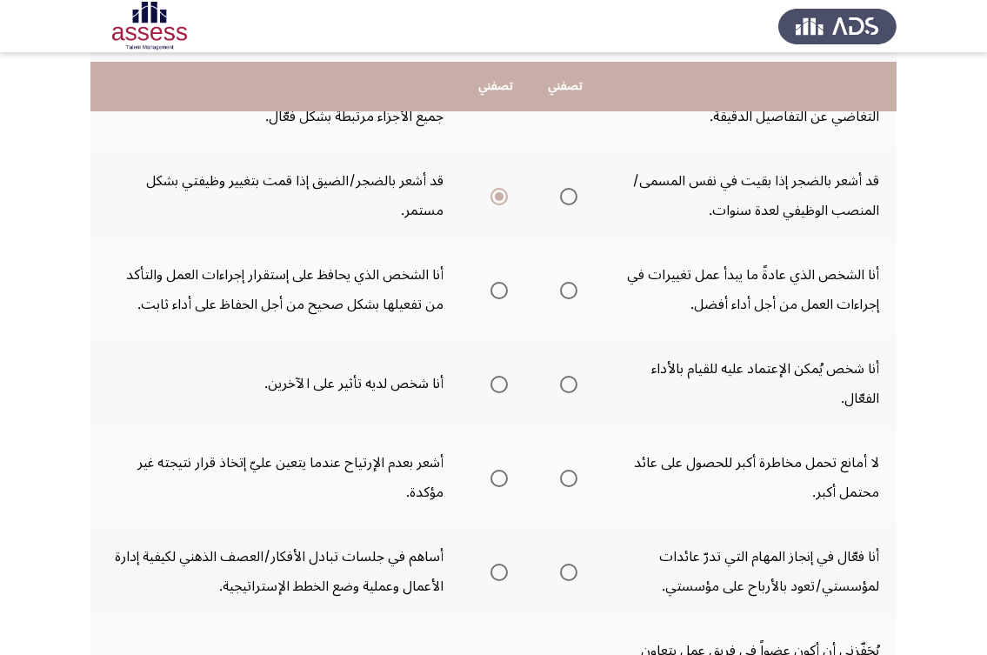
scroll to position [522, 0]
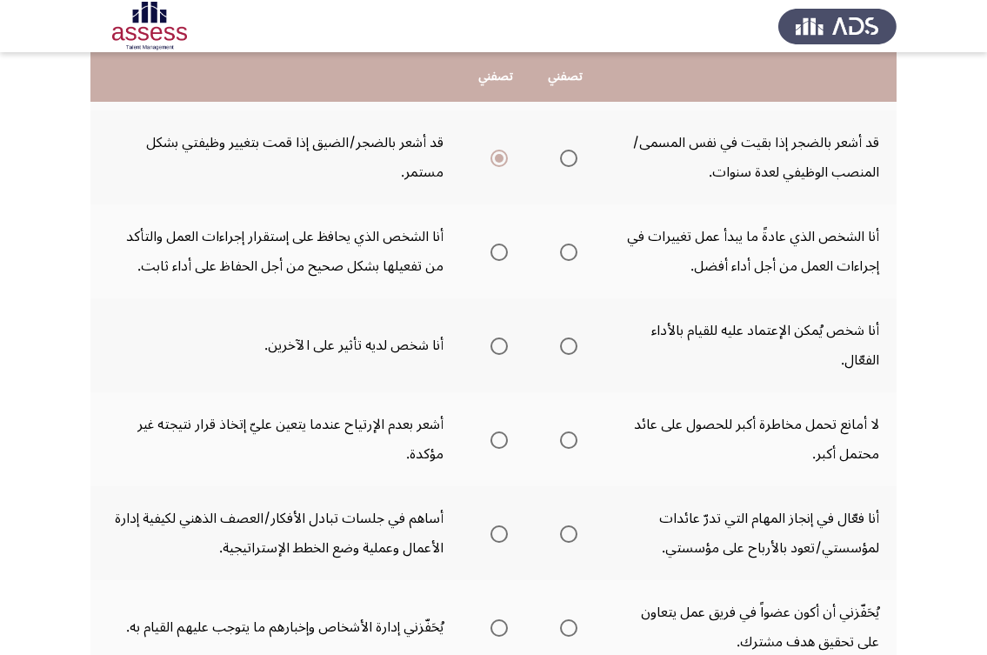
drag, startPoint x: 777, startPoint y: 265, endPoint x: 763, endPoint y: 265, distance: 14.8
click at [774, 265] on td "أنا الشخص الذي عادةً ما يبدأ عمل تغييرات في إجراءات العمل من أجل أداء أفضل." at bounding box center [748, 251] width 296 height 94
click at [558, 245] on label "Select an option" at bounding box center [565, 251] width 24 height 17
click at [560, 245] on input "Select an option" at bounding box center [568, 251] width 17 height 17
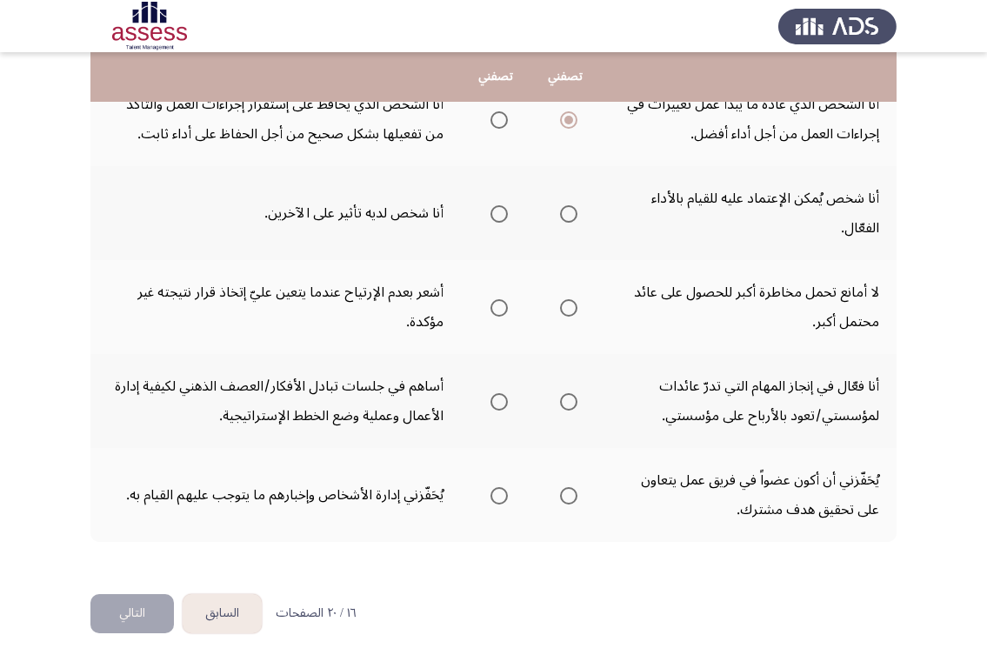
scroll to position [663, 0]
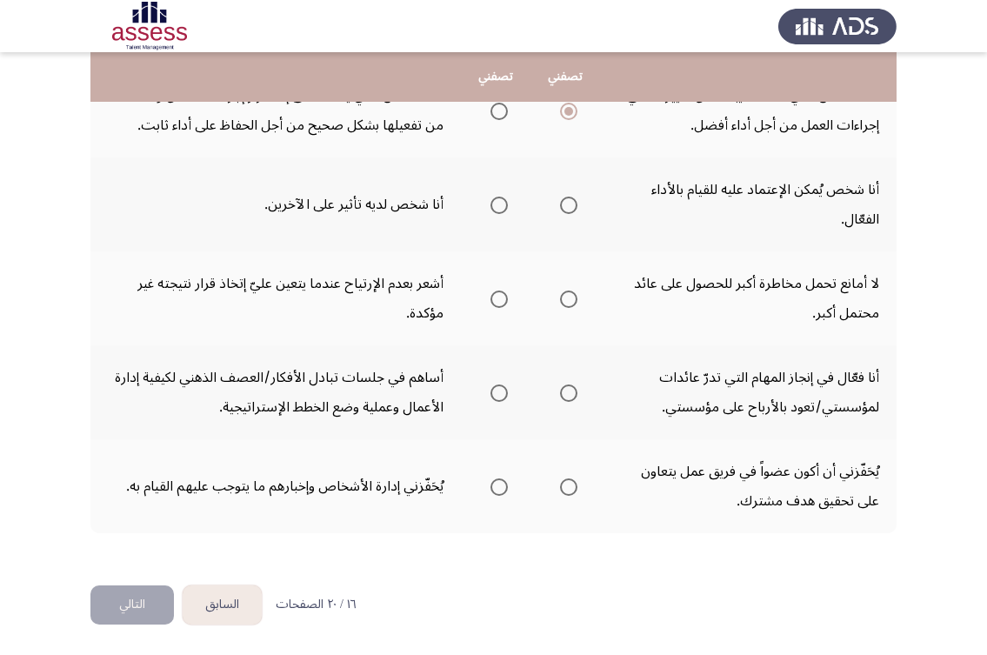
click at [559, 194] on mat-radio-group "Select an option" at bounding box center [565, 205] width 24 height 30
click at [563, 201] on span "Select an option" at bounding box center [568, 205] width 17 height 17
click at [563, 201] on input "Select an option" at bounding box center [568, 205] width 17 height 17
click at [494, 297] on span "Select an option" at bounding box center [498, 298] width 17 height 17
click at [494, 297] on input "Select an option" at bounding box center [498, 298] width 17 height 17
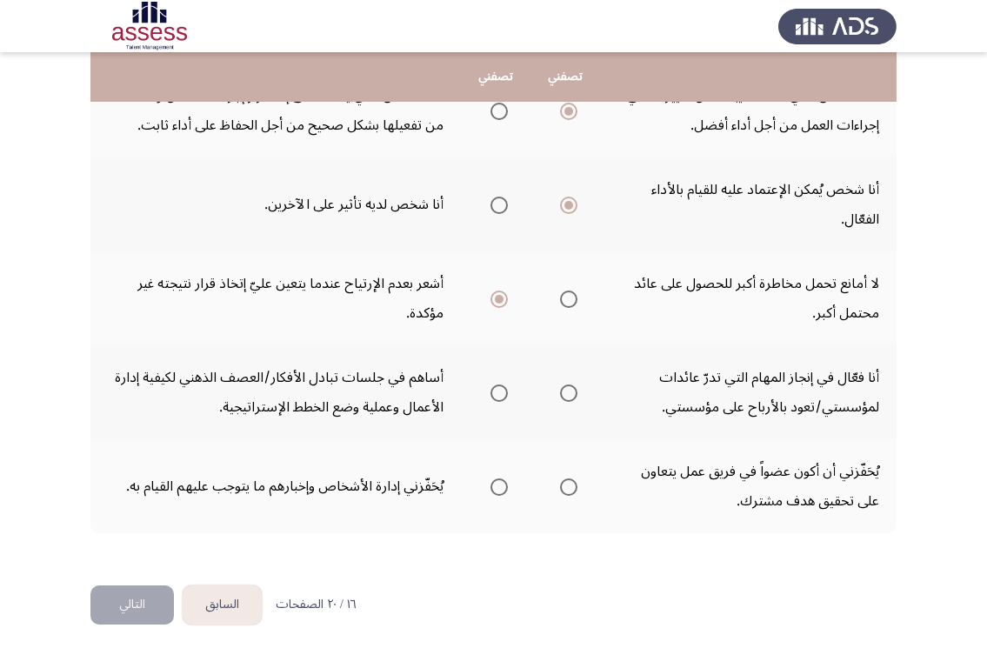
drag, startPoint x: 831, startPoint y: 382, endPoint x: 743, endPoint y: 382, distance: 88.7
click at [743, 382] on td "أنا فعّال في إنجاز المهام التي تدرّ عائدات لمؤسستي/تعود بالأرباح على مؤسستي." at bounding box center [748, 392] width 296 height 94
click at [497, 396] on span "Select an option" at bounding box center [498, 392] width 17 height 17
click at [497, 396] on input "Select an option" at bounding box center [498, 392] width 17 height 17
click at [570, 487] on span "Select an option" at bounding box center [568, 486] width 17 height 17
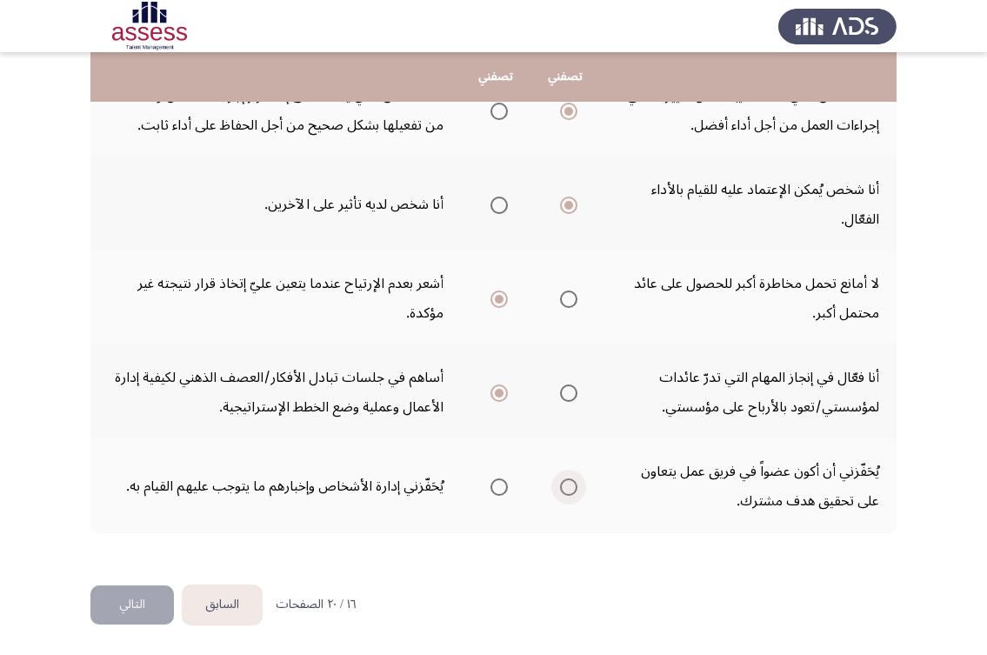
click at [570, 487] on input "Select an option" at bounding box center [568, 486] width 17 height 17
click at [100, 599] on button "التالي" at bounding box center [131, 604] width 83 height 39
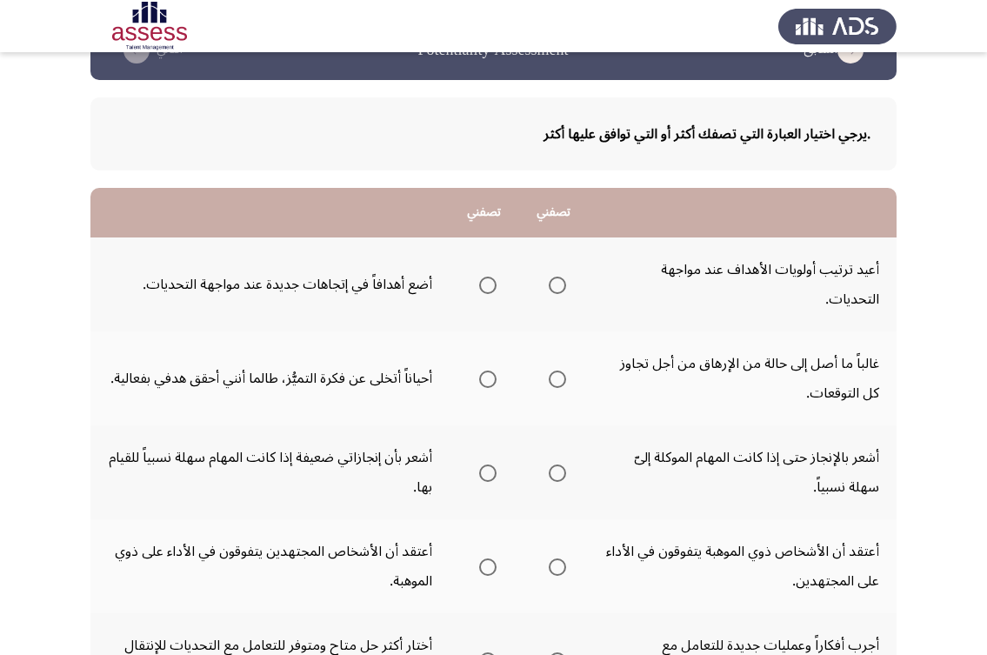
scroll to position [87, 0]
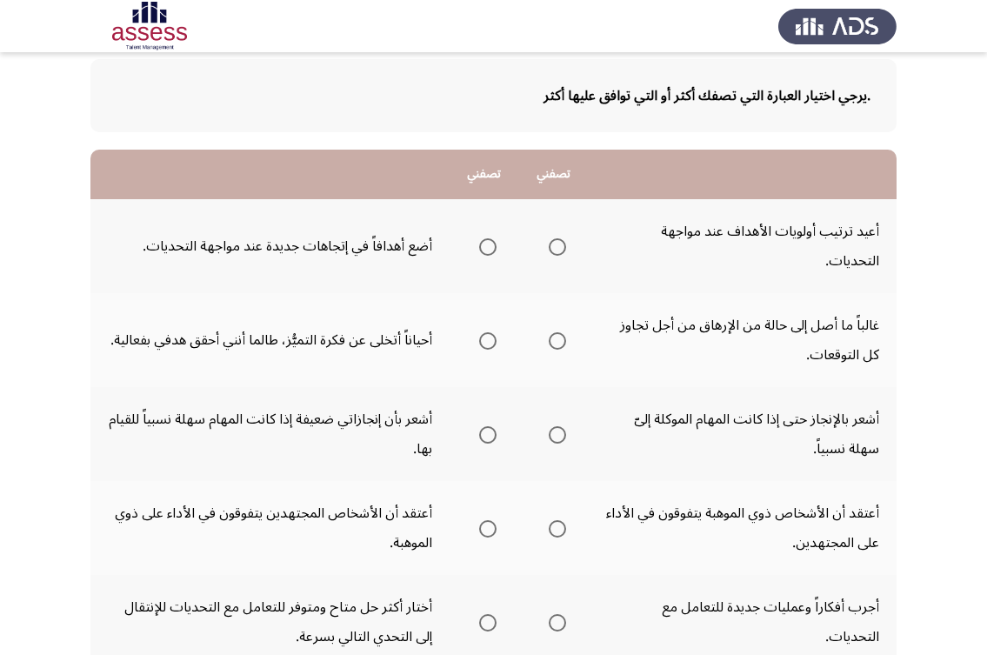
click at [552, 249] on span "Select an option" at bounding box center [557, 246] width 17 height 17
click at [552, 249] on input "Select an option" at bounding box center [557, 246] width 17 height 17
click at [549, 343] on span "Select an option" at bounding box center [557, 340] width 17 height 17
click at [549, 343] on input "Select an option" at bounding box center [557, 340] width 17 height 17
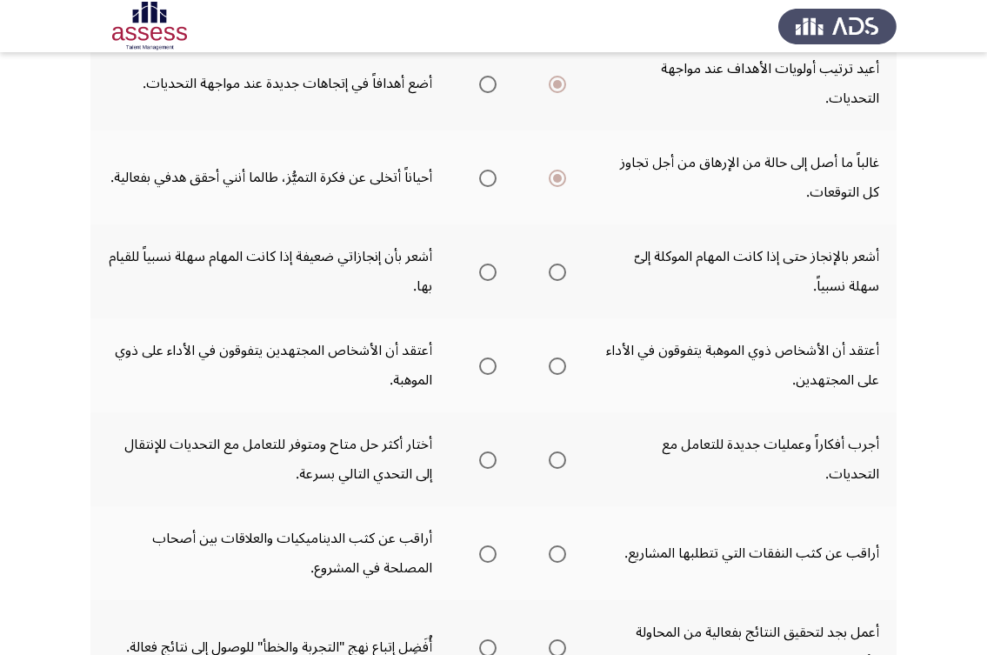
scroll to position [261, 0]
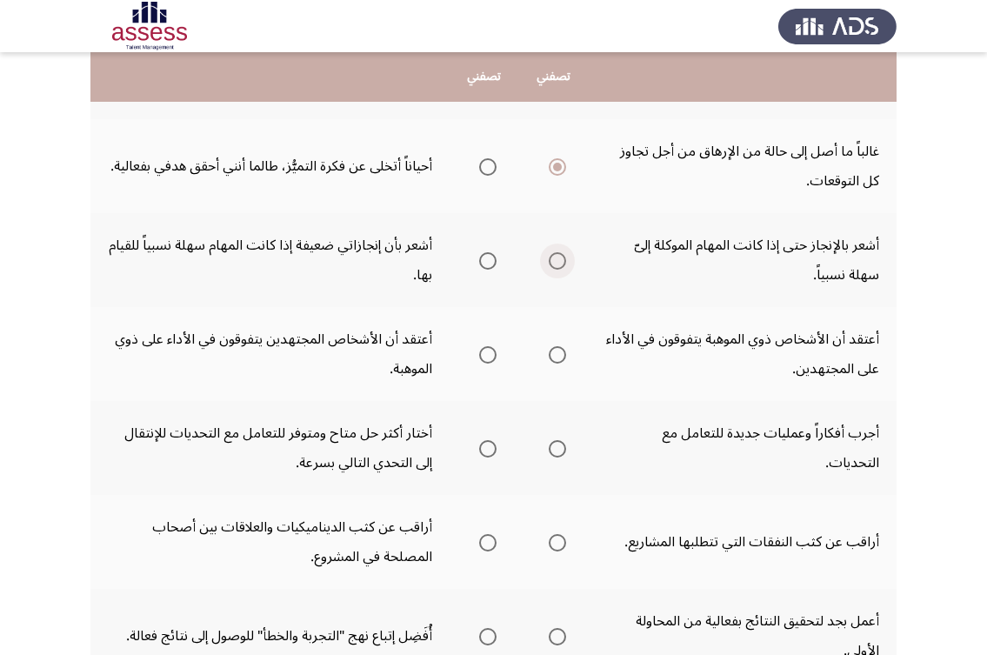
click at [549, 260] on span "Select an option" at bounding box center [557, 260] width 17 height 17
click at [549, 260] on input "Select an option" at bounding box center [557, 260] width 17 height 17
click at [479, 353] on span "Select an option" at bounding box center [487, 354] width 17 height 17
click at [479, 353] on input "Select an option" at bounding box center [487, 354] width 17 height 17
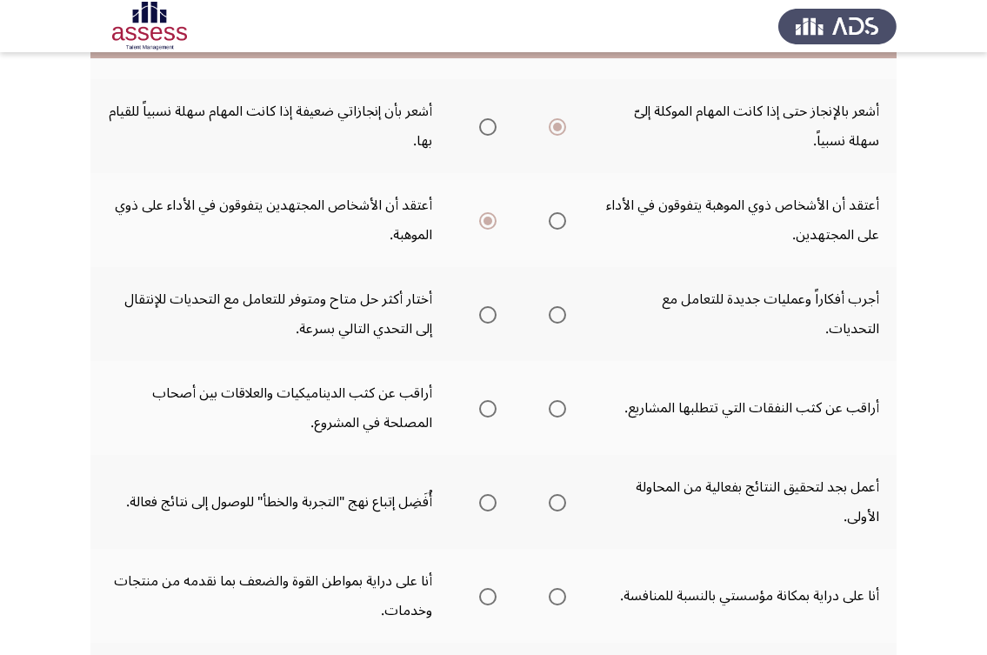
scroll to position [435, 0]
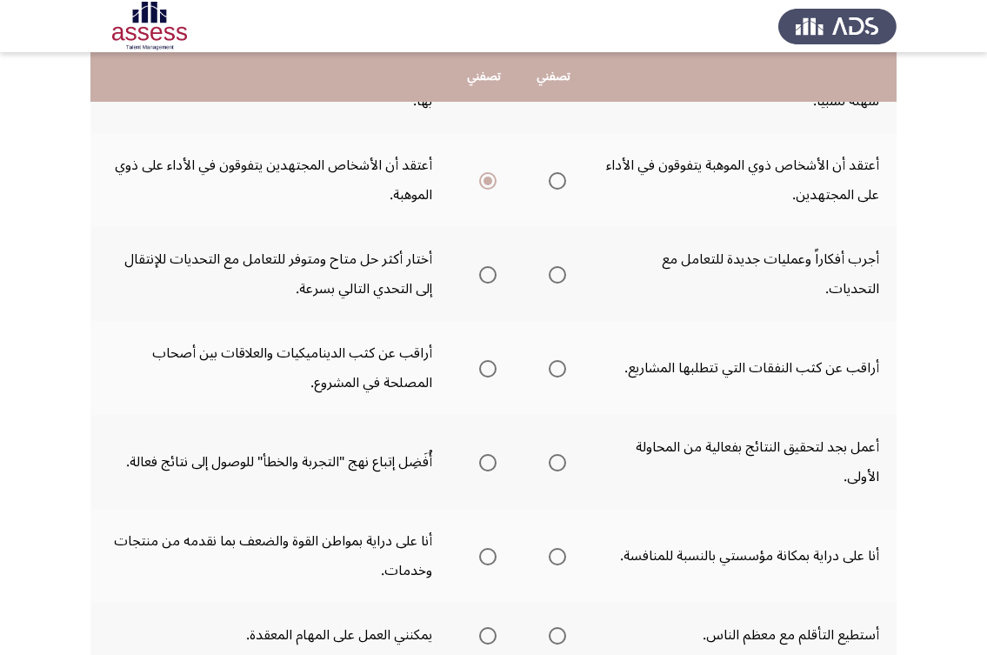
click at [484, 272] on span "Select an option" at bounding box center [487, 274] width 17 height 17
click at [484, 272] on input "Select an option" at bounding box center [487, 274] width 17 height 17
click at [560, 368] on span "Select an option" at bounding box center [557, 368] width 17 height 17
click at [560, 368] on input "Select an option" at bounding box center [557, 368] width 17 height 17
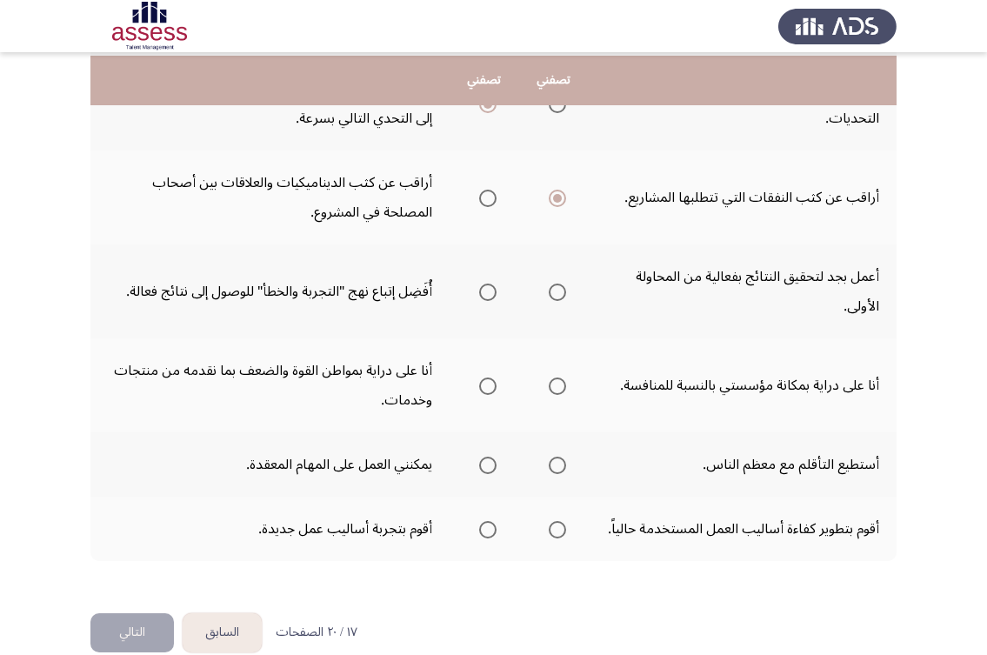
scroll to position [609, 0]
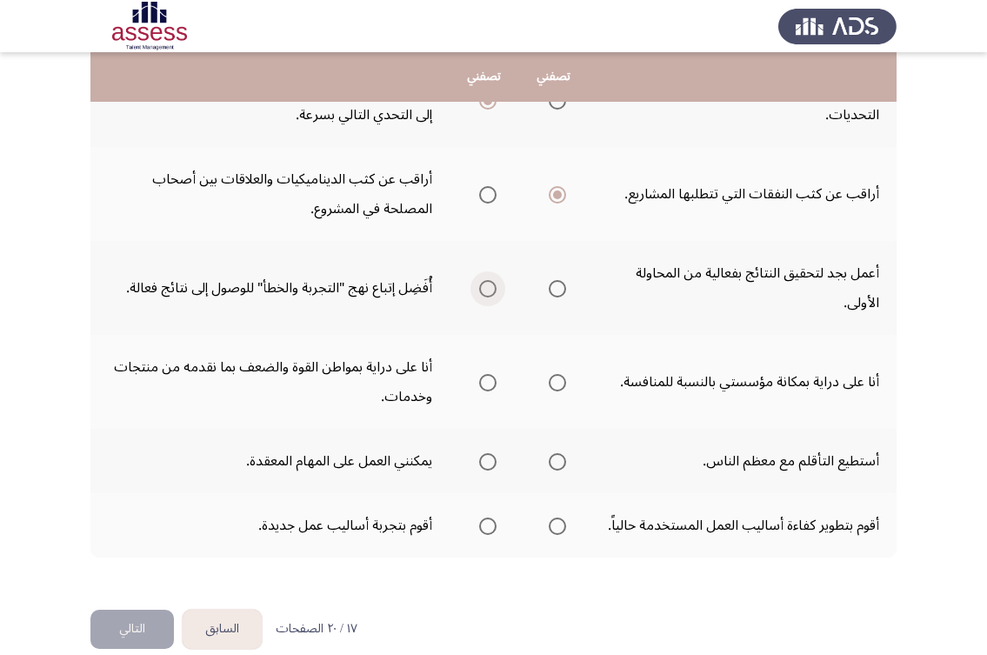
click at [488, 289] on span "Select an option" at bounding box center [487, 288] width 17 height 17
click at [488, 289] on input "Select an option" at bounding box center [487, 288] width 17 height 17
click at [551, 375] on span "Select an option" at bounding box center [557, 382] width 17 height 17
click at [551, 375] on input "Select an option" at bounding box center [557, 382] width 17 height 17
click at [562, 463] on span "Select an option" at bounding box center [557, 461] width 17 height 17
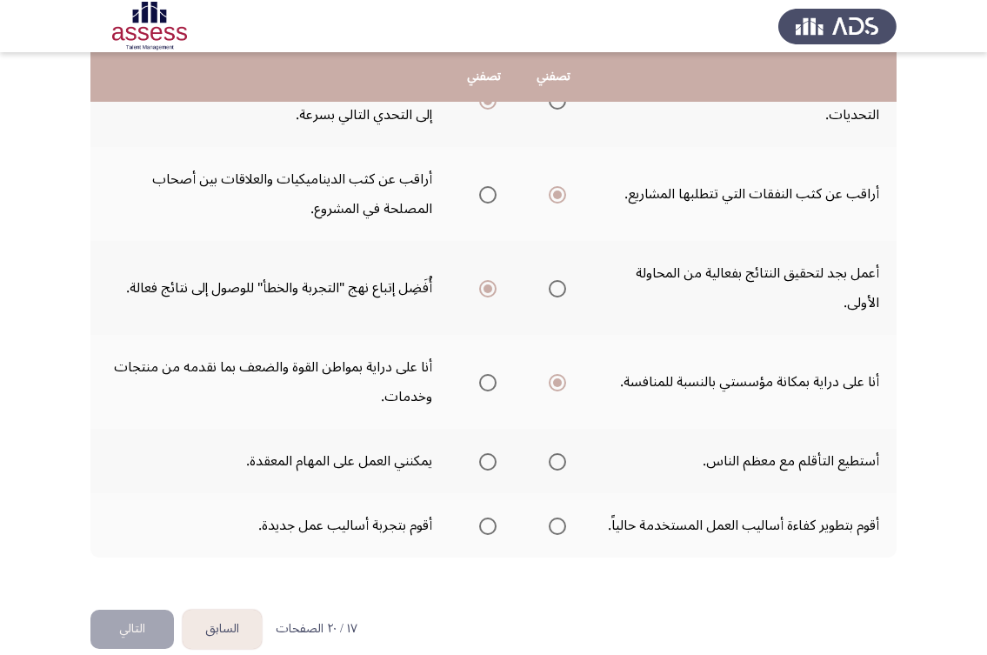
click at [562, 463] on input "Select an option" at bounding box center [557, 461] width 17 height 17
click at [549, 532] on span "Select an option" at bounding box center [557, 525] width 17 height 17
click at [549, 532] on input "Select an option" at bounding box center [557, 525] width 17 height 17
click at [142, 631] on button "التالي" at bounding box center [131, 629] width 83 height 39
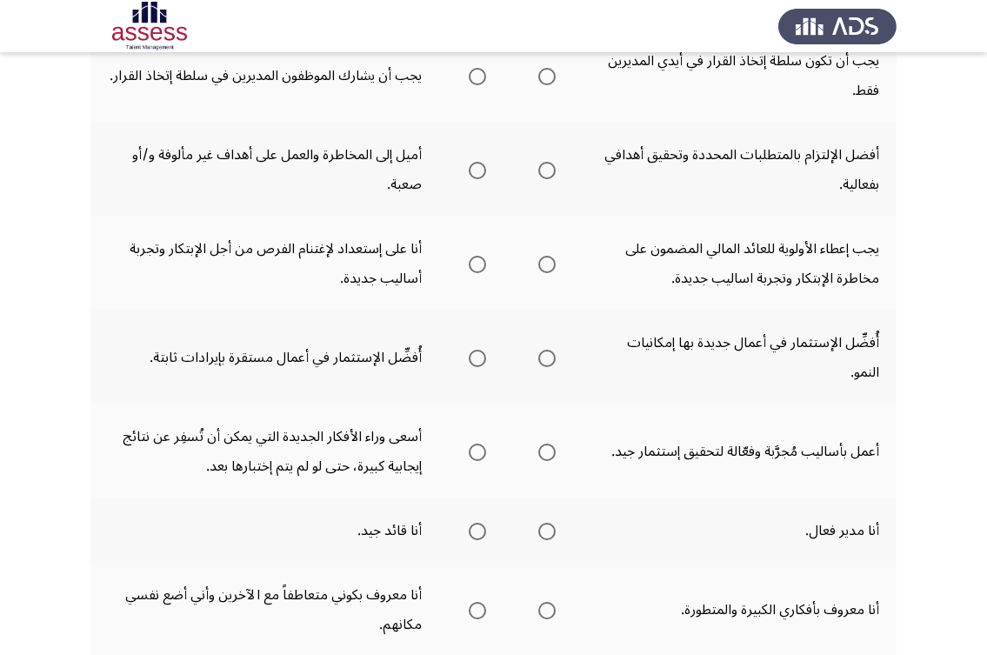
scroll to position [0, 0]
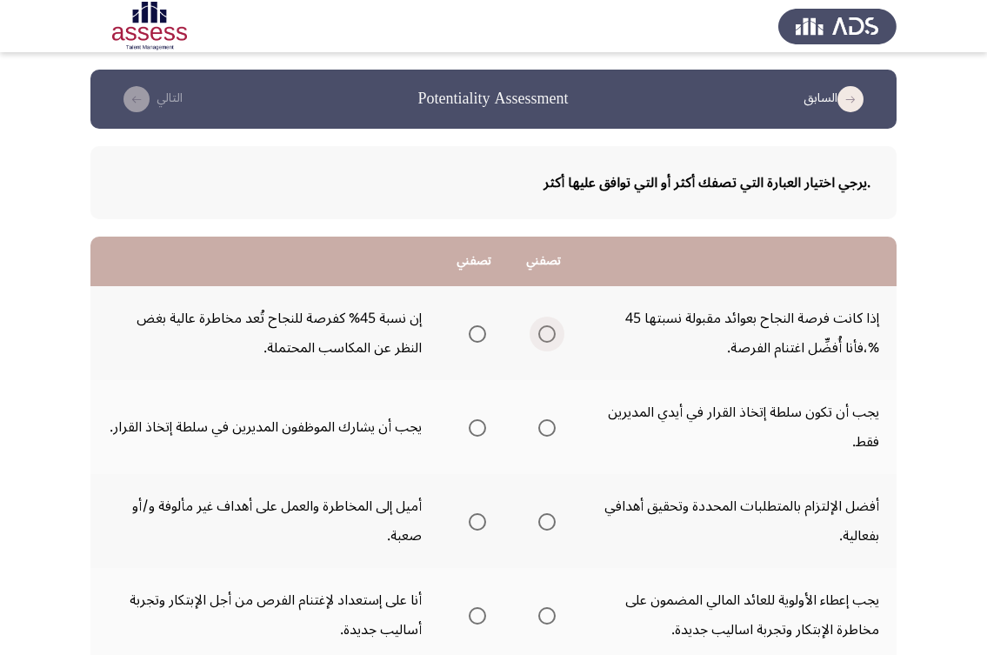
click at [552, 334] on span "Select an option" at bounding box center [546, 333] width 17 height 17
click at [552, 334] on input "Select an option" at bounding box center [546, 333] width 17 height 17
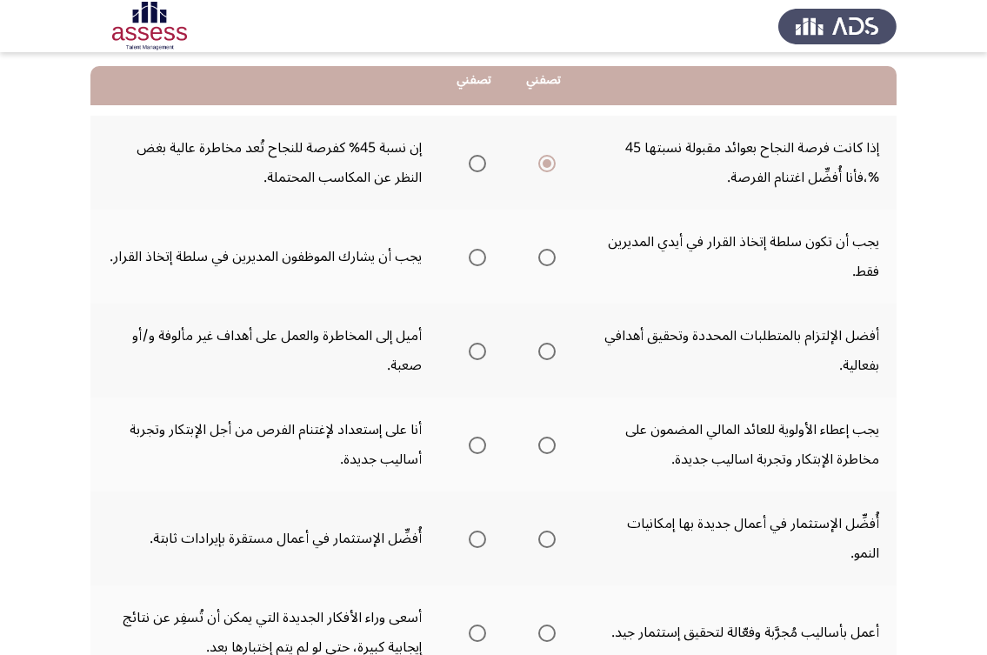
scroll to position [174, 0]
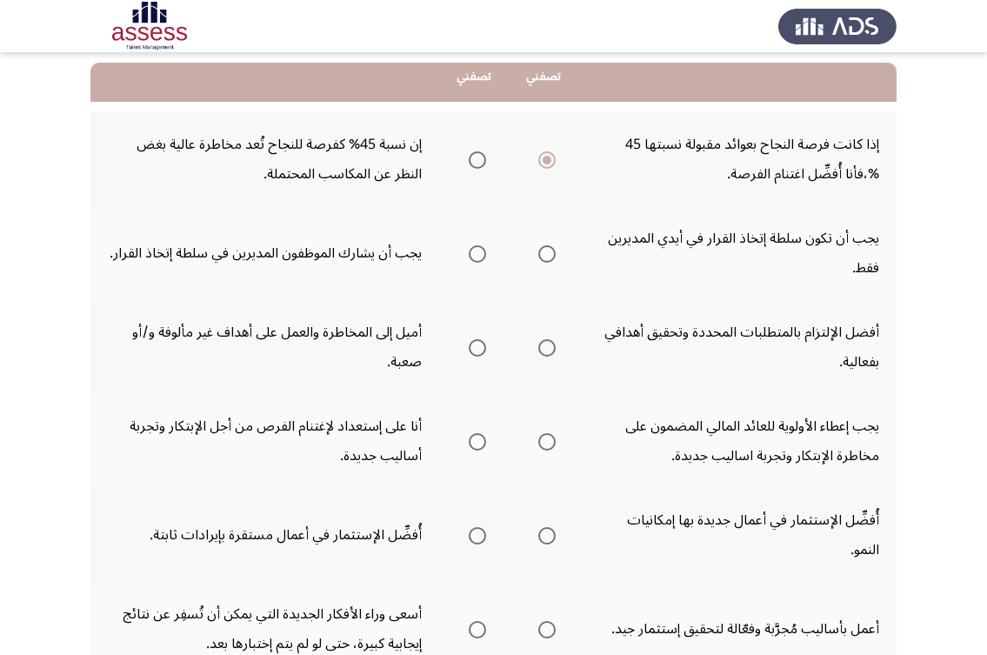
click at [482, 158] on span "Select an option" at bounding box center [477, 159] width 17 height 17
click at [482, 158] on input "Select an option" at bounding box center [477, 159] width 17 height 17
click at [474, 254] on span "Select an option" at bounding box center [477, 253] width 17 height 17
click at [474, 254] on input "Select an option" at bounding box center [477, 253] width 17 height 17
click at [551, 344] on span "Select an option" at bounding box center [546, 347] width 17 height 17
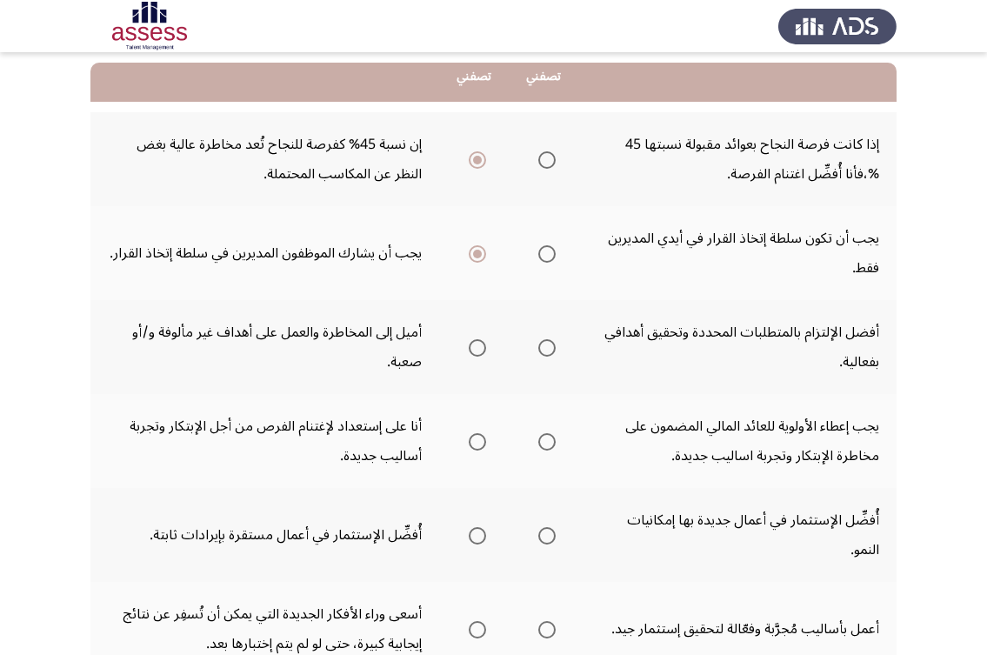
click at [551, 344] on input "Select an option" at bounding box center [546, 347] width 17 height 17
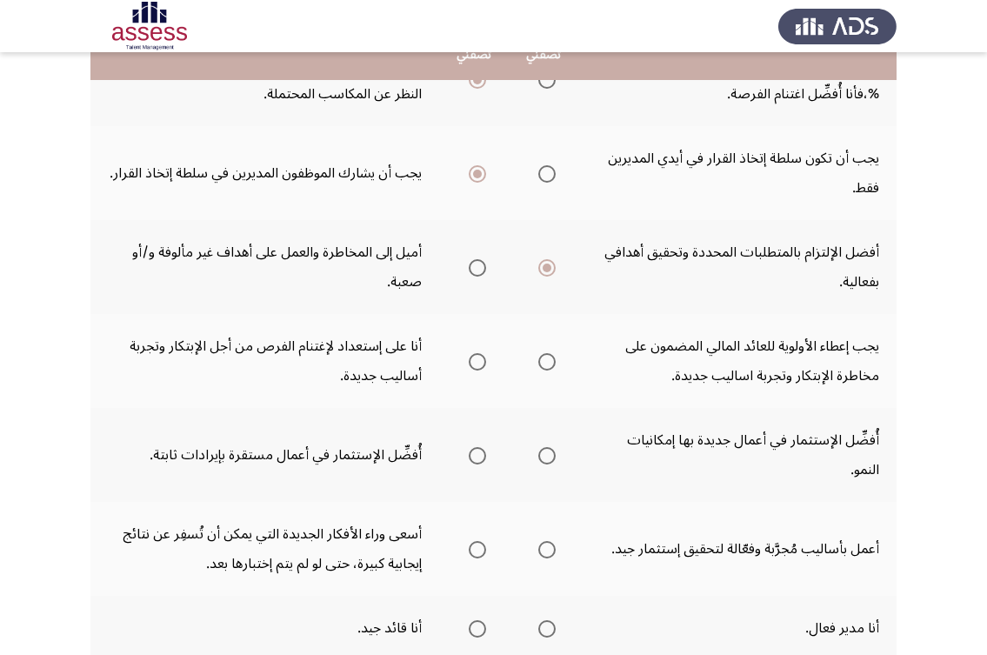
scroll to position [261, 0]
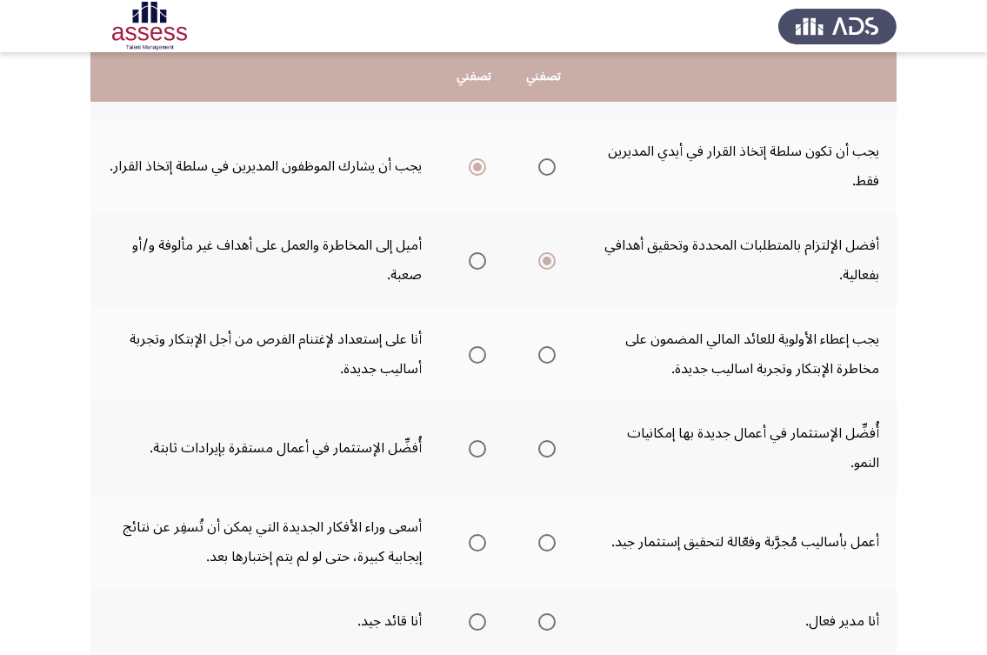
drag, startPoint x: 817, startPoint y: 371, endPoint x: 650, endPoint y: 354, distance: 167.8
click at [650, 354] on td "يجب إعطاء الأولوية للعائد المالي المضمون على مخاطرة الإبتكار وتجربة اساليب جديد…" at bounding box center [737, 354] width 318 height 94
click at [551, 356] on span "Select an option" at bounding box center [546, 354] width 17 height 17
click at [551, 356] on input "Select an option" at bounding box center [546, 354] width 17 height 17
click at [554, 440] on span "Select an option" at bounding box center [546, 448] width 17 height 17
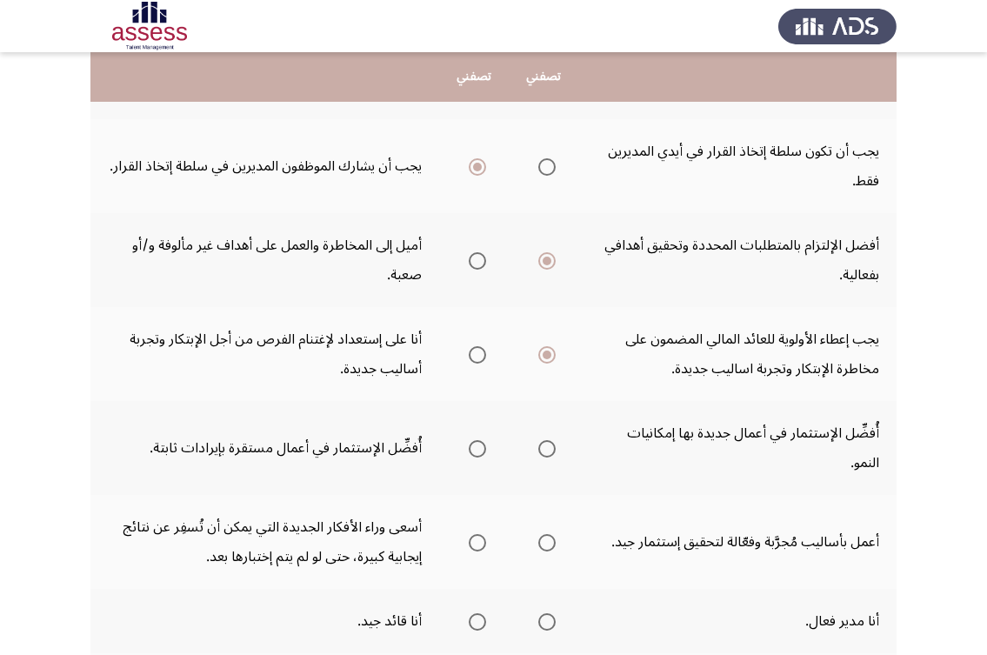
click at [554, 440] on input "Select an option" at bounding box center [546, 448] width 17 height 17
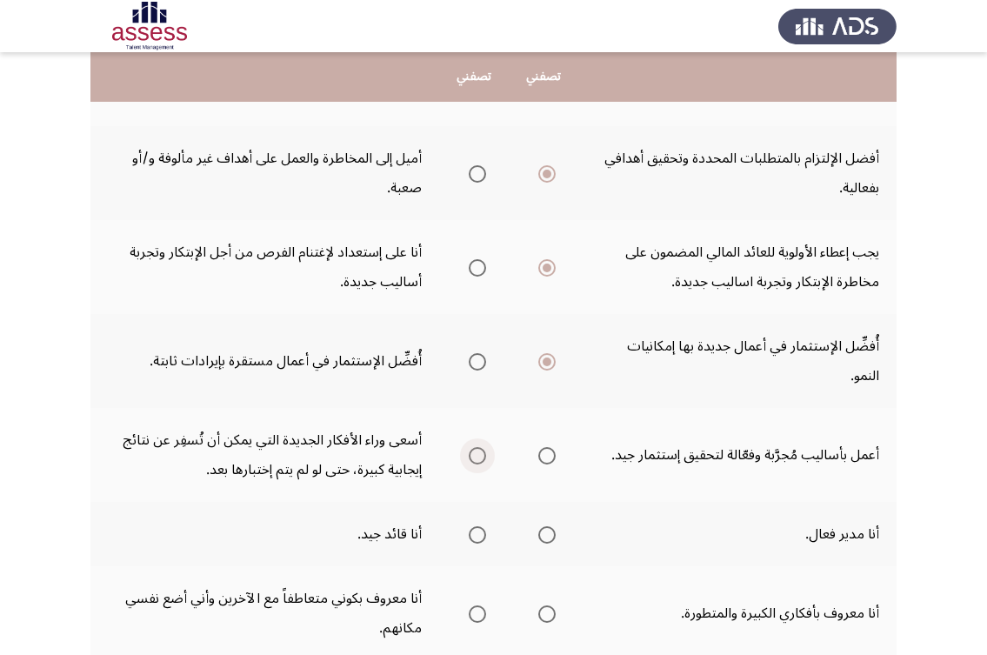
click at [474, 447] on span "Select an option" at bounding box center [477, 455] width 17 height 17
click at [474, 447] on input "Select an option" at bounding box center [477, 455] width 17 height 17
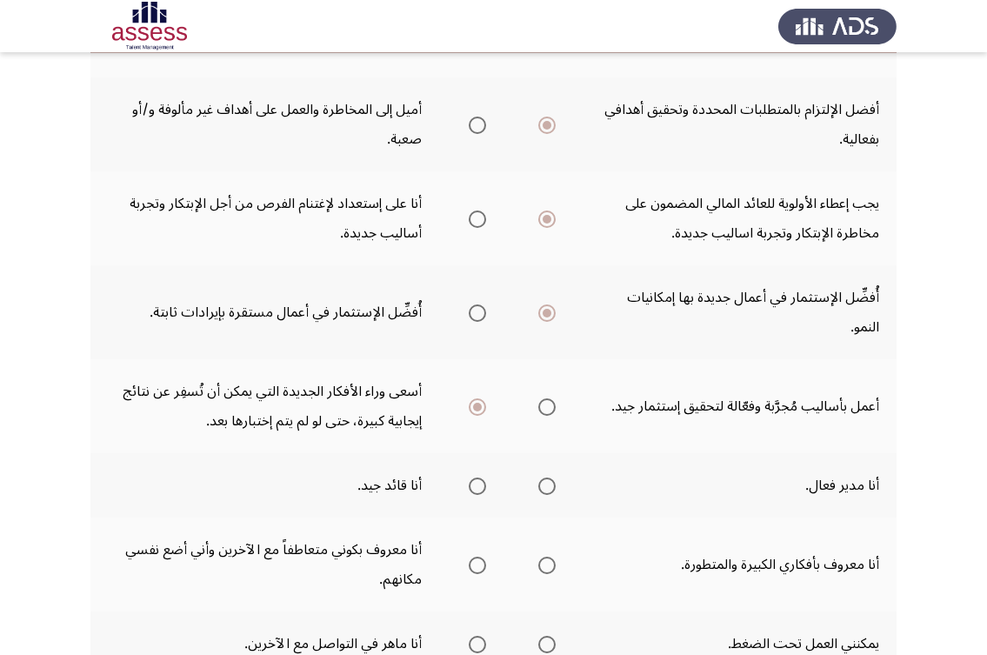
scroll to position [435, 0]
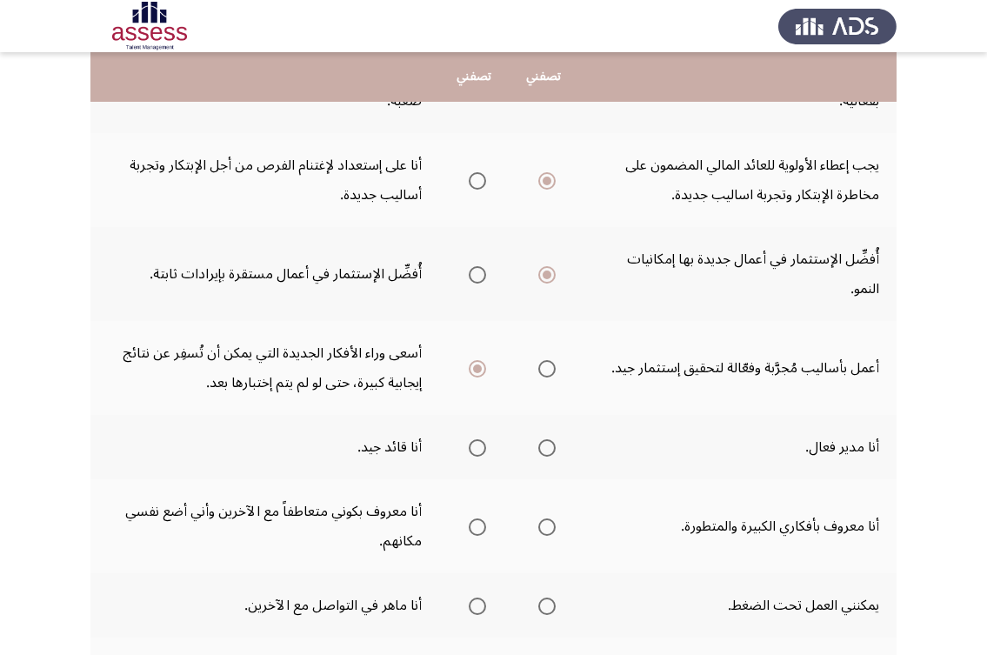
click at [487, 419] on th at bounding box center [474, 447] width 70 height 64
click at [473, 439] on span "Select an option" at bounding box center [477, 447] width 17 height 17
click at [473, 439] on input "Select an option" at bounding box center [477, 447] width 17 height 17
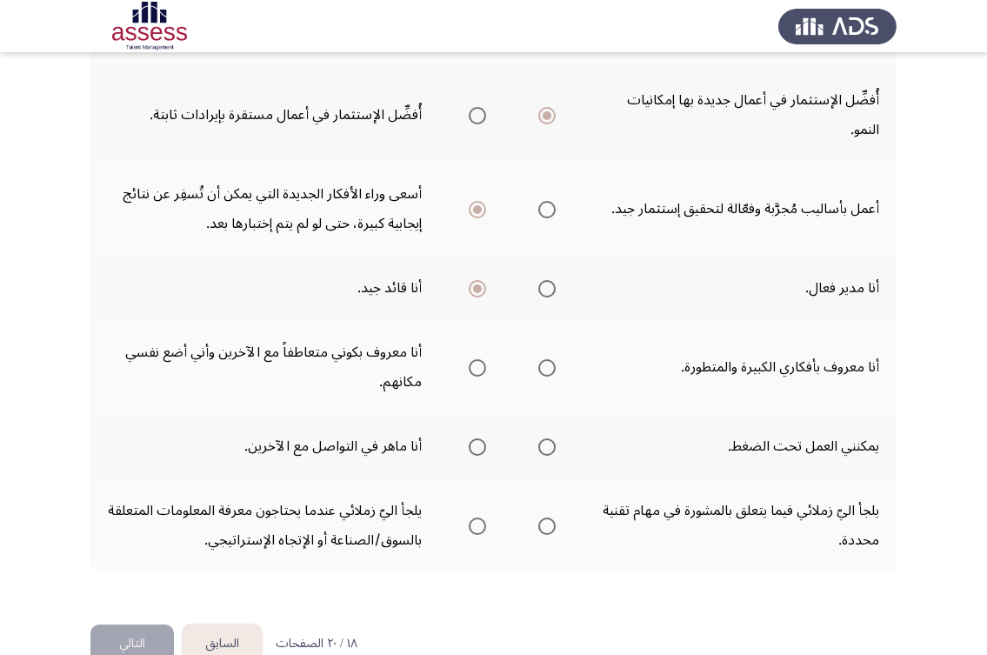
scroll to position [603, 0]
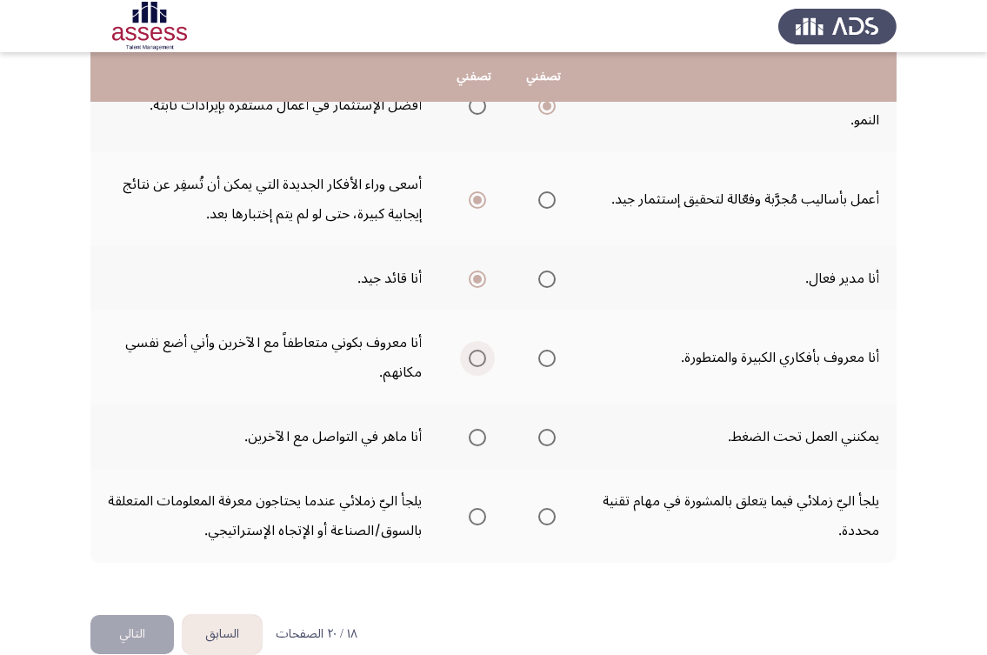
click at [473, 350] on span "Select an option" at bounding box center [477, 358] width 17 height 17
click at [473, 350] on input "Select an option" at bounding box center [477, 358] width 17 height 17
click at [538, 429] on span "Select an option" at bounding box center [546, 437] width 17 height 17
click at [538, 429] on input "Select an option" at bounding box center [546, 437] width 17 height 17
click at [472, 429] on span "Select an option" at bounding box center [477, 437] width 17 height 17
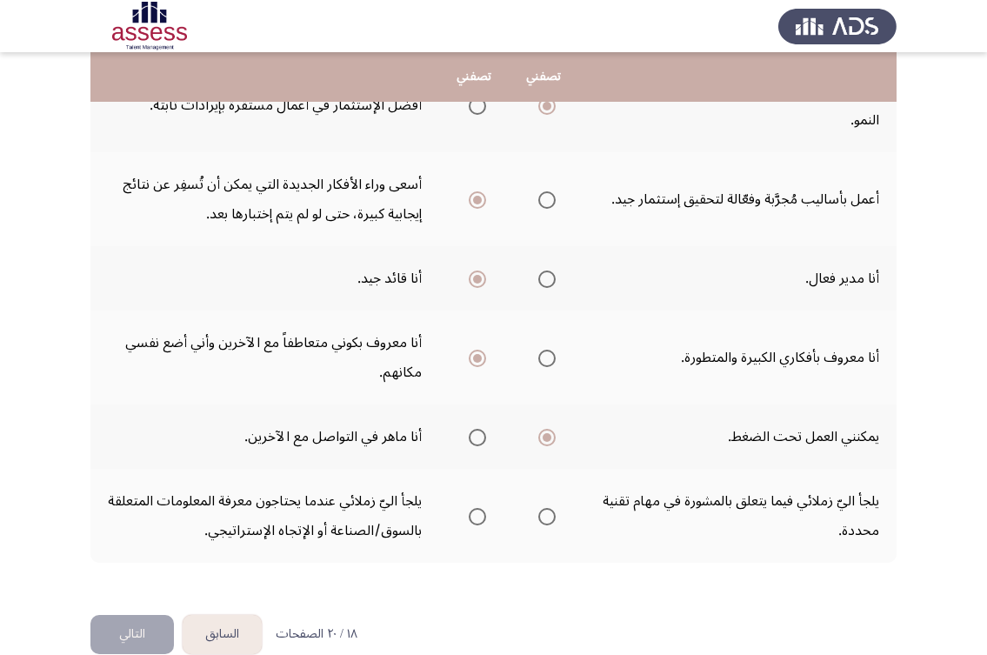
click at [472, 429] on input "Select an option" at bounding box center [477, 437] width 17 height 17
click at [743, 499] on td "يلجأ اليّ زملائي فيما يتعلق بالمشورة في مهام تقنية محددة." at bounding box center [737, 516] width 318 height 94
click at [540, 508] on span "Select an option" at bounding box center [546, 516] width 17 height 17
click at [540, 508] on input "Select an option" at bounding box center [546, 516] width 17 height 17
click at [99, 615] on button "التالي" at bounding box center [131, 634] width 83 height 39
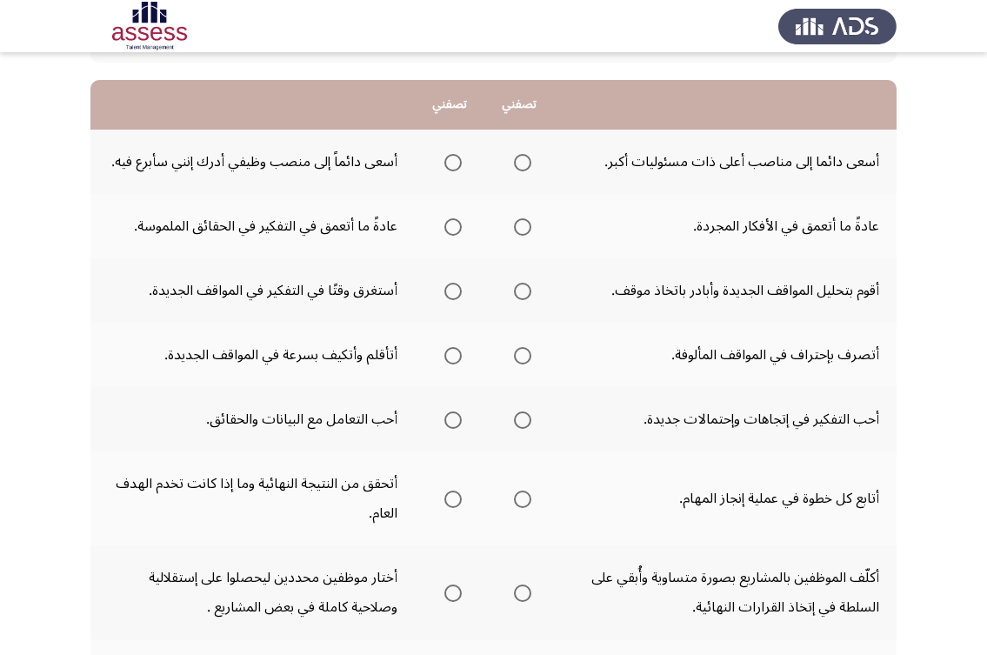
scroll to position [174, 0]
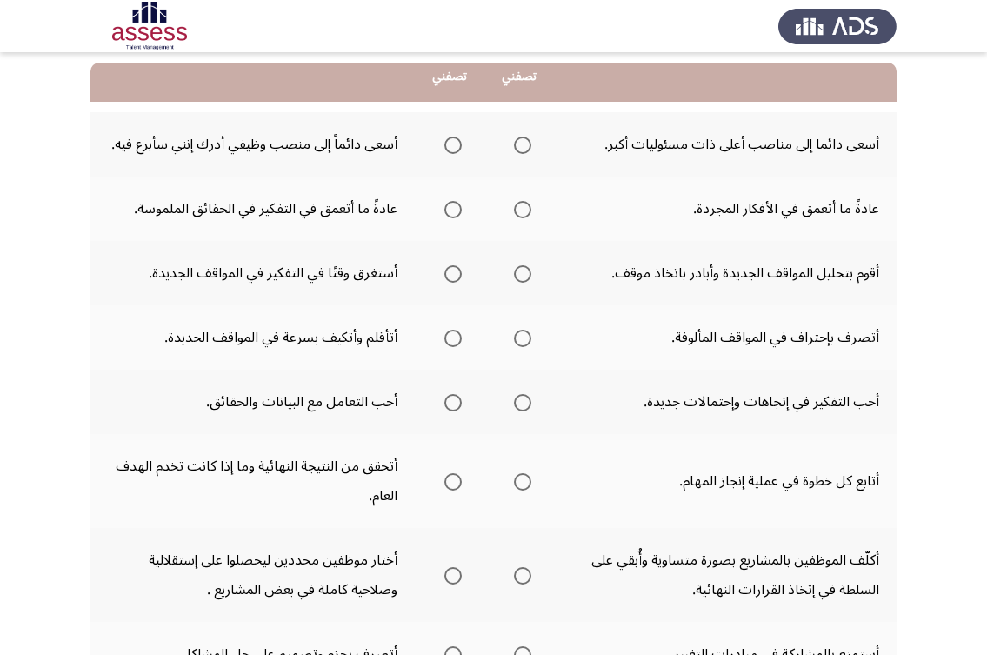
click at [456, 139] on span "Select an option" at bounding box center [452, 145] width 17 height 17
click at [456, 139] on input "Select an option" at bounding box center [452, 145] width 17 height 17
click at [450, 218] on mat-radio-group "Select an option" at bounding box center [449, 209] width 24 height 30
click at [454, 210] on span "Select an option" at bounding box center [452, 209] width 17 height 17
click at [454, 210] on input "Select an option" at bounding box center [452, 209] width 17 height 17
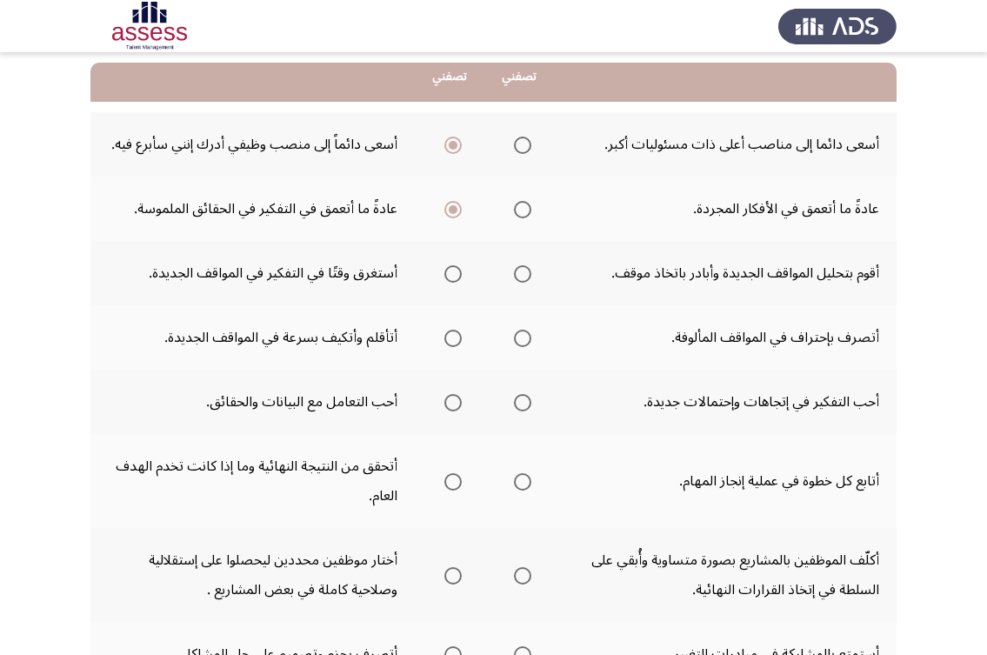
click at [448, 275] on span "Select an option" at bounding box center [452, 273] width 17 height 17
click at [448, 275] on input "Select an option" at bounding box center [452, 273] width 17 height 17
click at [521, 345] on span "Select an option" at bounding box center [522, 338] width 17 height 17
click at [521, 345] on input "Select an option" at bounding box center [522, 338] width 17 height 17
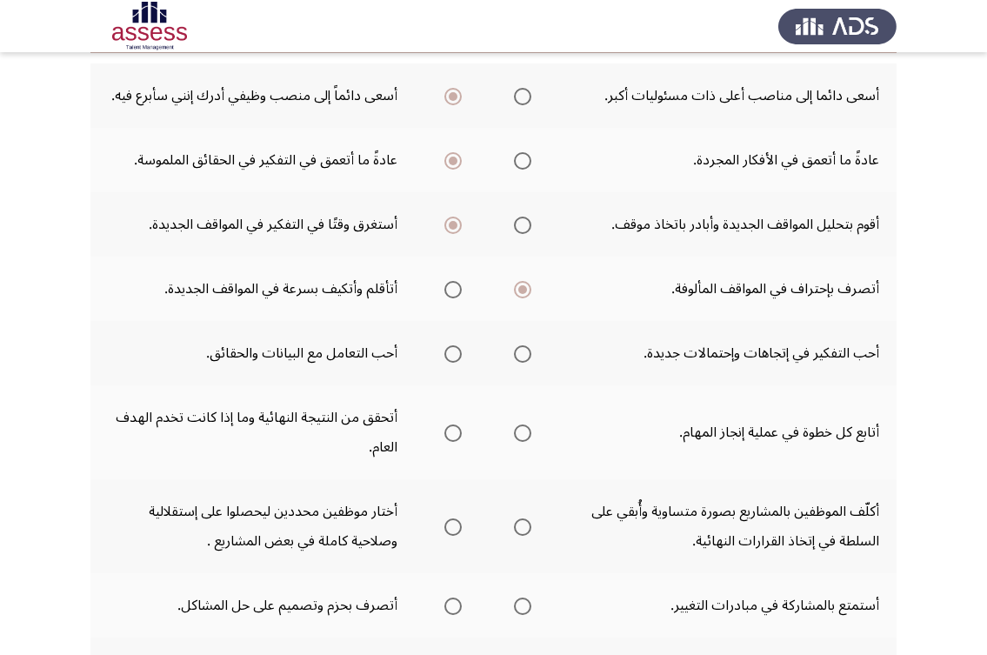
scroll to position [261, 0]
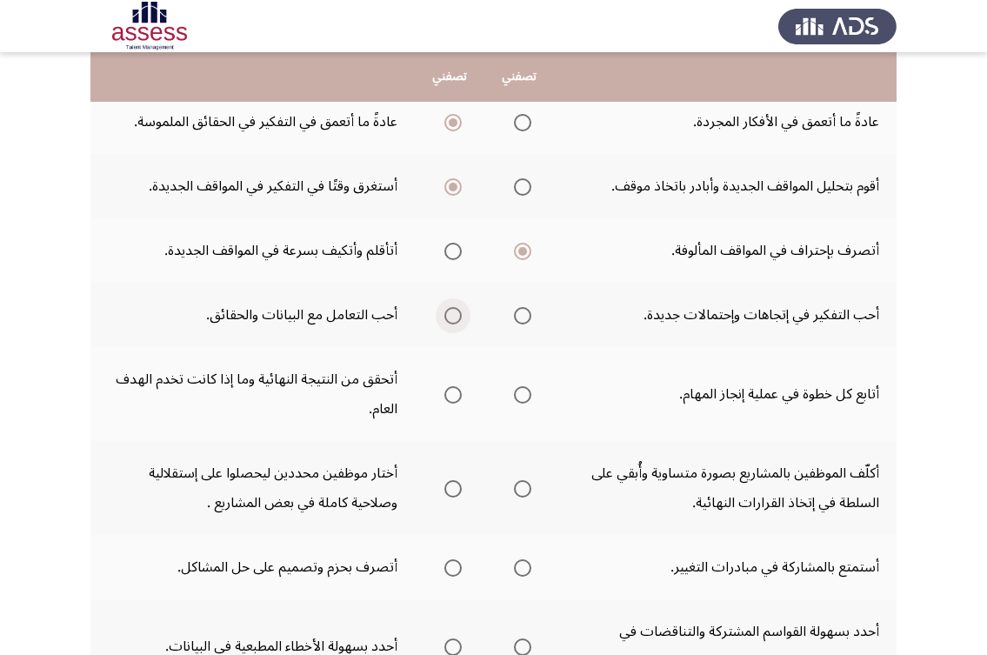
click at [454, 310] on span "Select an option" at bounding box center [452, 315] width 17 height 17
click at [454, 310] on input "Select an option" at bounding box center [452, 315] width 17 height 17
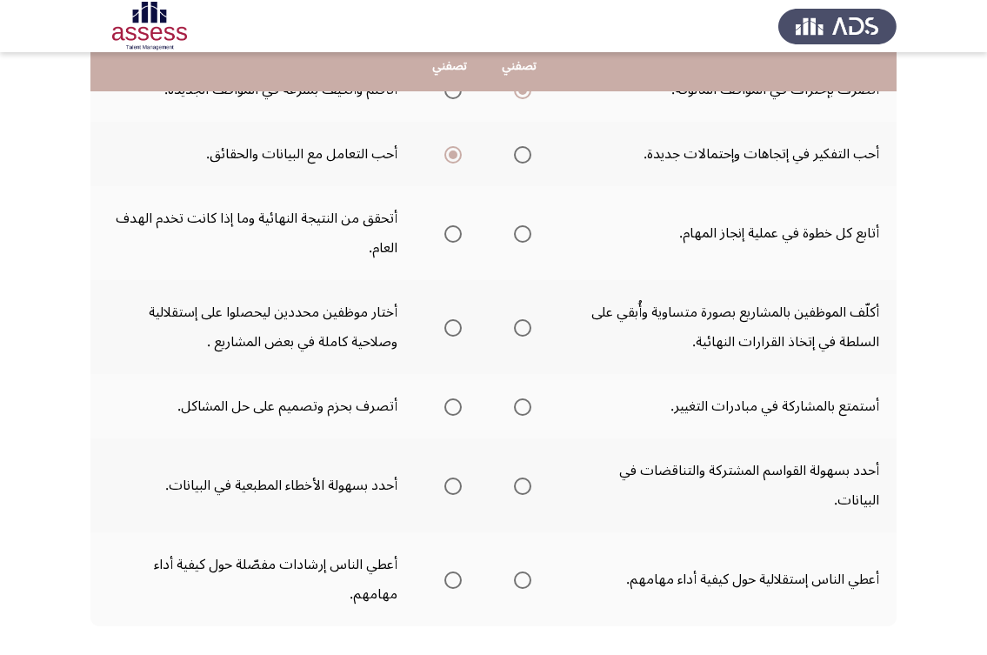
scroll to position [435, 0]
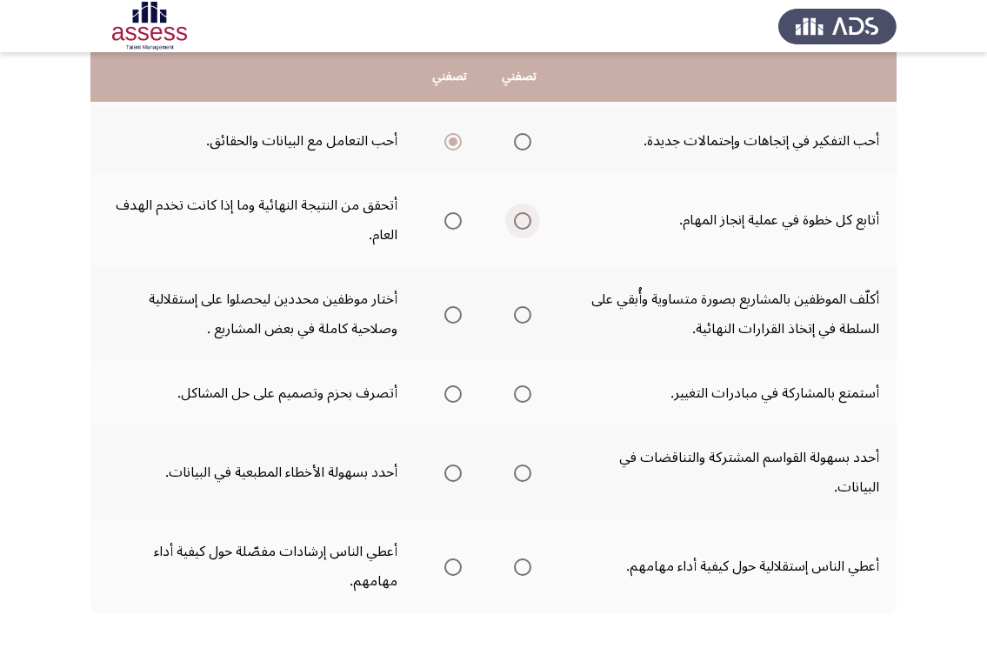
click at [523, 221] on span "Select an option" at bounding box center [522, 220] width 17 height 17
click at [523, 221] on input "Select an option" at bounding box center [522, 220] width 17 height 17
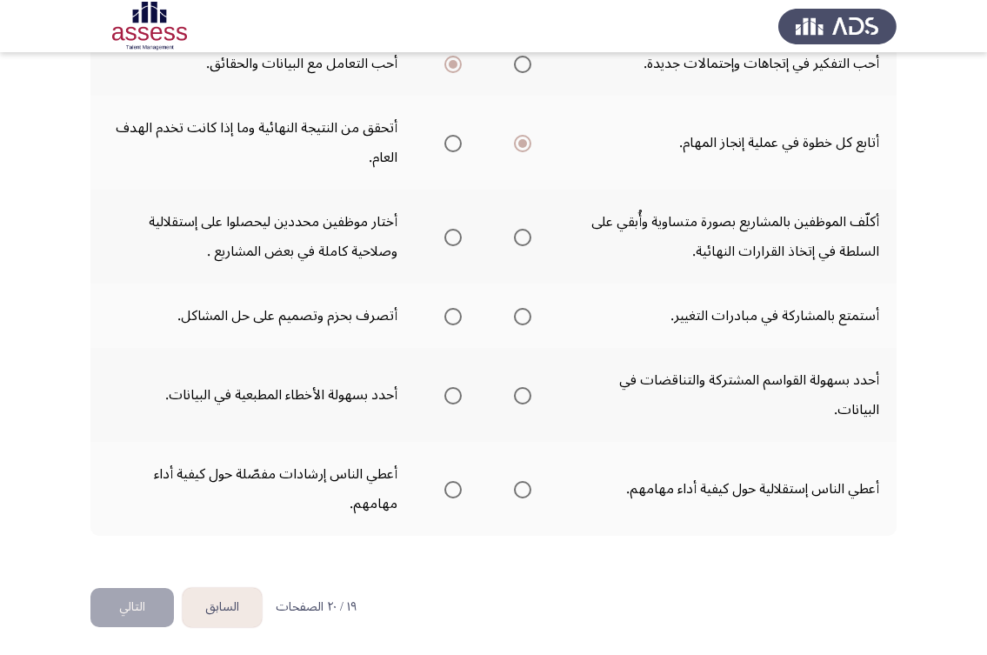
scroll to position [515, 0]
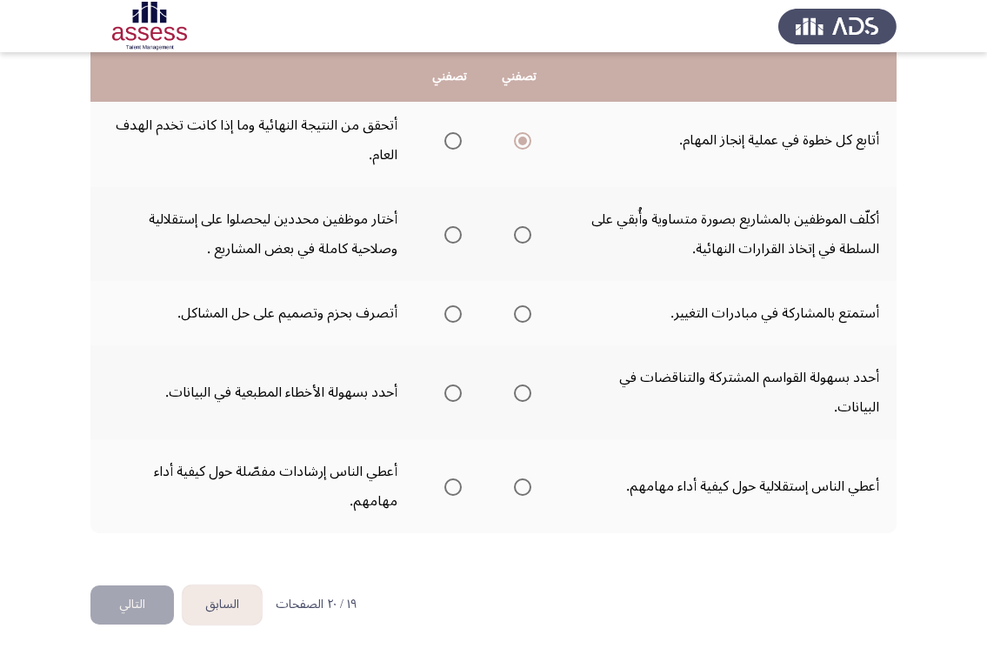
click at [453, 238] on span "Select an option" at bounding box center [452, 234] width 17 height 17
click at [453, 238] on input "Select an option" at bounding box center [452, 234] width 17 height 17
click at [516, 314] on span "Select an option" at bounding box center [522, 313] width 17 height 17
click at [516, 314] on input "Select an option" at bounding box center [522, 313] width 17 height 17
click at [455, 316] on span "Select an option" at bounding box center [452, 313] width 17 height 17
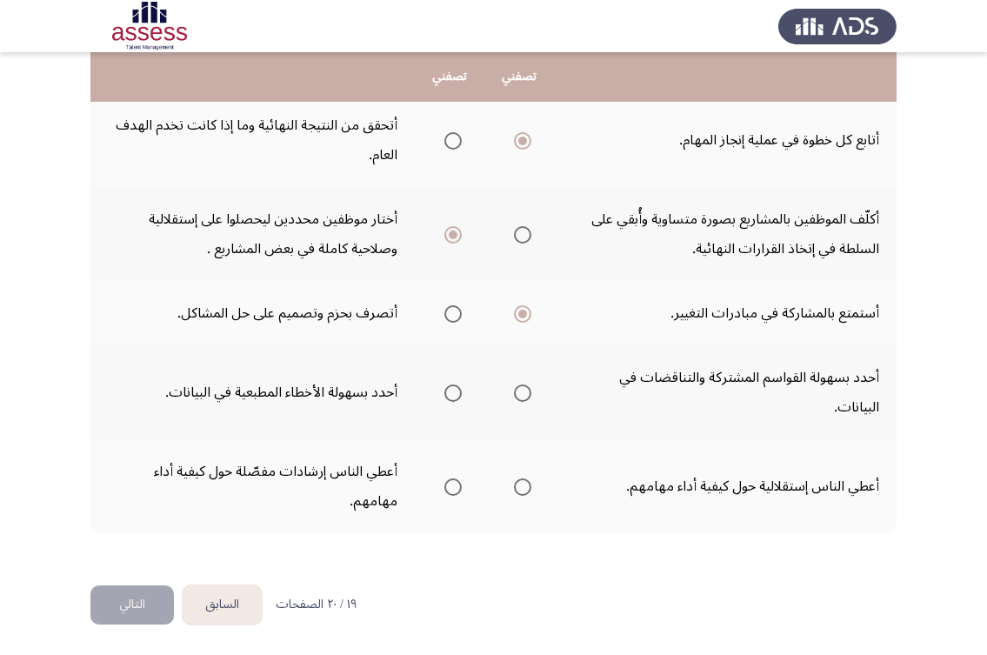
click at [455, 316] on input "Select an option" at bounding box center [452, 313] width 17 height 17
click at [514, 390] on label "Select an option" at bounding box center [519, 392] width 24 height 17
click at [514, 390] on input "Select an option" at bounding box center [522, 392] width 17 height 17
click at [445, 485] on span "Select an option" at bounding box center [452, 486] width 17 height 17
click at [445, 485] on input "Select an option" at bounding box center [452, 486] width 17 height 17
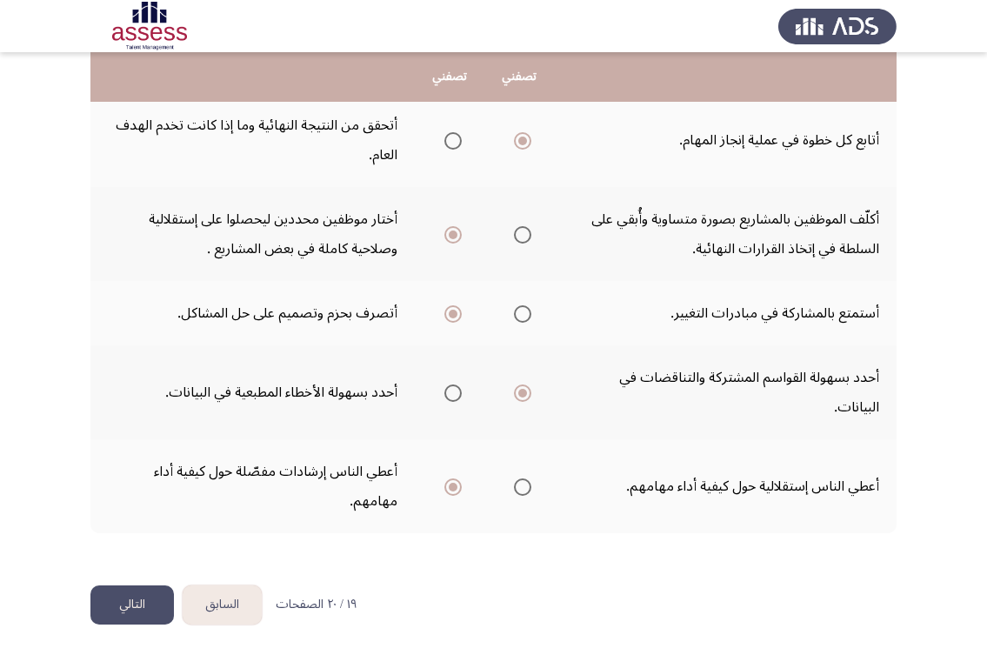
click at [527, 481] on span "Select an option" at bounding box center [522, 486] width 17 height 17
click at [527, 481] on input "Select an option" at bounding box center [522, 486] width 17 height 17
click at [135, 610] on button "التالي" at bounding box center [131, 604] width 83 height 39
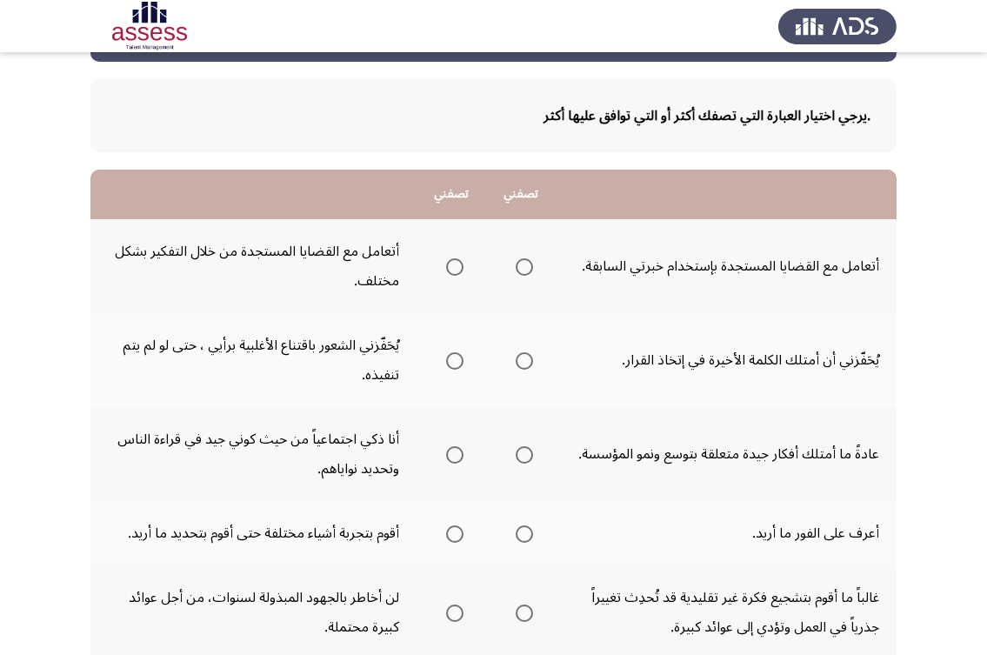
scroll to position [174, 0]
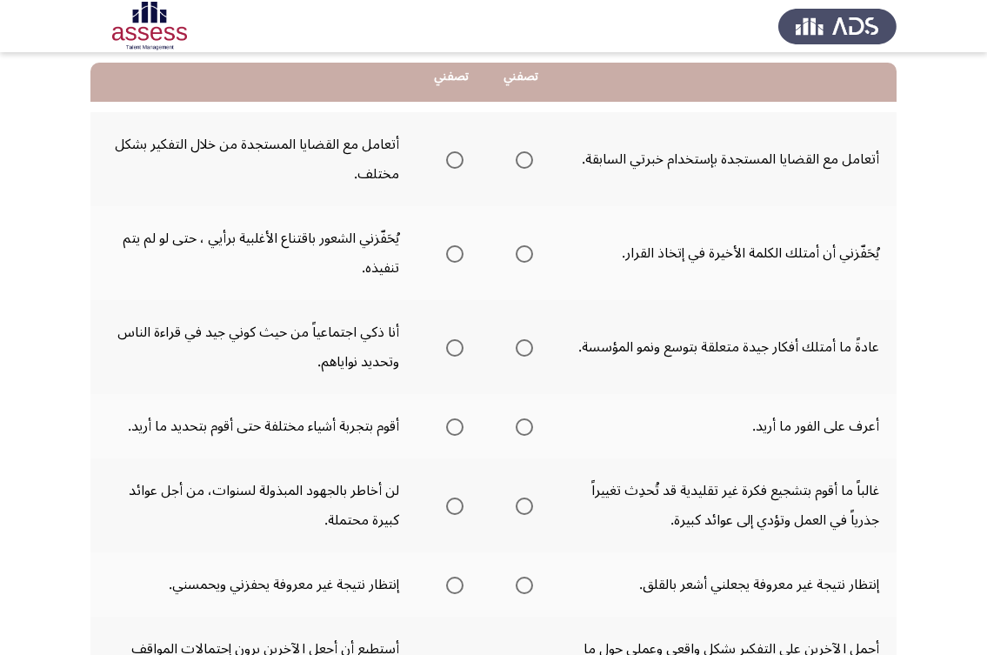
click at [454, 163] on span "Select an option" at bounding box center [454, 159] width 17 height 17
click at [454, 163] on input "Select an option" at bounding box center [454, 159] width 17 height 17
click at [439, 253] on label "Select an option" at bounding box center [451, 253] width 24 height 17
click at [446, 253] on input "Select an option" at bounding box center [454, 253] width 17 height 17
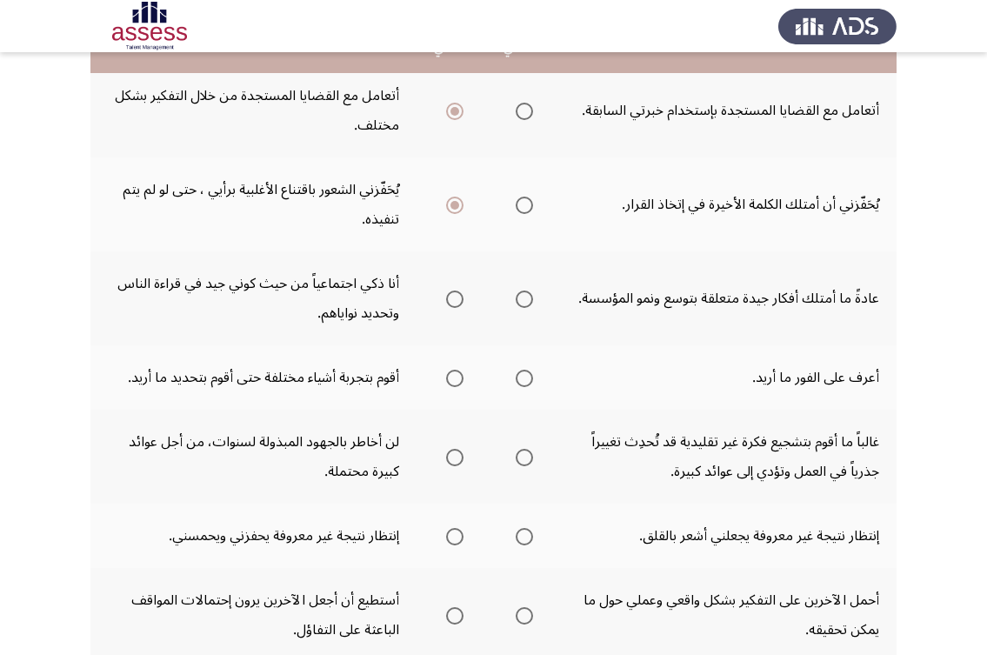
scroll to position [348, 0]
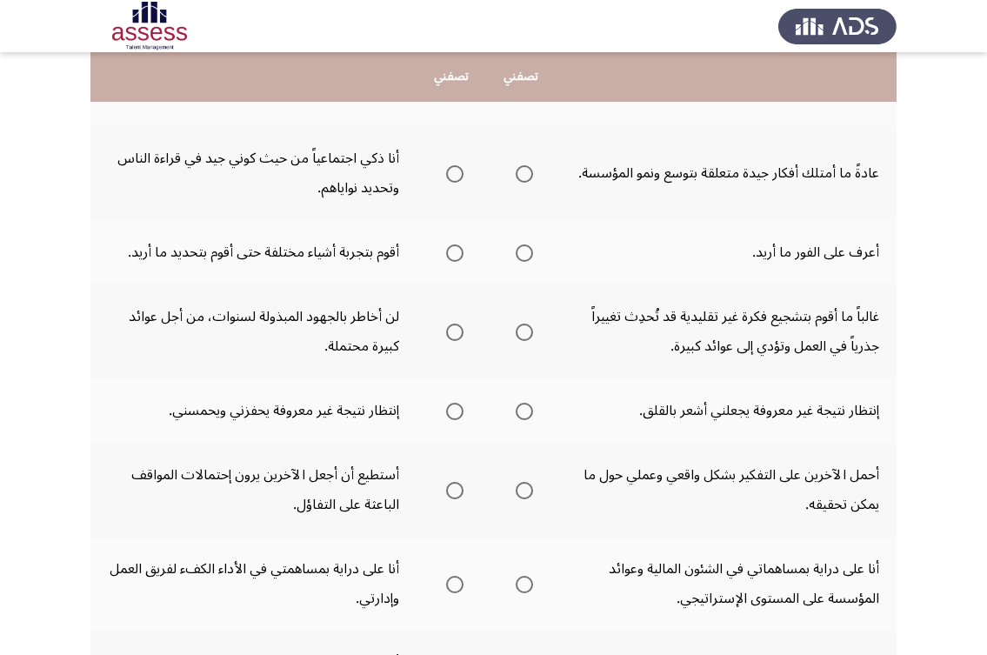
click at [455, 174] on span "Select an option" at bounding box center [454, 173] width 17 height 17
click at [455, 174] on input "Select an option" at bounding box center [454, 173] width 17 height 17
click at [450, 248] on span "Select an option" at bounding box center [454, 252] width 17 height 17
click at [450, 248] on input "Select an option" at bounding box center [454, 252] width 17 height 17
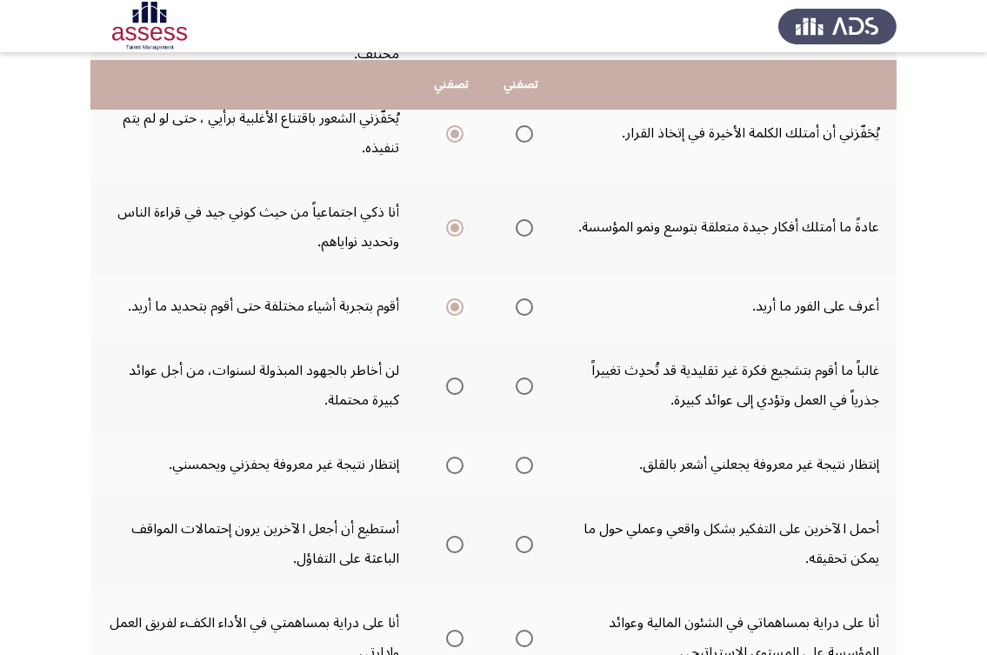
scroll to position [285, 0]
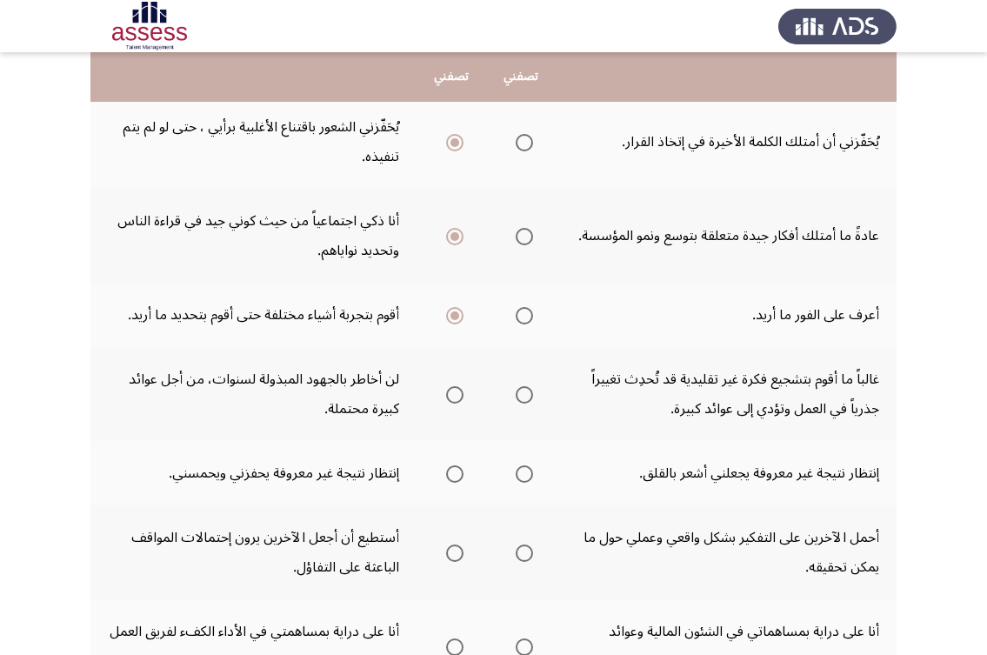
click at [448, 390] on span "Select an option" at bounding box center [454, 394] width 17 height 17
click at [448, 390] on input "Select an option" at bounding box center [454, 394] width 17 height 17
click at [446, 476] on span "Select an option" at bounding box center [454, 473] width 17 height 17
click at [446, 476] on input "Select an option" at bounding box center [454, 473] width 17 height 17
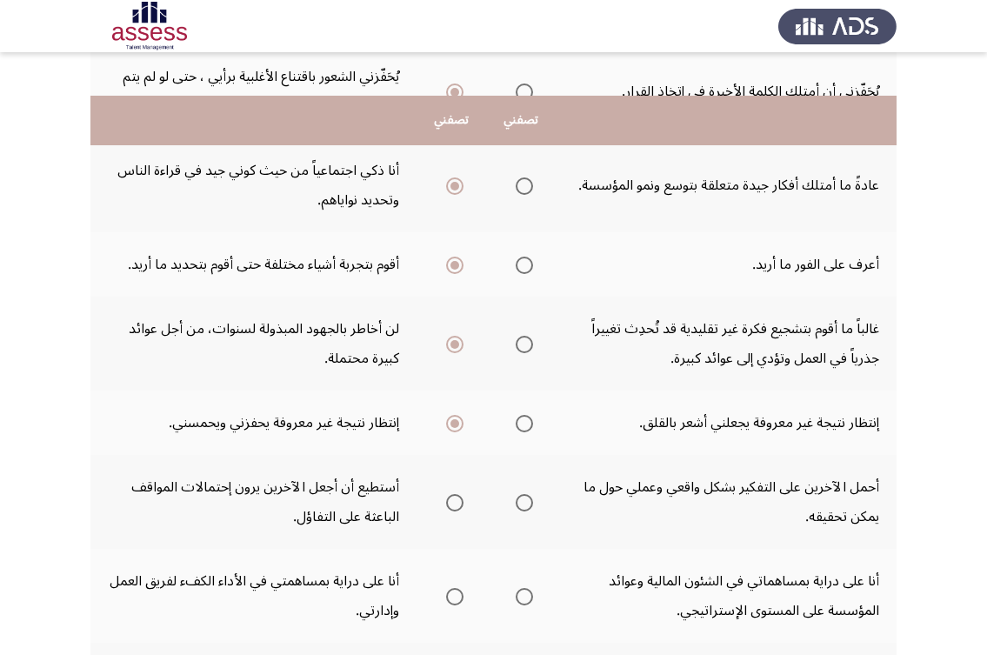
scroll to position [459, 0]
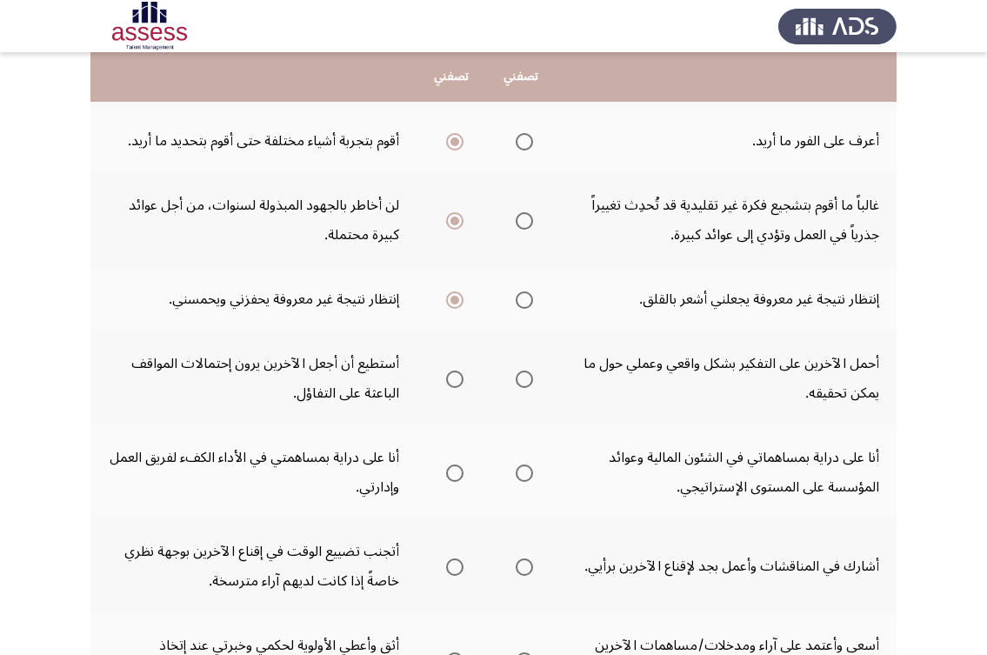
click at [516, 374] on span "Select an option" at bounding box center [524, 378] width 17 height 17
click at [516, 374] on input "Select an option" at bounding box center [524, 378] width 17 height 17
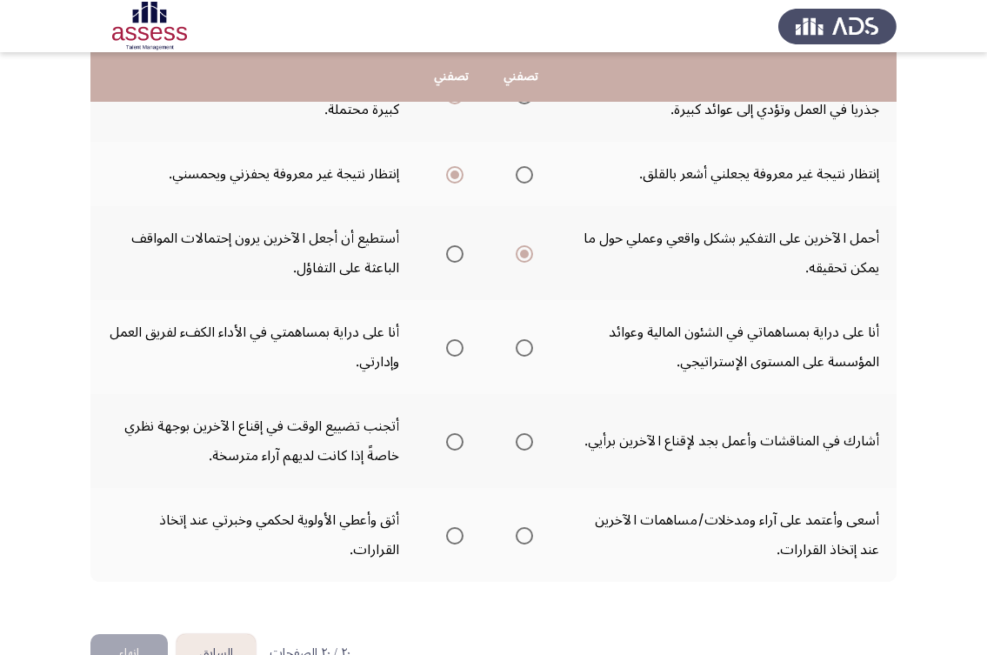
scroll to position [633, 0]
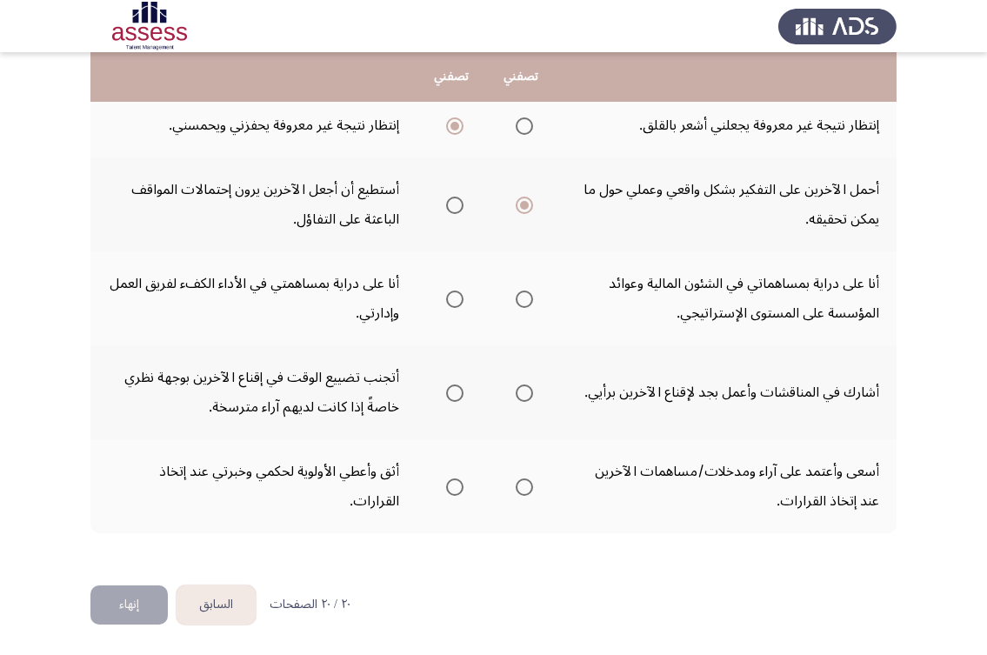
click at [443, 297] on label "Select an option" at bounding box center [451, 298] width 24 height 17
click at [446, 297] on input "Select an option" at bounding box center [454, 298] width 17 height 17
drag, startPoint x: 803, startPoint y: 395, endPoint x: 625, endPoint y: 394, distance: 178.2
click at [625, 394] on td "أشارك في المناقشات وأعمل بجد لإقناع الآخرين برأيي." at bounding box center [726, 392] width 341 height 94
click at [450, 390] on span "Select an option" at bounding box center [454, 392] width 17 height 17
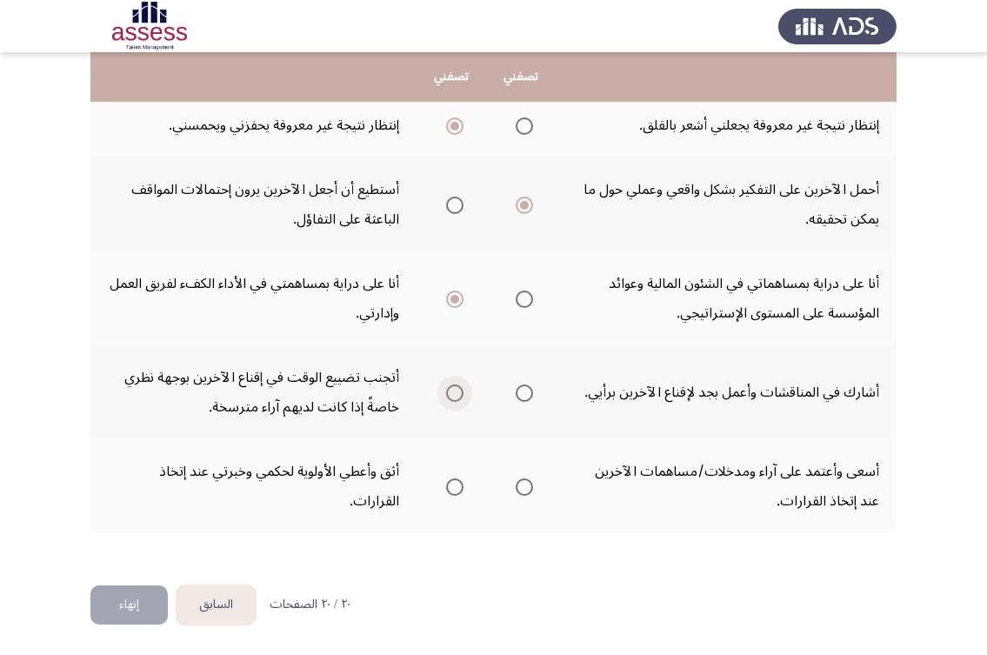
click at [450, 390] on input "Select an option" at bounding box center [454, 392] width 17 height 17
drag, startPoint x: 805, startPoint y: 475, endPoint x: 621, endPoint y: 475, distance: 184.3
click at [621, 475] on td "أسعى وأعتمد على آراء ومدخلات/مساهمات الآخرين عند إتخاذ القرارات." at bounding box center [726, 486] width 341 height 94
click at [521, 483] on span "Select an option" at bounding box center [524, 486] width 17 height 17
click at [521, 483] on input "Select an option" at bounding box center [524, 486] width 17 height 17
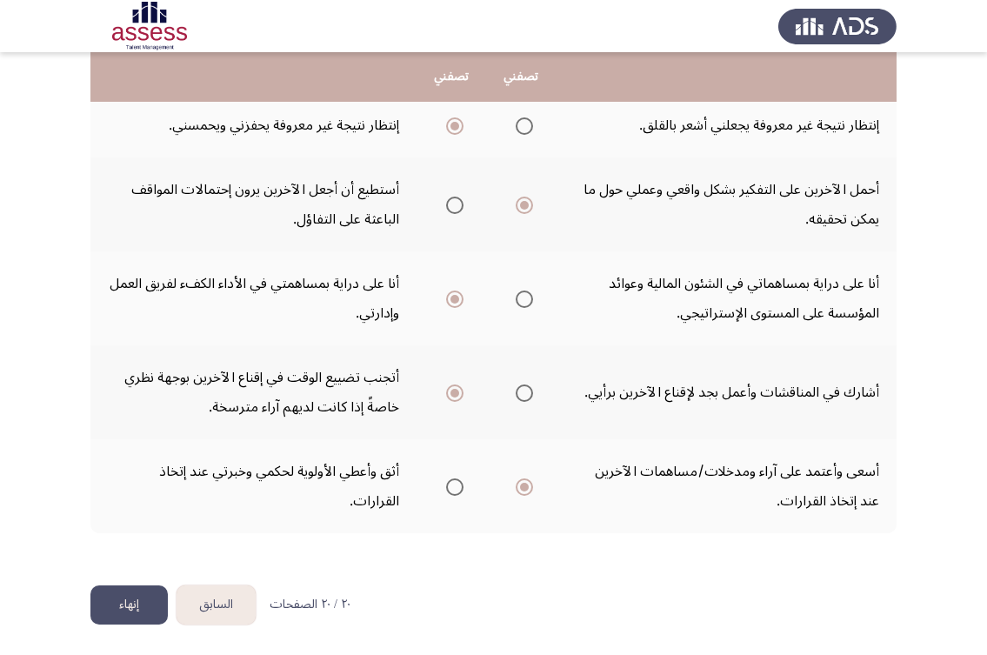
click at [137, 598] on button "إنهاء" at bounding box center [128, 604] width 77 height 39
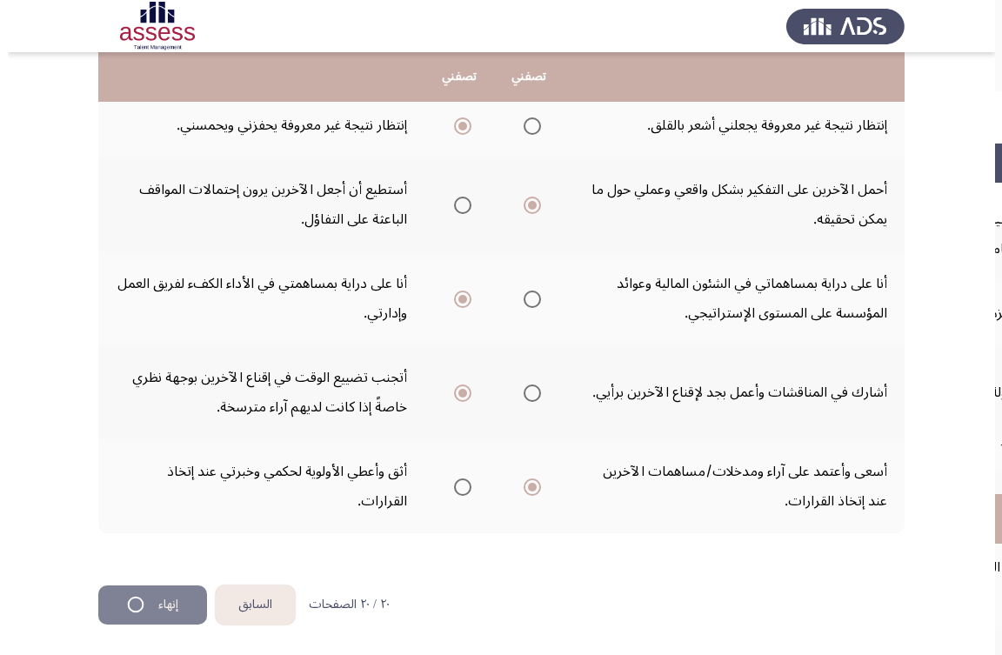
scroll to position [0, 0]
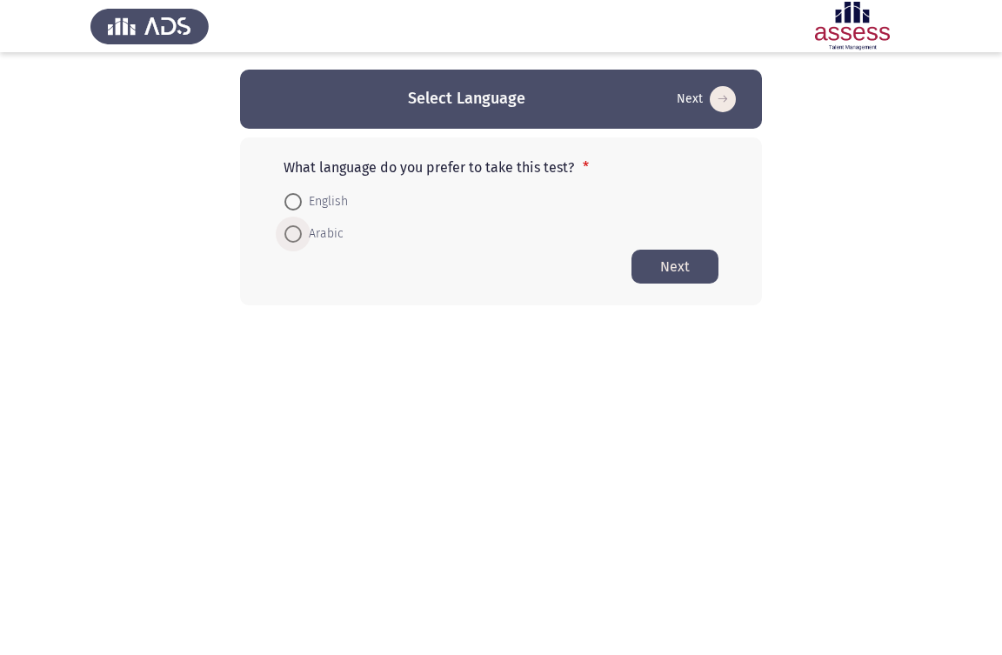
click at [308, 240] on span "Arabic" at bounding box center [323, 233] width 42 height 21
click at [302, 240] on input "Arabic" at bounding box center [292, 233] width 17 height 17
radio input "true"
click at [676, 272] on button "Next" at bounding box center [674, 266] width 87 height 34
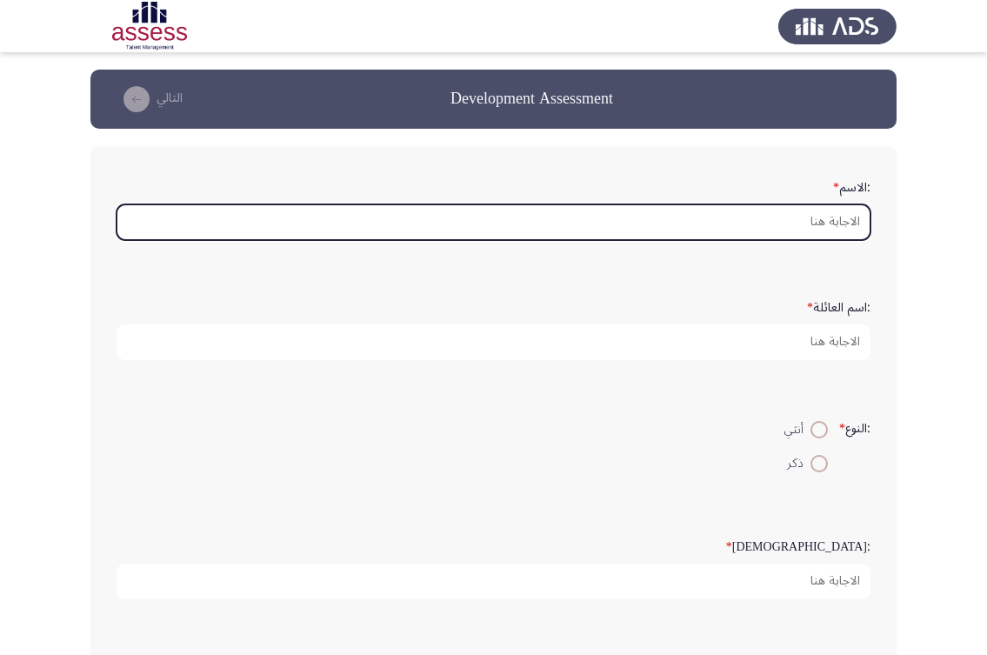
click at [842, 224] on input ":الاسم *" at bounding box center [494, 222] width 754 height 36
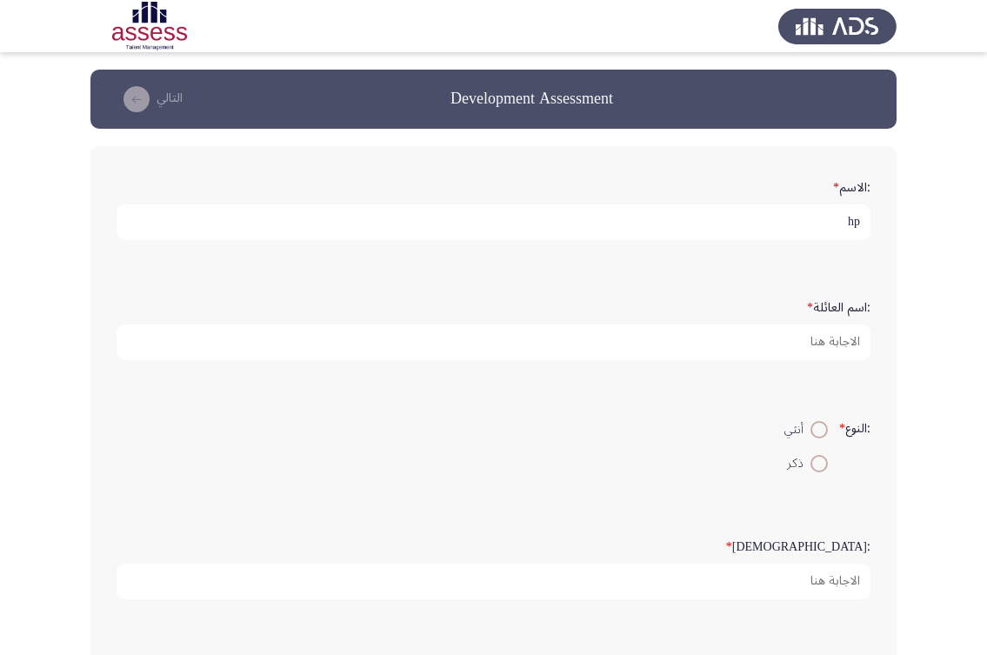
type input "h"
type input "[PERSON_NAME]"
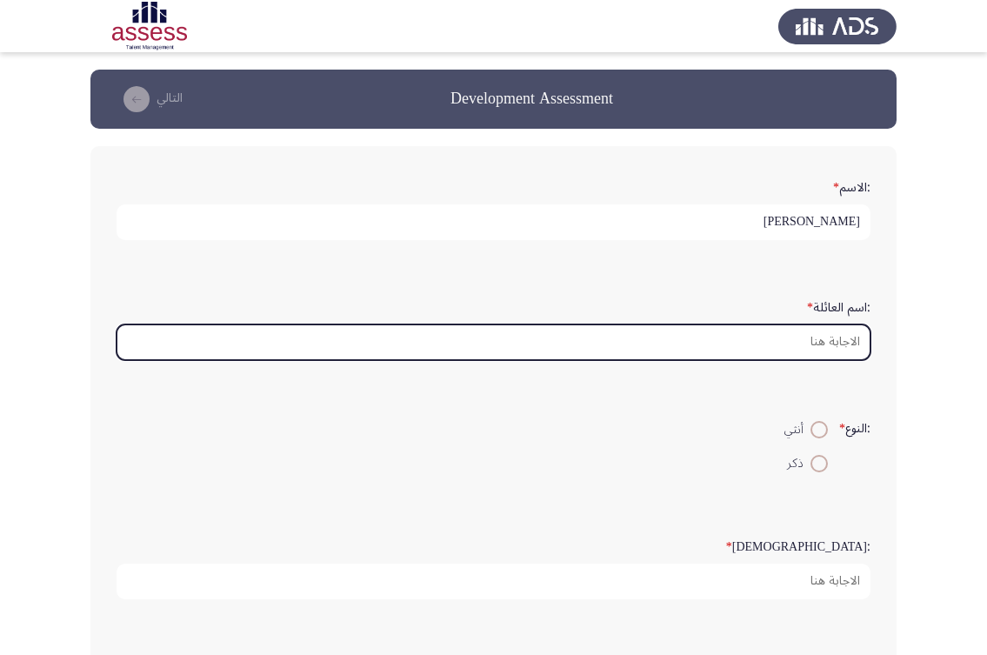
click at [802, 341] on input ":اسم العائلة *" at bounding box center [494, 342] width 754 height 36
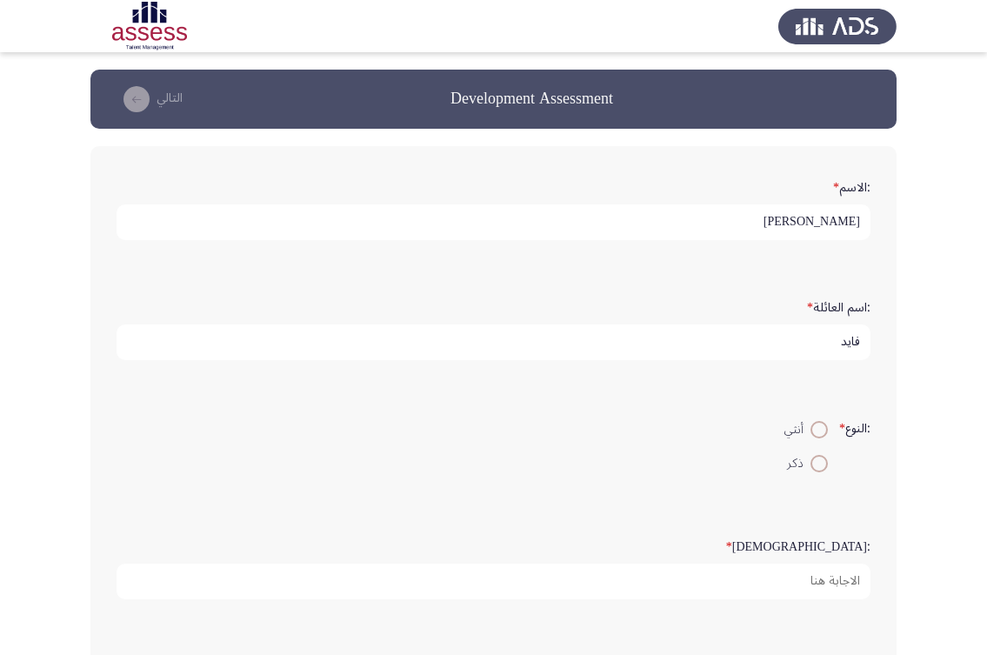
type input "فايد"
click at [823, 463] on span at bounding box center [818, 463] width 17 height 17
click at [823, 463] on input "ذكر" at bounding box center [818, 463] width 17 height 17
radio input "true"
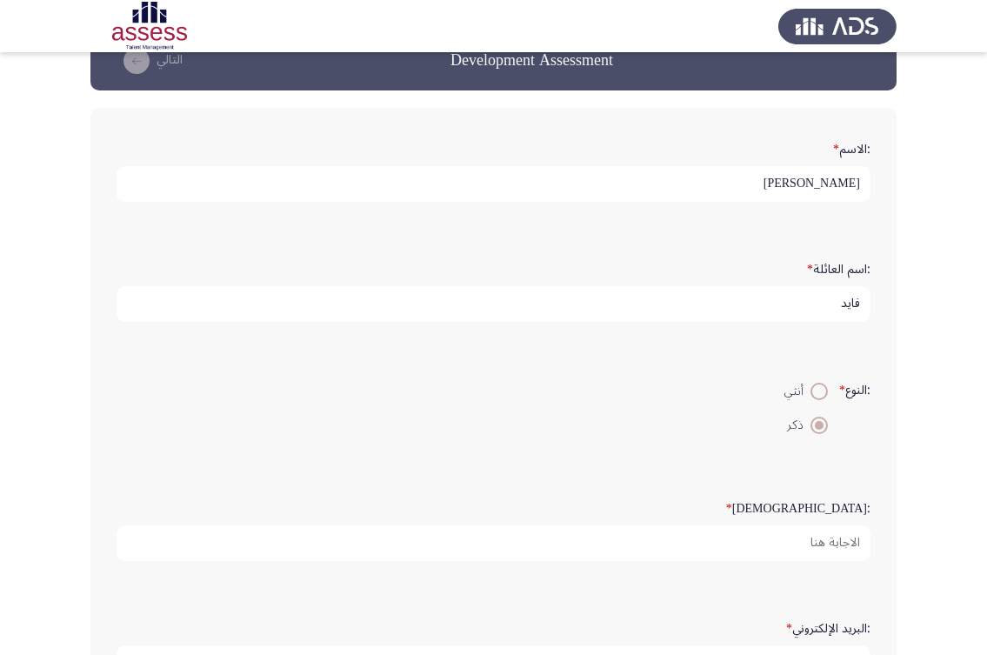
scroll to position [87, 0]
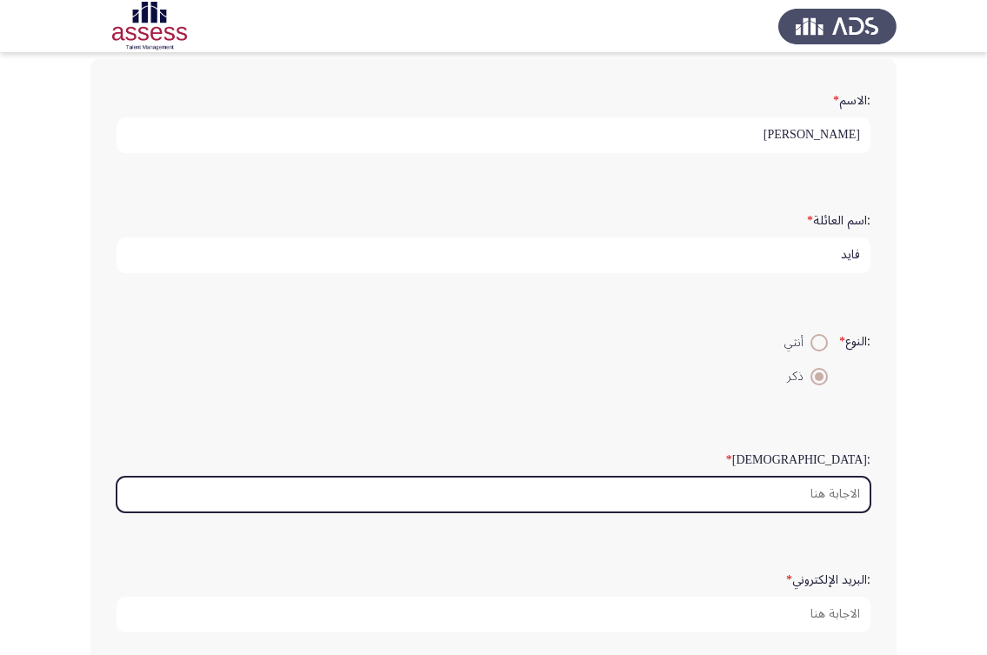
click at [824, 491] on input ":السن *" at bounding box center [494, 494] width 754 height 36
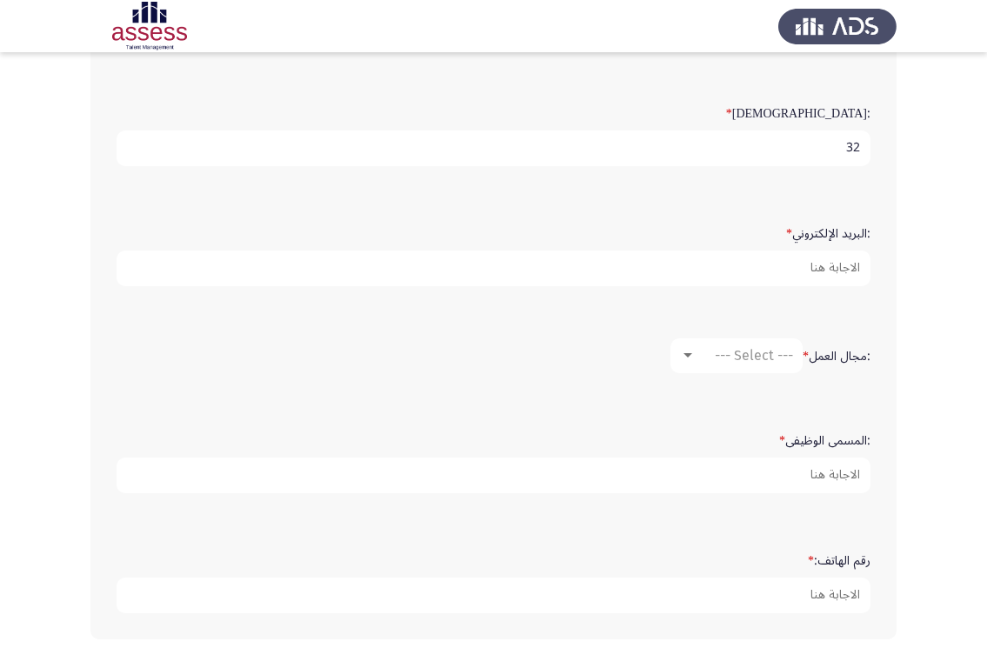
scroll to position [435, 0]
type input "32"
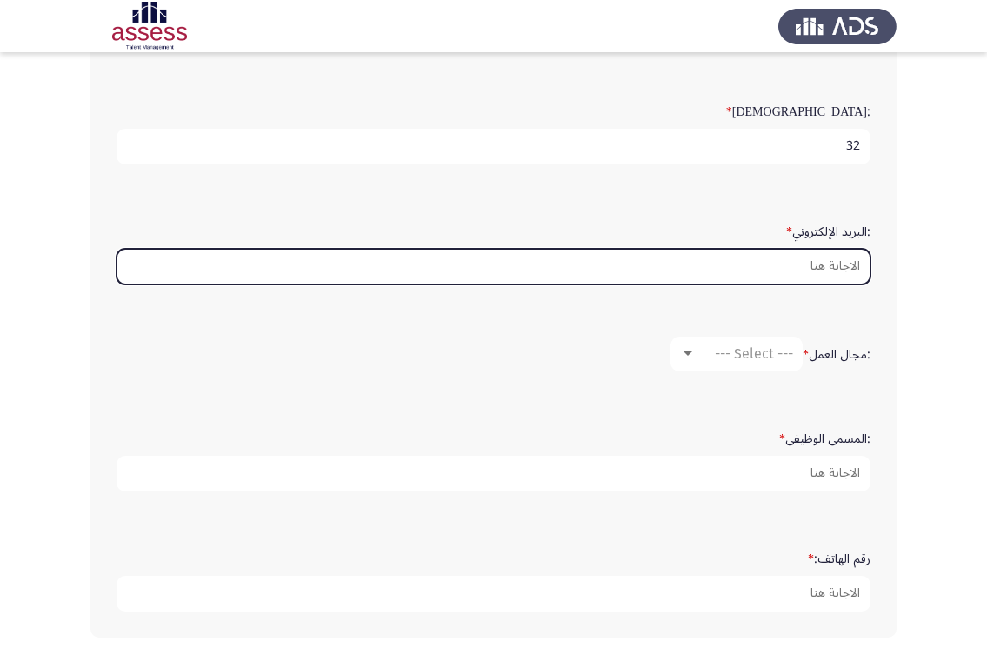
click at [847, 252] on input ":البريد الإلكتروني *" at bounding box center [494, 267] width 754 height 36
type input "ة"
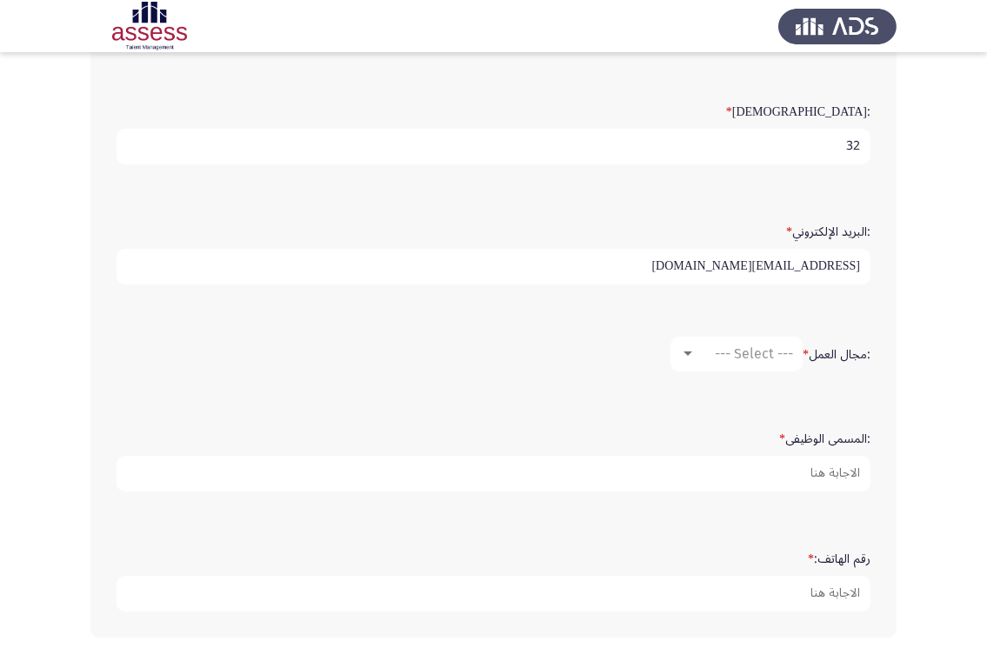
type input "[EMAIL_ADDRESS][DOMAIN_NAME]"
click at [690, 347] on div at bounding box center [688, 354] width 16 height 14
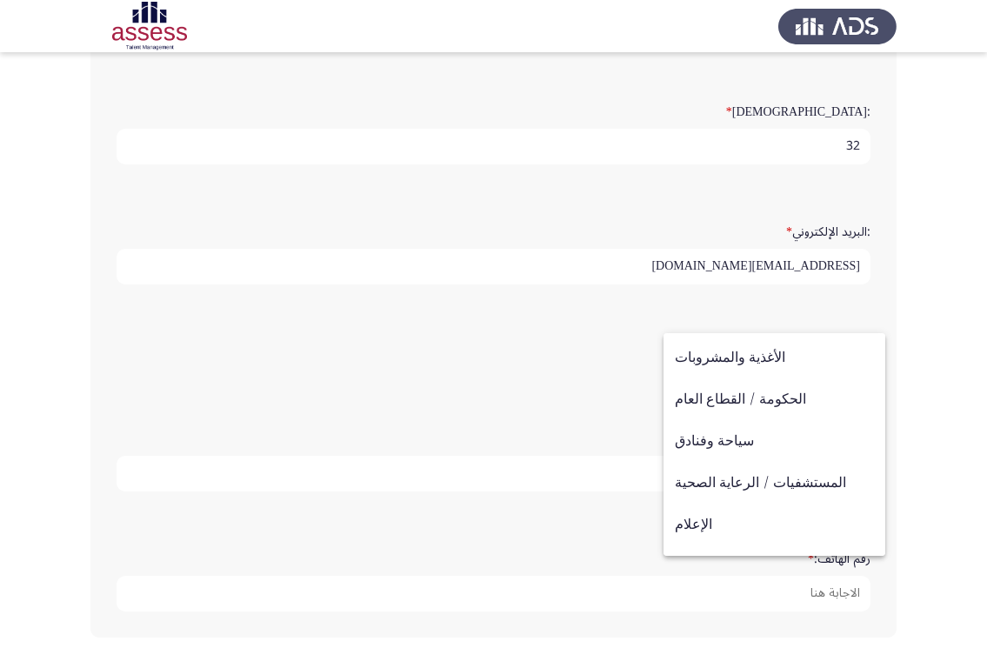
scroll to position [406, 0]
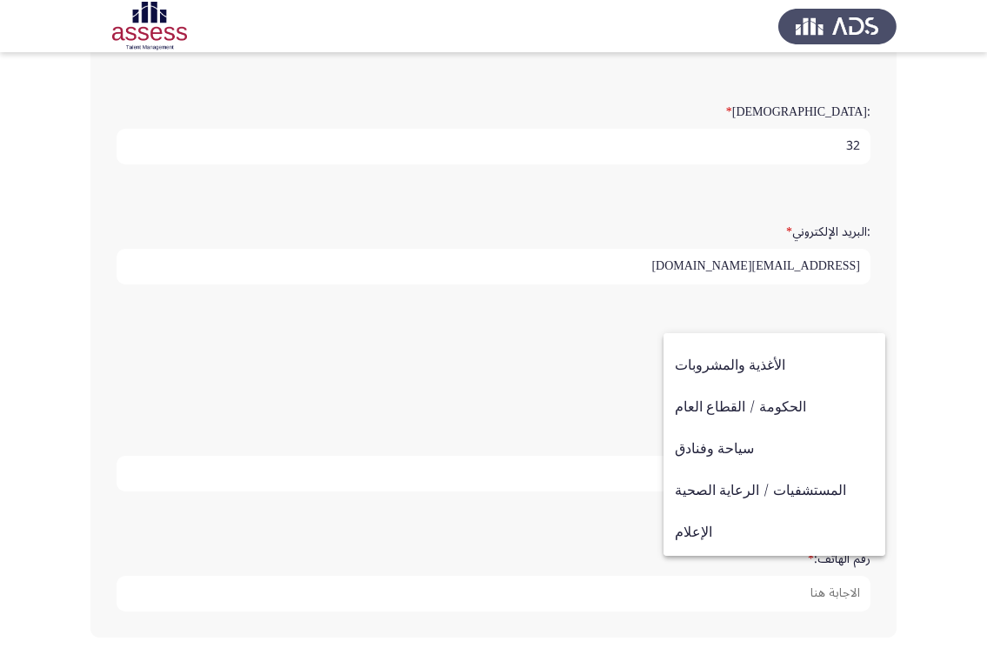
click at [504, 406] on div at bounding box center [493, 327] width 987 height 655
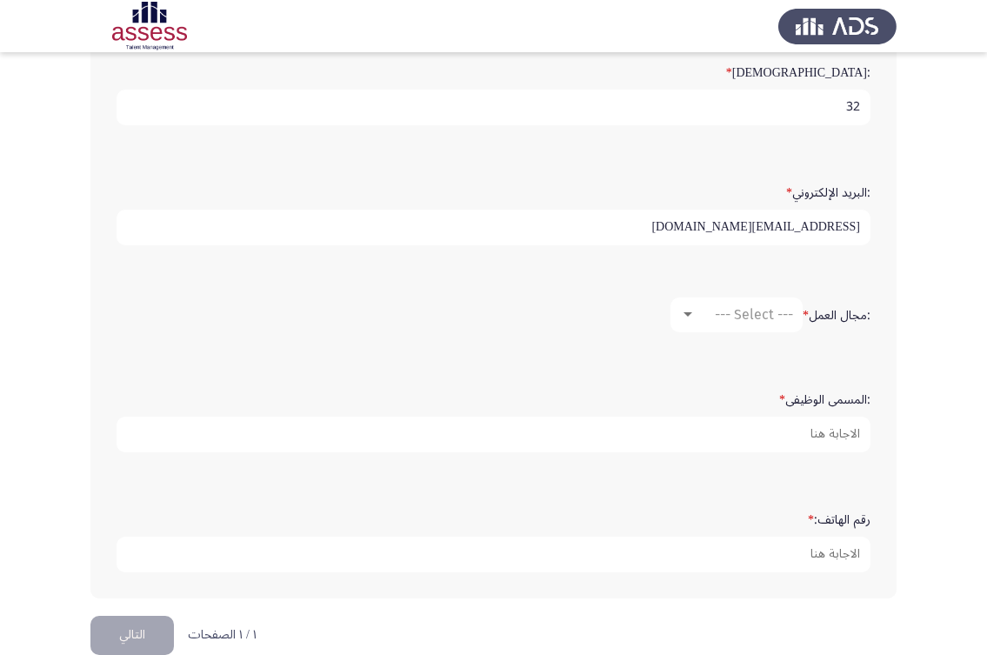
scroll to position [504, 0]
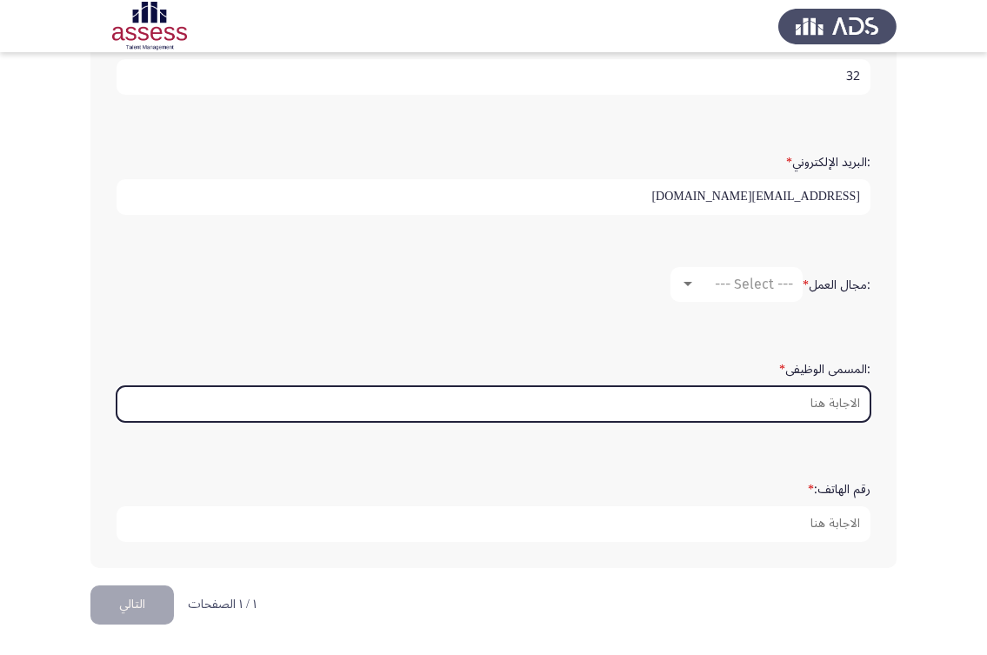
click at [751, 396] on input ":المسمى الوظيفى *" at bounding box center [494, 404] width 754 height 36
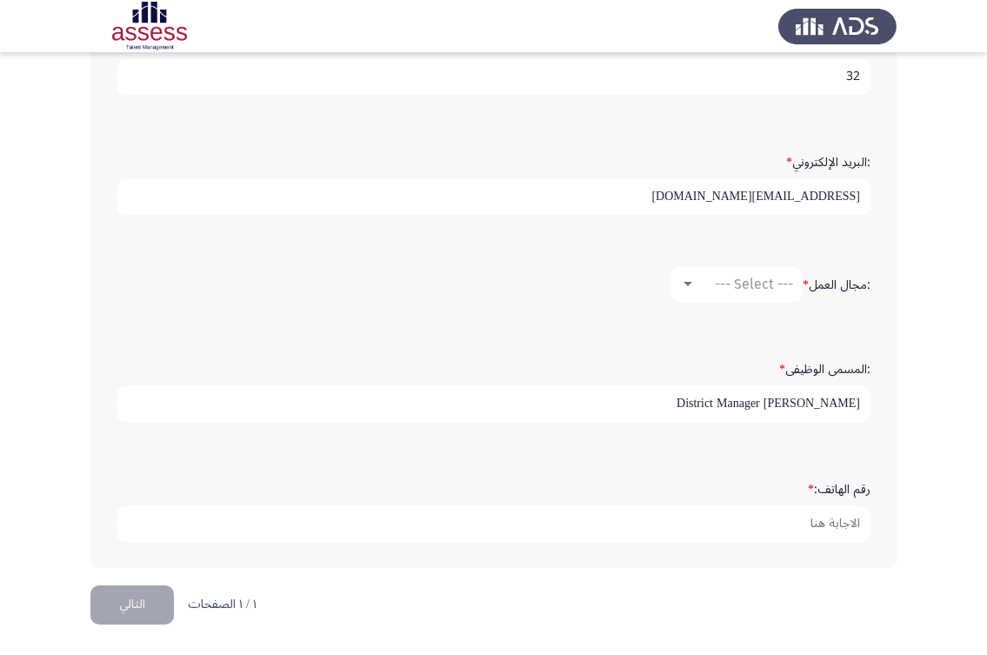
type input "District Manager [PERSON_NAME]"
click at [665, 284] on form ":مجال العمل * --- Select ---" at bounding box center [494, 284] width 754 height 35
click at [715, 287] on span "--- Select ---" at bounding box center [754, 284] width 78 height 17
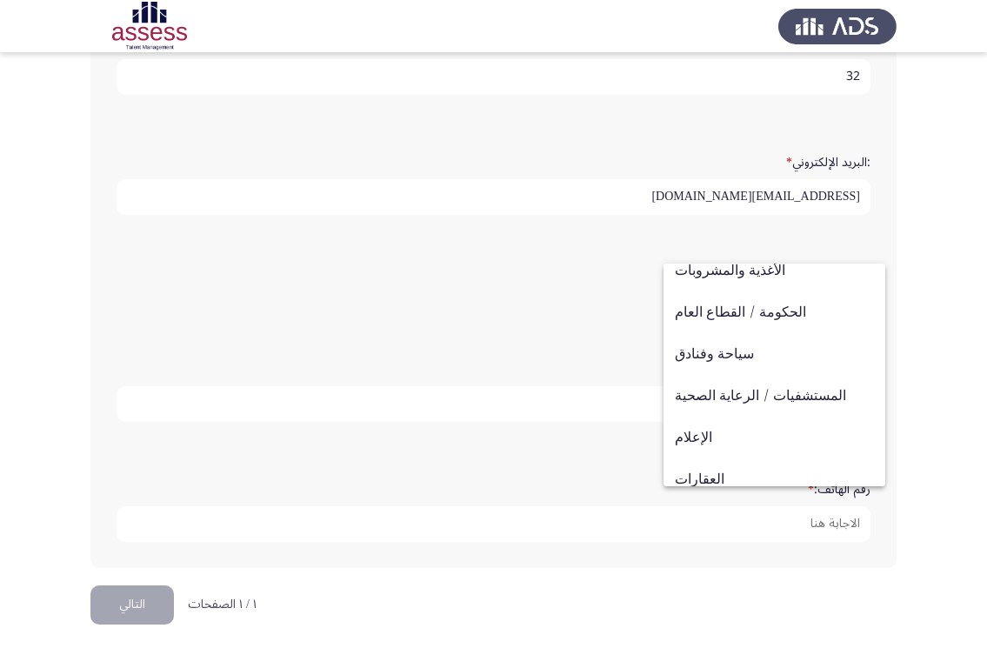
scroll to position [570, 0]
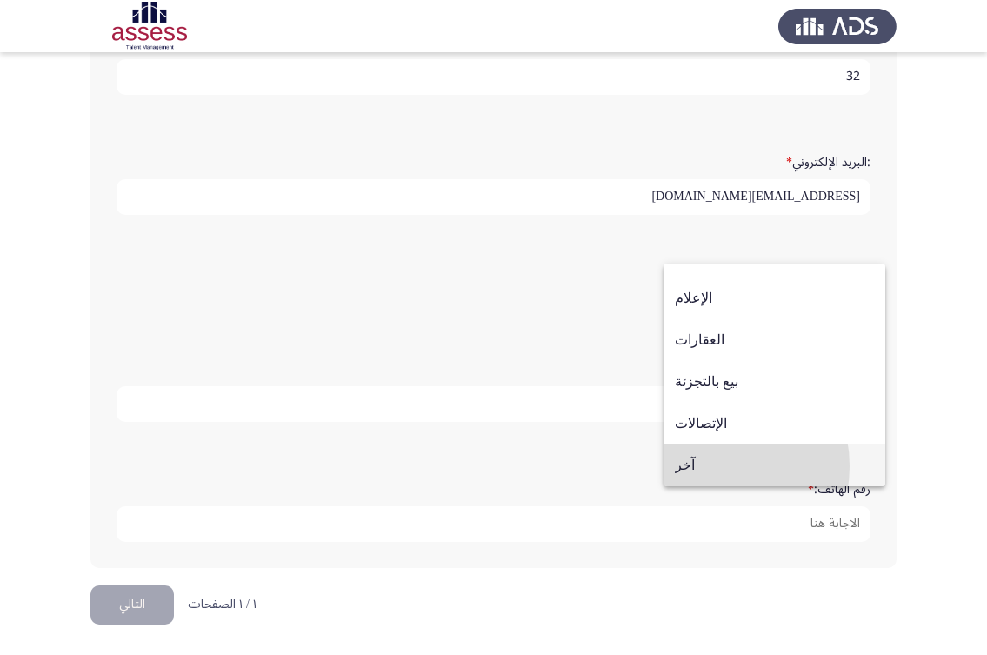
click at [706, 466] on span "آخر" at bounding box center [774, 465] width 199 height 42
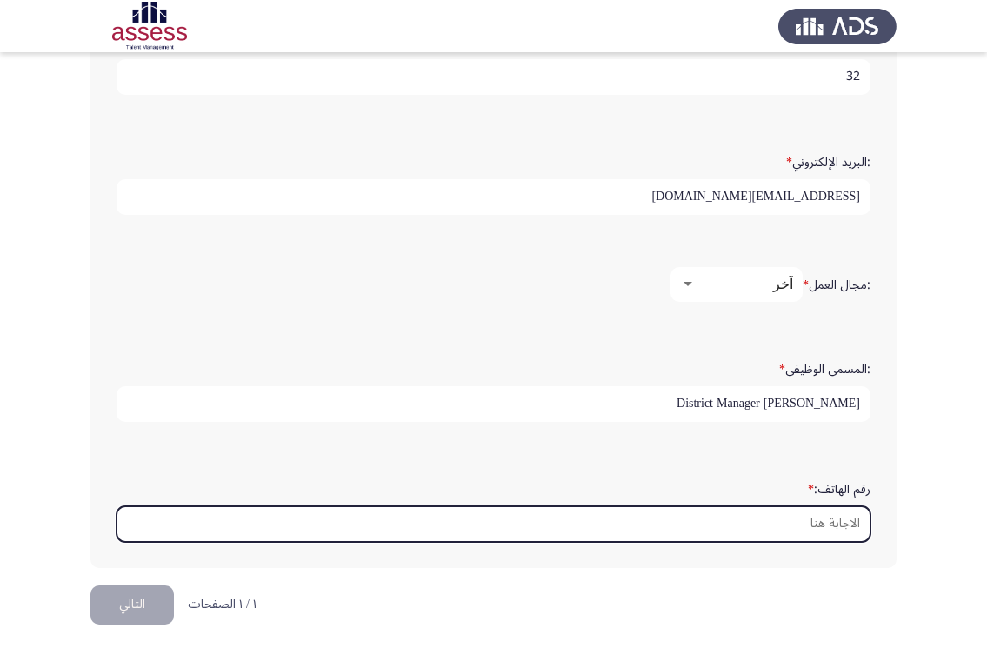
click at [771, 534] on input "رقم الهاتف: *" at bounding box center [494, 524] width 754 height 36
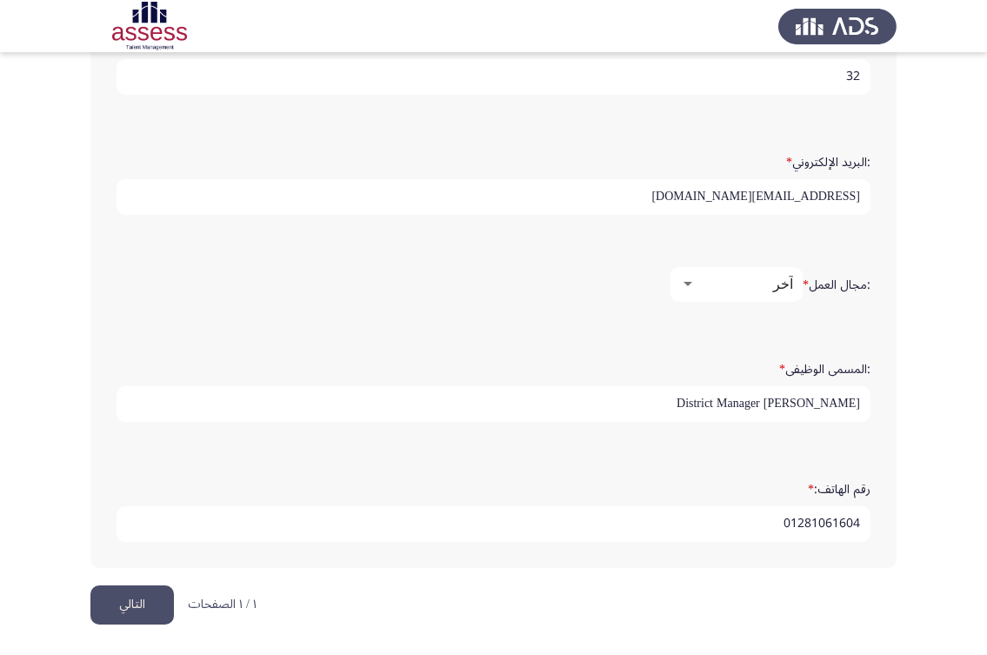
type input "01281061604"
